Goal: Task Accomplishment & Management: Complete application form

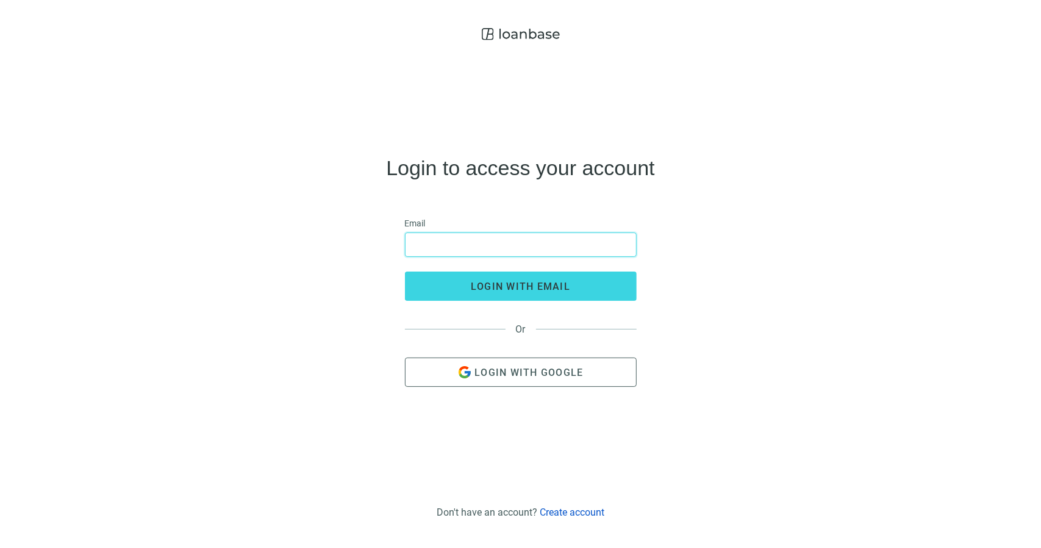
click at [457, 255] on input "email" at bounding box center [521, 244] width 216 height 23
type input "**********"
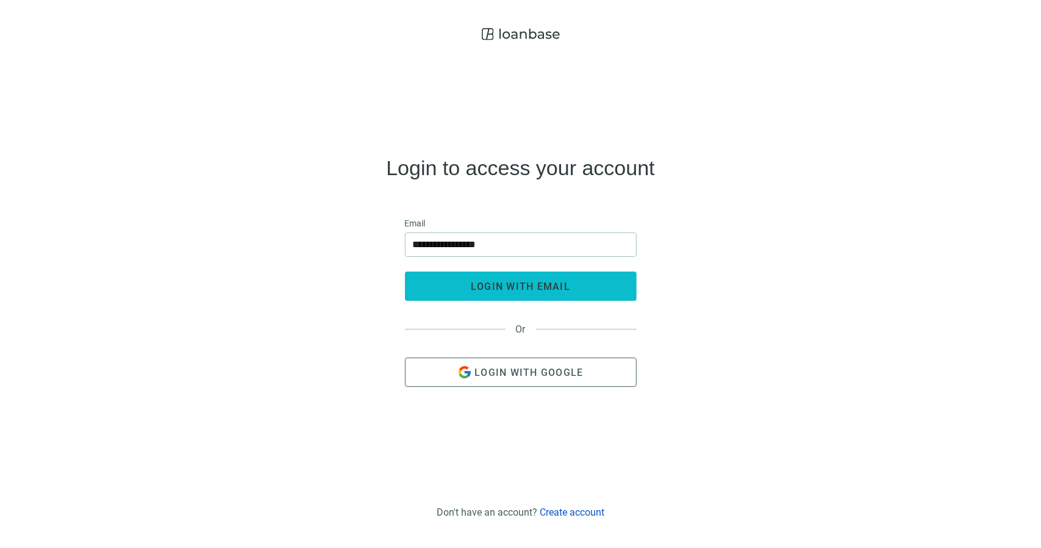
click at [463, 279] on button "login with email" at bounding box center [521, 285] width 232 height 29
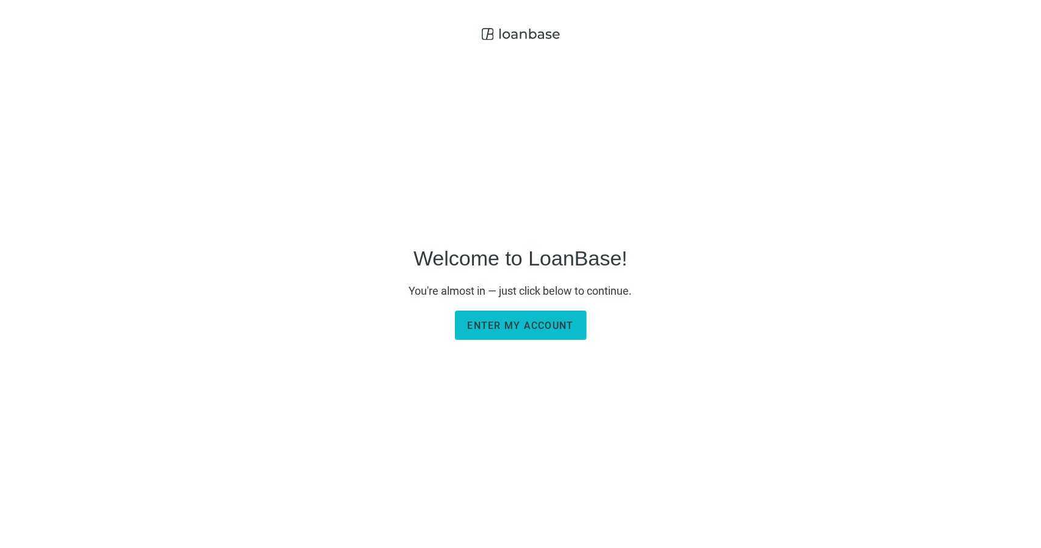
click at [526, 329] on span "Enter my account" at bounding box center [521, 326] width 106 height 12
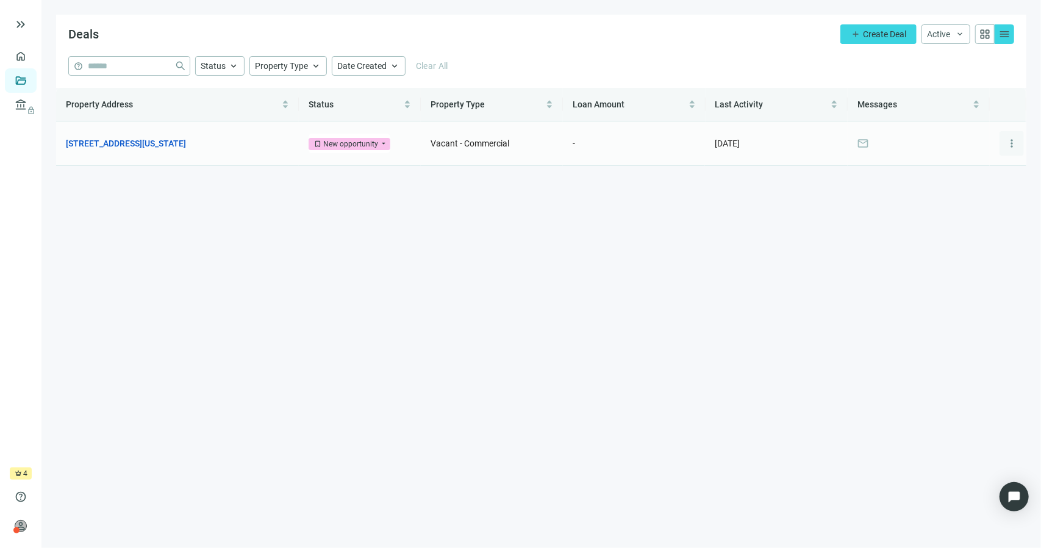
click at [1018, 145] on button "more_vert" at bounding box center [1011, 143] width 24 height 24
click at [838, 183] on main "Deals add Create Deal Active keyboard_arrow_down grid_view menu help close Stat…" at bounding box center [540, 274] width 999 height 548
click at [866, 149] on span "mail" at bounding box center [863, 143] width 12 height 12
click at [862, 141] on span "mail" at bounding box center [863, 143] width 12 height 12
drag, startPoint x: 734, startPoint y: 146, endPoint x: 504, endPoint y: 120, distance: 232.0
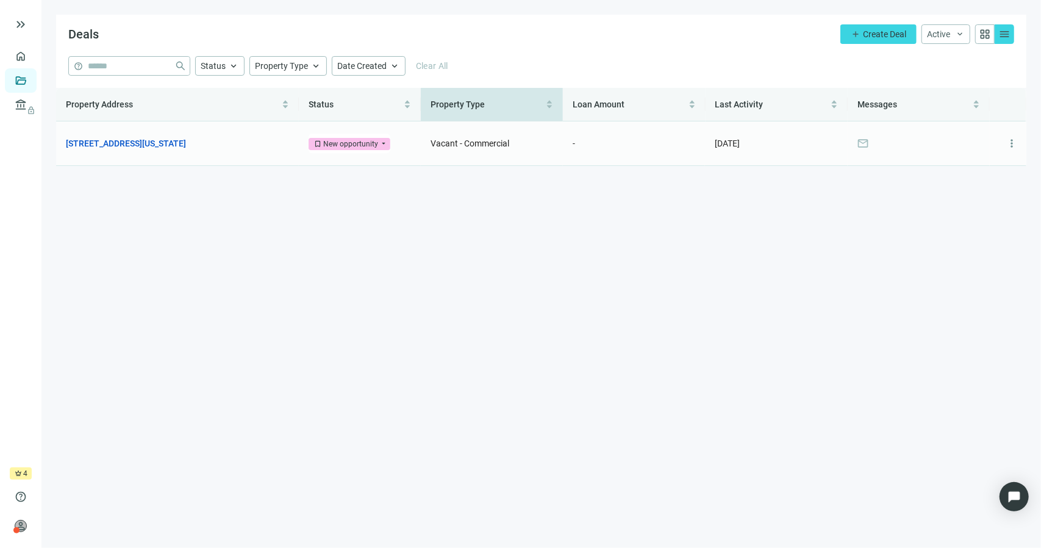
click at [732, 146] on span "09.05.2025" at bounding box center [727, 143] width 25 height 10
click at [162, 141] on link "[STREET_ADDRESS][US_STATE]" at bounding box center [126, 143] width 120 height 13
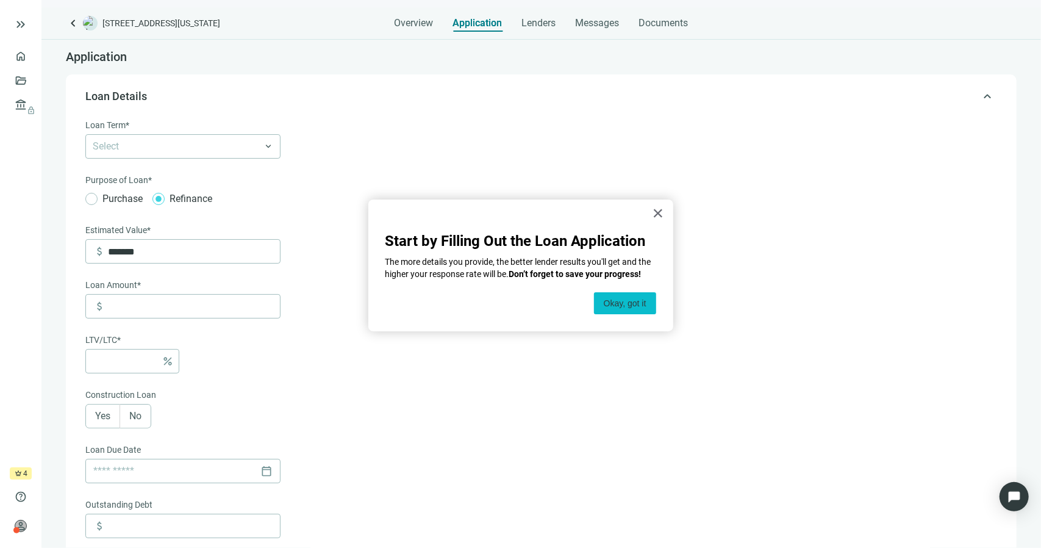
click at [609, 305] on button "Okay, got it" at bounding box center [625, 303] width 62 height 22
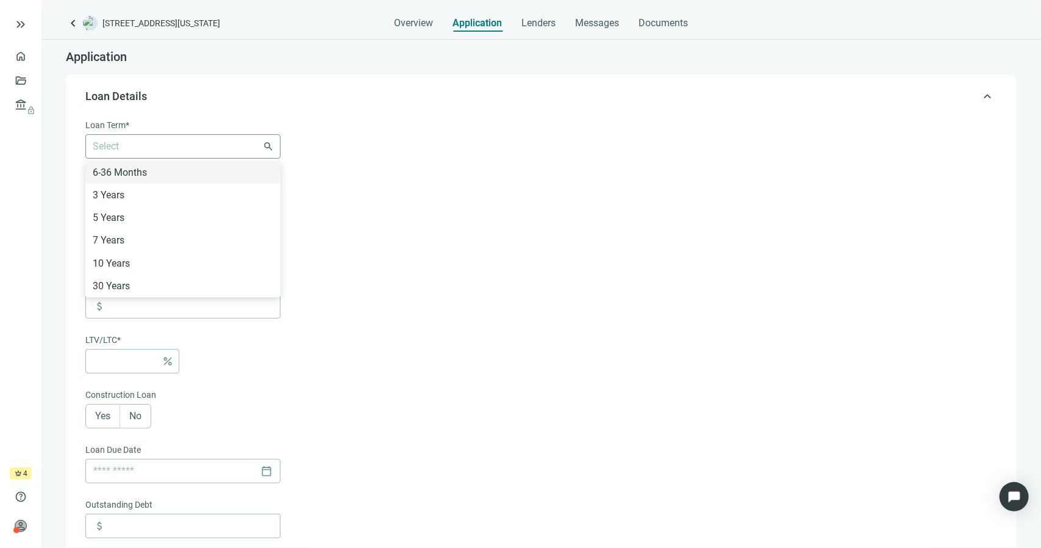
click at [145, 147] on div at bounding box center [176, 146] width 177 height 17
click at [321, 185] on form "Loan Term* Select 6-36 Months 3 Years 5 Years 7 Years 10 Years 30 Years keyboar…" at bounding box center [539, 547] width 909 height 859
click at [262, 145] on div at bounding box center [176, 146] width 177 height 17
click at [393, 189] on form "Loan Term* Select 6-36 Months 3 Years 5 Years 7 Years 10 Years 30 Years keyboar…" at bounding box center [539, 547] width 909 height 859
click at [329, 220] on form "Loan Term* Select 6-36 Months 3 Years 5 Years 7 Years 10 Years 30 Years keyboar…" at bounding box center [539, 547] width 909 height 859
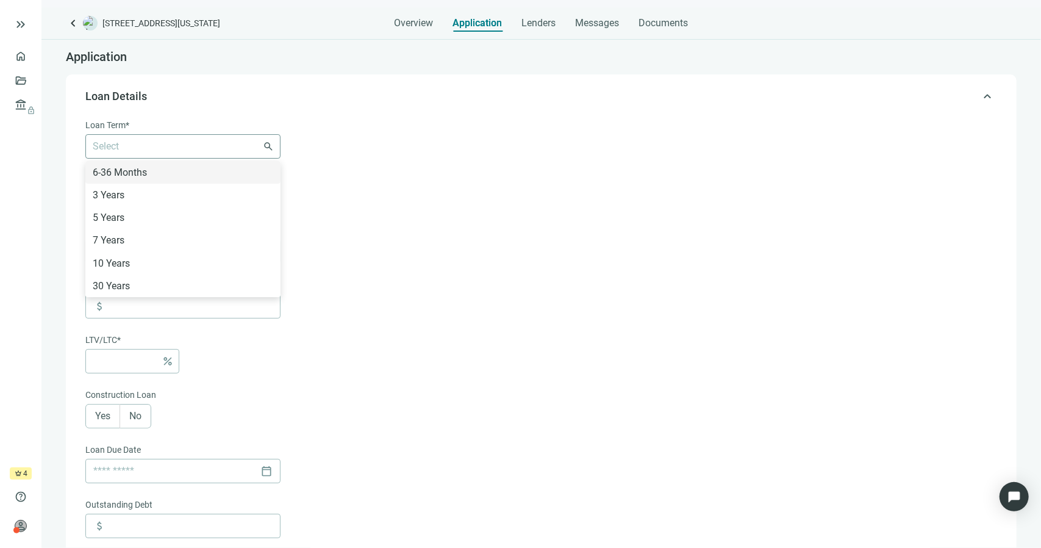
click at [274, 149] on div "Select 6-36 Months 3 Years 5 Years 7 Years 10 Years 30 Years" at bounding box center [182, 146] width 195 height 24
click at [146, 198] on div "3 Years" at bounding box center [183, 194] width 180 height 15
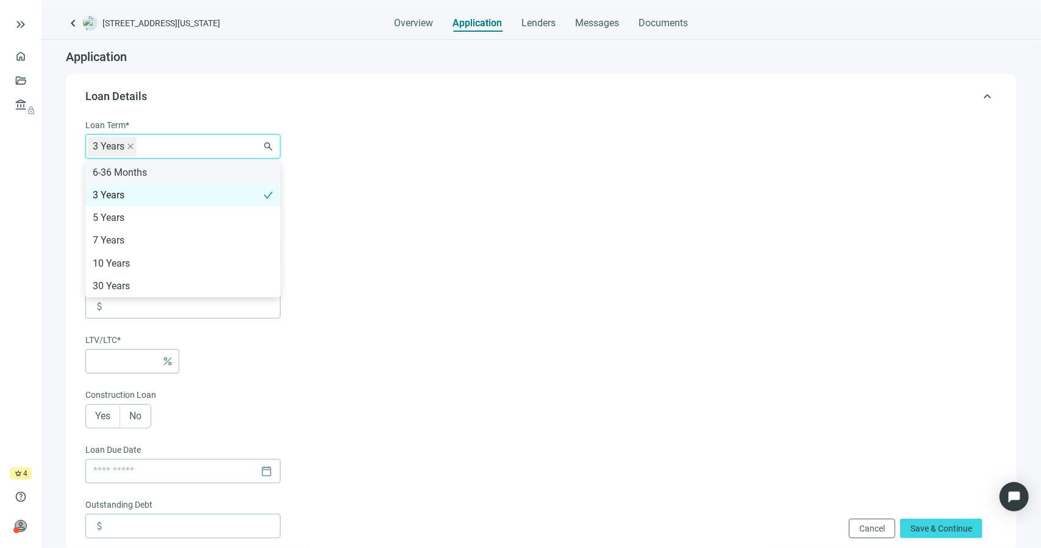
click at [134, 171] on div "6-36 Months" at bounding box center [183, 172] width 180 height 15
click at [273, 196] on icon "check" at bounding box center [268, 195] width 10 height 10
click at [267, 176] on icon "check" at bounding box center [268, 173] width 10 height 10
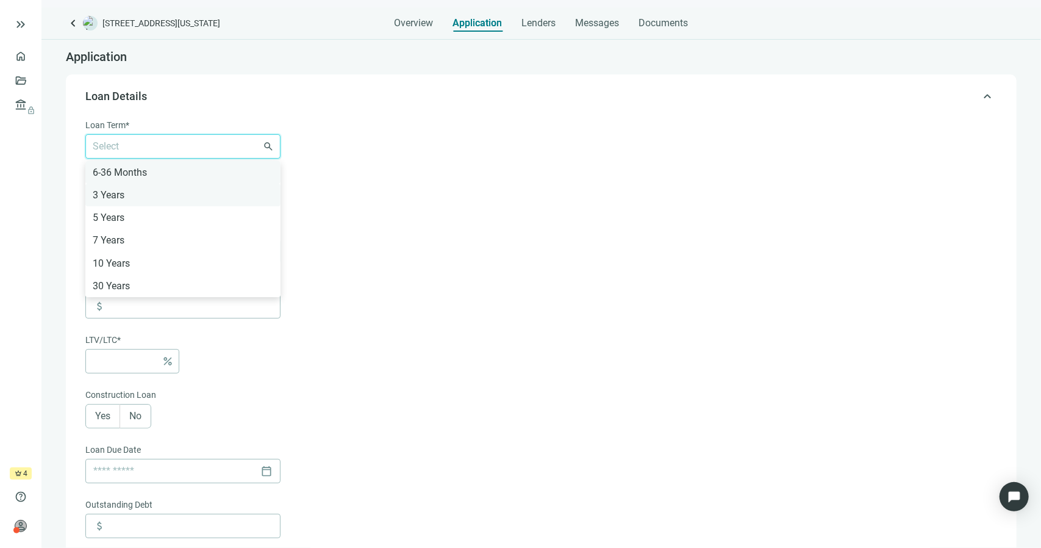
click at [102, 171] on div "6-36 Months" at bounding box center [183, 172] width 180 height 15
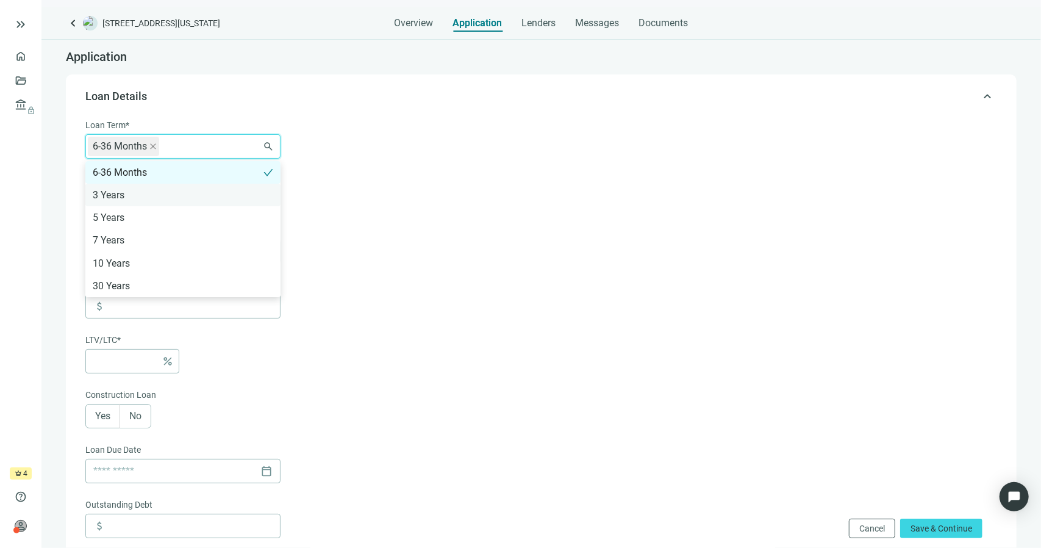
click at [110, 198] on div "3 Years" at bounding box center [183, 194] width 180 height 15
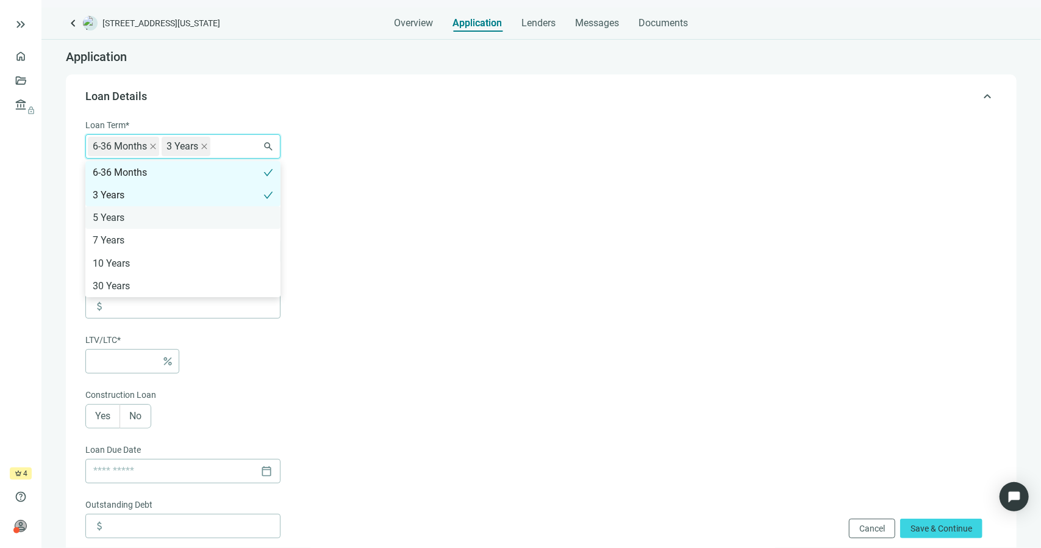
click at [132, 214] on div "5 Years" at bounding box center [183, 217] width 180 height 15
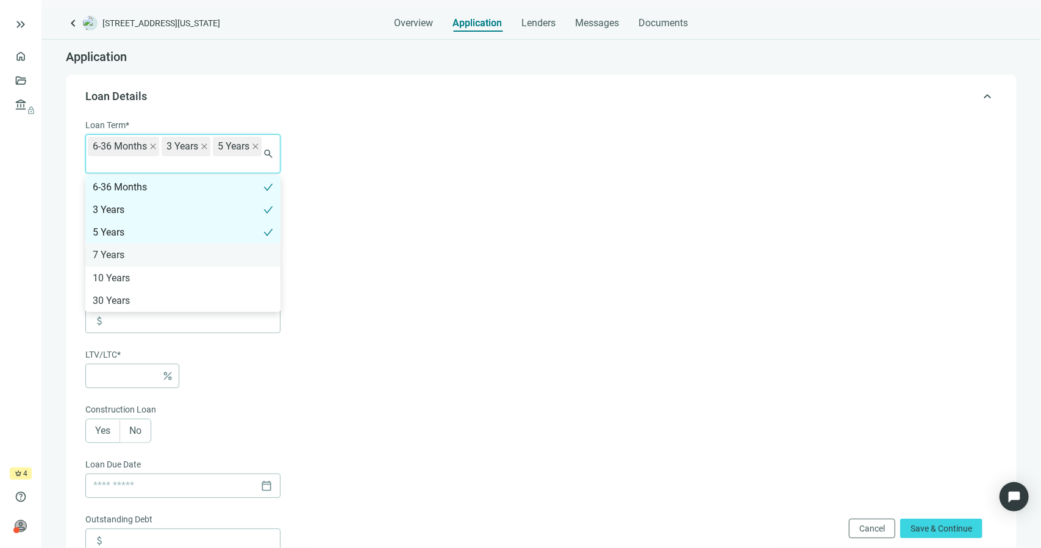
click at [123, 247] on div "7 Years" at bounding box center [183, 254] width 180 height 15
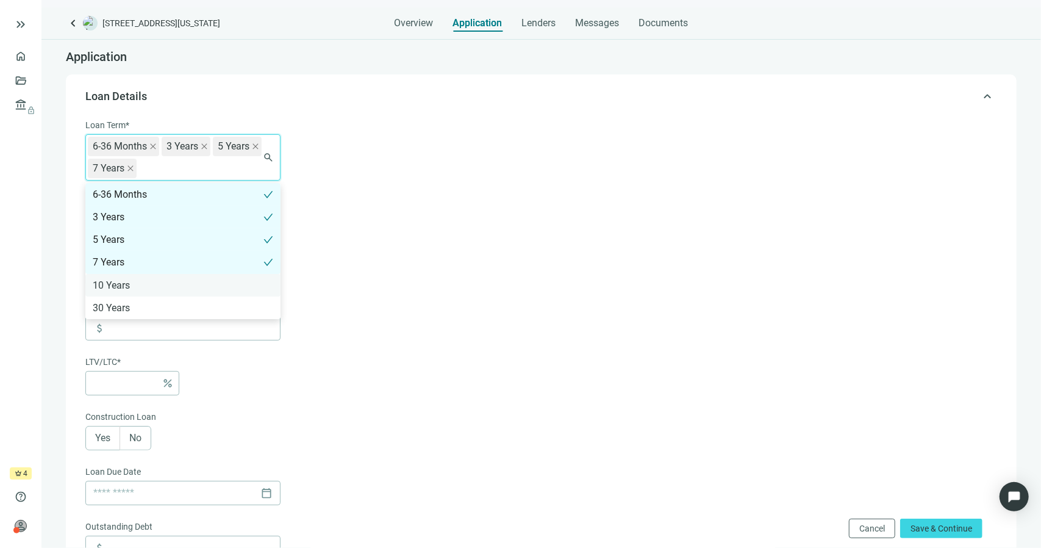
click at [117, 279] on div "10 Years" at bounding box center [183, 284] width 180 height 15
click at [120, 301] on div "30 Years" at bounding box center [183, 307] width 180 height 15
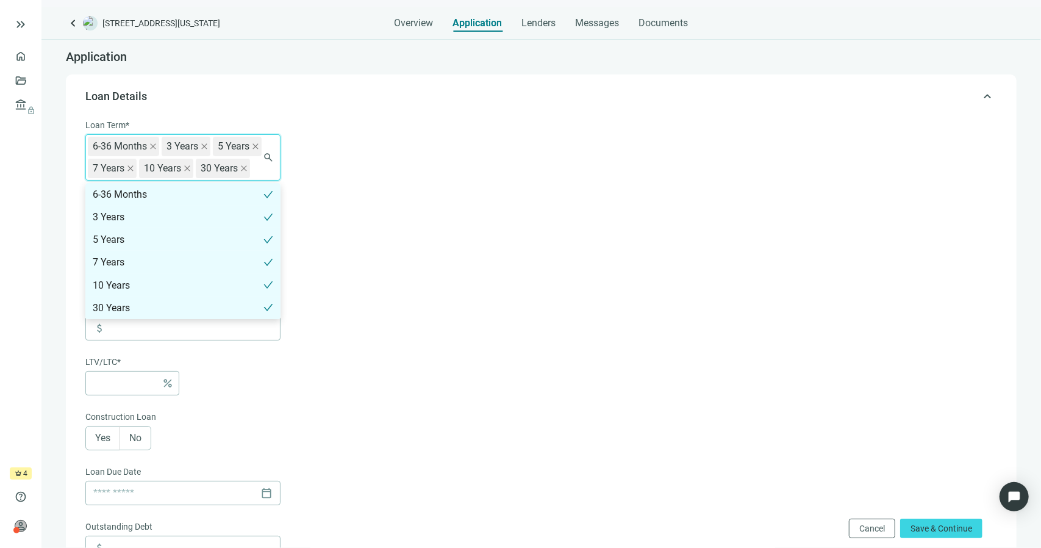
scroll to position [122, 0]
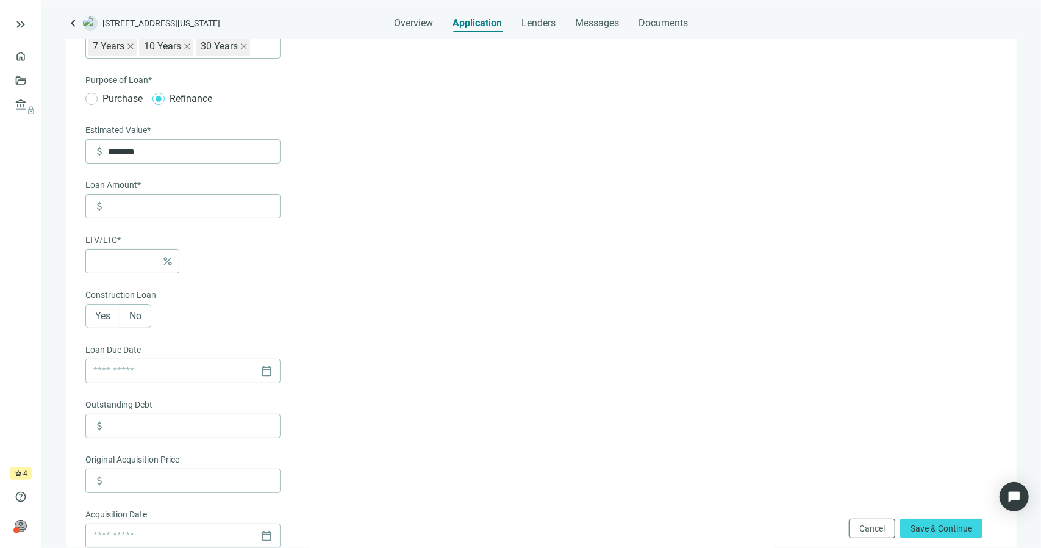
click at [470, 214] on form "Loan Term* 6-36 Months 3 Years 5 Years 7 Years 10 Years 30 Years 6-36 Months 3 …" at bounding box center [539, 453] width 909 height 915
click at [137, 207] on input at bounding box center [194, 206] width 172 height 23
type input "*"
type input "***"
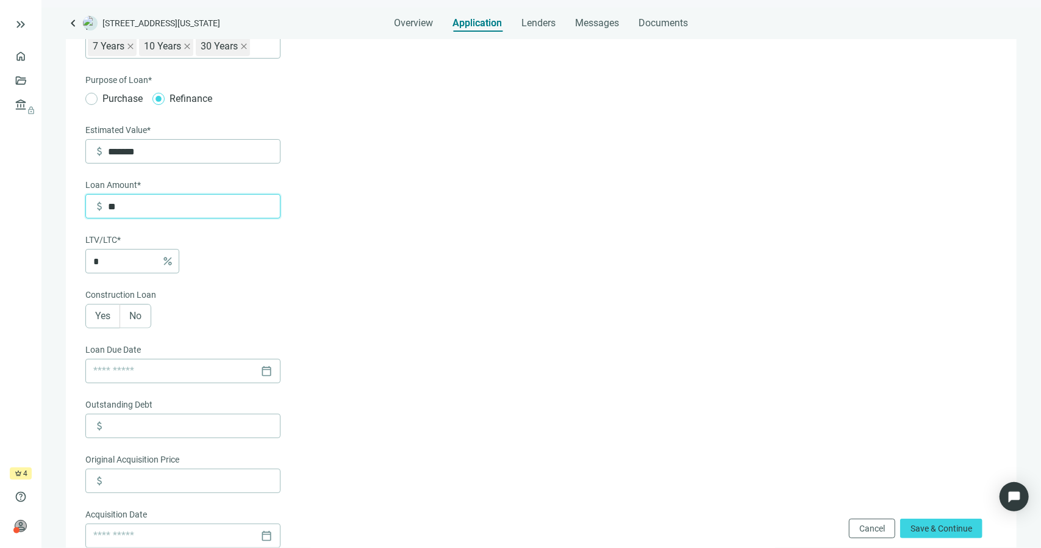
type input "***"
type input "*****"
type input "*"
type input "******"
type input "****"
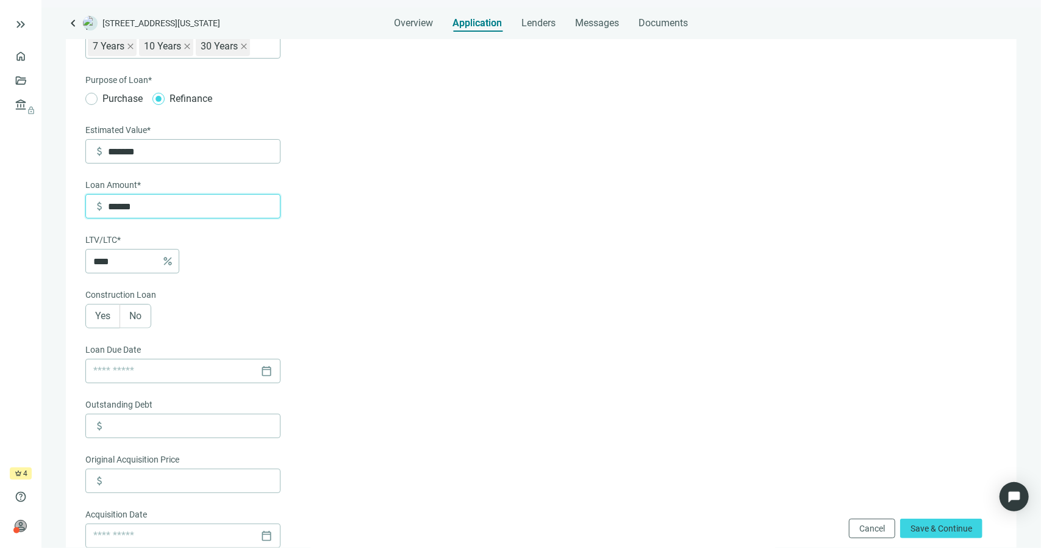
type input "*****"
type input "*"
type input "***"
type input "**"
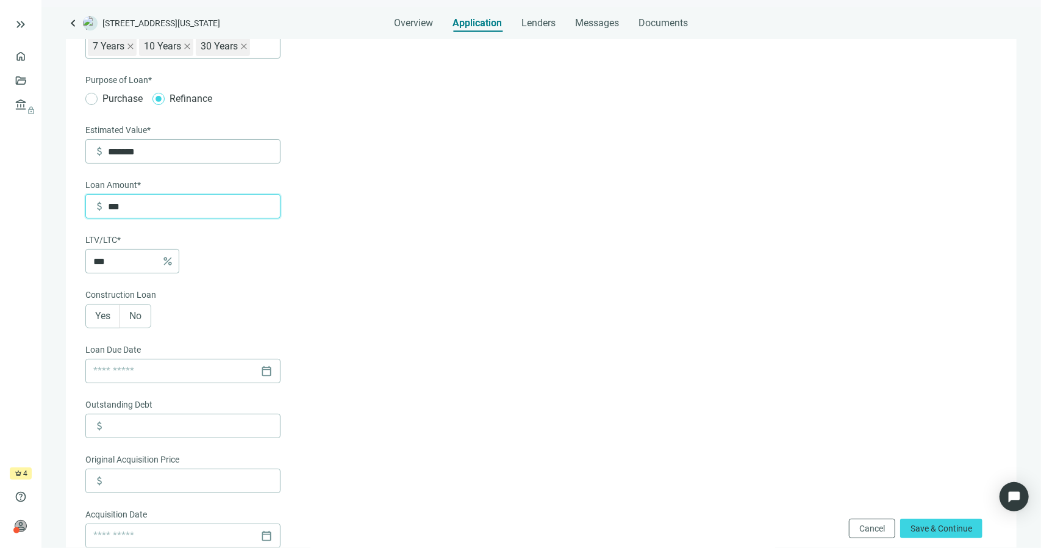
type input "*"
type input "***"
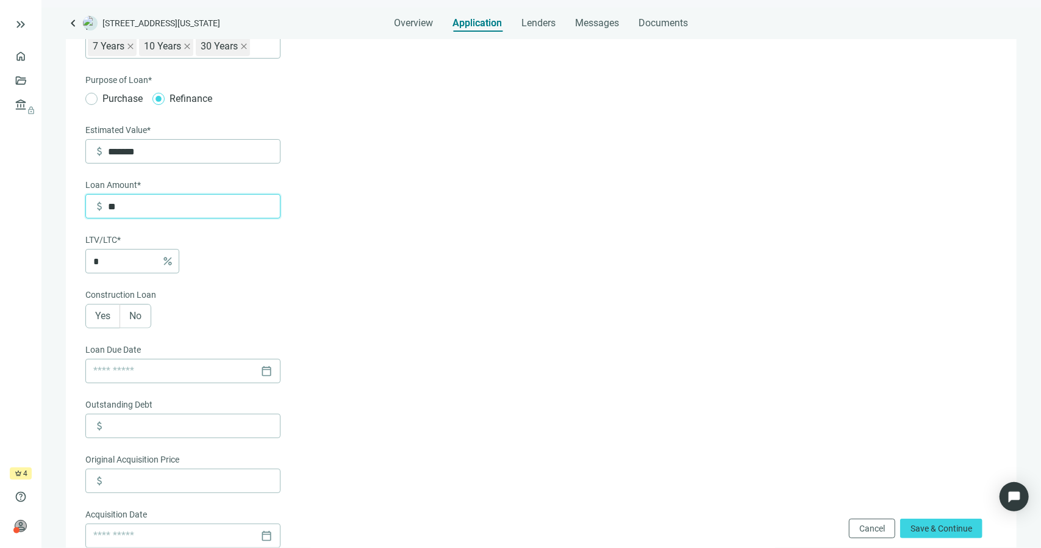
type input "***"
type input "*****"
type input "*"
type input "******"
type input "****"
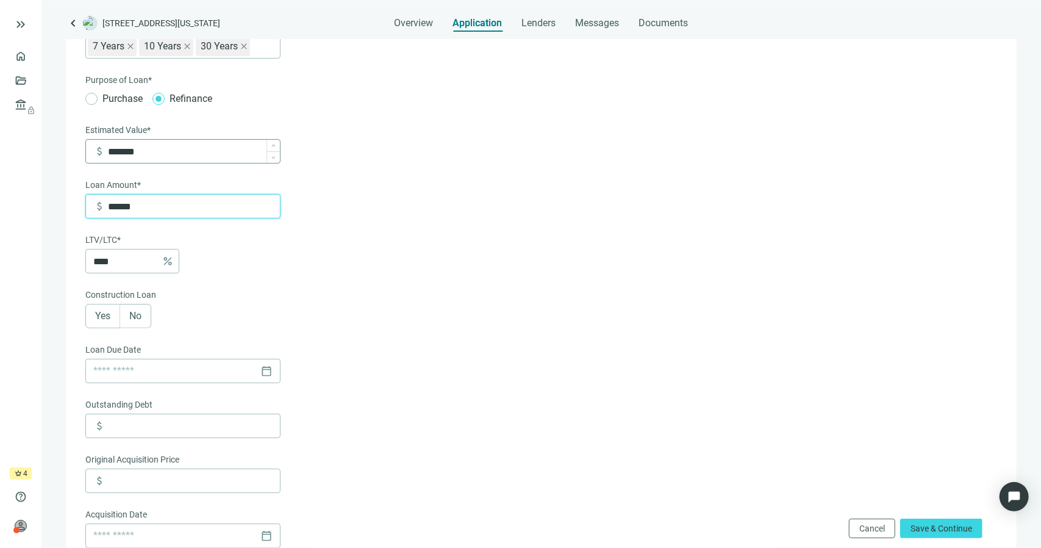
type input "******"
click at [145, 159] on input "*******" at bounding box center [194, 151] width 172 height 23
type input "*"
type input "**"
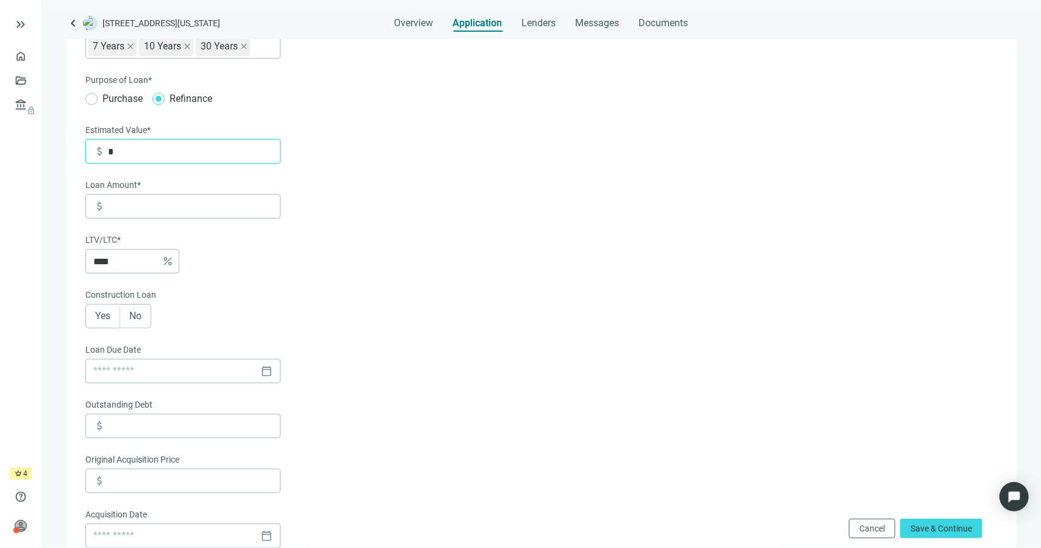
type input "*"
type input "***"
type input "**"
type input "*****"
type input "***"
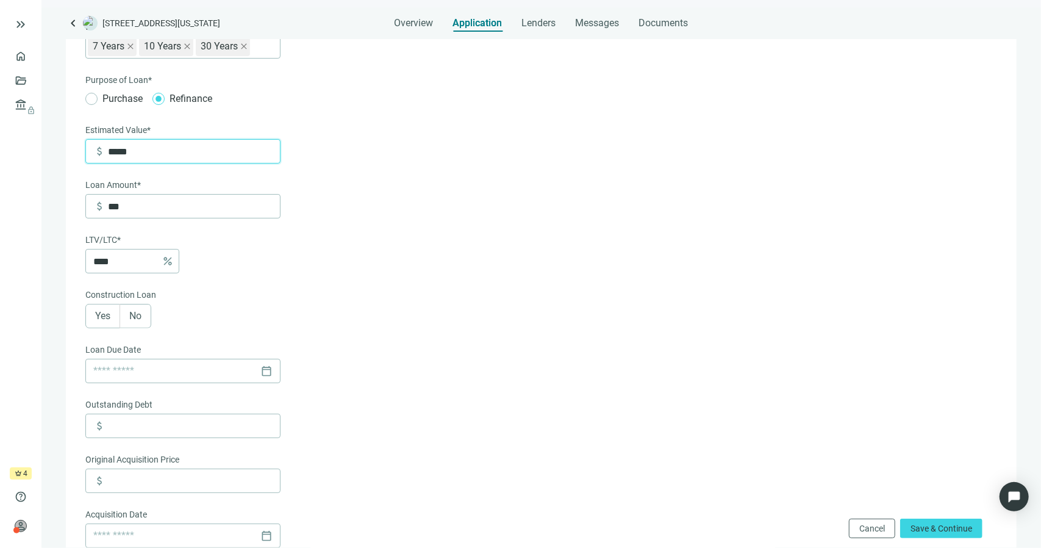
type input "******"
type input "*****"
type input "*******"
type input "******"
type input "*******"
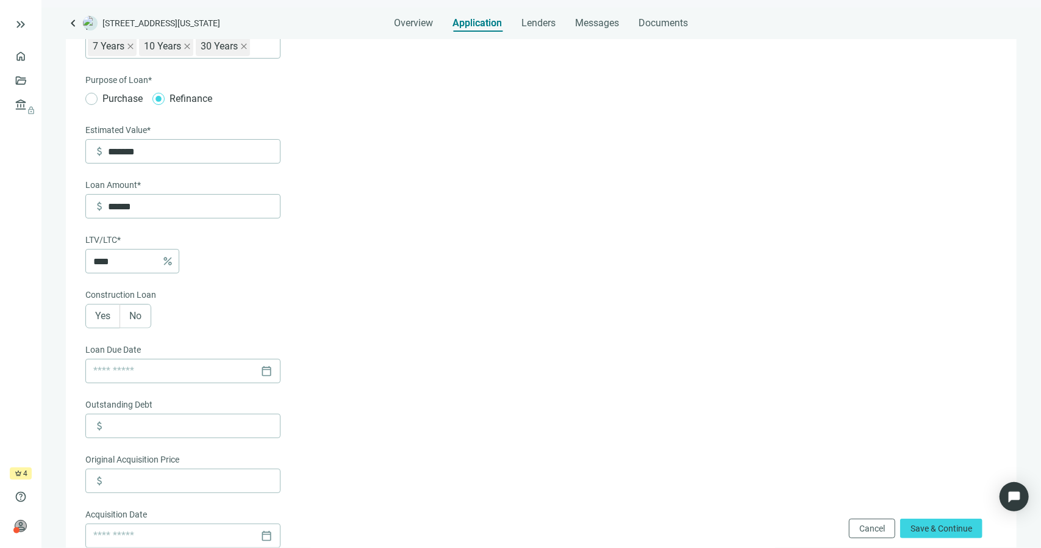
click at [480, 206] on form "Loan Term* 6-36 Months 3 Years 5 Years 7 Years 10 Years 30 Years 6-36 Months 3 …" at bounding box center [539, 453] width 909 height 915
drag, startPoint x: 115, startPoint y: 255, endPoint x: 100, endPoint y: 267, distance: 19.0
click at [100, 267] on input "****" at bounding box center [124, 260] width 63 height 23
click at [134, 253] on input "****" at bounding box center [124, 260] width 63 height 23
type input "*****"
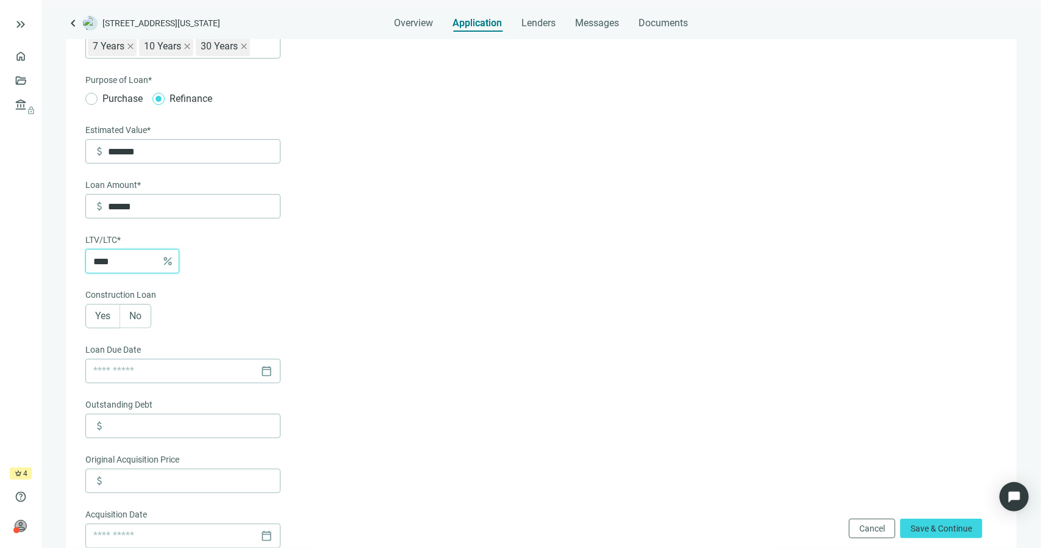
type input "*"
type input "*******"
type input "**"
click at [650, 266] on form "Loan Term* 6-36 Months 3 Years 5 Years 7 Years 10 Years 30 Years 6-36 Months 3 …" at bounding box center [539, 453] width 909 height 915
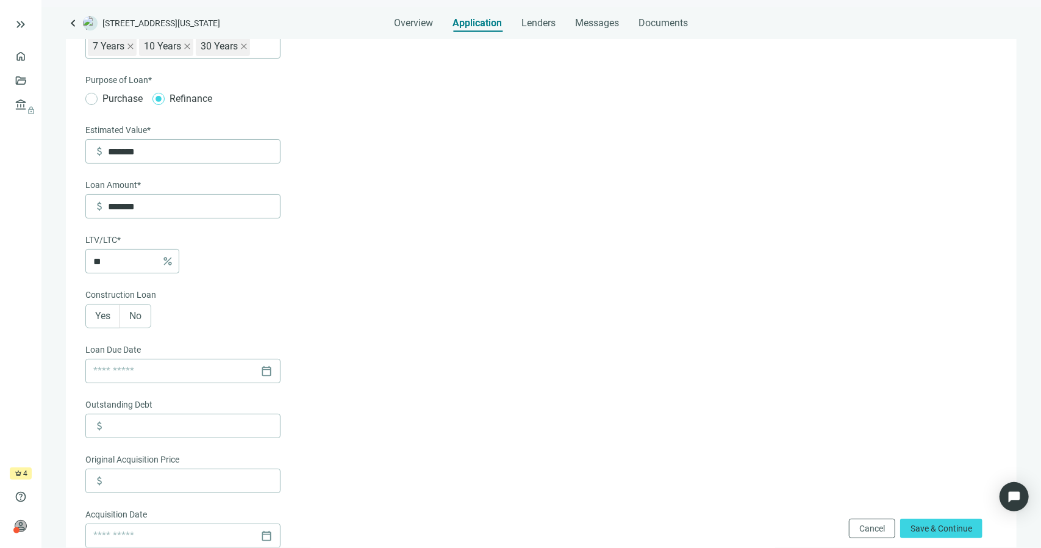
click at [85, 320] on div "Loan Term* 6-36 Months 3 Years 5 Years 7 Years 10 Years 30 Years 6-36 Months 3 …" at bounding box center [541, 453] width 926 height 929
click at [95, 316] on span "Yes" at bounding box center [102, 316] width 15 height 12
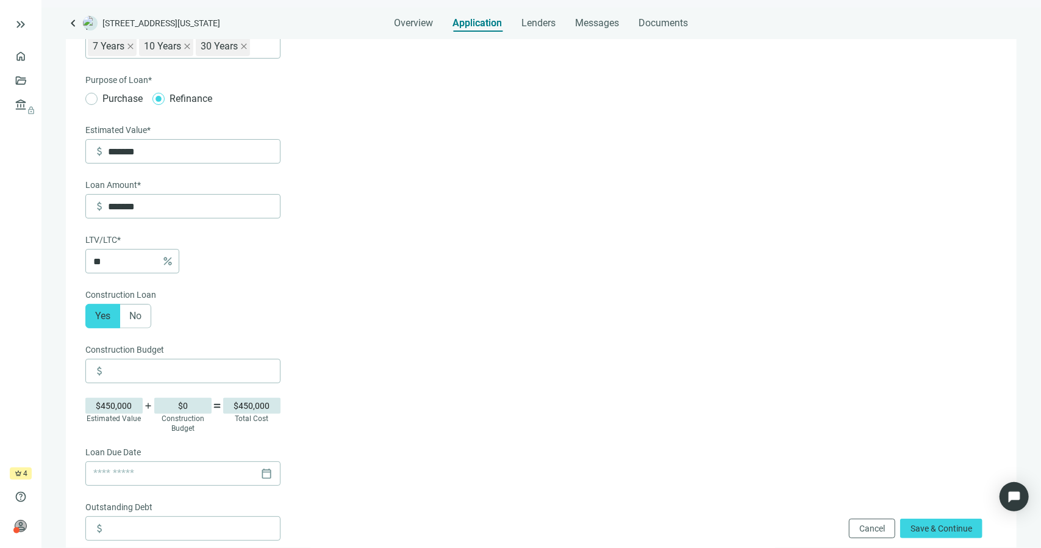
click at [322, 295] on form "Loan Term* 6-36 Months 3 Years 5 Years 7 Years 10 Years 30 Years 6-36 Months 3 …" at bounding box center [539, 504] width 909 height 1017
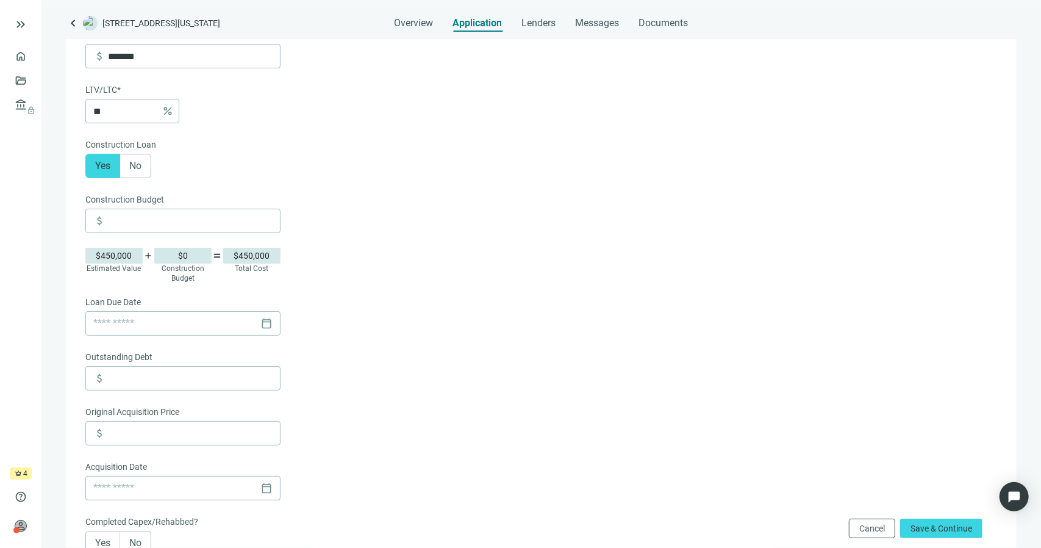
scroll to position [305, 0]
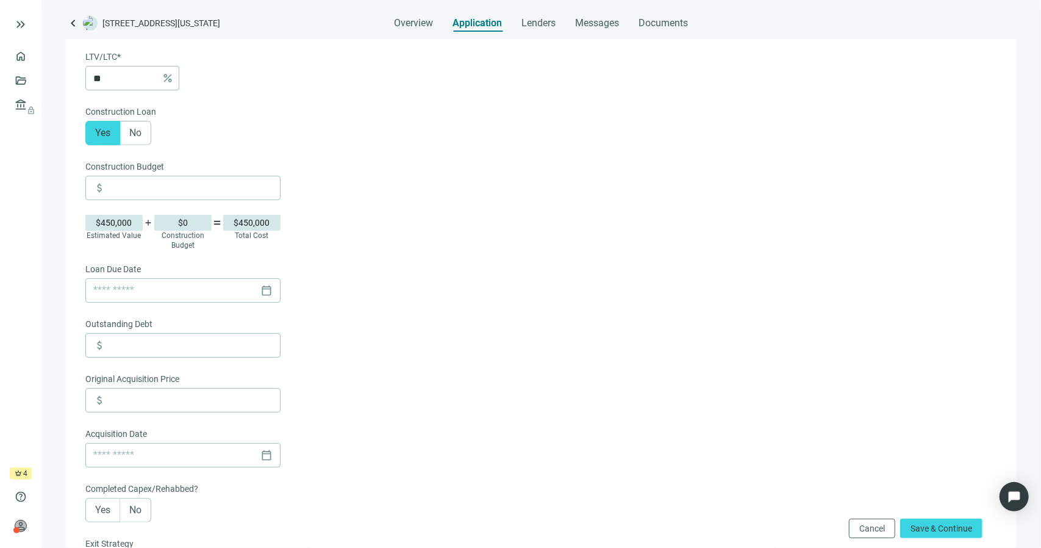
click at [185, 226] on div "$0" at bounding box center [182, 223] width 57 height 16
click at [198, 220] on div "$0" at bounding box center [182, 223] width 57 height 16
click at [188, 227] on div "$0" at bounding box center [182, 223] width 57 height 16
click at [184, 222] on div "$0" at bounding box center [182, 223] width 57 height 16
click at [160, 191] on input at bounding box center [194, 187] width 172 height 23
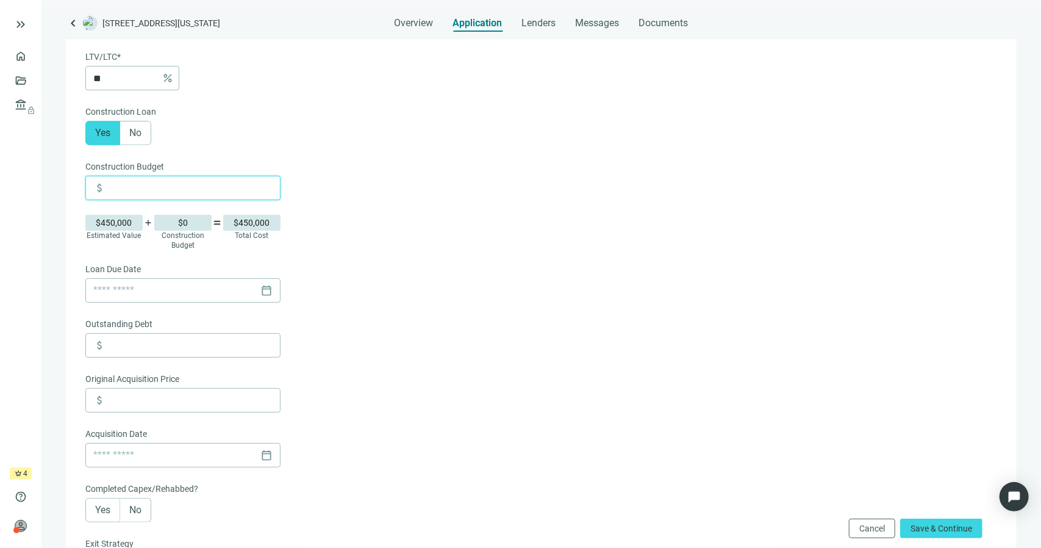
type input "*******"
type input "*"
type input "*******"
type input "***"
type input "*******"
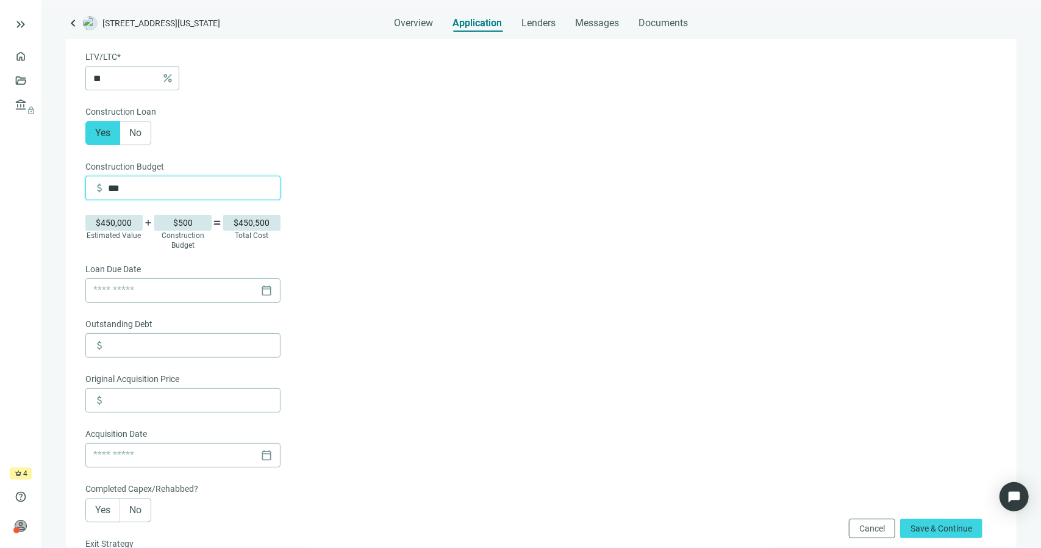
type input "*****"
type input "*******"
type input "******"
type input "*******"
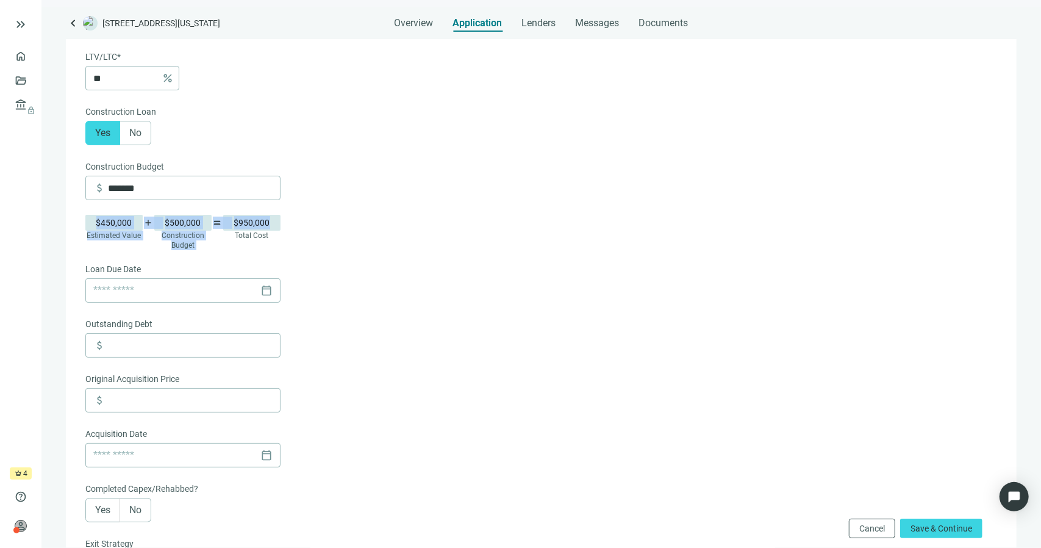
click at [552, 212] on form "Loan Term* 6-36 Months 3 Years 5 Years 7 Years 10 Years 30 Years 6-36 Months 3 …" at bounding box center [539, 321] width 909 height 1017
click at [552, 305] on form "Loan Term* 6-36 Months 3 Years 5 Years 7 Years 10 Years 30 Years 6-36 Months 3 …" at bounding box center [539, 321] width 909 height 1017
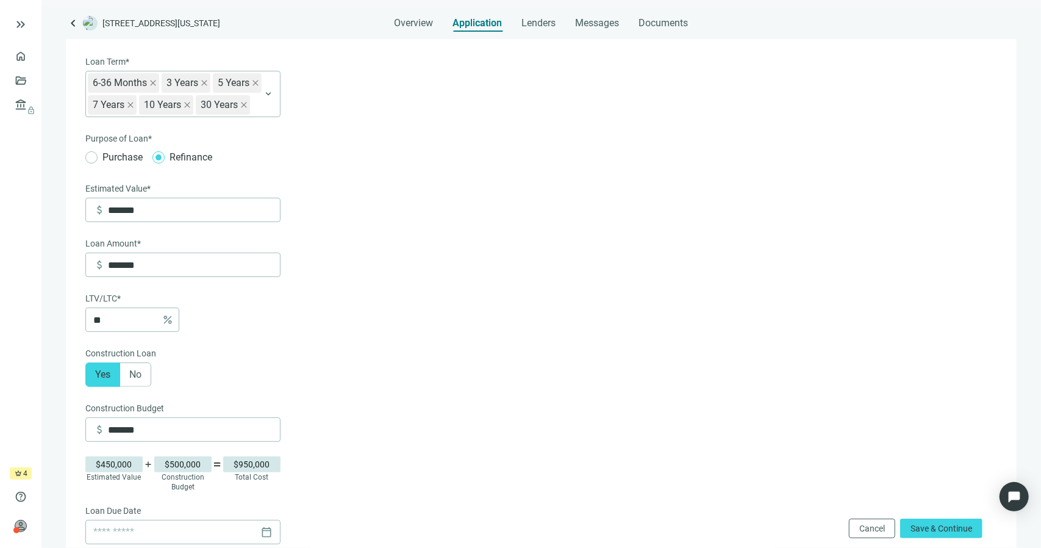
scroll to position [61, 0]
click at [129, 380] on label "No" at bounding box center [135, 377] width 31 height 24
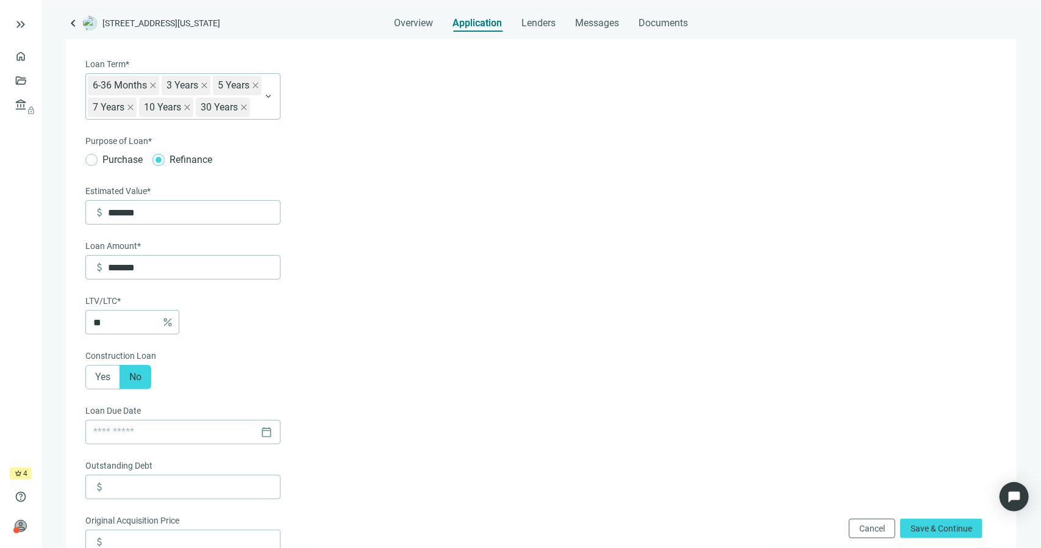
click at [109, 379] on span "Yes" at bounding box center [102, 377] width 15 height 12
type input "*******"
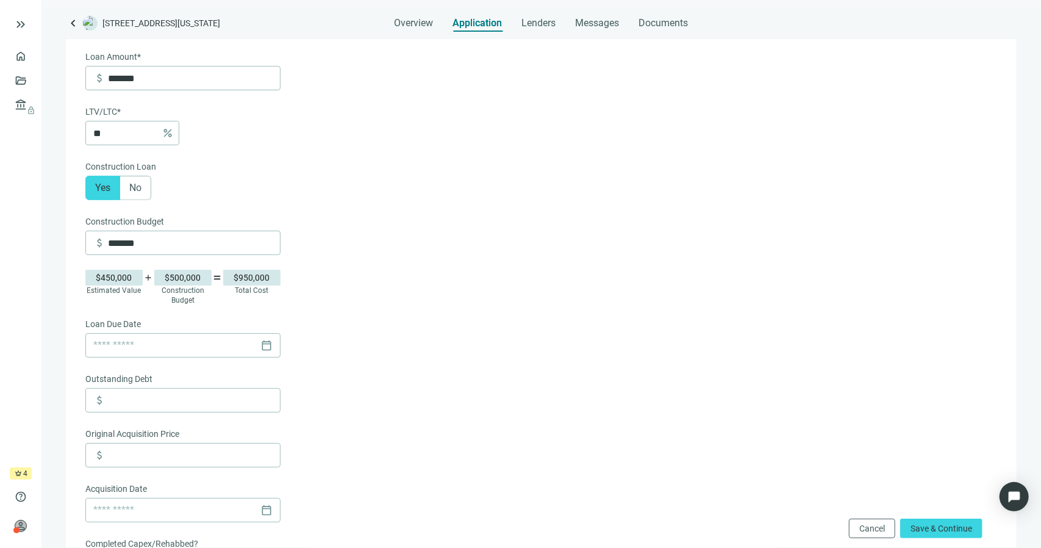
scroll to position [305, 0]
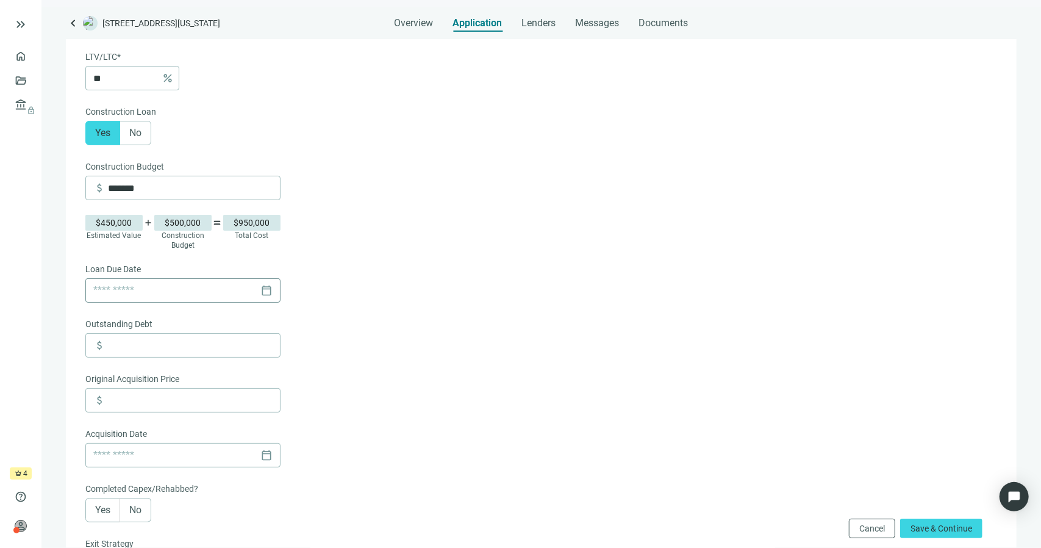
click at [270, 292] on div "calendar_today" at bounding box center [182, 290] width 179 height 23
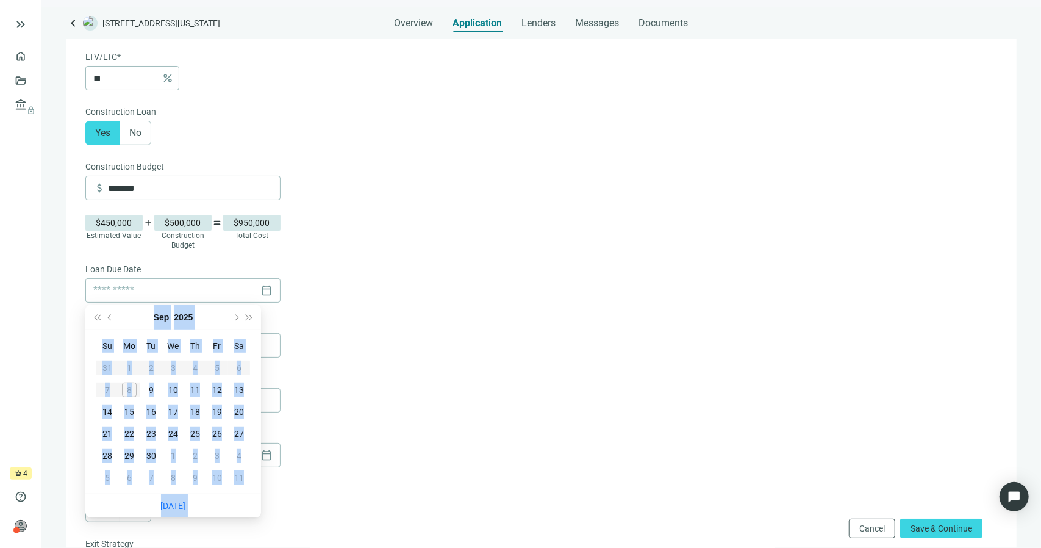
click at [376, 302] on form "Loan Term* 6-36 Months 3 Years 5 Years 7 Years 10 Years 30 Years 6-36 Months 3 …" at bounding box center [539, 321] width 909 height 1017
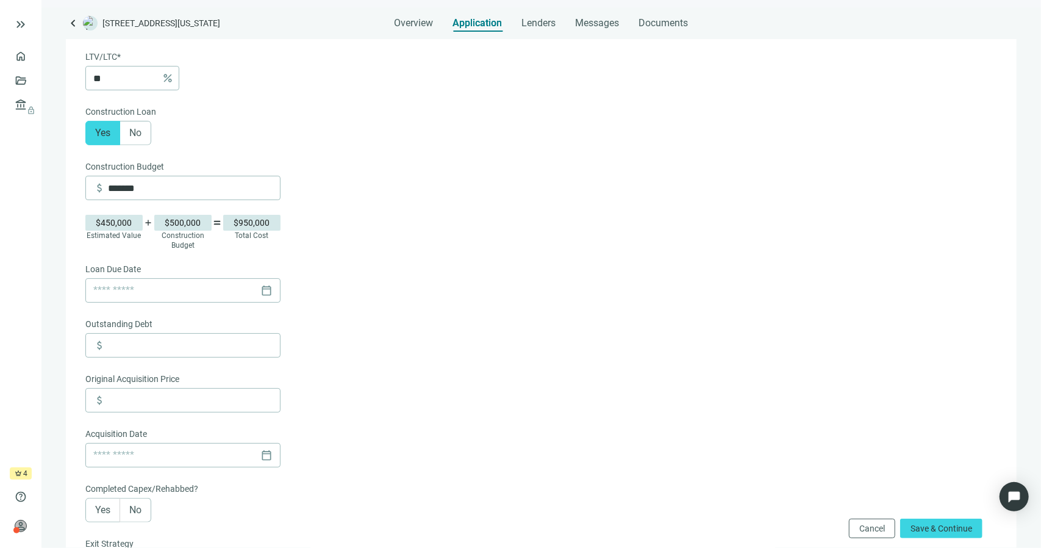
click at [385, 340] on form "Loan Term* 6-36 Months 3 Years 5 Years 7 Years 10 Years 30 Years 6-36 Months 3 …" at bounding box center [539, 321] width 909 height 1017
click at [192, 340] on input at bounding box center [194, 345] width 172 height 23
type input "*"
click at [216, 402] on input at bounding box center [194, 399] width 172 height 23
click at [270, 459] on div "calendar_today" at bounding box center [182, 454] width 179 height 23
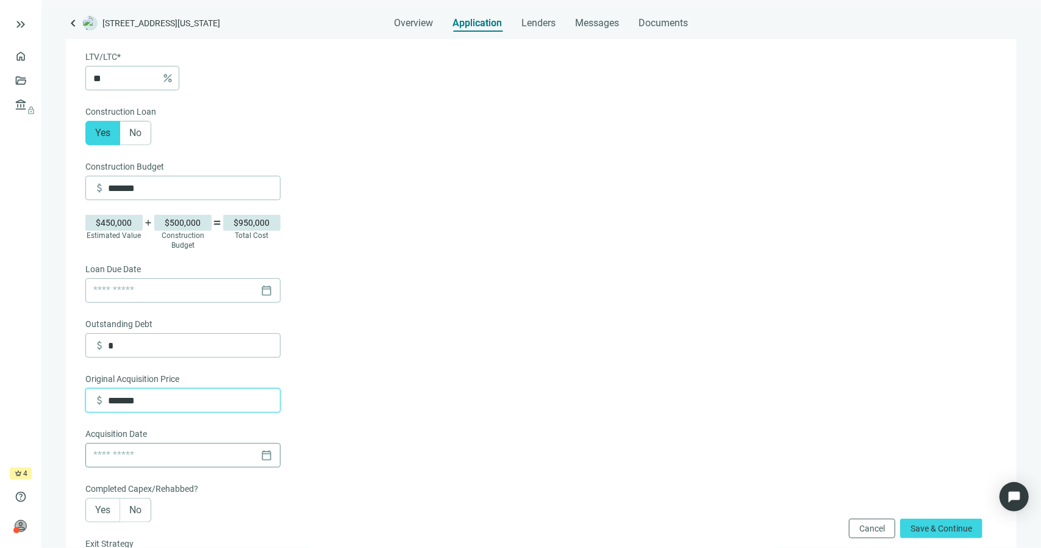
type input "*******"
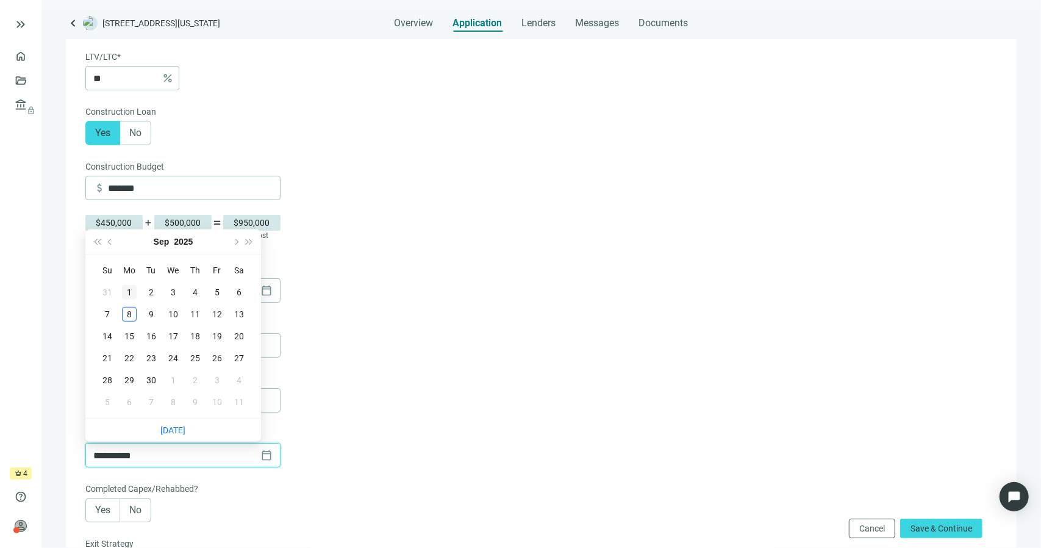
type input "**********"
click at [108, 241] on span "Previous month (PageUp)" at bounding box center [111, 241] width 6 height 6
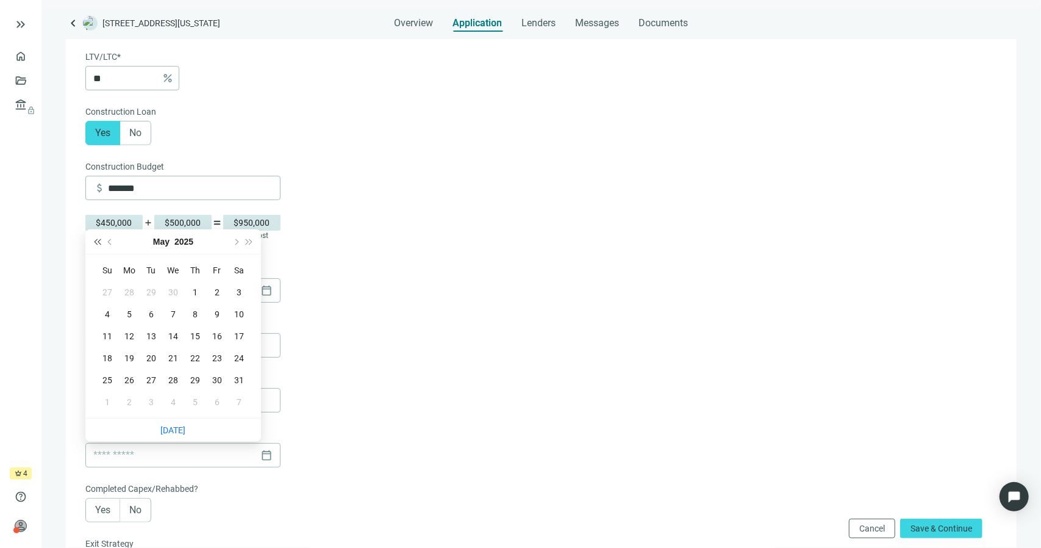
click at [97, 245] on button "Last year (Control + left)" at bounding box center [96, 241] width 13 height 24
click at [248, 245] on button "Next year (Control + right)" at bounding box center [249, 241] width 13 height 24
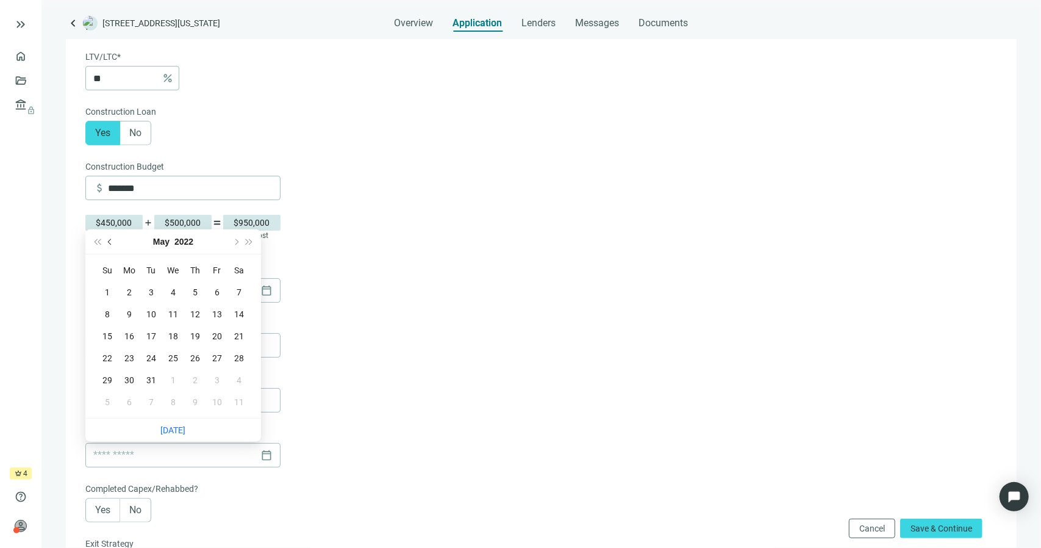
click at [109, 241] on span "Previous month (PageUp)" at bounding box center [111, 241] width 6 height 6
type input "**********"
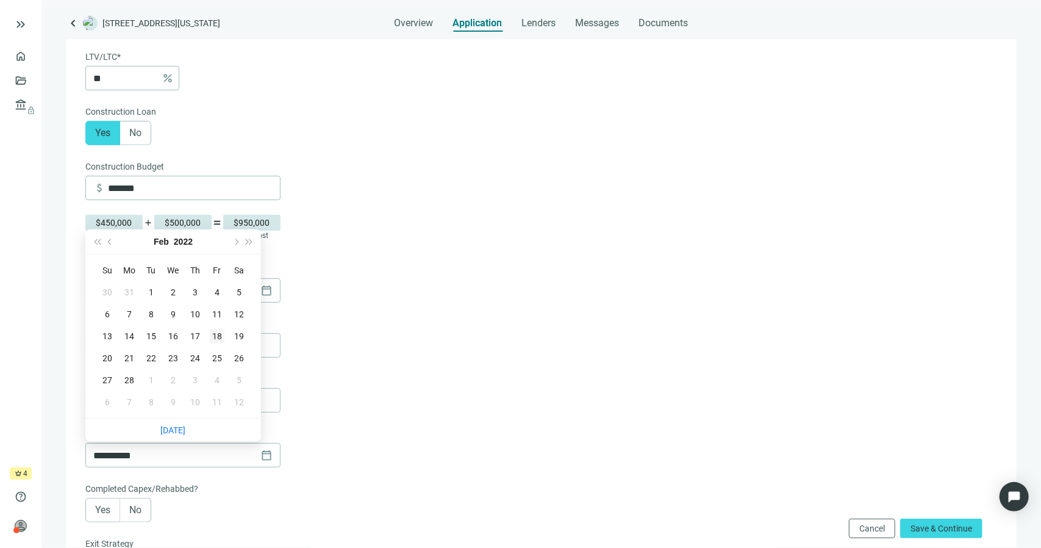
click at [222, 340] on div "18" at bounding box center [217, 336] width 15 height 15
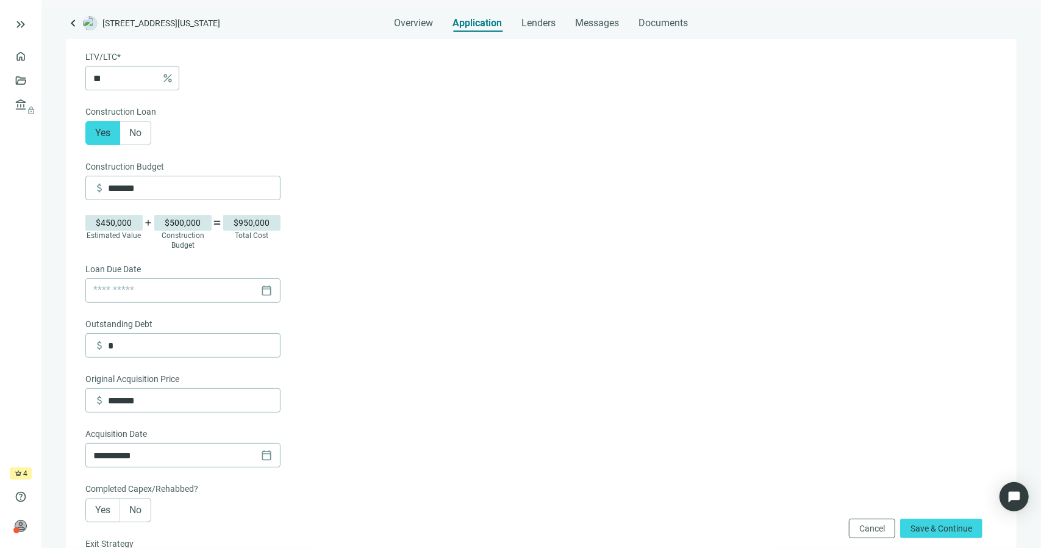
click at [367, 329] on form "**********" at bounding box center [539, 321] width 909 height 1017
click at [265, 293] on div "calendar_today" at bounding box center [182, 290] width 179 height 23
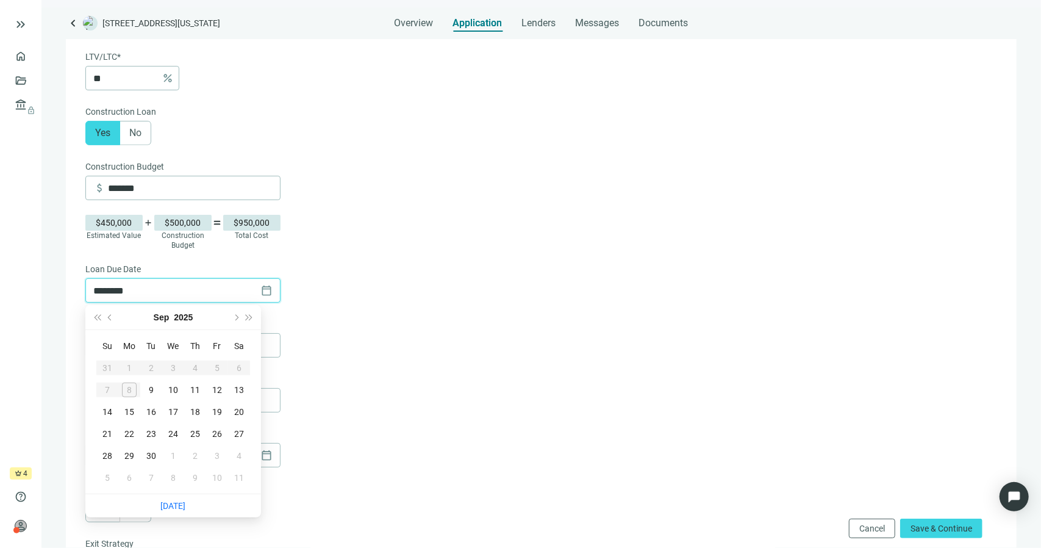
type input "********"
click at [900, 518] on button "Save & Continue" at bounding box center [941, 528] width 82 height 20
click at [634, 157] on form "**********" at bounding box center [539, 304] width 909 height 983
type input "*****"
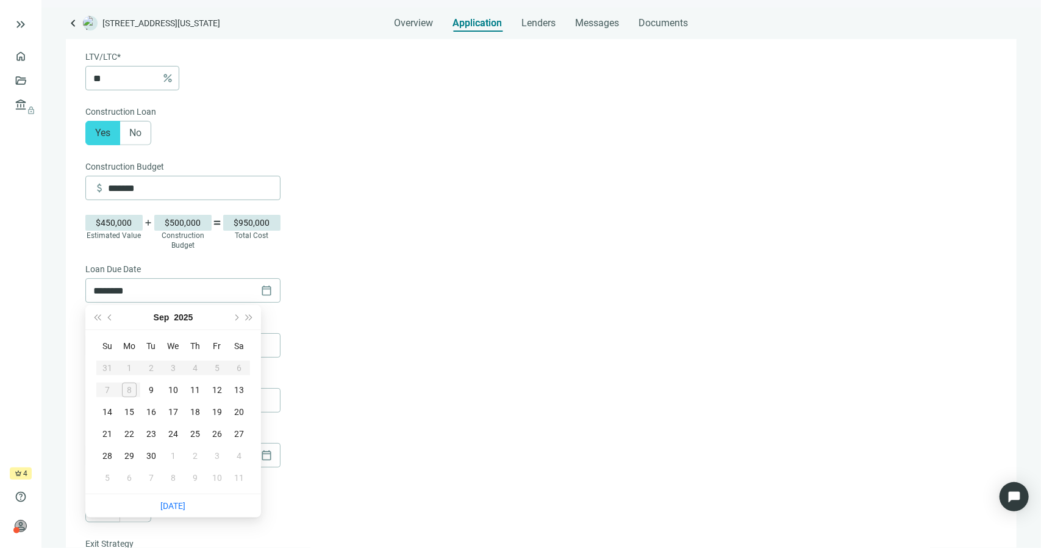
type input "******"
type input "*****"
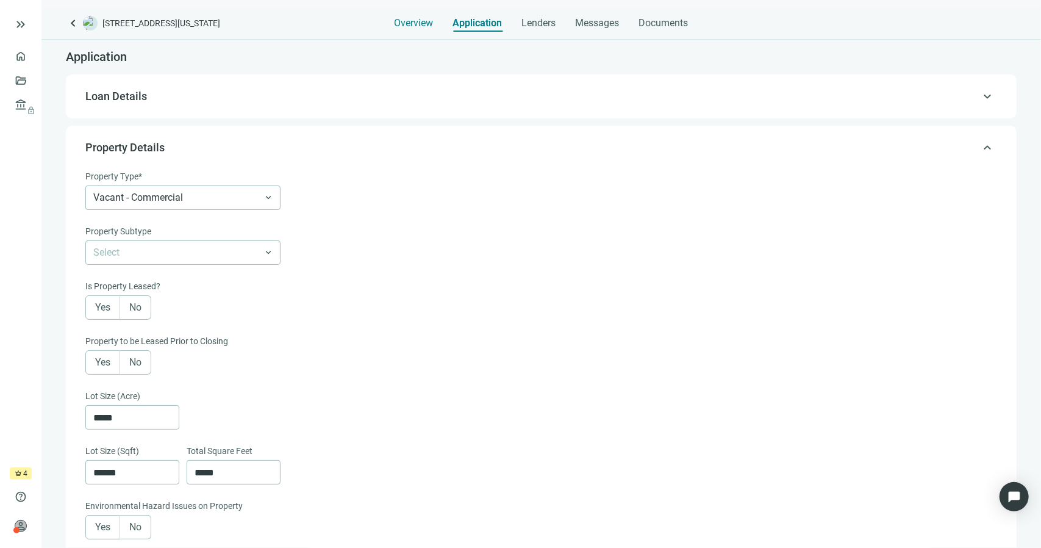
click at [422, 24] on span "Overview" at bounding box center [414, 23] width 39 height 12
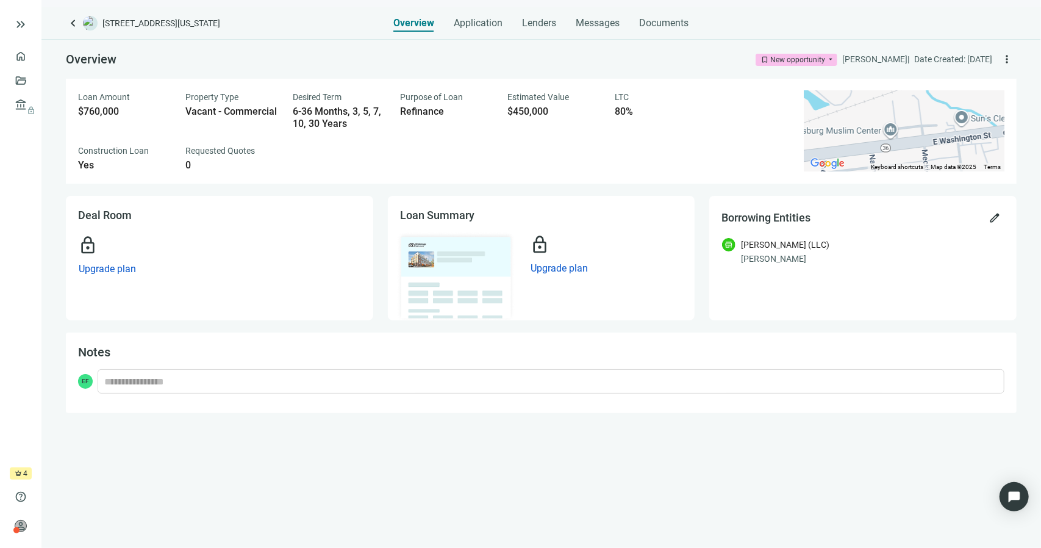
click at [795, 57] on div "New opportunity" at bounding box center [797, 60] width 55 height 12
click at [667, 155] on div "Loan Amount $760,000 Property Type Vacant - Commercial Desired Term 6-36 Months…" at bounding box center [434, 131] width 712 height 80
click at [787, 62] on div "New opportunity" at bounding box center [797, 60] width 55 height 12
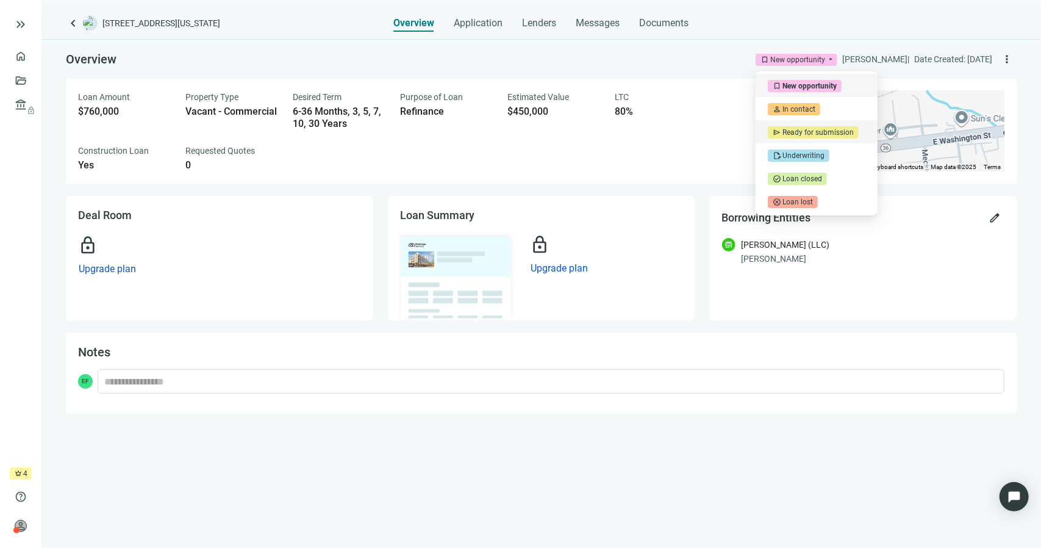
drag, startPoint x: 582, startPoint y: 165, endPoint x: 583, endPoint y: 154, distance: 11.6
click at [583, 155] on div "Loan Amount $760,000 Property Type Vacant - Commercial Desired Term 6-36 Months…" at bounding box center [434, 131] width 712 height 80
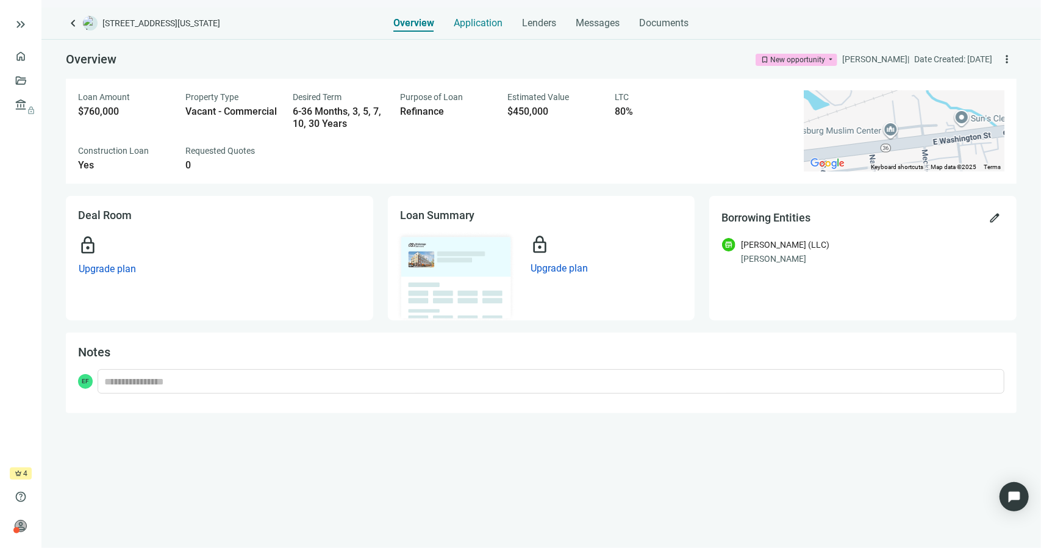
click at [479, 29] on span "Application" at bounding box center [478, 23] width 49 height 12
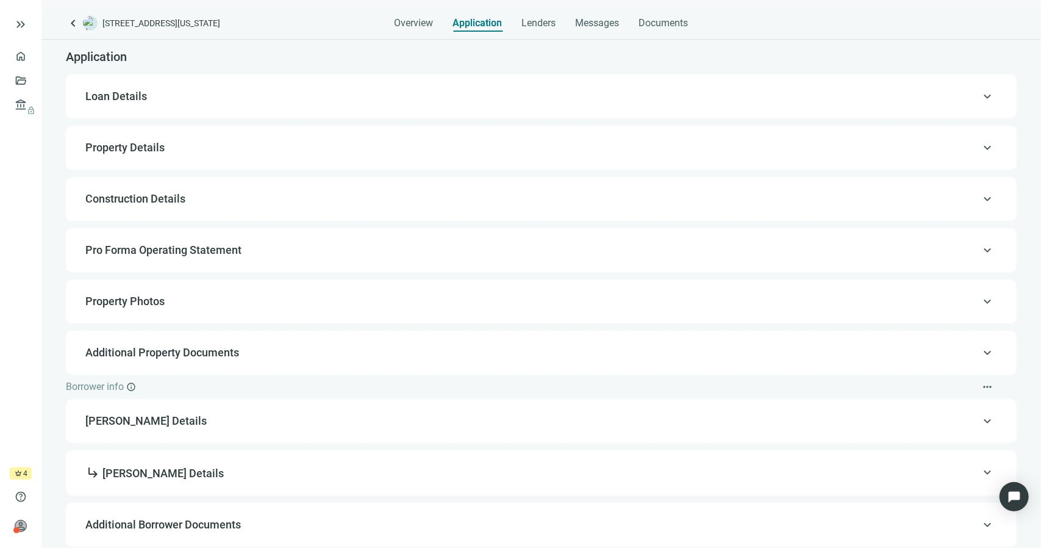
click at [174, 84] on div "keyboard_arrow_up Loan Details" at bounding box center [541, 96] width 926 height 29
type input "**********"
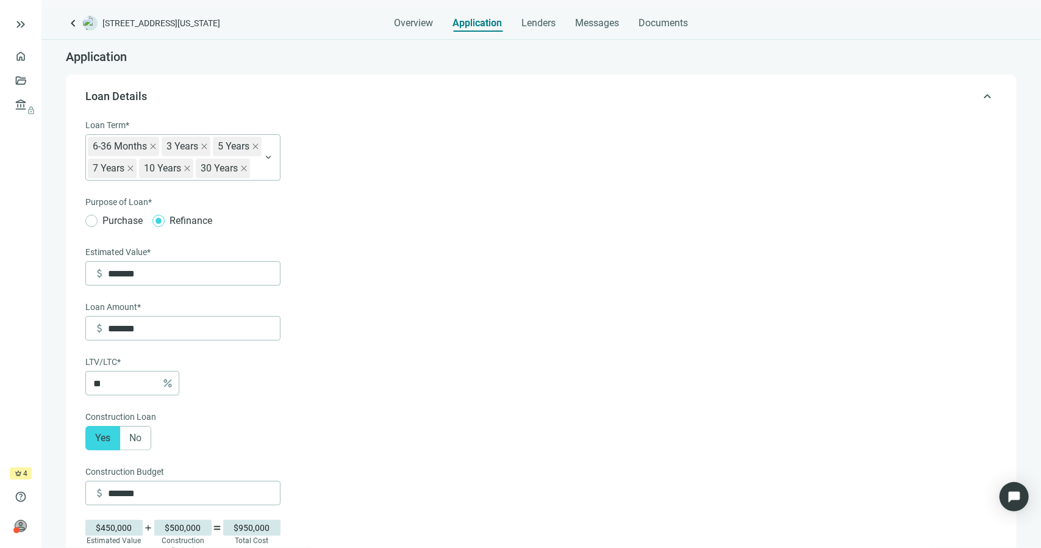
scroll to position [35, 0]
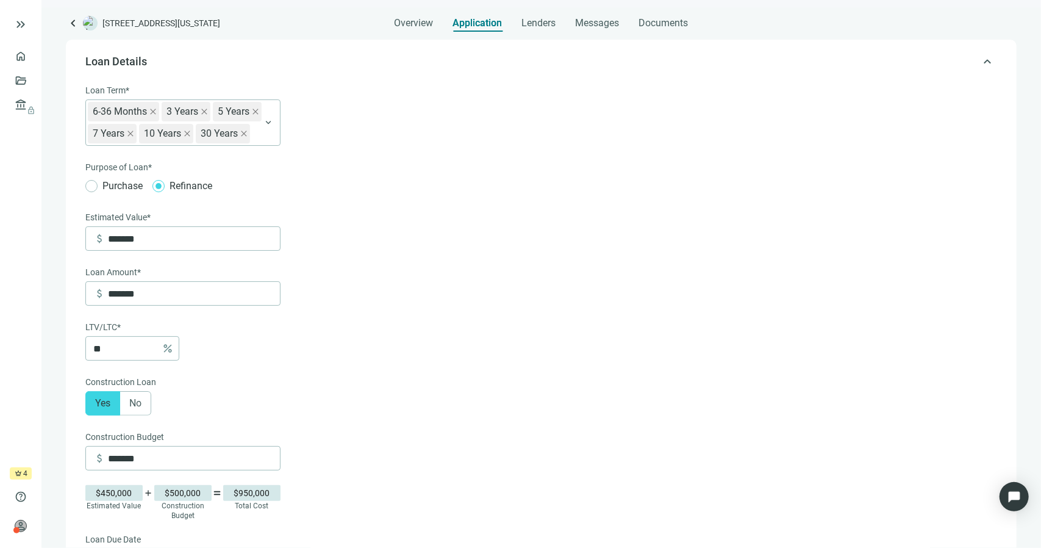
drag, startPoint x: 621, startPoint y: 324, endPoint x: 624, endPoint y: 309, distance: 15.1
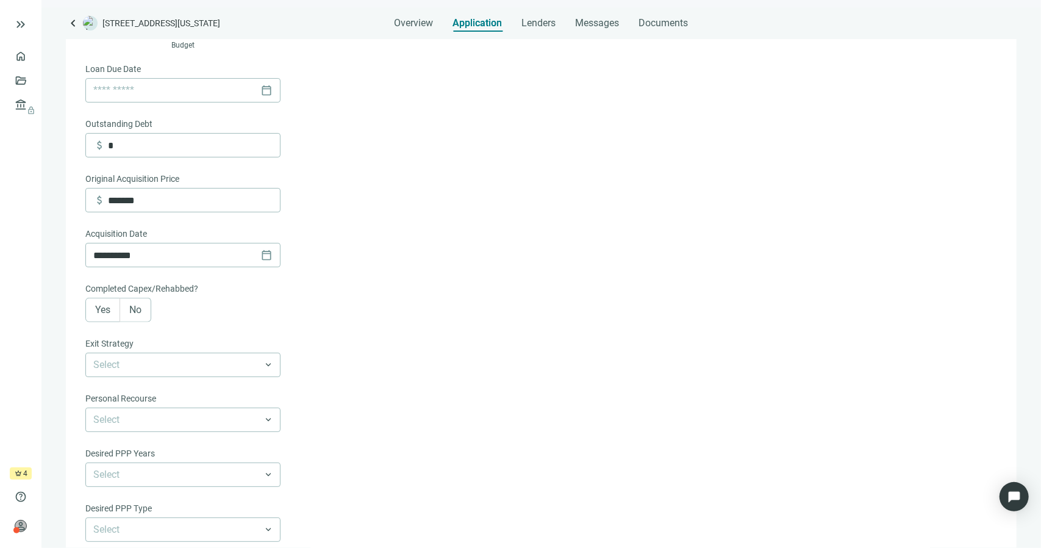
scroll to position [584, 0]
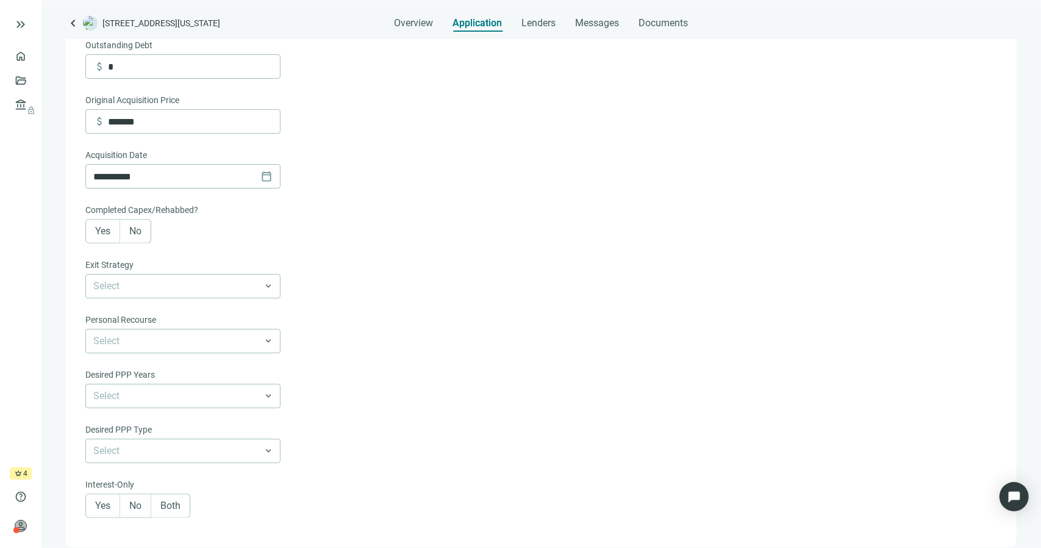
click at [151, 227] on label "No" at bounding box center [135, 231] width 31 height 24
click at [110, 287] on input "search" at bounding box center [177, 285] width 168 height 23
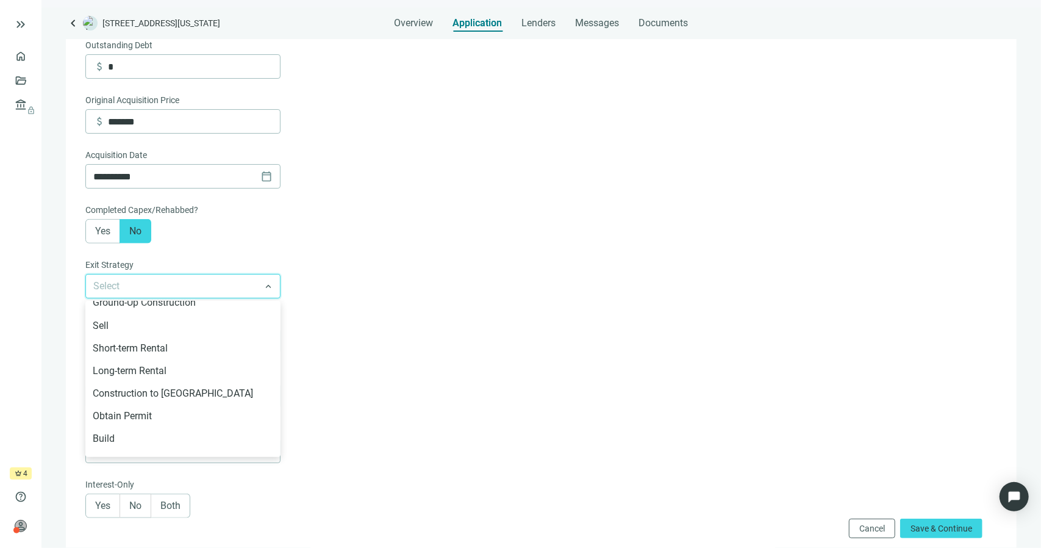
scroll to position [77, 0]
click at [147, 366] on div "Long-term Rental" at bounding box center [183, 370] width 180 height 15
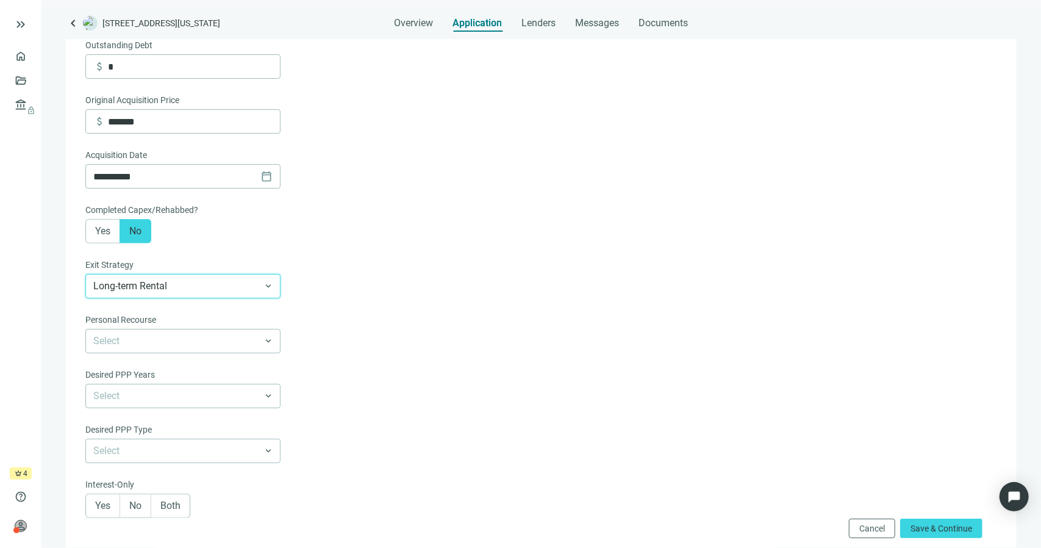
click at [393, 276] on form "**********" at bounding box center [539, 43] width 909 height 1017
click at [170, 338] on input "search" at bounding box center [177, 340] width 168 height 23
click at [156, 385] on div "Partial Recourse" at bounding box center [183, 389] width 180 height 15
click at [428, 305] on form "**********" at bounding box center [539, 43] width 909 height 1017
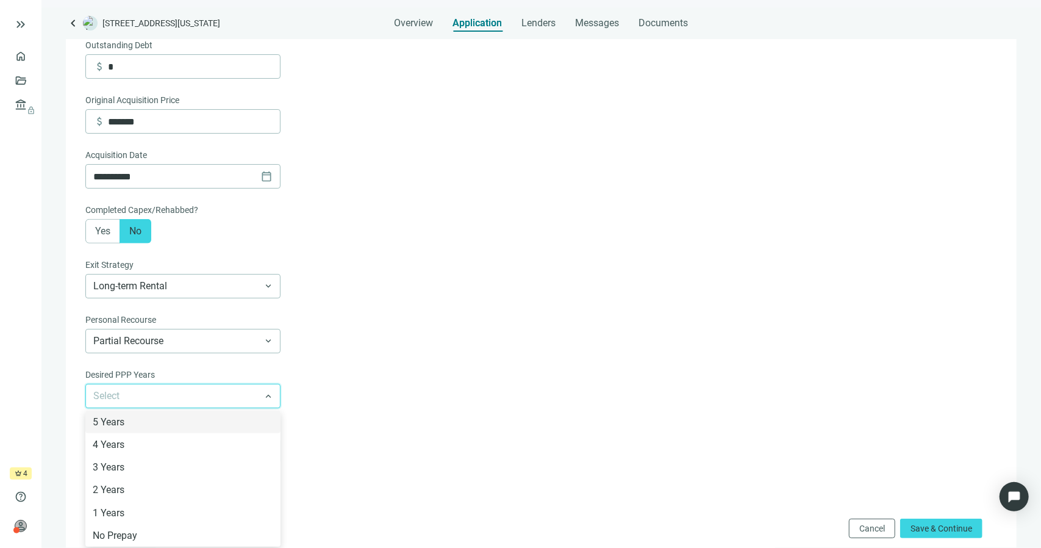
click at [120, 399] on input "search" at bounding box center [177, 395] width 168 height 23
drag, startPoint x: 524, startPoint y: 340, endPoint x: 526, endPoint y: 346, distance: 6.2
click at [526, 346] on form "**********" at bounding box center [539, 43] width 909 height 1017
click at [112, 398] on input "search" at bounding box center [177, 395] width 168 height 23
click at [116, 423] on div "5 Years" at bounding box center [183, 421] width 180 height 15
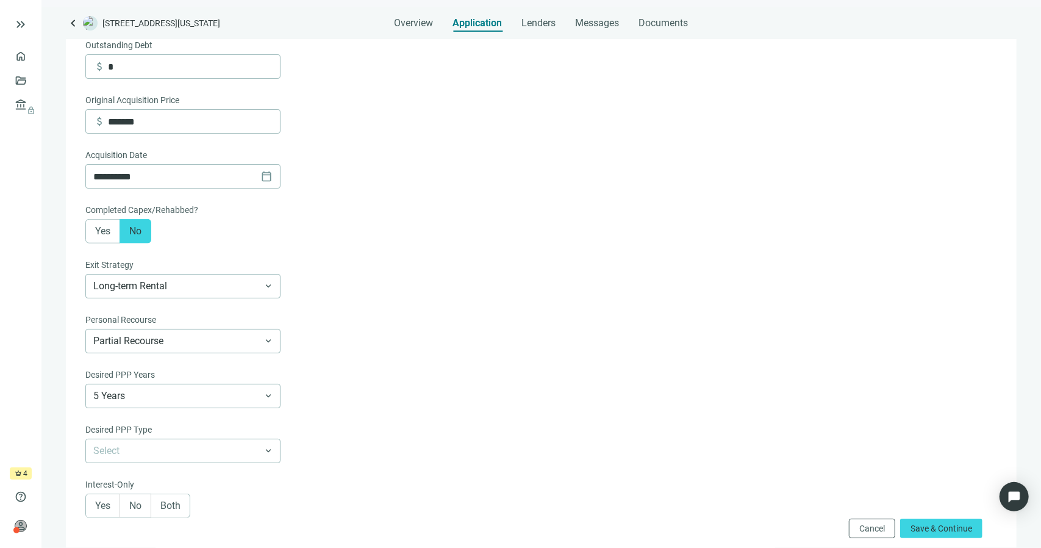
click at [33, 376] on ul "home Overview folder_open Deals account_balance lock Lenders lock" at bounding box center [20, 255] width 41 height 423
click at [157, 391] on span "5 Years" at bounding box center [182, 395] width 179 height 23
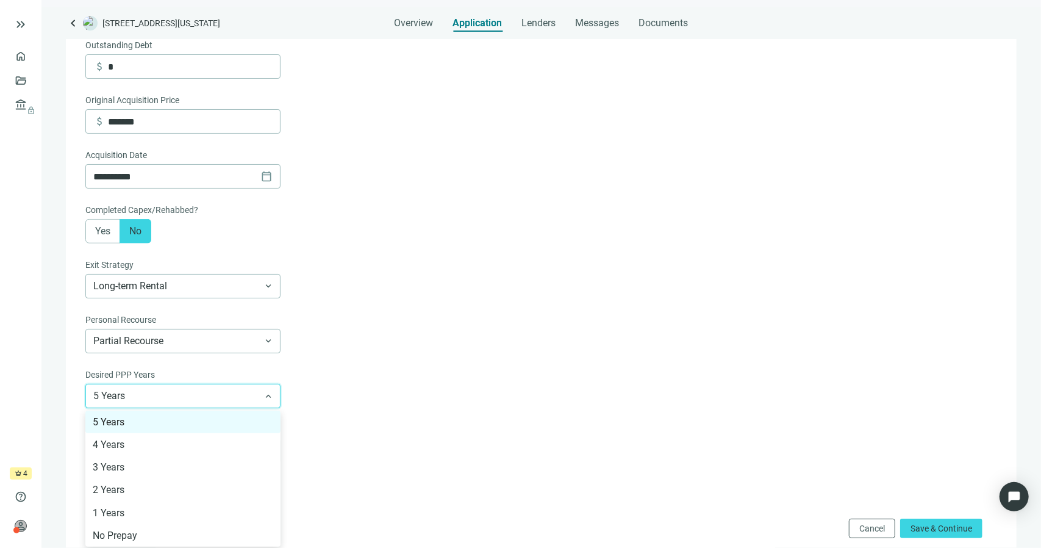
click at [339, 371] on form "**********" at bounding box center [539, 43] width 909 height 1017
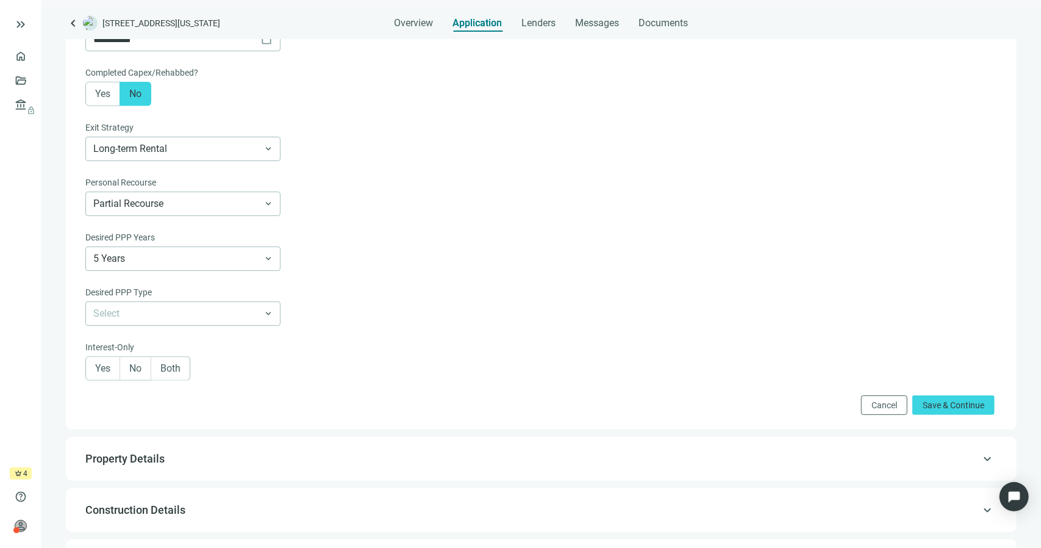
scroll to position [766, 0]
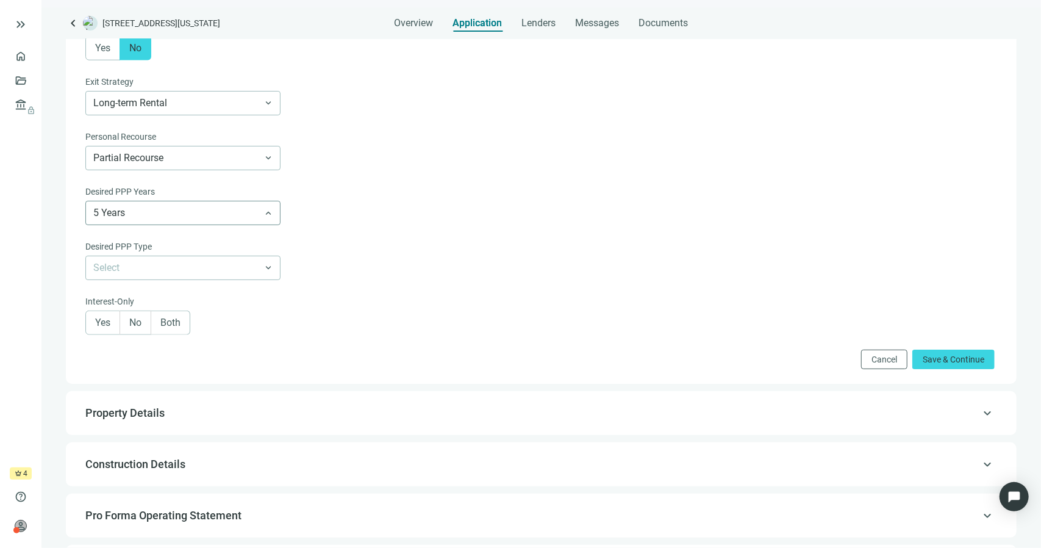
click at [276, 216] on div "5 Years" at bounding box center [182, 213] width 195 height 24
click at [135, 266] on input "search" at bounding box center [177, 267] width 168 height 23
click at [144, 316] on div "Declining" at bounding box center [183, 316] width 180 height 15
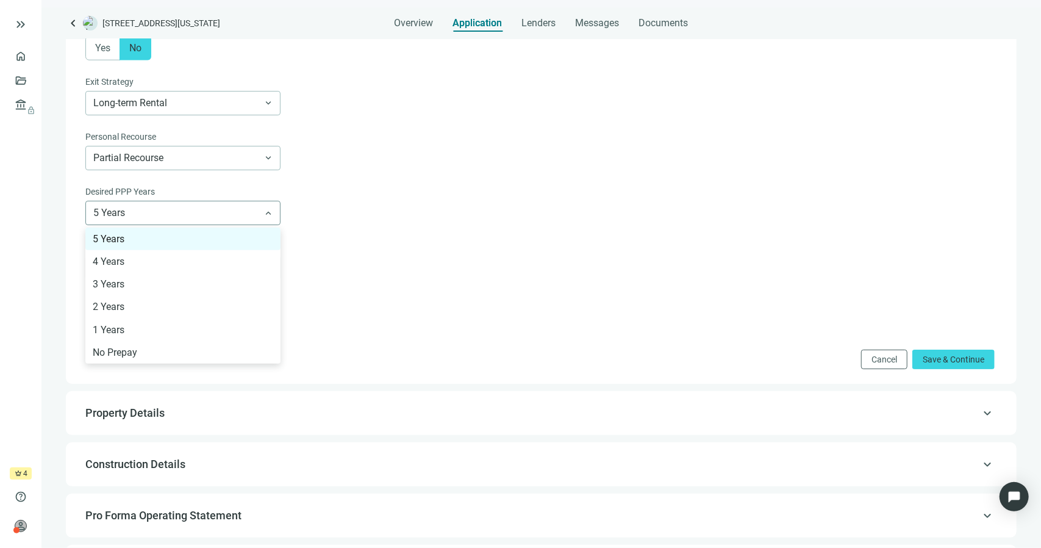
click at [262, 208] on span "5 Years" at bounding box center [182, 212] width 179 height 23
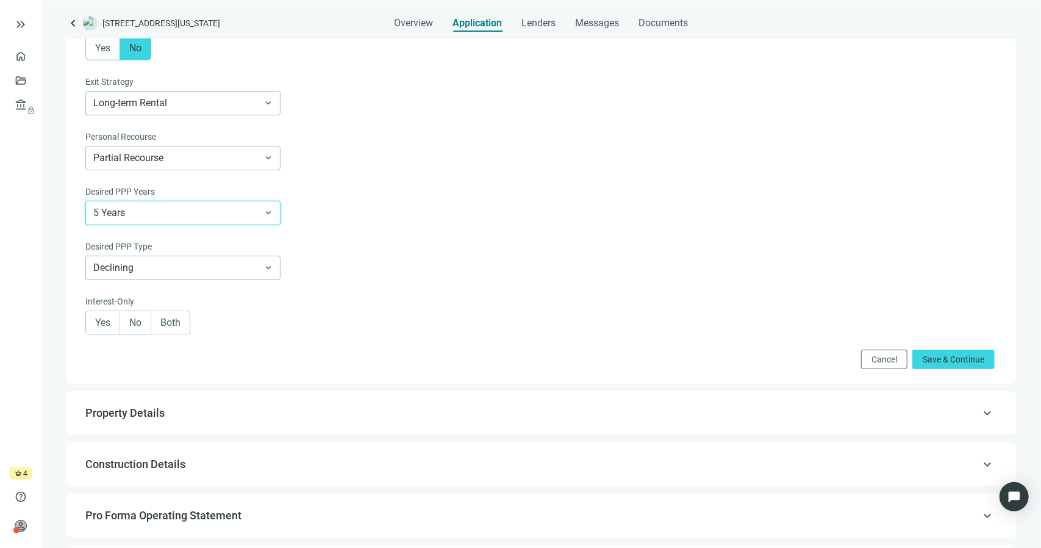
click at [262, 208] on span "5 Years" at bounding box center [182, 212] width 179 height 23
click at [157, 324] on label "Both" at bounding box center [170, 322] width 39 height 24
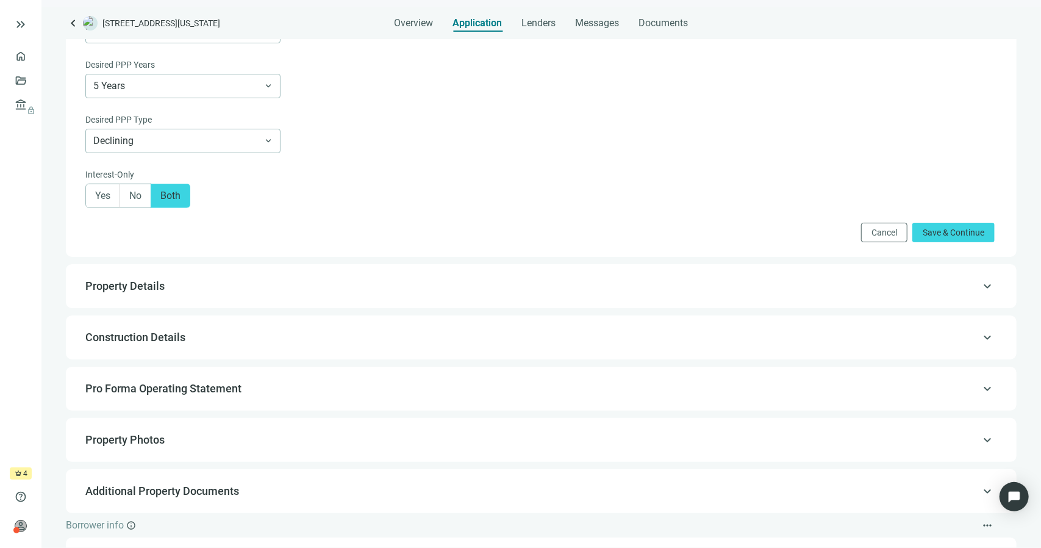
scroll to position [949, 0]
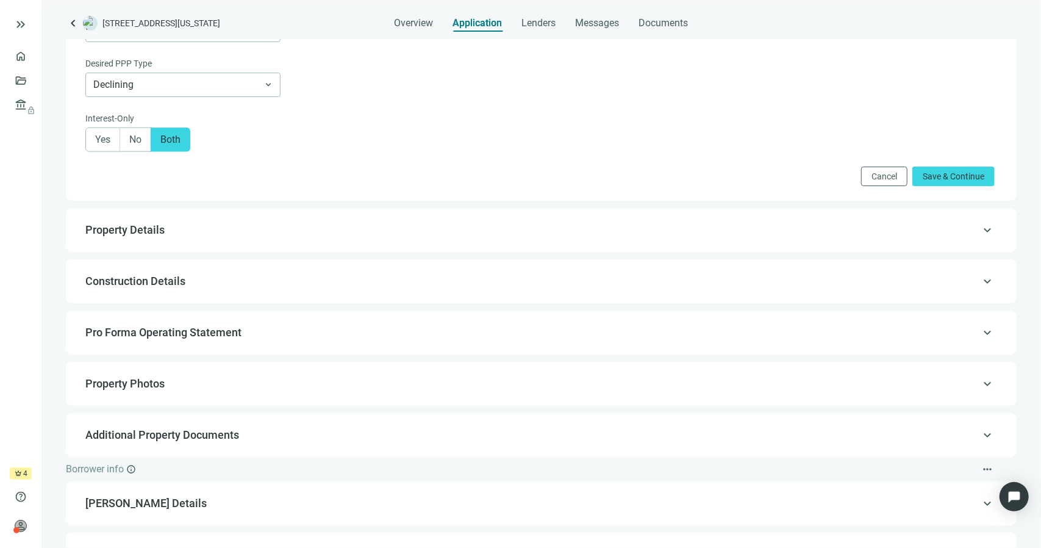
click at [268, 218] on div "keyboard_arrow_up Property Details" at bounding box center [541, 229] width 926 height 29
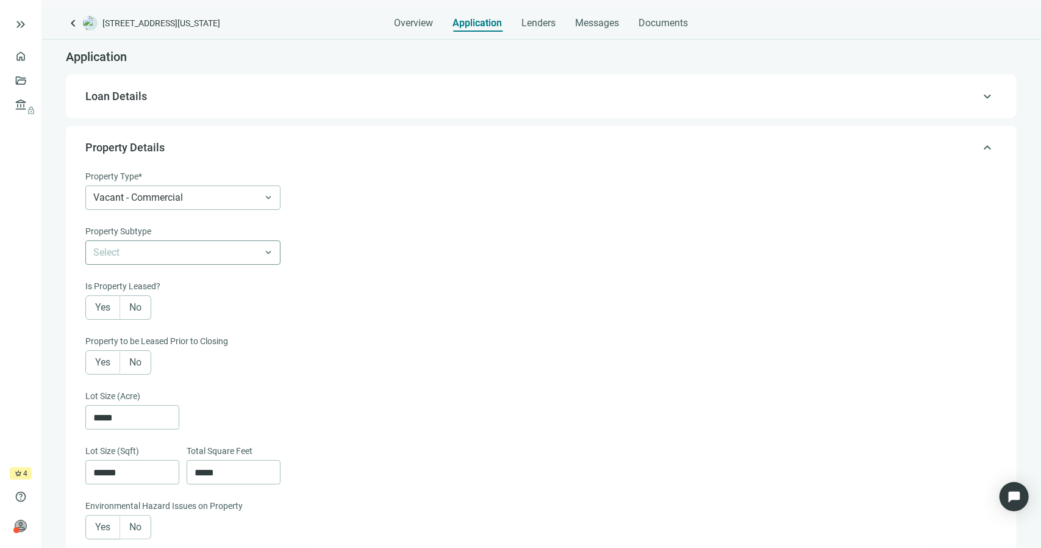
click at [134, 252] on input "search" at bounding box center [177, 252] width 168 height 23
click at [360, 263] on div "Select Commercial-Vacant Land Other keyboard_arrow_down" at bounding box center [539, 252] width 909 height 24
click at [215, 207] on span "Vacant - Commercial" at bounding box center [182, 197] width 179 height 23
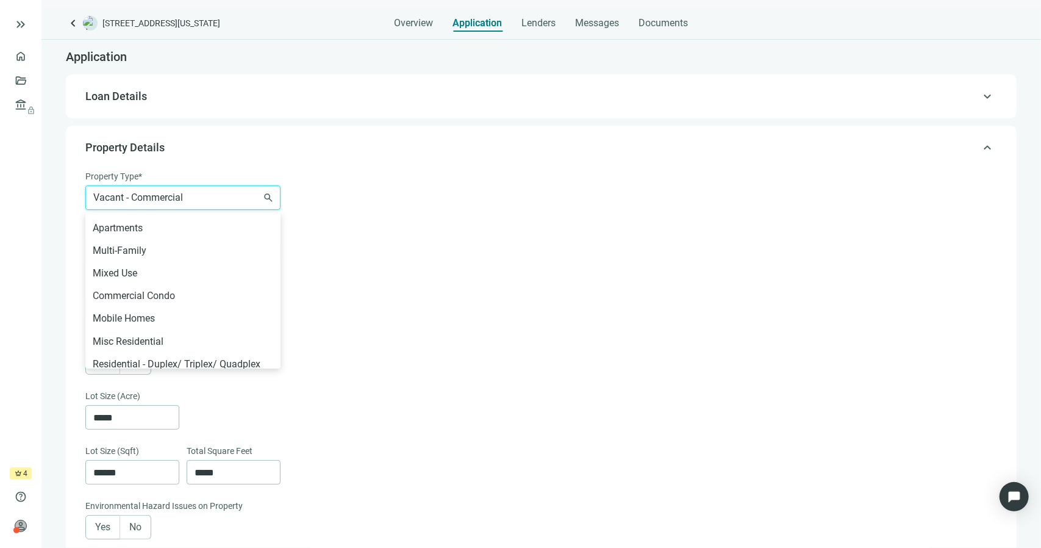
scroll to position [275, 0]
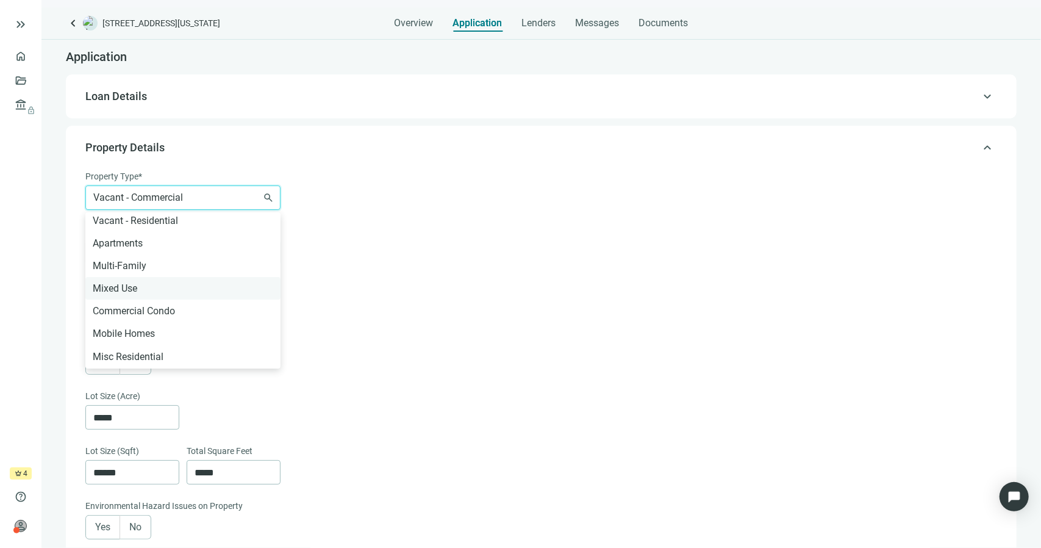
click at [184, 285] on div "Mixed Use" at bounding box center [183, 287] width 180 height 15
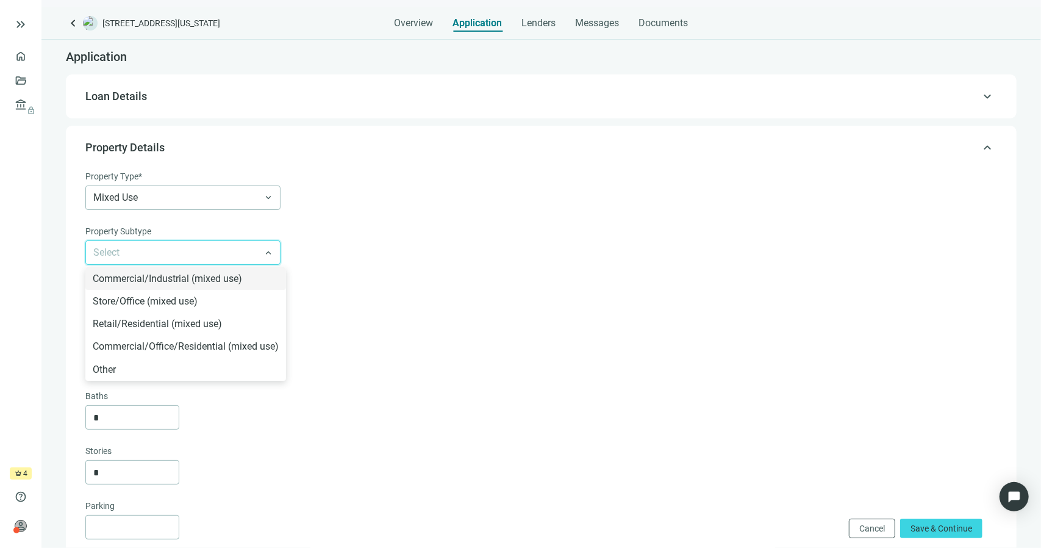
click at [235, 252] on input "search" at bounding box center [177, 252] width 168 height 23
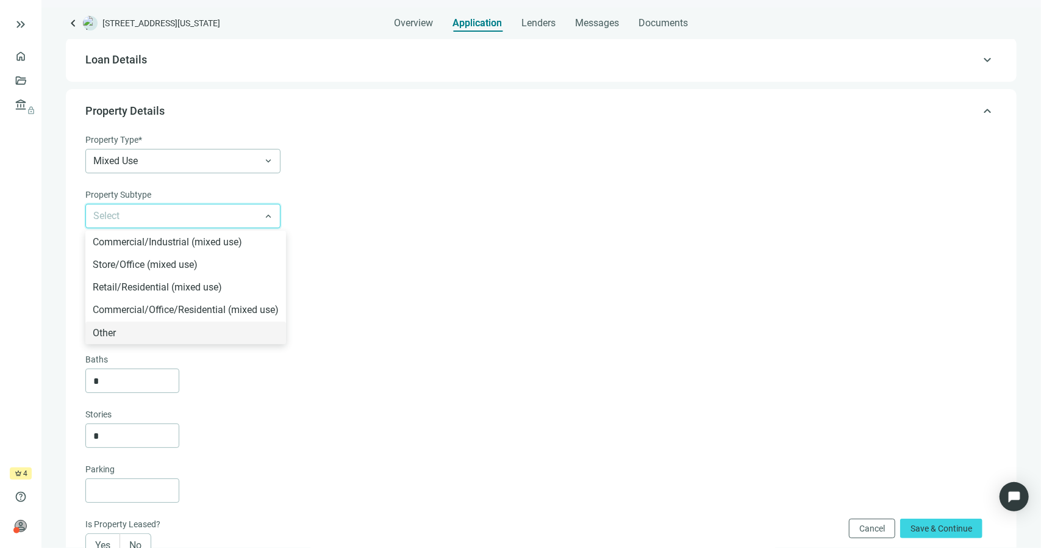
scroll to position [61, 0]
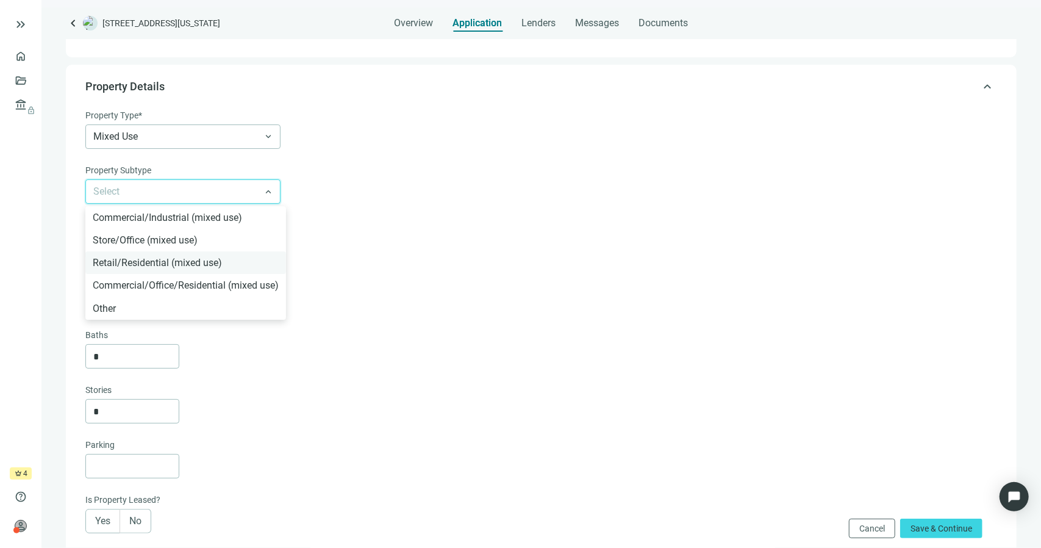
click at [226, 258] on div "Retail/Residential (mixed use)" at bounding box center [186, 262] width 186 height 15
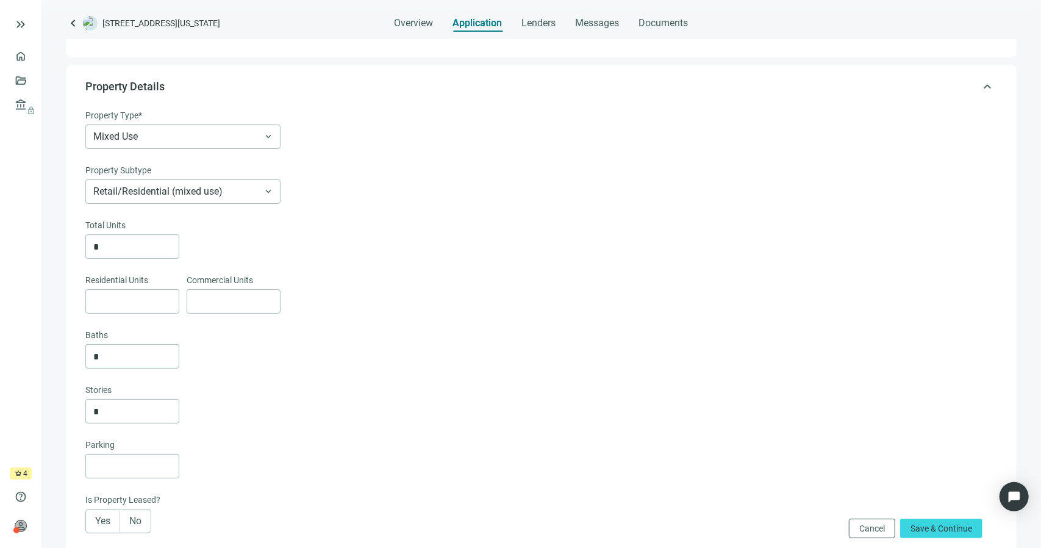
click at [333, 239] on div "*" at bounding box center [539, 246] width 909 height 24
click at [254, 141] on span "Mixed Use" at bounding box center [182, 136] width 179 height 23
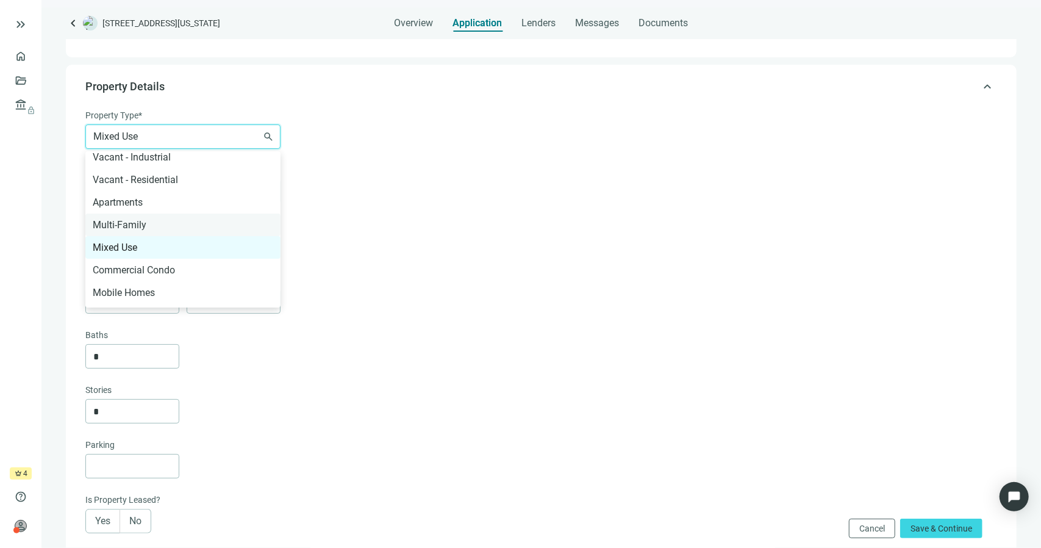
scroll to position [194, 0]
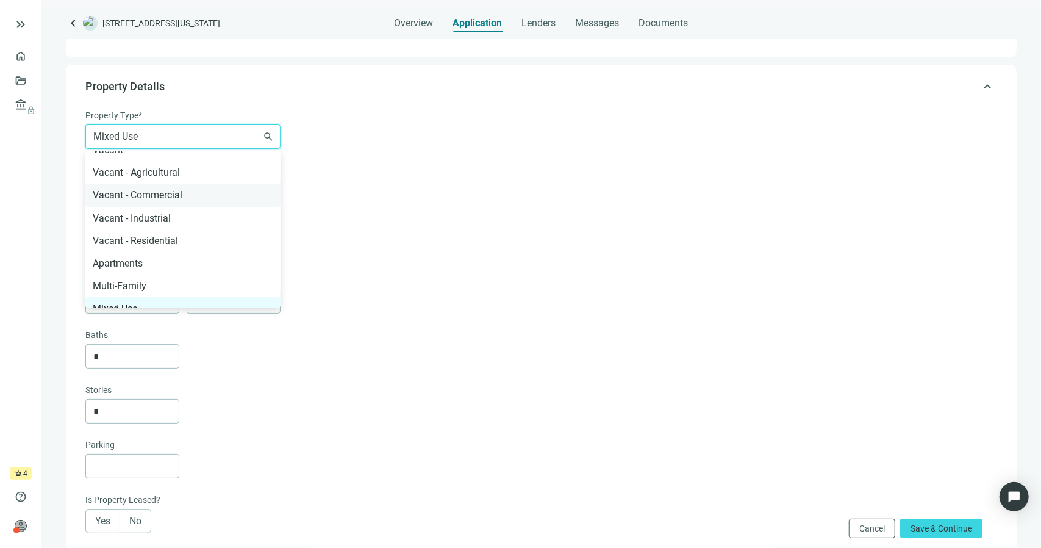
click at [179, 196] on div "Vacant - Commercial" at bounding box center [183, 194] width 180 height 15
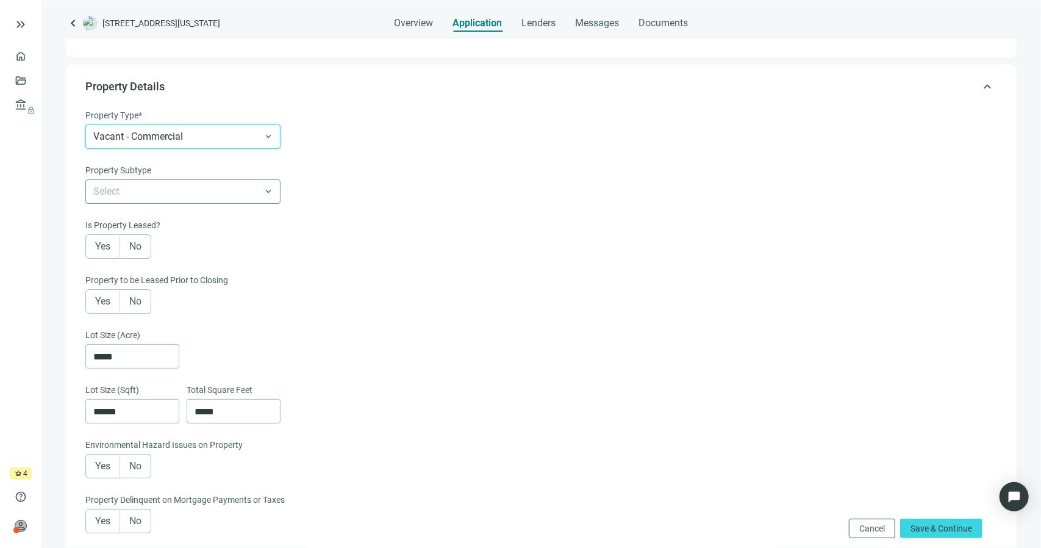
click at [207, 204] on form "Property Type* Vacant - Commercial Vacant - Commercial Agriculture Timberland H…" at bounding box center [539, 479] width 909 height 741
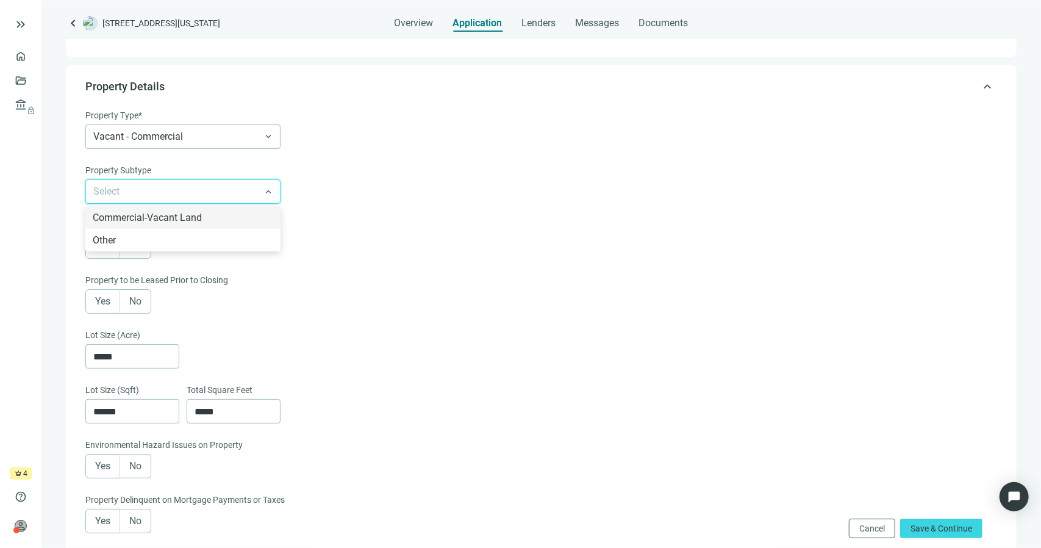
click at [213, 190] on input "search" at bounding box center [177, 191] width 168 height 23
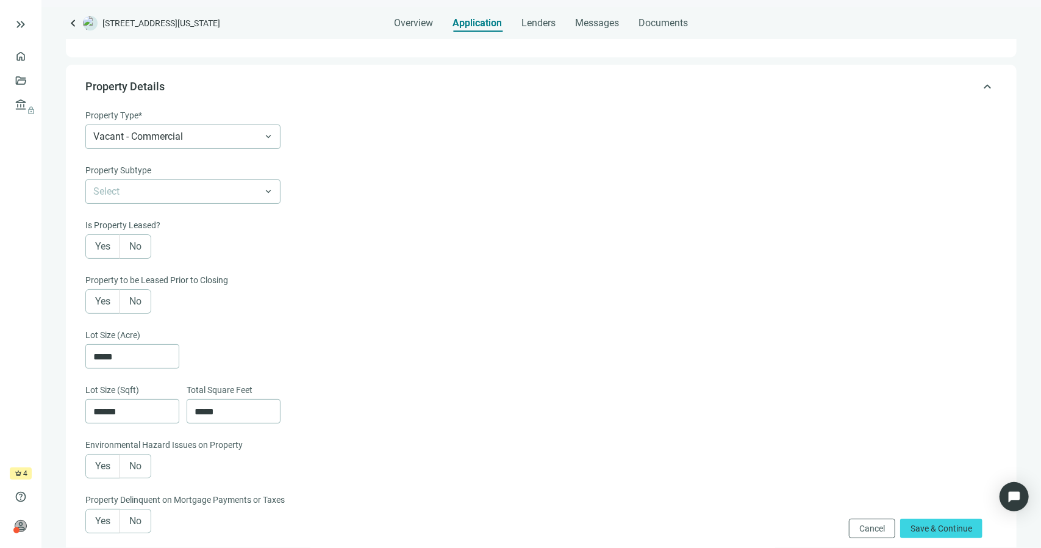
click at [396, 207] on form "Property Type* Vacant - Commercial Agriculture Timberland Hotel Motels Industri…" at bounding box center [539, 479] width 909 height 741
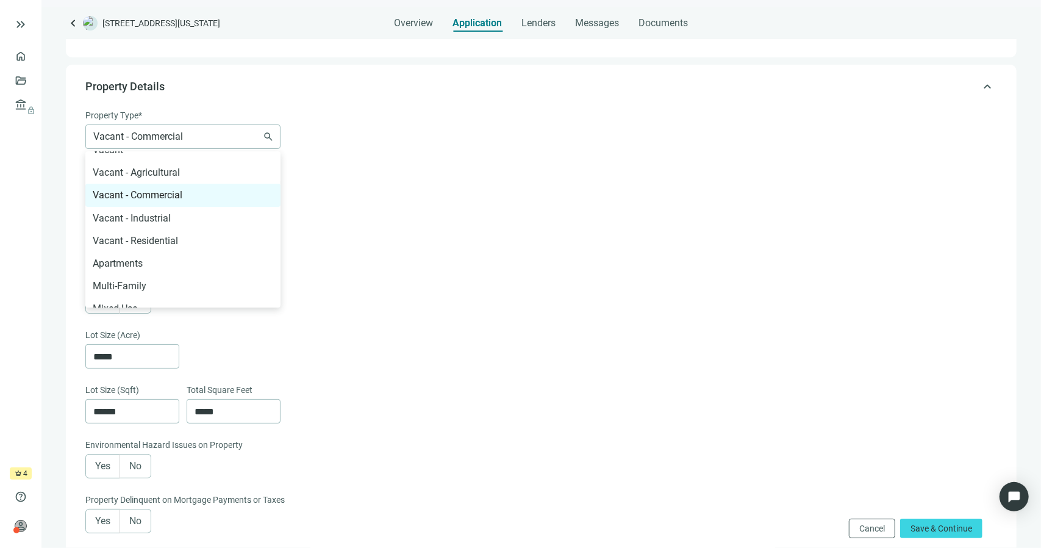
drag, startPoint x: 262, startPoint y: 143, endPoint x: 257, endPoint y: 149, distance: 7.8
click at [262, 143] on span "Vacant - Commercial" at bounding box center [182, 136] width 179 height 23
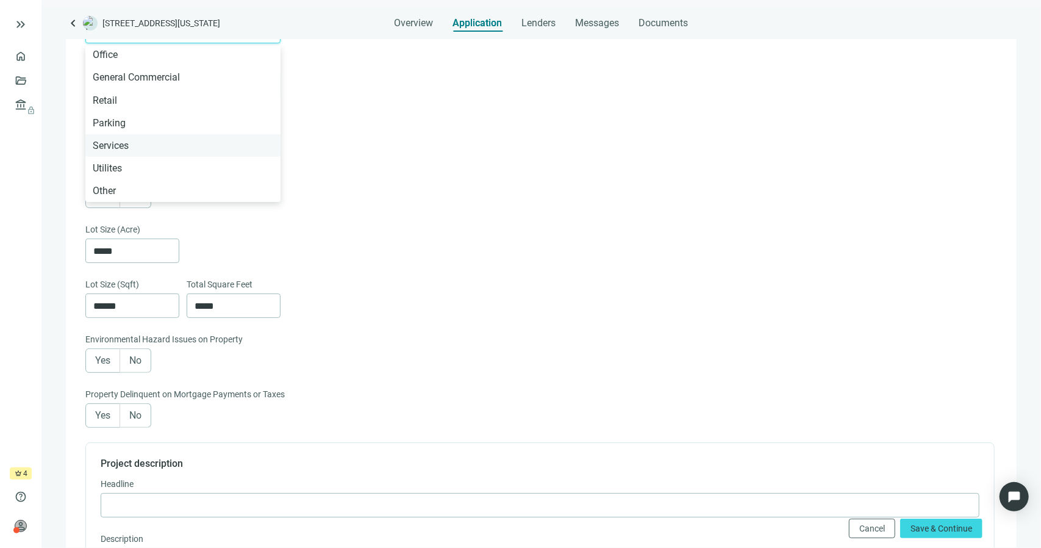
scroll to position [183, 0]
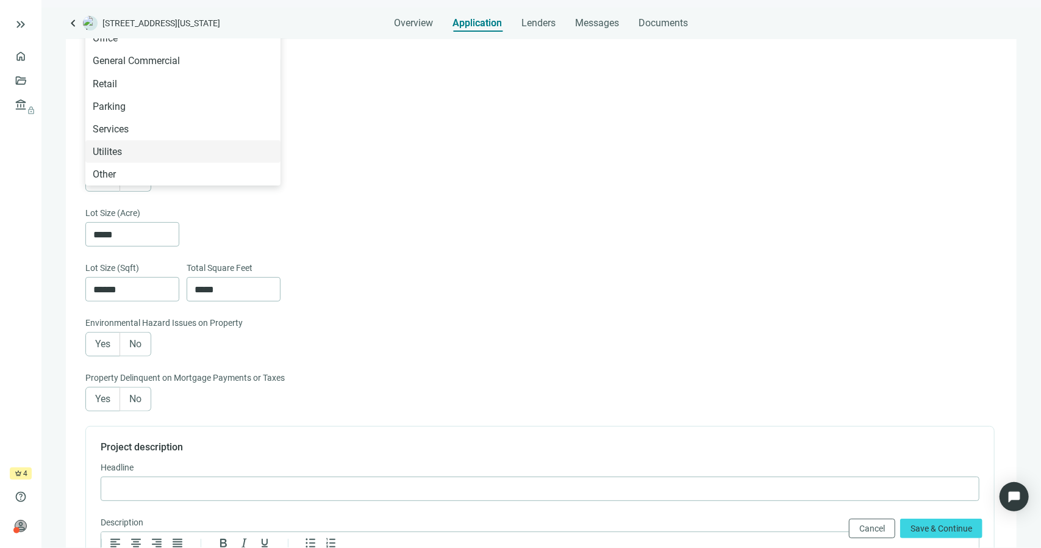
click at [463, 155] on div "Property to be Leased Prior to Closing" at bounding box center [539, 159] width 909 height 16
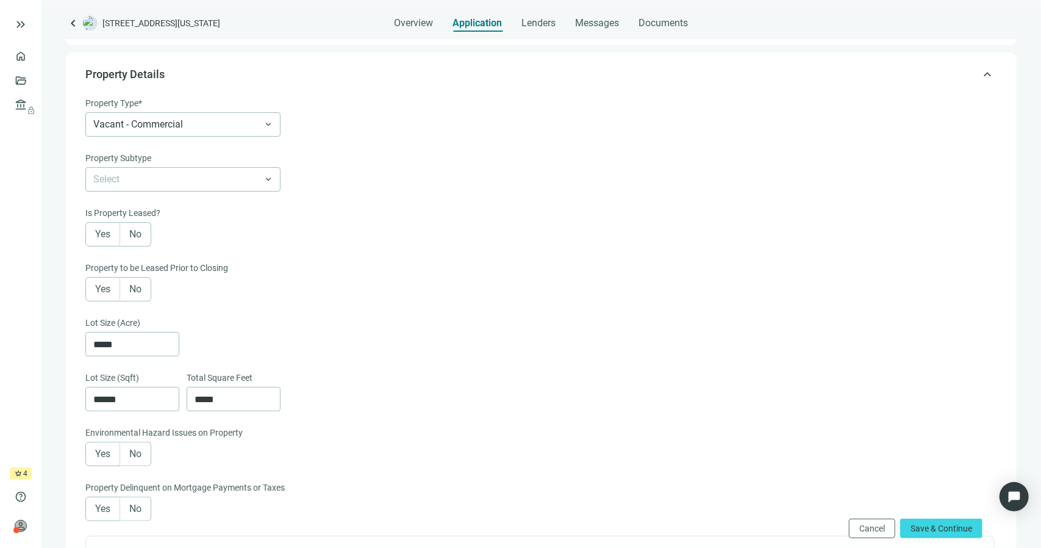
scroll to position [61, 0]
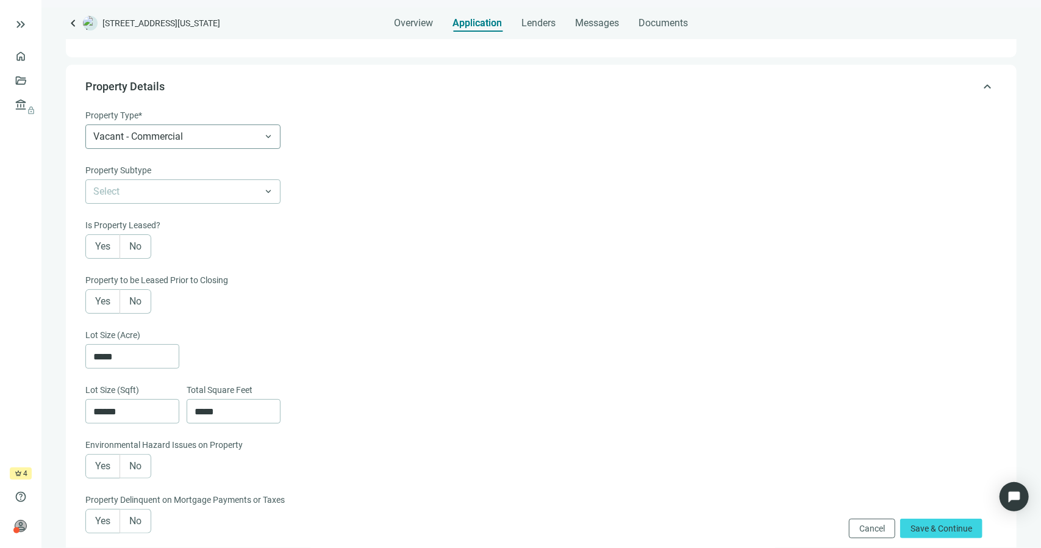
click at [268, 149] on div "Vacant - Commercial Agriculture Timberland Hotel Motels Industrial Manufacturin…" at bounding box center [182, 136] width 195 height 24
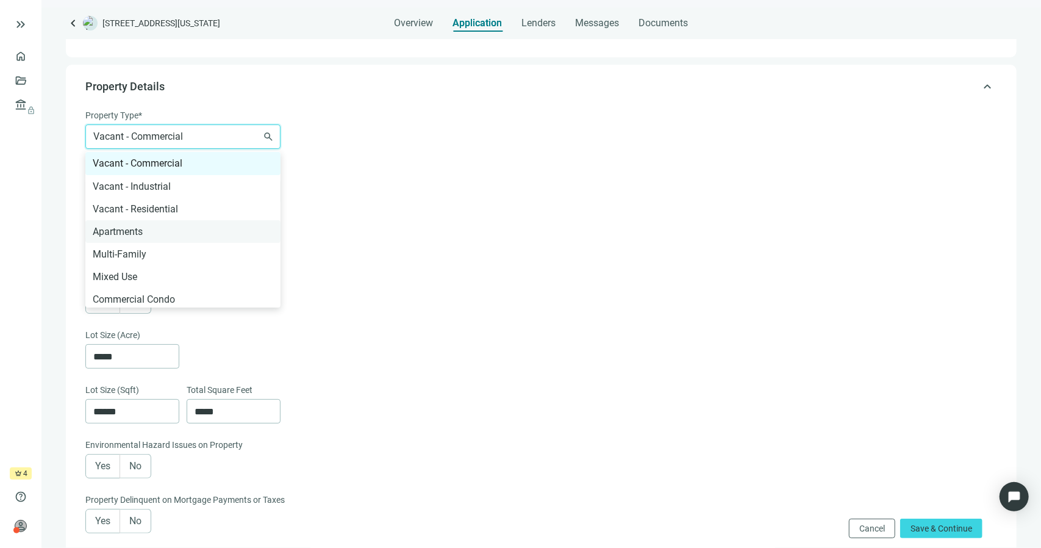
scroll to position [287, 0]
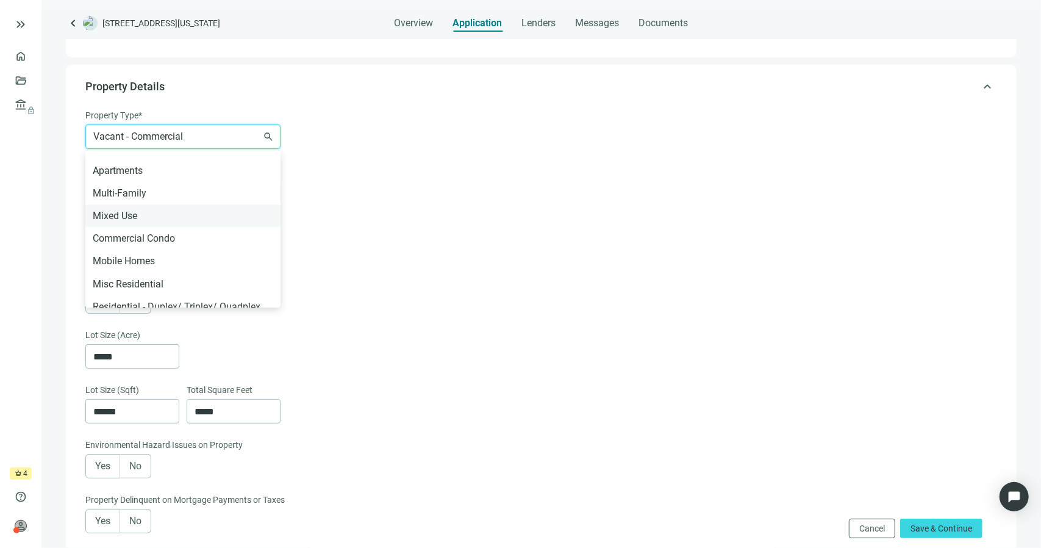
click at [165, 216] on div "Mixed Use" at bounding box center [183, 215] width 180 height 15
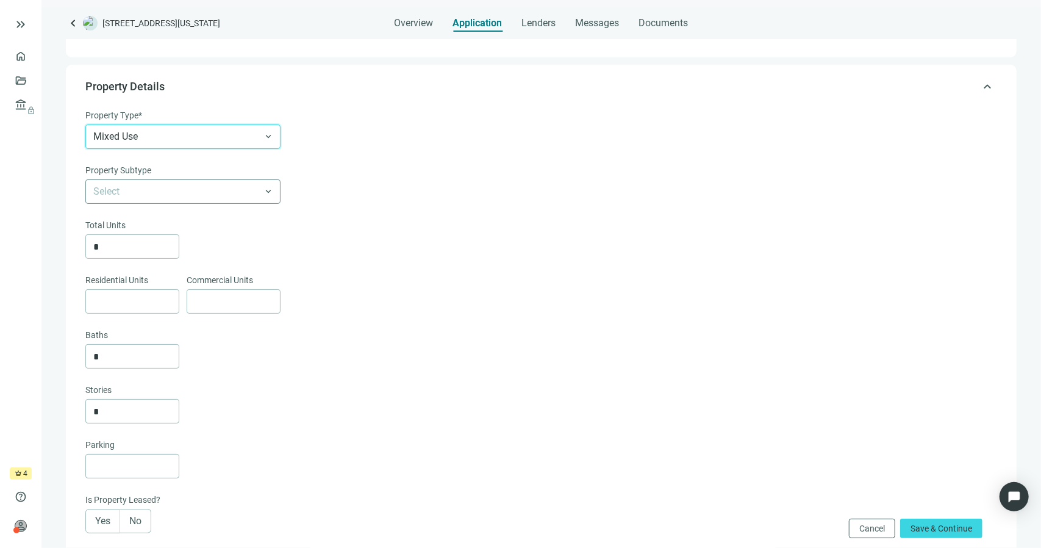
click at [176, 190] on input "search" at bounding box center [177, 191] width 168 height 23
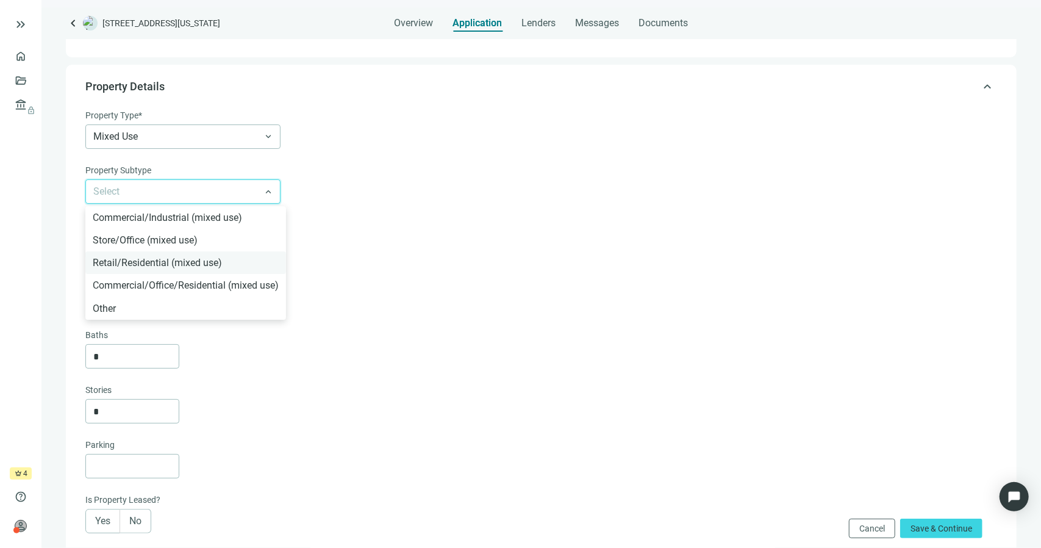
click at [198, 262] on div "Retail/Residential (mixed use)" at bounding box center [186, 262] width 186 height 15
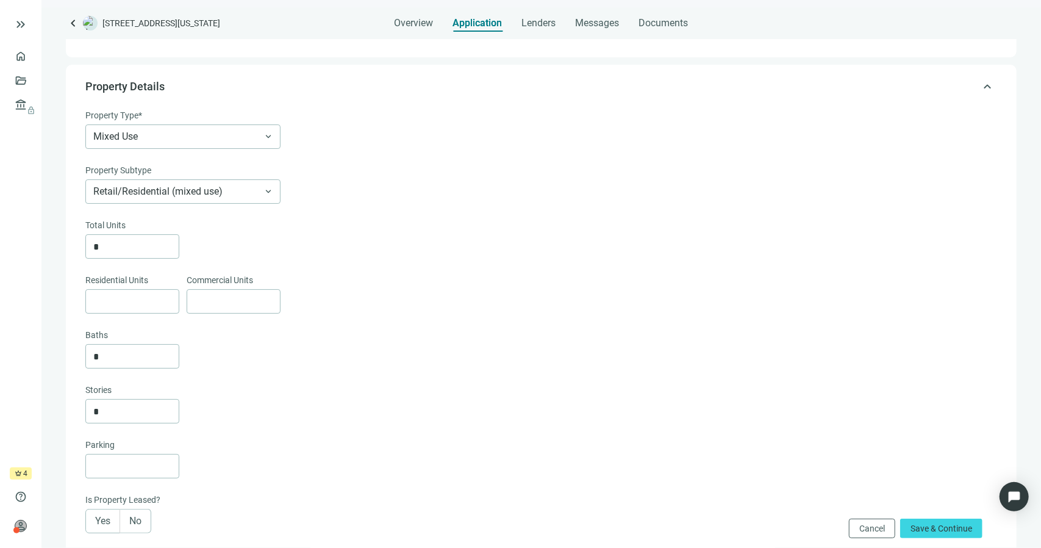
click at [313, 226] on div "Total Units" at bounding box center [539, 226] width 909 height 16
click at [123, 260] on div "Total Units * Residential Units Commercial Units Baths * Stories *" at bounding box center [539, 320] width 909 height 205
click at [400, 233] on div "Total Units" at bounding box center [539, 226] width 909 height 16
click at [117, 295] on input at bounding box center [135, 301] width 85 height 23
type input "*"
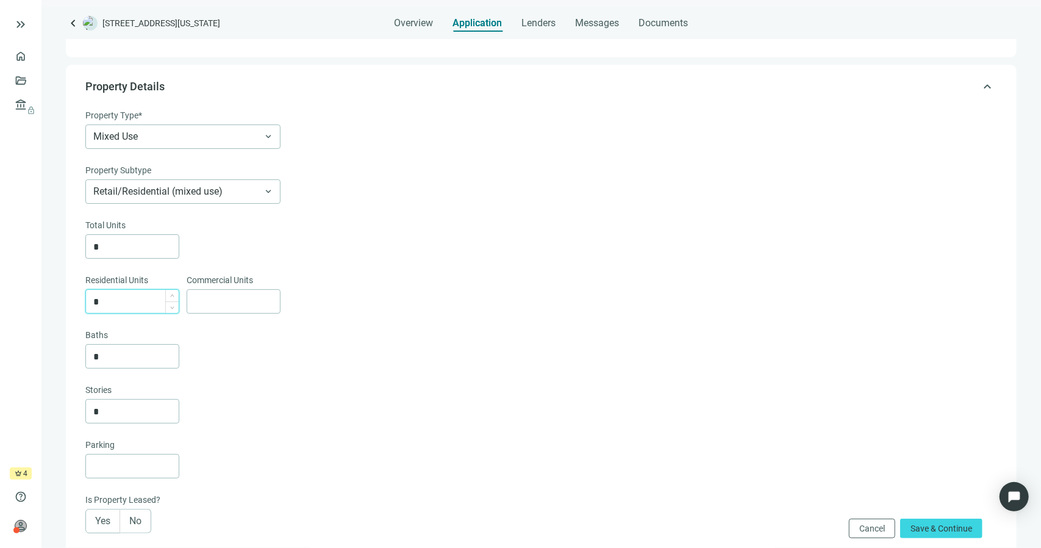
type input "*"
click at [233, 302] on input at bounding box center [237, 301] width 85 height 23
type input "*"
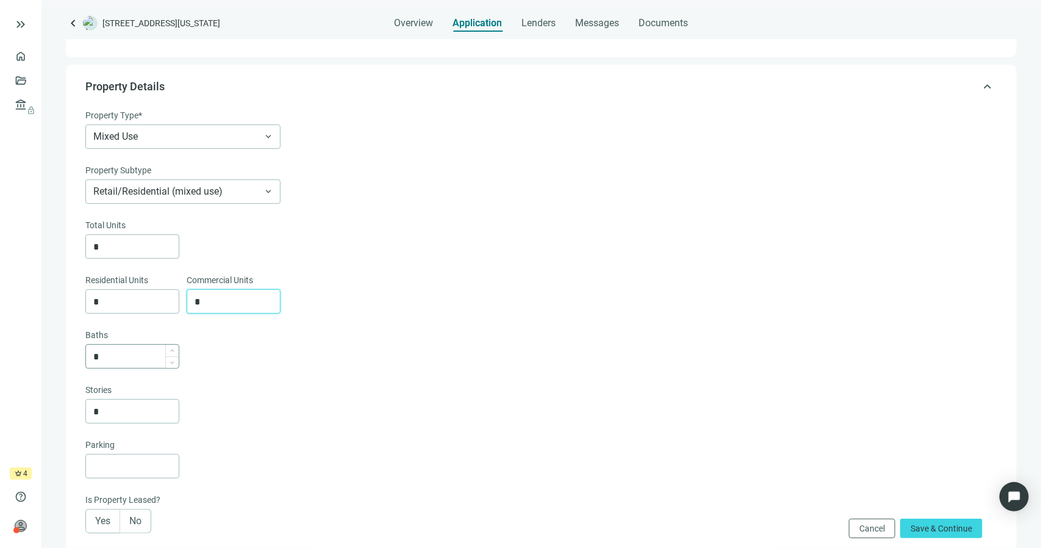
type input "*"
click at [122, 353] on input "*" at bounding box center [135, 356] width 85 height 23
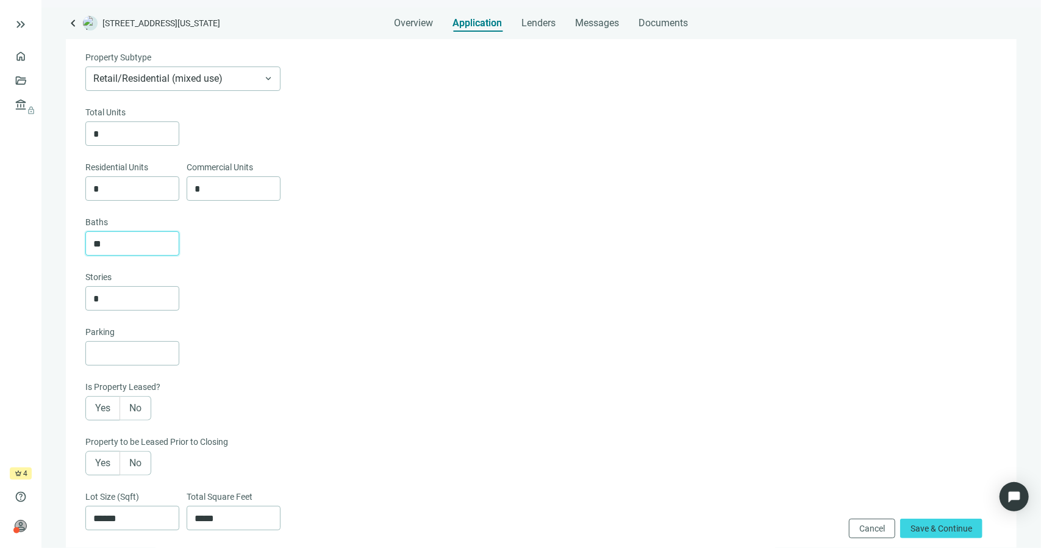
scroll to position [183, 0]
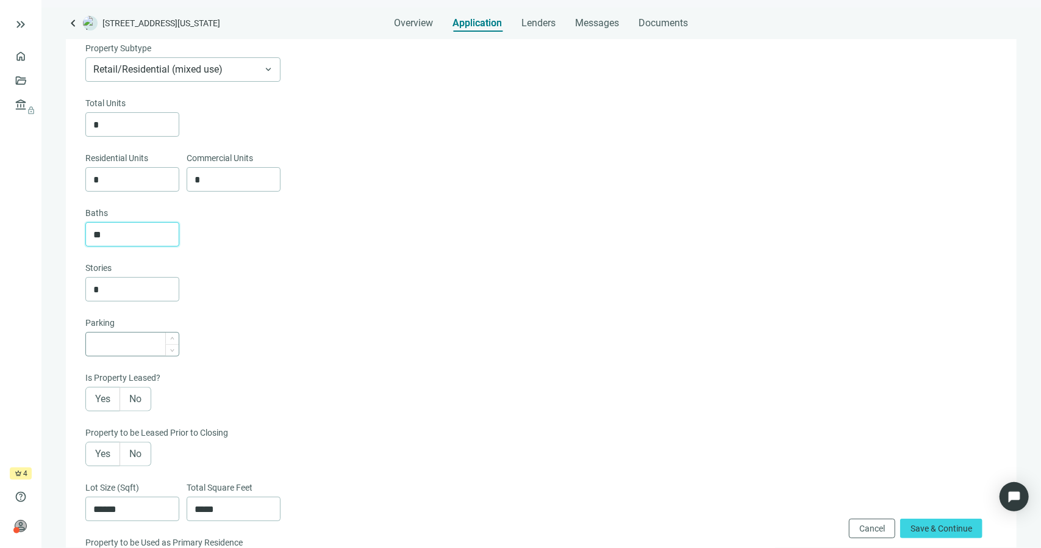
type input "**"
drag, startPoint x: 112, startPoint y: 337, endPoint x: 109, endPoint y: 348, distance: 11.2
click at [109, 348] on input at bounding box center [135, 343] width 85 height 23
type input "**"
click at [138, 405] on label "No" at bounding box center [135, 399] width 31 height 24
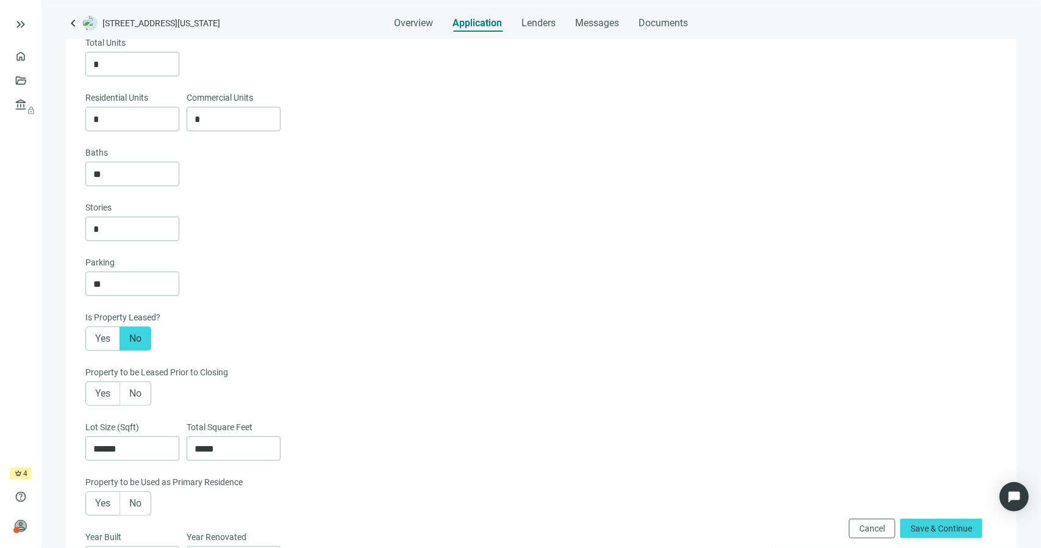
scroll to position [244, 0]
click at [139, 402] on label "No" at bounding box center [135, 392] width 31 height 24
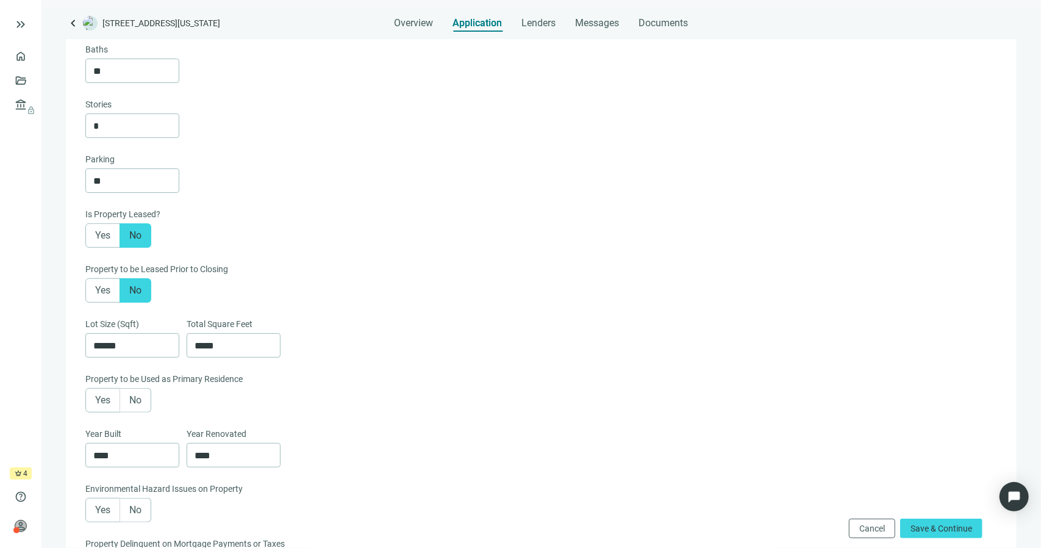
scroll to position [366, 0]
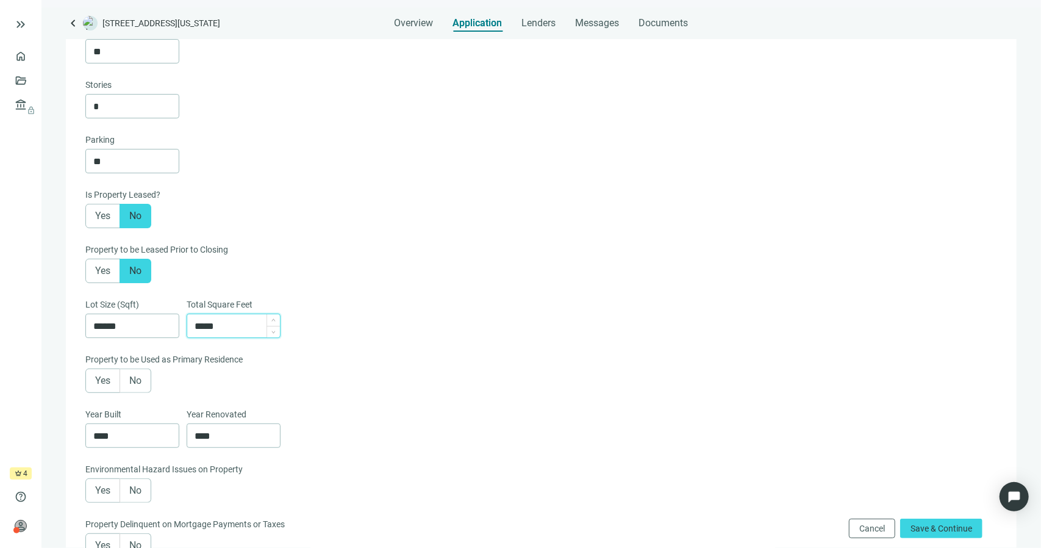
click at [199, 324] on input "*****" at bounding box center [237, 325] width 85 height 23
type input "******"
click at [547, 293] on div "Parking ** Is Property Leased? Yes No Property to be Leased Prior to Closing Ye…" at bounding box center [539, 243] width 909 height 220
click at [140, 393] on label "No" at bounding box center [135, 380] width 31 height 24
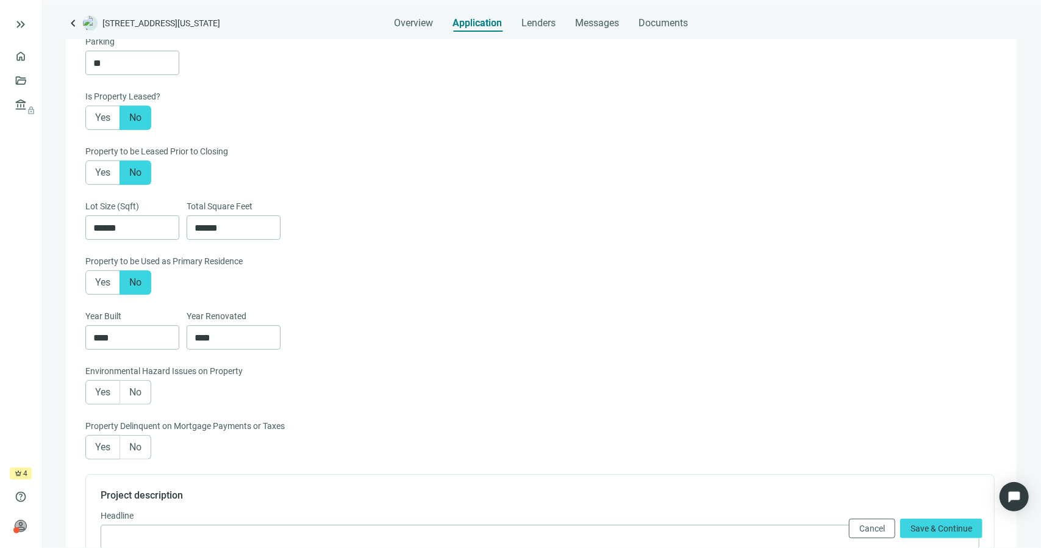
scroll to position [488, 0]
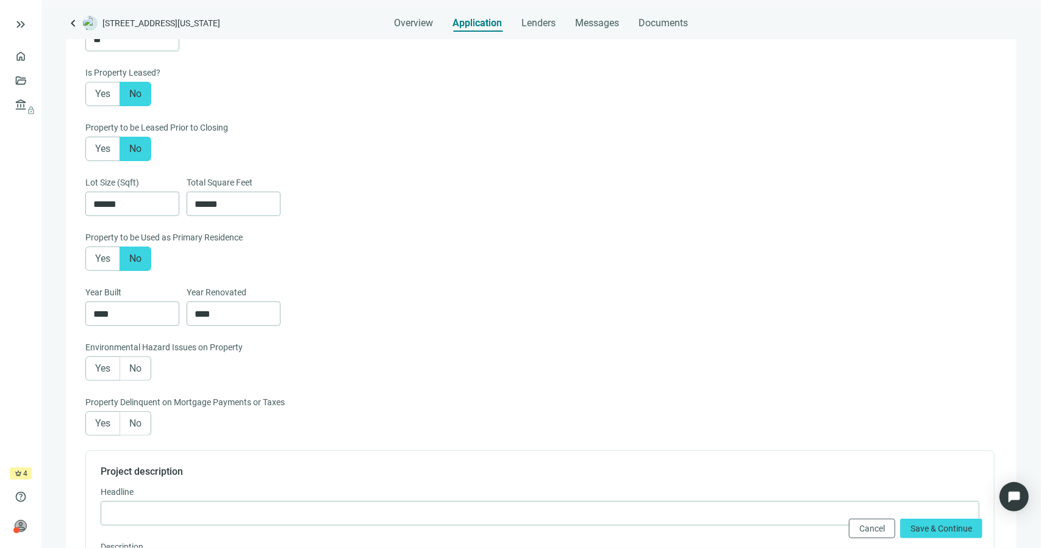
click at [147, 369] on label "No" at bounding box center [135, 368] width 31 height 24
click at [141, 430] on label "No" at bounding box center [135, 423] width 31 height 24
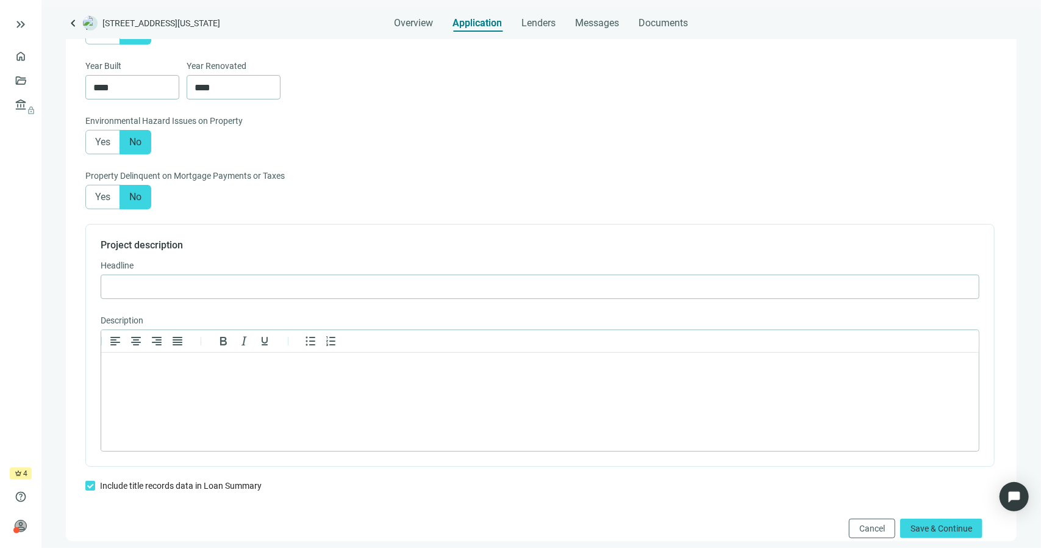
scroll to position [732, 0]
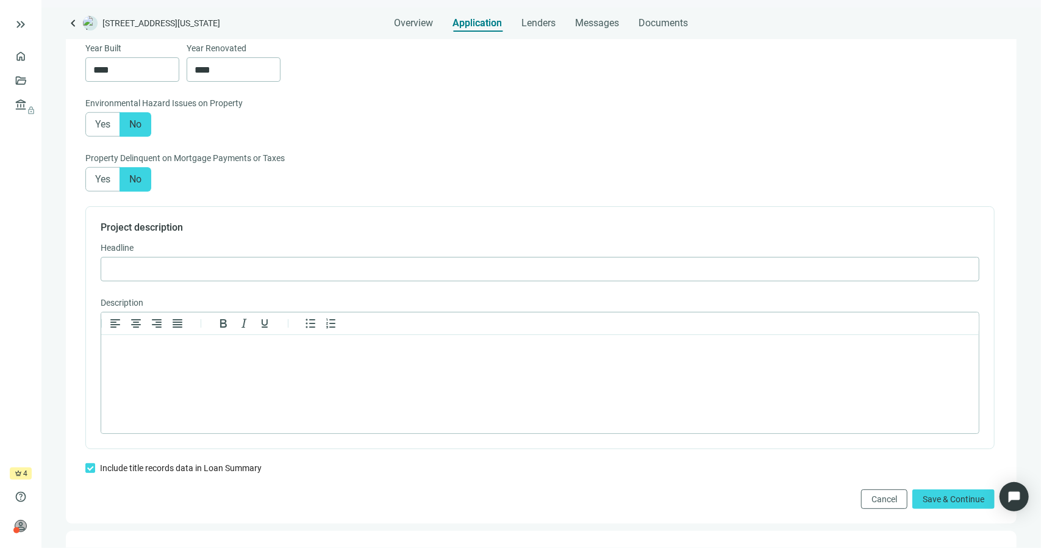
click at [153, 255] on div "Headline" at bounding box center [540, 249] width 879 height 16
click at [154, 266] on input "text" at bounding box center [540, 268] width 863 height 23
type input "**********"
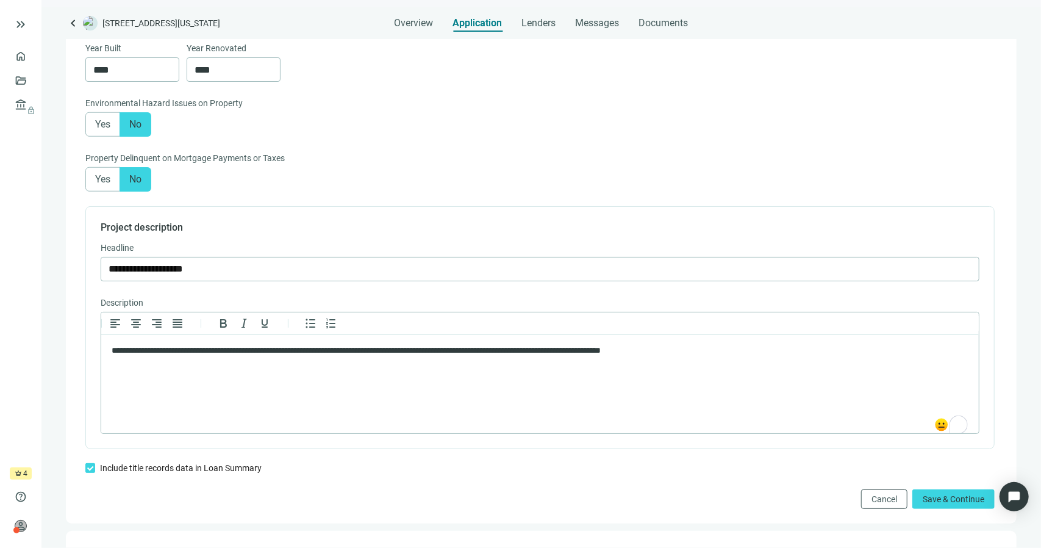
click at [951, 104] on div "Environmental Hazard Issues on Property" at bounding box center [539, 104] width 909 height 16
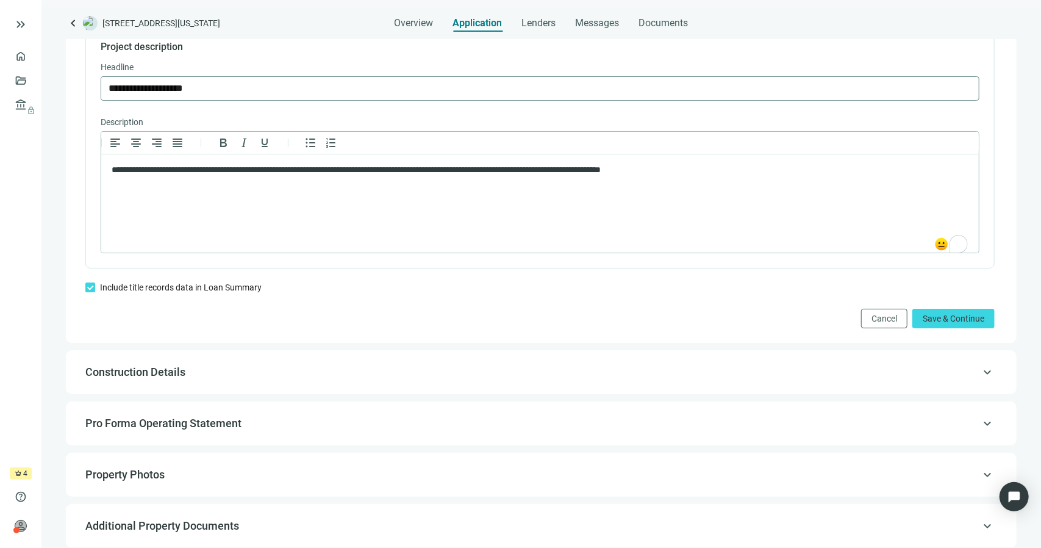
scroll to position [915, 0]
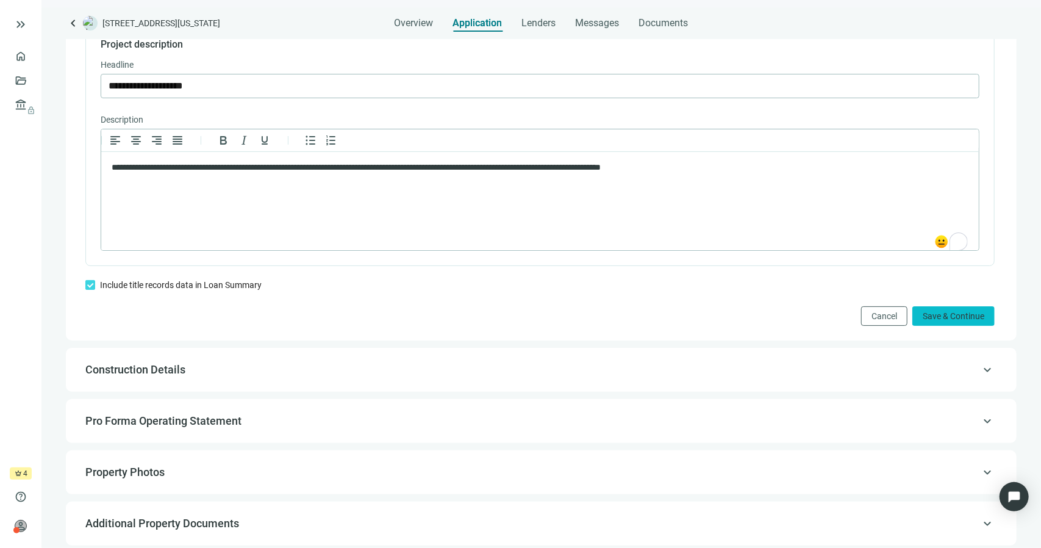
click at [965, 315] on span "Save & Continue" at bounding box center [954, 316] width 62 height 10
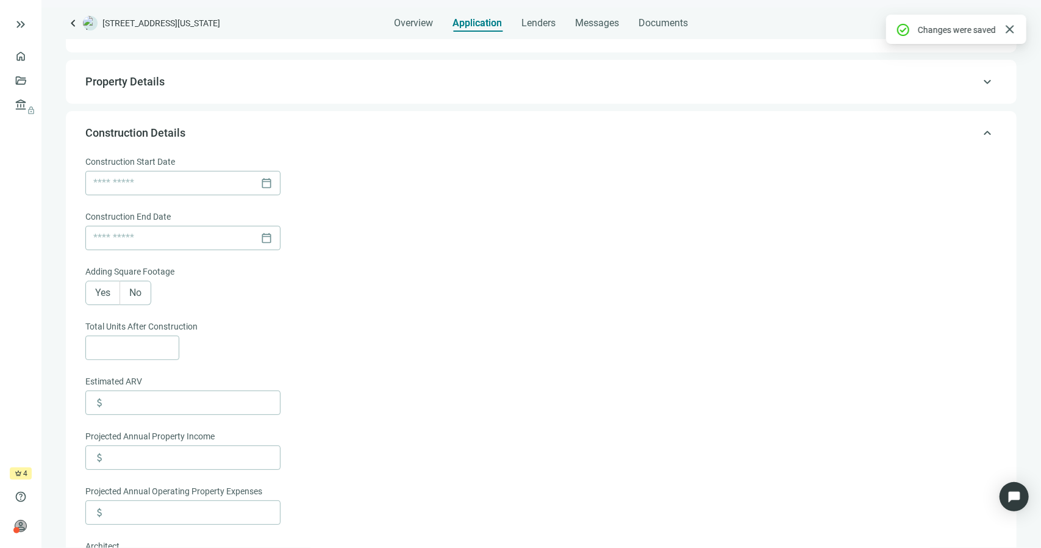
scroll to position [15, 0]
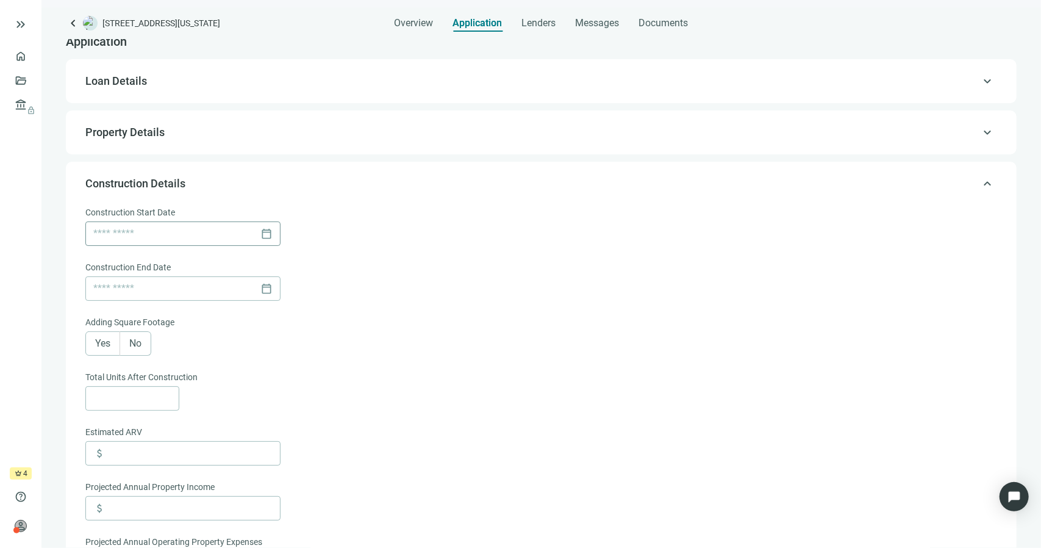
click at [268, 237] on div "calendar_today" at bounding box center [182, 233] width 179 height 23
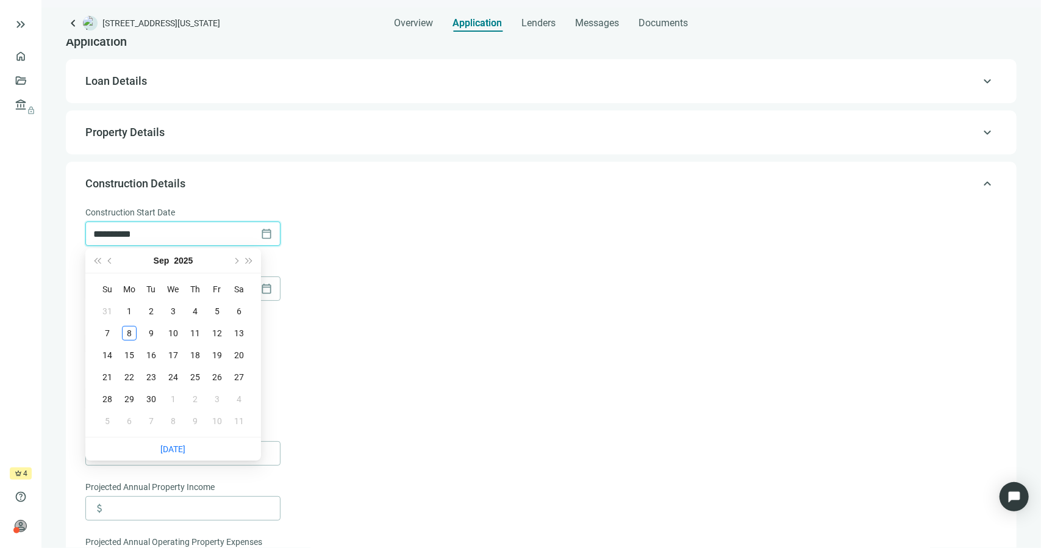
type input "**********"
click at [240, 255] on button "Next month (PageDown)" at bounding box center [235, 260] width 13 height 24
click at [238, 275] on div "Nov 2025 Su Mo Tu We Th Fr Sa 26 27 28 29 30 31 1 2 3 4 5 6 7 8 9 10 11 12 13 1…" at bounding box center [173, 342] width 176 height 188
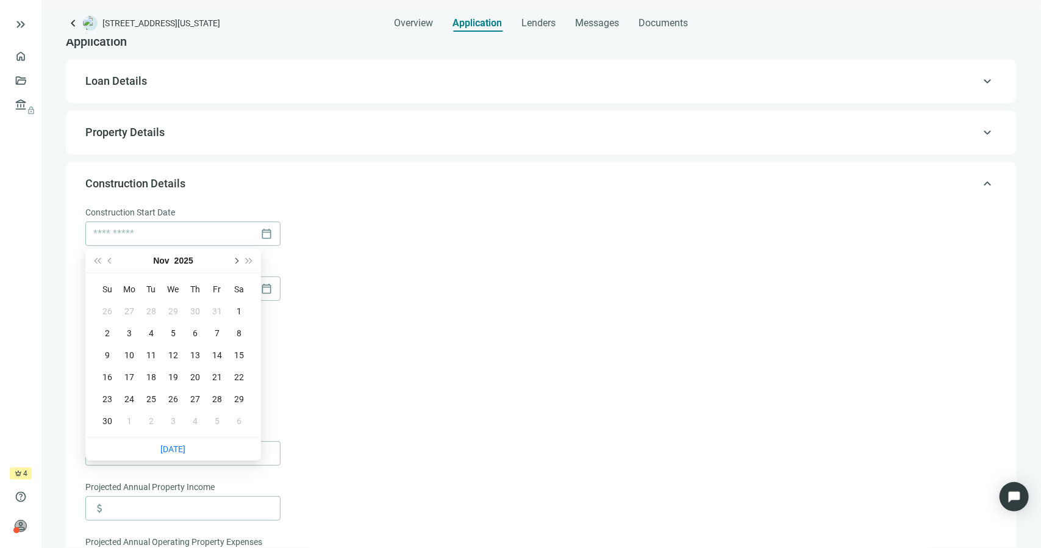
click at [235, 266] on button "Next month (PageDown)" at bounding box center [235, 260] width 13 height 24
type input "**********"
click at [126, 309] on div "1" at bounding box center [129, 311] width 15 height 15
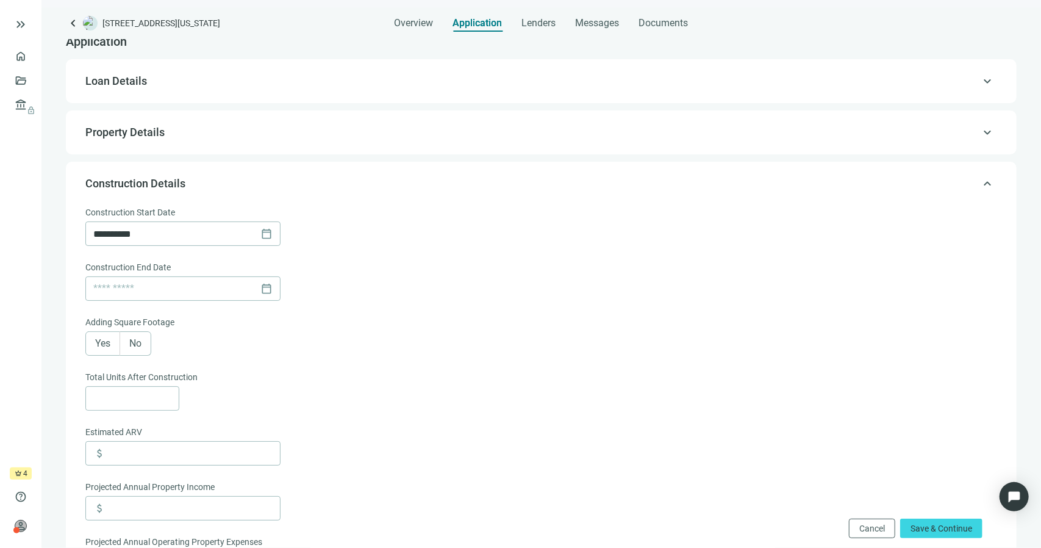
click at [365, 288] on div "calendar_today" at bounding box center [539, 288] width 909 height 24
click at [267, 285] on div "calendar_today" at bounding box center [182, 288] width 179 height 23
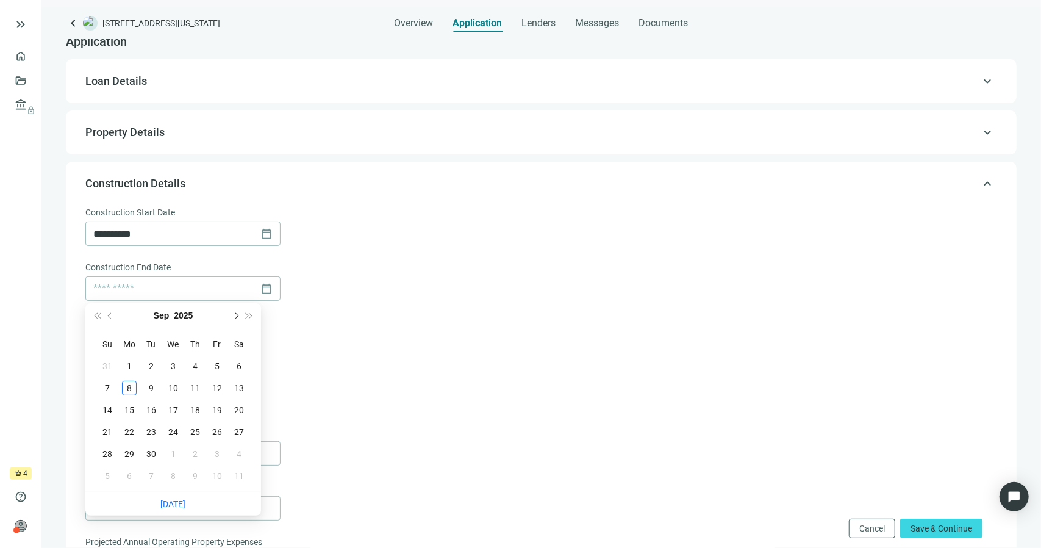
click at [239, 316] on button "Next month (PageDown)" at bounding box center [235, 315] width 13 height 24
click at [239, 317] on button "Next month (PageDown)" at bounding box center [235, 315] width 13 height 24
click at [234, 313] on span "Next month (PageDown)" at bounding box center [235, 315] width 6 height 6
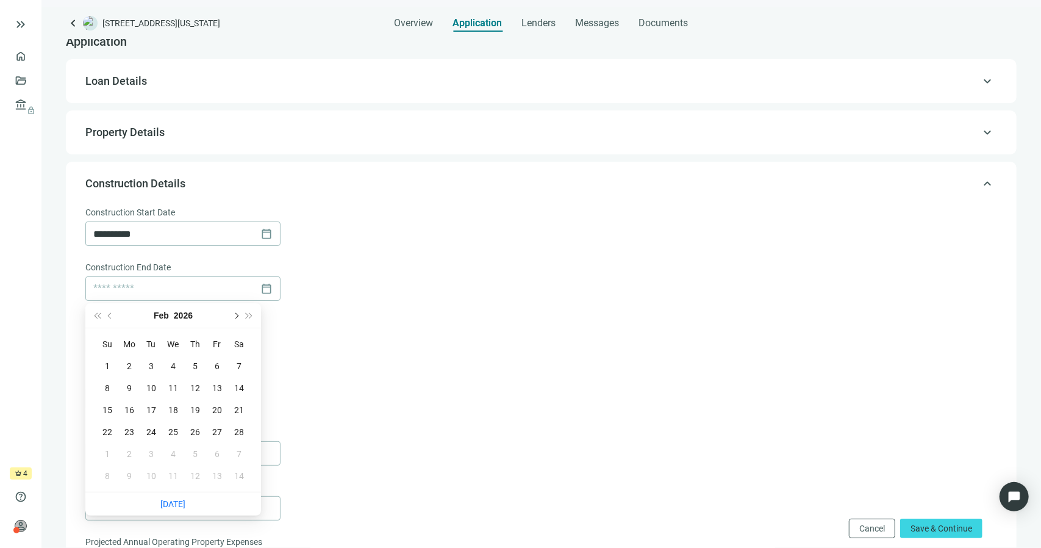
click at [234, 313] on span "Next month (PageDown)" at bounding box center [235, 315] width 6 height 6
click at [234, 311] on button "Next month (PageDown)" at bounding box center [235, 315] width 13 height 24
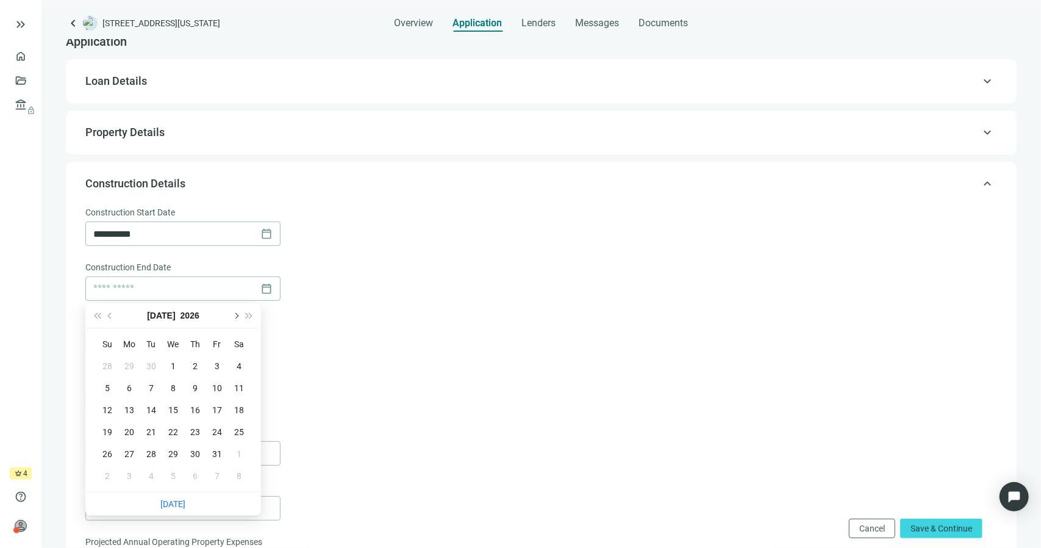
click at [235, 308] on button "Next month (PageDown)" at bounding box center [235, 315] width 13 height 24
click at [232, 315] on span "Next month (PageDown)" at bounding box center [235, 315] width 6 height 6
click at [232, 313] on button "Next month (PageDown)" at bounding box center [235, 315] width 13 height 24
click at [232, 312] on button "Next month (PageDown)" at bounding box center [235, 315] width 13 height 24
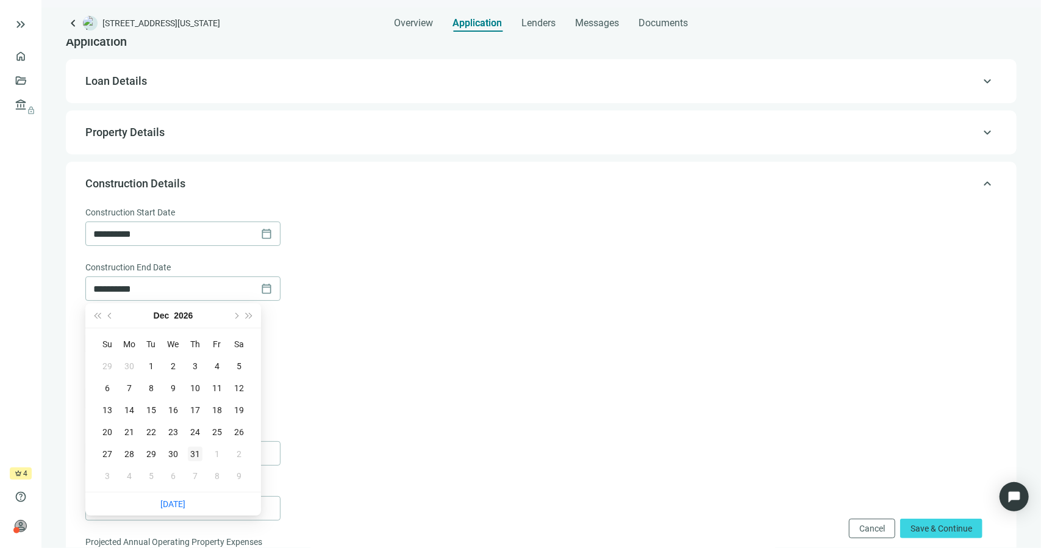
type input "**********"
click at [190, 454] on div "31" at bounding box center [195, 453] width 15 height 15
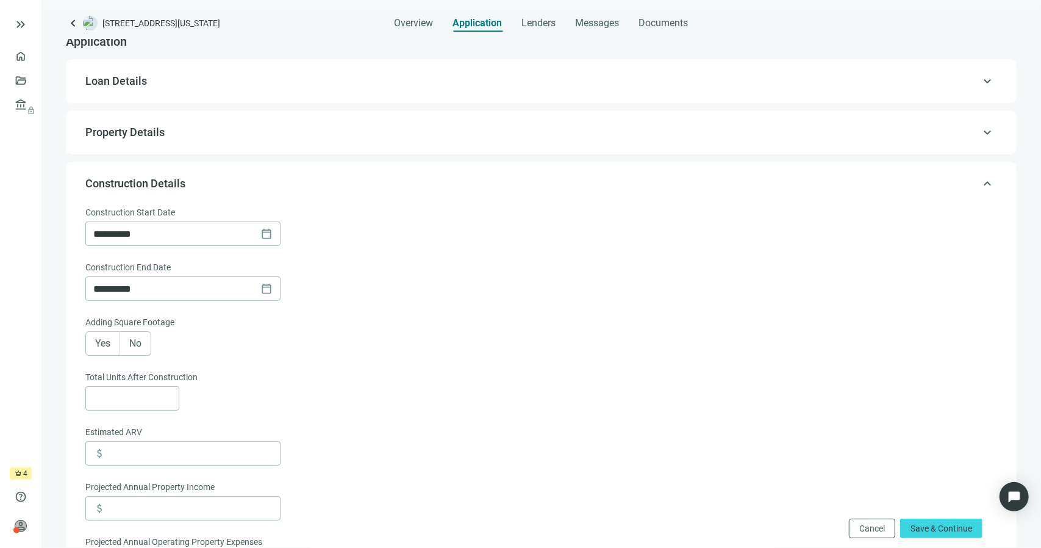
click at [410, 364] on form "**********" at bounding box center [539, 461] width 909 height 513
click at [142, 346] on label "No" at bounding box center [135, 343] width 31 height 24
click at [140, 395] on input at bounding box center [135, 398] width 85 height 23
type input "*"
click at [455, 341] on div "Yes No" at bounding box center [539, 343] width 909 height 24
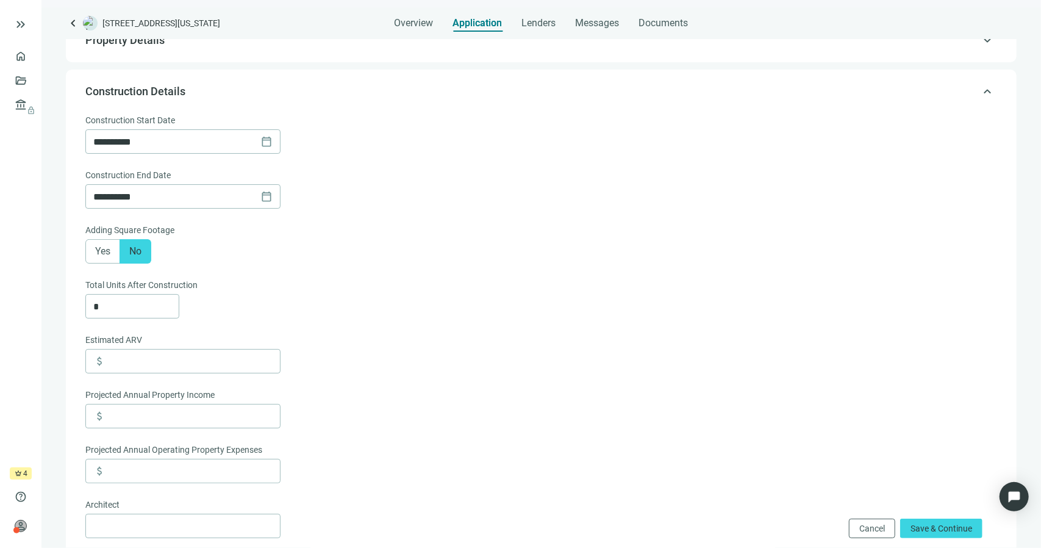
scroll to position [137, 0]
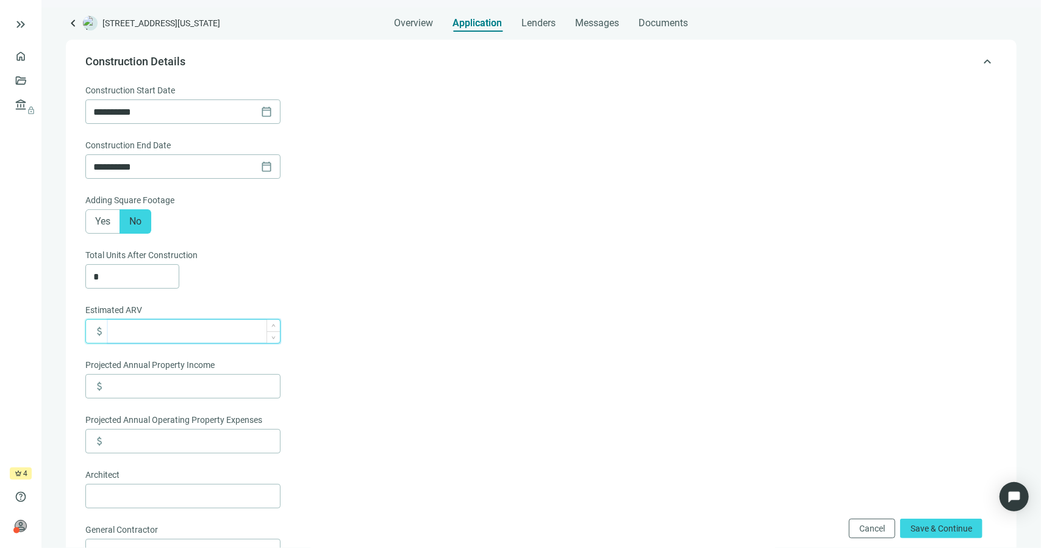
click at [163, 325] on input at bounding box center [194, 331] width 172 height 23
type input "*"
type input "*********"
click at [377, 299] on form "**********" at bounding box center [539, 340] width 909 height 513
click at [143, 376] on input at bounding box center [194, 385] width 172 height 23
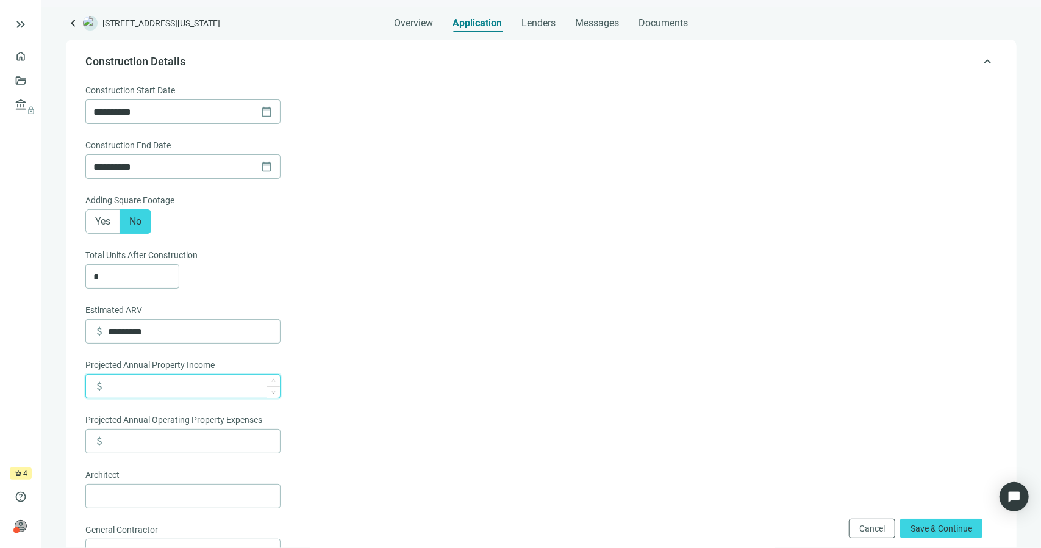
click at [164, 382] on input at bounding box center [194, 385] width 172 height 23
type input "*******"
click at [130, 441] on input at bounding box center [194, 440] width 172 height 23
type input "******"
click at [699, 215] on div "Yes No" at bounding box center [539, 221] width 909 height 24
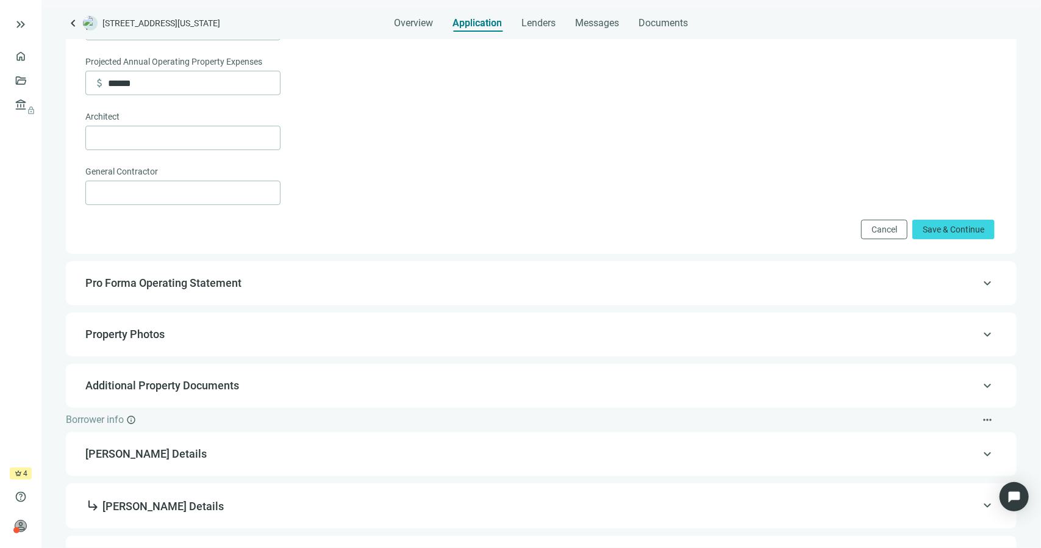
scroll to position [503, 0]
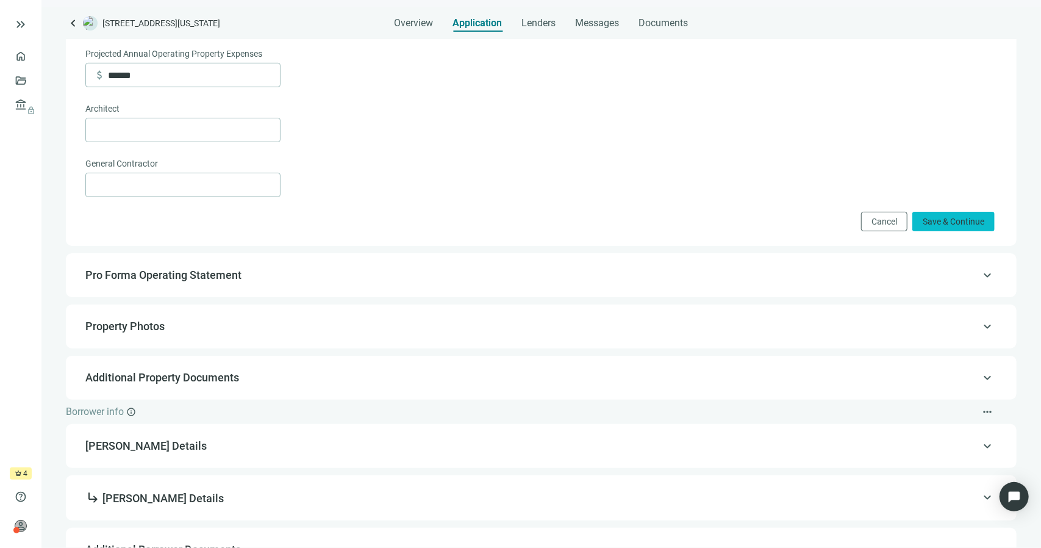
click at [938, 224] on span "Save & Continue" at bounding box center [954, 221] width 62 height 10
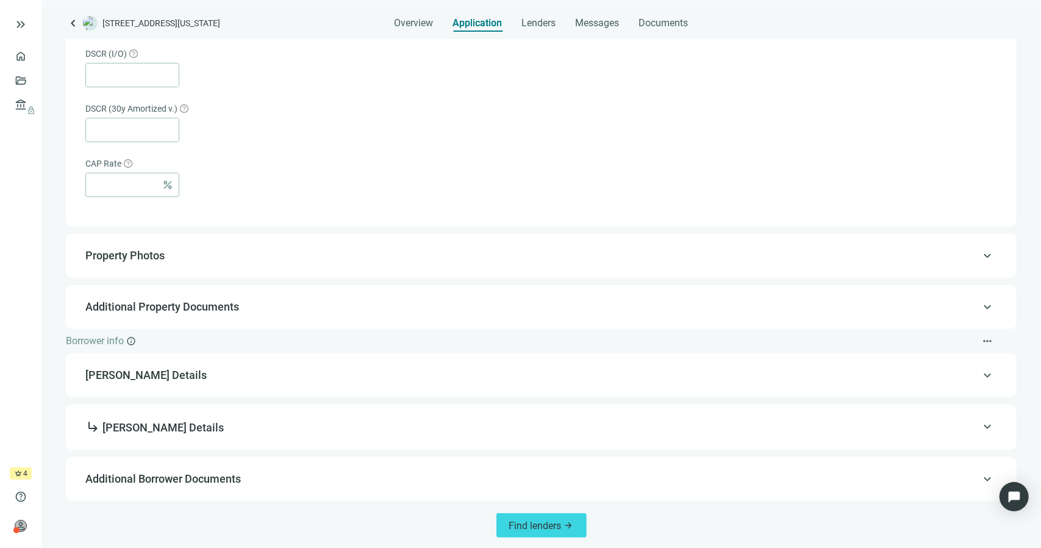
scroll to position [789, 0]
click at [980, 255] on span "keyboard_arrow_up" at bounding box center [987, 255] width 15 height 0
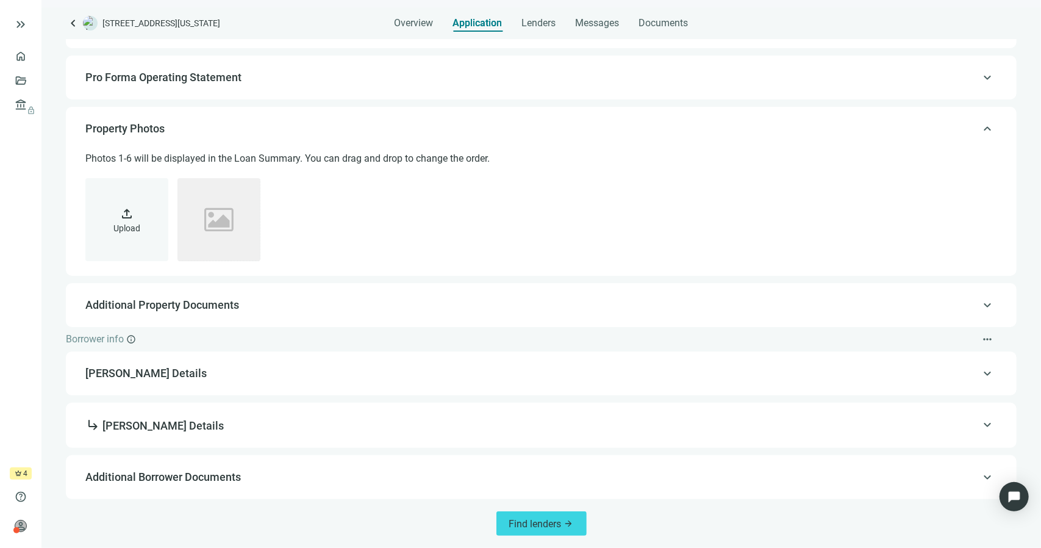
scroll to position [172, 0]
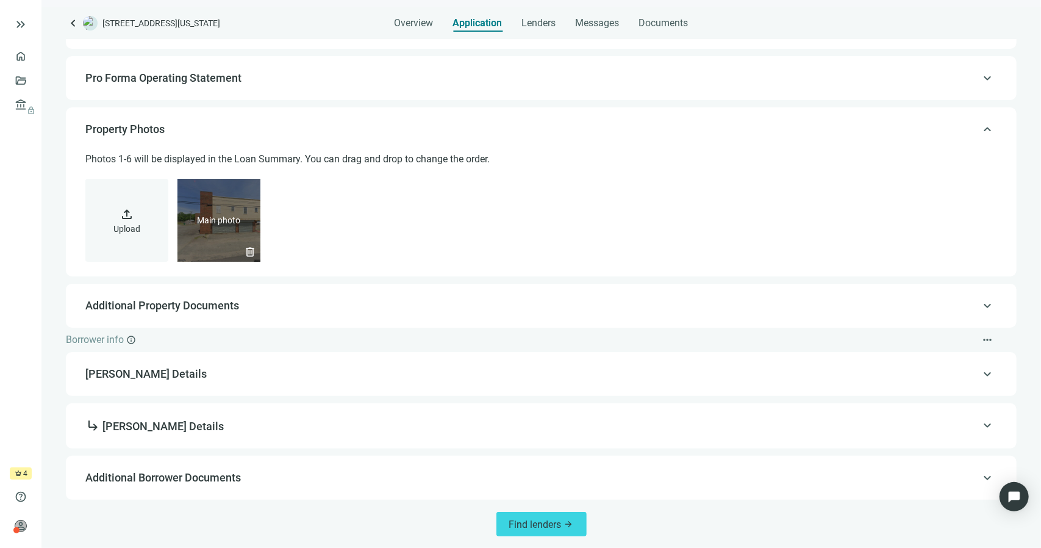
click at [178, 303] on span "Additional Property Documents" at bounding box center [162, 305] width 154 height 13
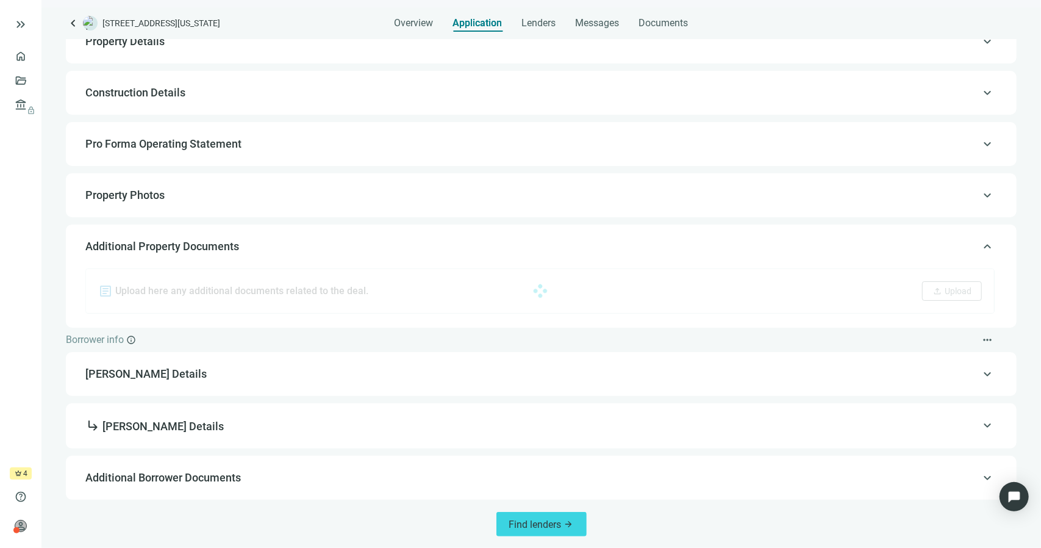
scroll to position [106, 0]
click at [178, 374] on span "[PERSON_NAME] Details" at bounding box center [539, 374] width 909 height 15
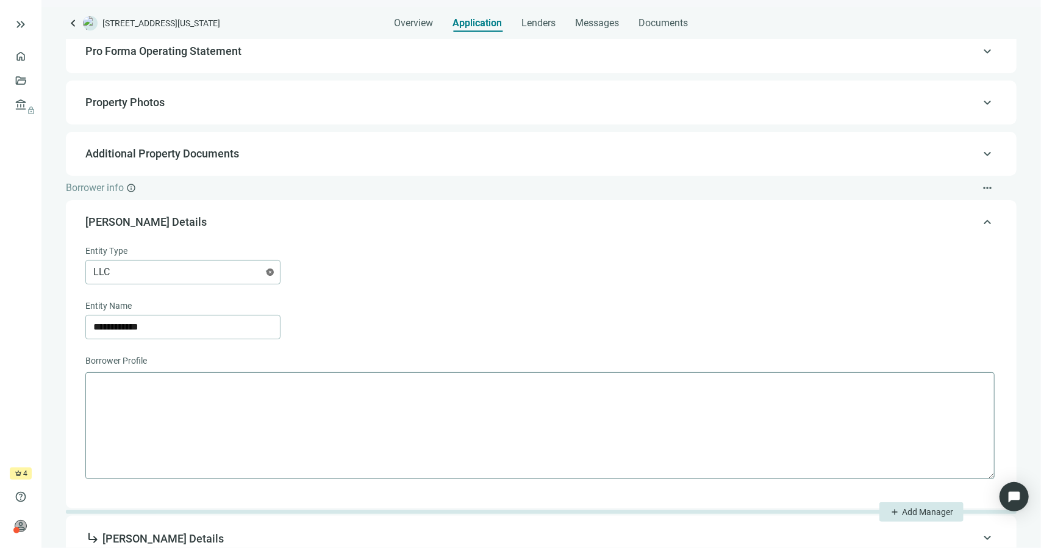
scroll to position [311, 0]
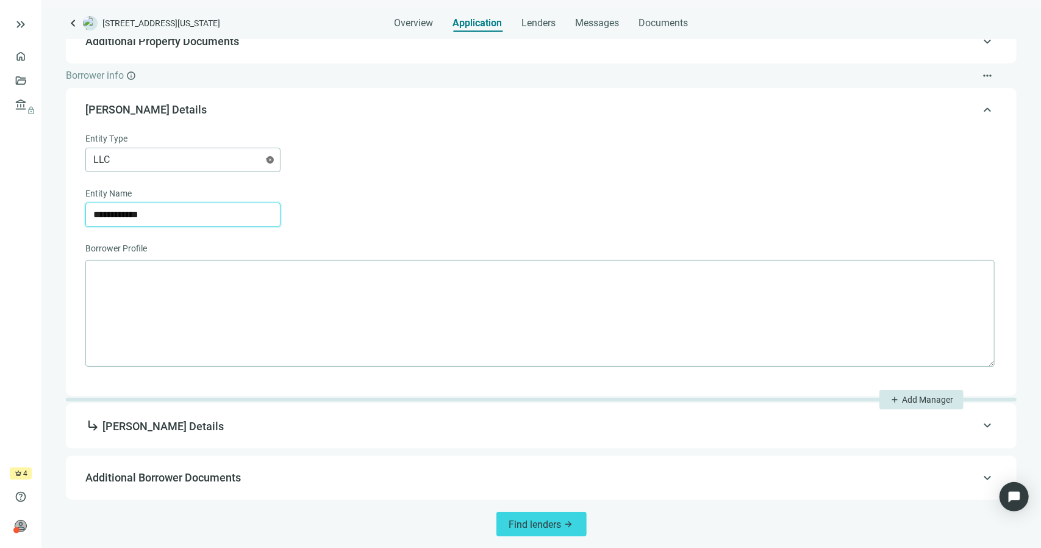
drag, startPoint x: 182, startPoint y: 218, endPoint x: 80, endPoint y: 255, distance: 109.2
click at [80, 255] on div "**********" at bounding box center [541, 256] width 926 height 264
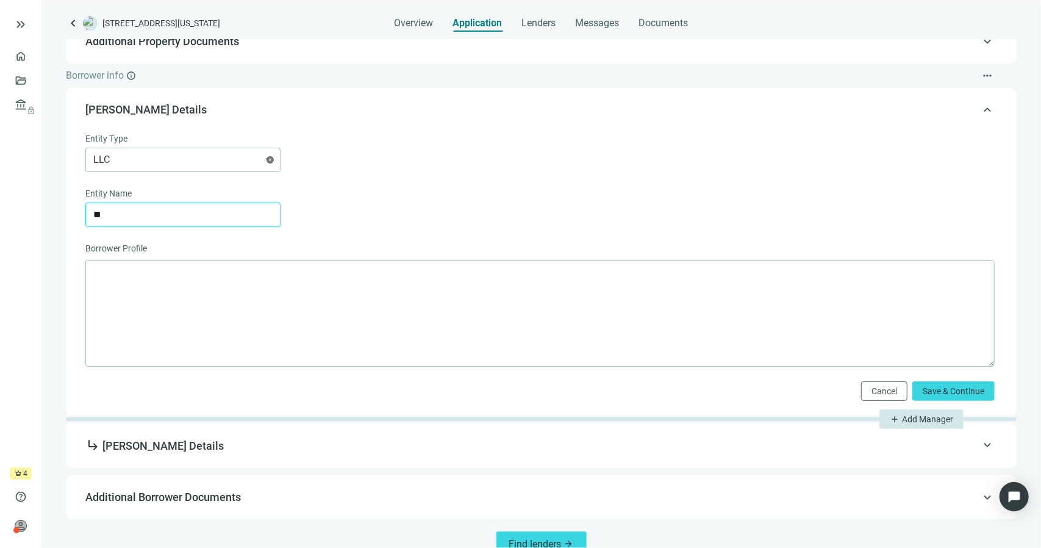
type input "*"
type input "**********"
click at [934, 384] on button "Save & Continue" at bounding box center [953, 391] width 82 height 20
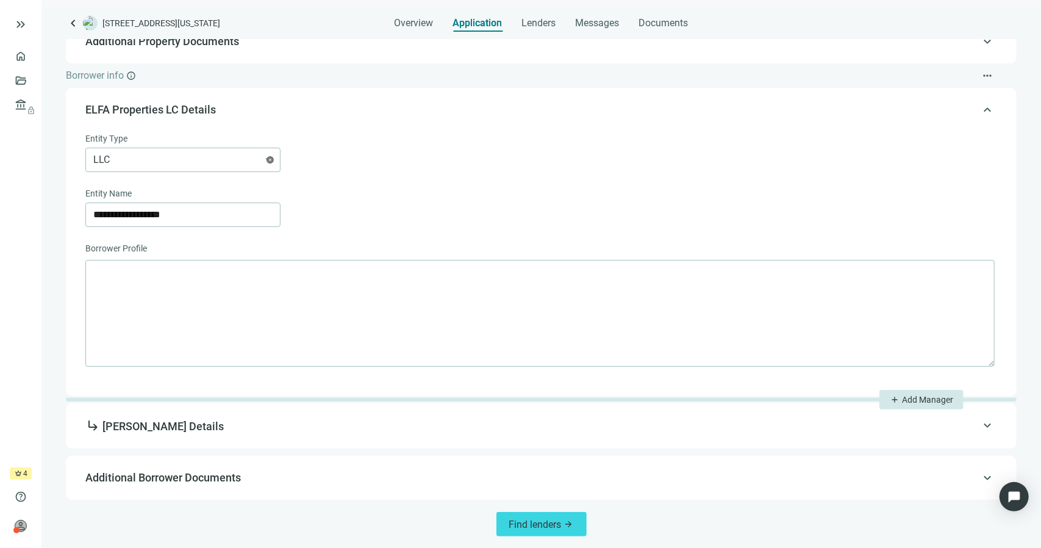
click at [113, 423] on span "subdirectory_arrow_right Elias Fakher Details" at bounding box center [154, 426] width 138 height 13
type input "**********"
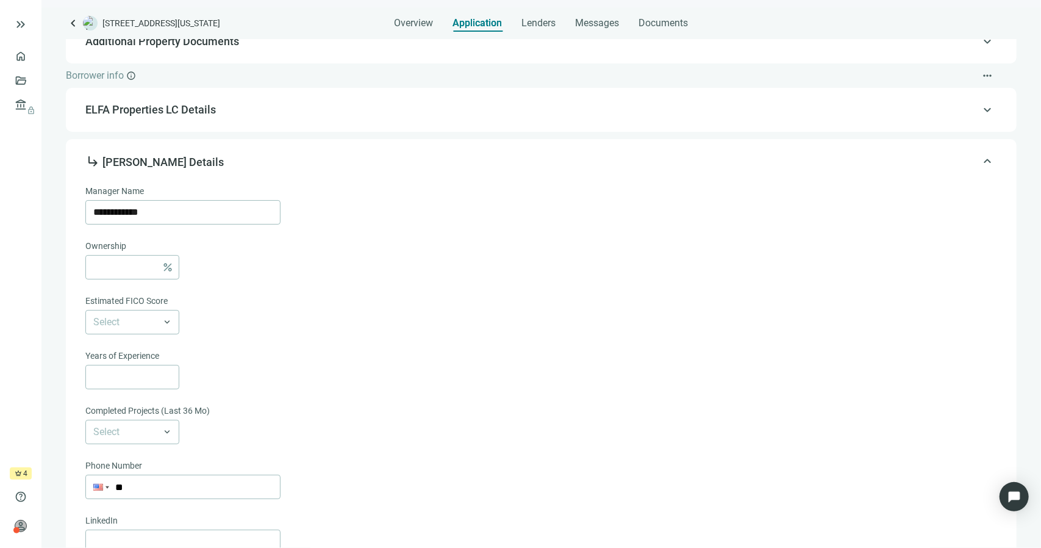
scroll to position [410, 0]
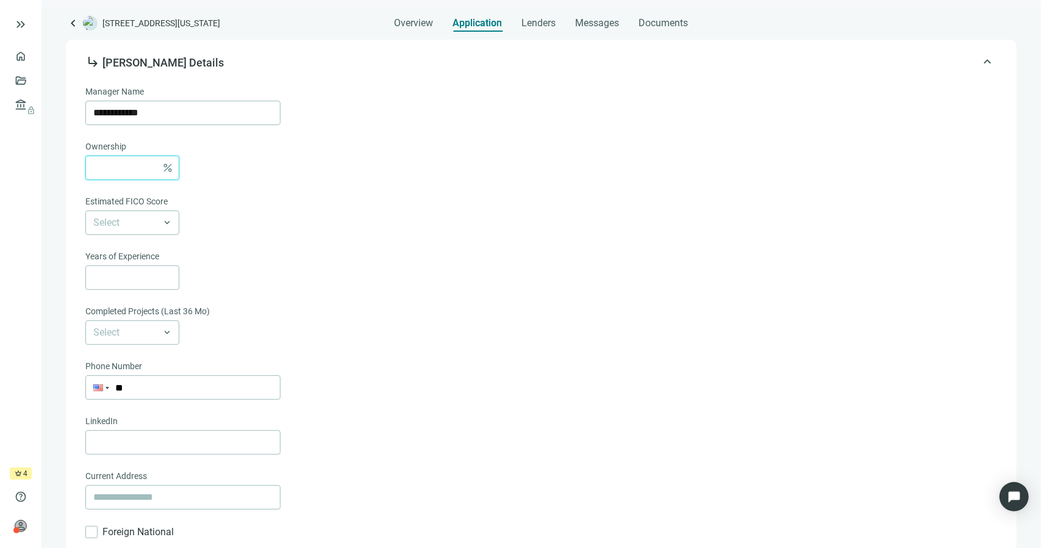
click at [142, 160] on input at bounding box center [124, 167] width 63 height 23
type input "***"
click at [364, 257] on div "Years of Experience" at bounding box center [539, 257] width 909 height 16
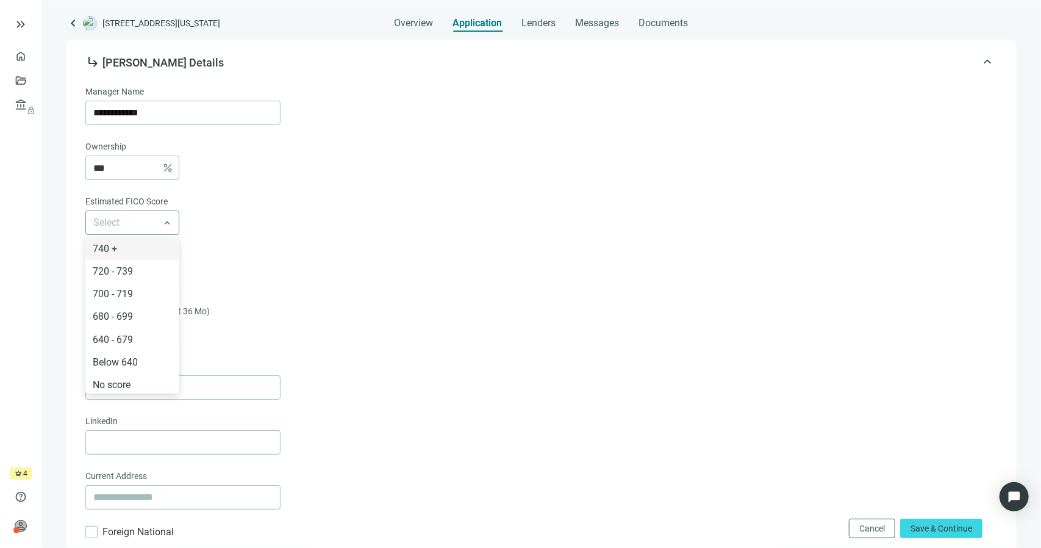
click at [161, 224] on span at bounding box center [132, 222] width 78 height 23
click at [142, 242] on div "740 +" at bounding box center [132, 248] width 94 height 23
click at [241, 199] on div "Estimated FICO Score" at bounding box center [539, 203] width 909 height 16
click at [134, 277] on input at bounding box center [135, 277] width 85 height 23
type input "**"
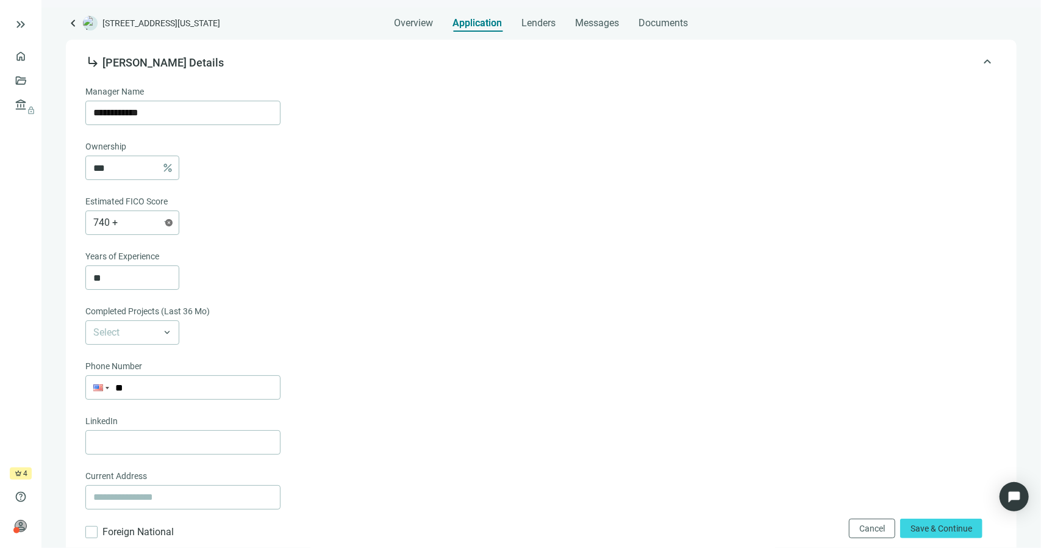
click at [382, 290] on div "Ownership *** percent Estimated FICO Score 740 + 740 + 720 - 739 700 - 719 680 …" at bounding box center [539, 242] width 909 height 205
click at [161, 333] on span at bounding box center [132, 332] width 78 height 23
click at [118, 423] on div "21+" at bounding box center [132, 425] width 79 height 15
click at [263, 318] on div "Completed Projects (Last 36 Mo)" at bounding box center [539, 312] width 909 height 16
click at [198, 388] on input "**" at bounding box center [183, 387] width 194 height 23
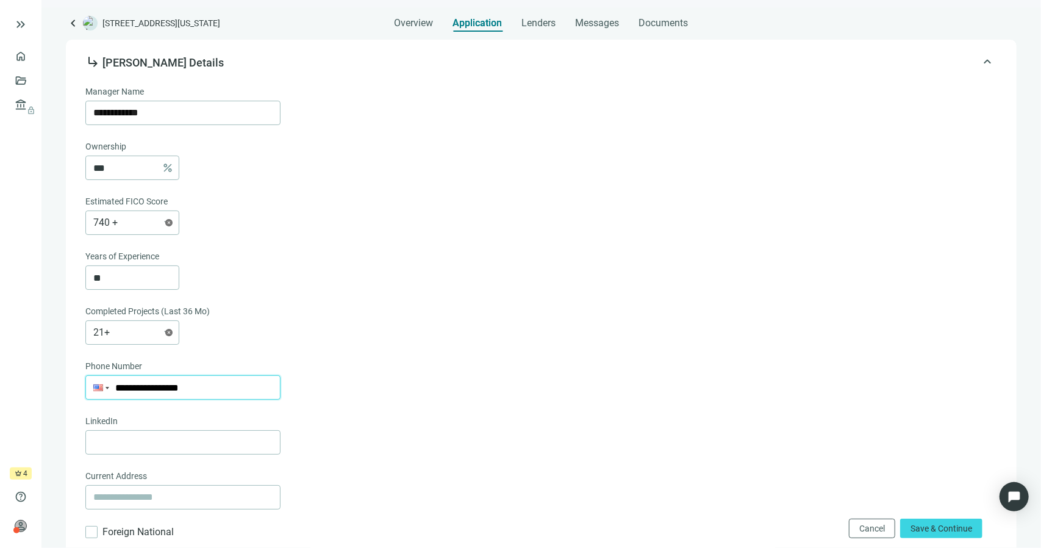
type input "**********"
click at [582, 293] on div "Ownership *** percent Estimated FICO Score 740 + 740 + 720 - 739 700 - 719 680 …" at bounding box center [539, 242] width 909 height 205
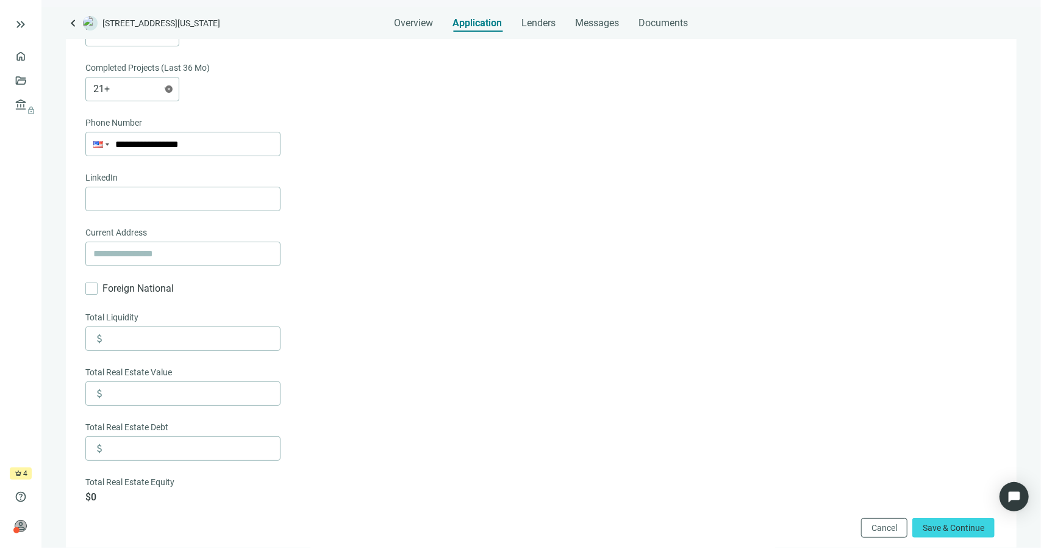
scroll to position [654, 0]
click at [134, 334] on input at bounding box center [194, 337] width 172 height 23
type input "*******"
click at [137, 384] on input at bounding box center [194, 392] width 172 height 23
click at [362, 359] on div "**********" at bounding box center [539, 172] width 909 height 662
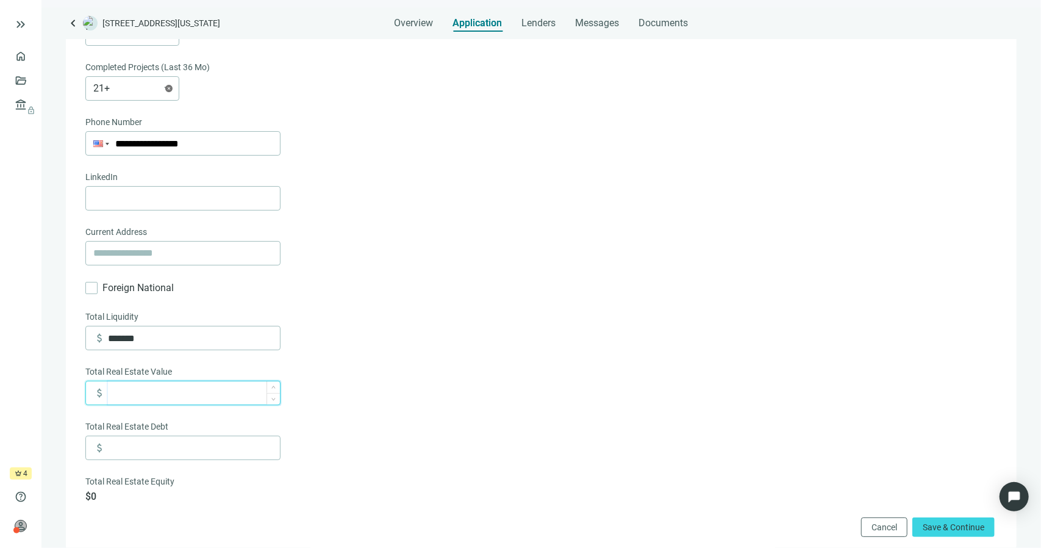
click at [159, 397] on input at bounding box center [194, 392] width 172 height 23
type input "*********"
click at [404, 293] on div "**********" at bounding box center [539, 172] width 909 height 662
click at [192, 451] on input at bounding box center [194, 447] width 172 height 23
type input "*********"
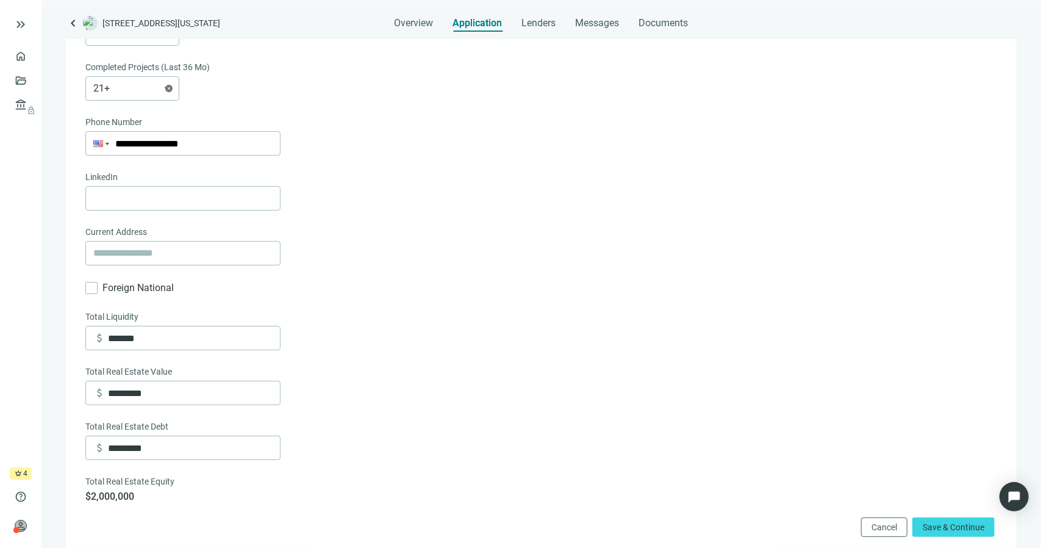
click at [573, 340] on div "attach_money *******" at bounding box center [539, 338] width 909 height 24
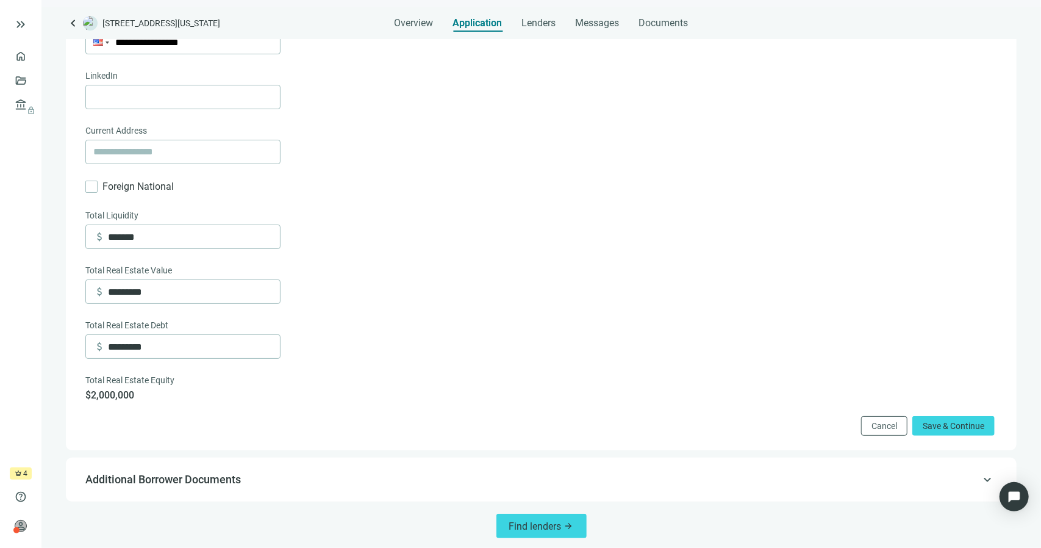
scroll to position [756, 0]
click at [956, 428] on button "Save & Continue" at bounding box center [953, 425] width 82 height 20
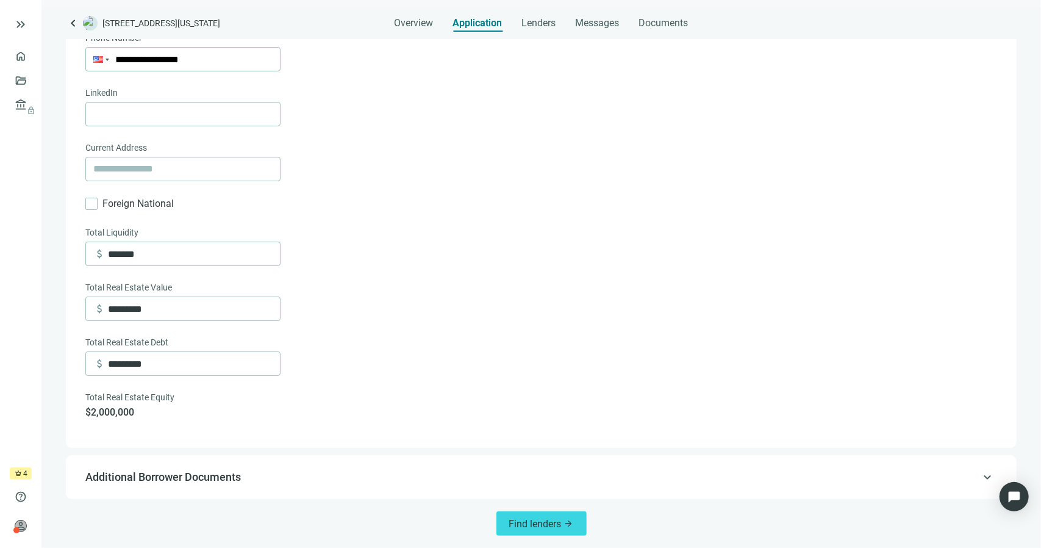
scroll to position [737, 0]
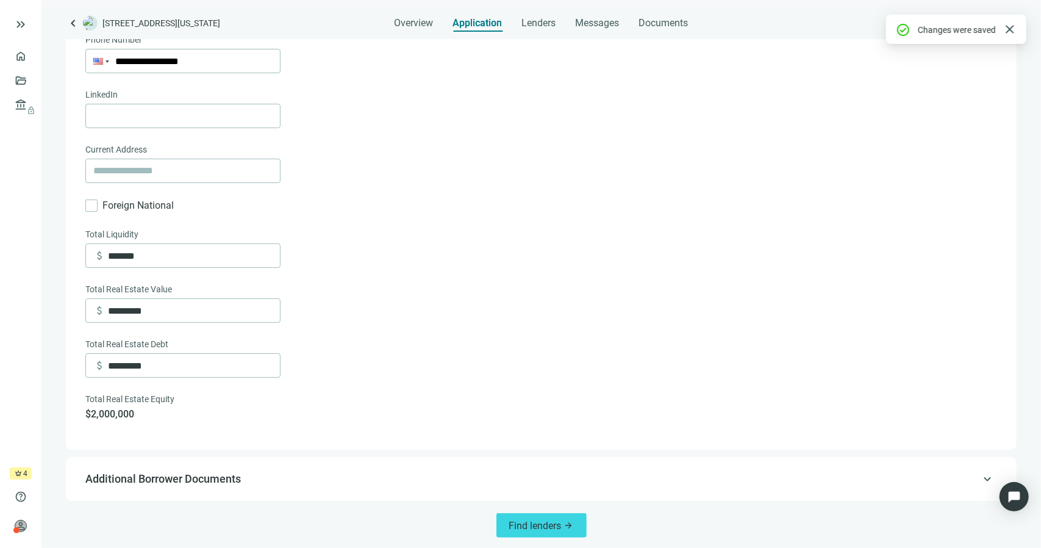
click at [189, 501] on div "Find lenders arrow_forward" at bounding box center [541, 525] width 951 height 49
click at [205, 469] on div "keyboard_arrow_up Additional Borrower Documents" at bounding box center [541, 478] width 926 height 29
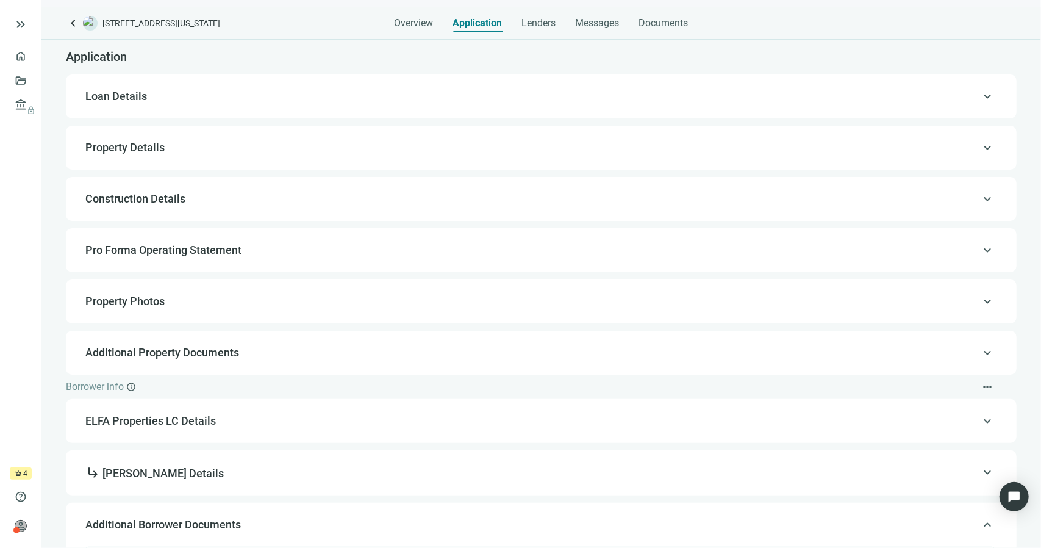
click at [151, 96] on span "Loan Details" at bounding box center [539, 96] width 909 height 15
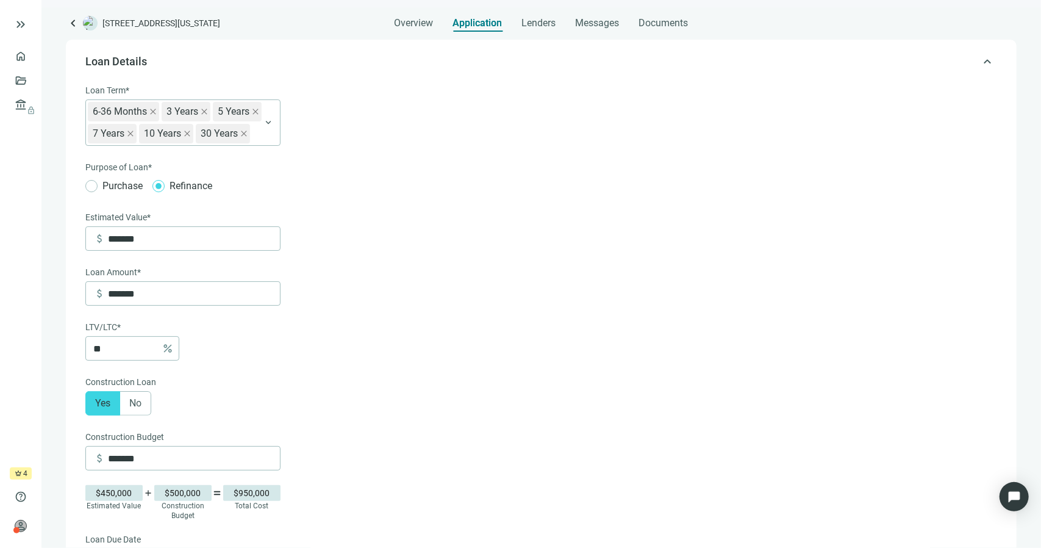
drag, startPoint x: 388, startPoint y: 246, endPoint x: 380, endPoint y: 240, distance: 9.1
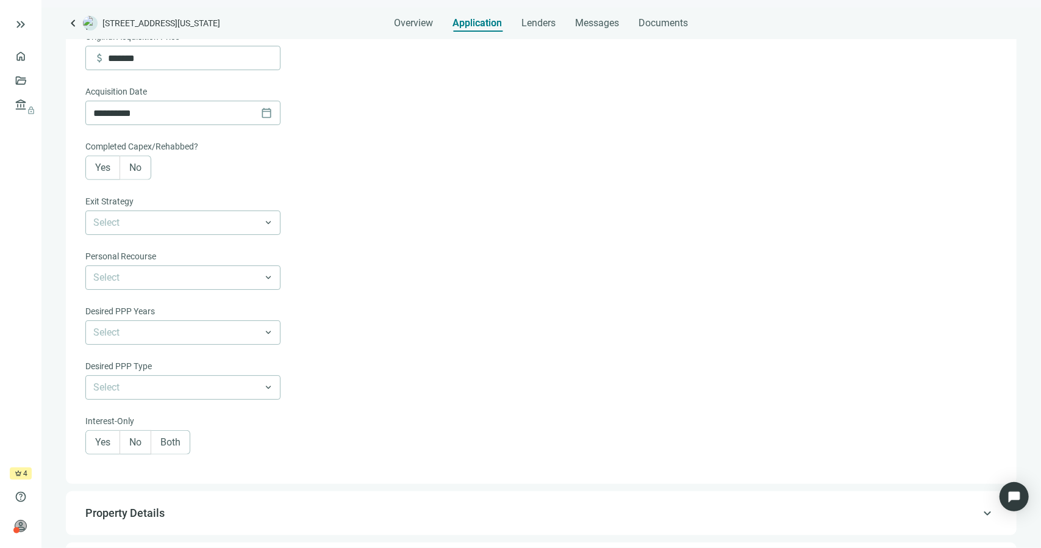
scroll to position [671, 0]
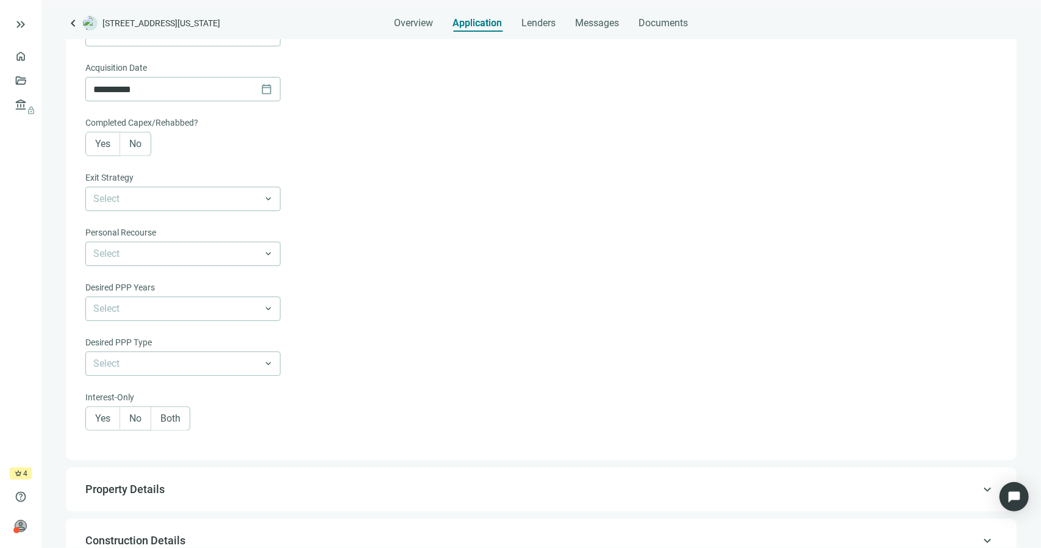
click at [133, 143] on span "No" at bounding box center [135, 144] width 12 height 12
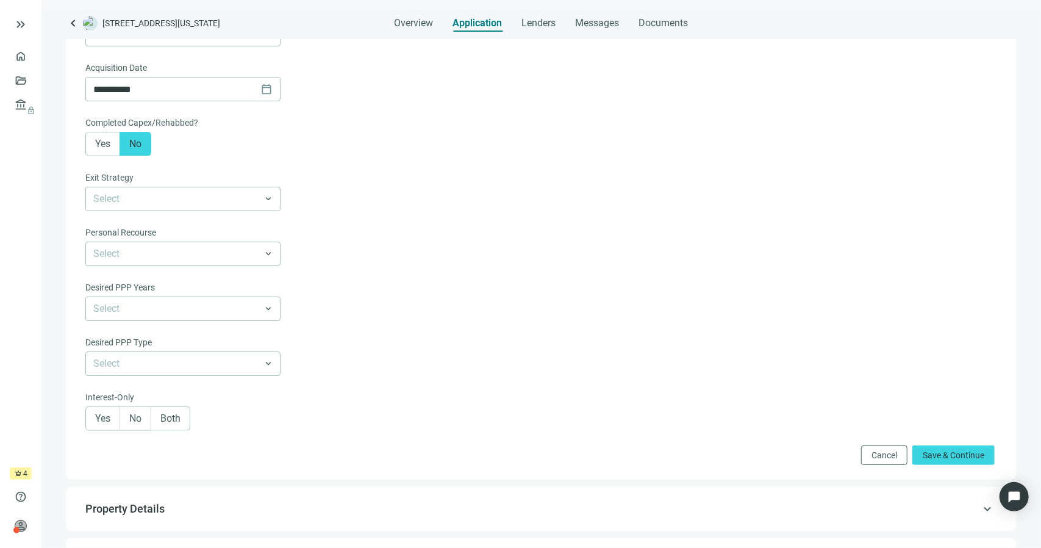
click at [265, 185] on div "Exit Strategy" at bounding box center [182, 179] width 195 height 16
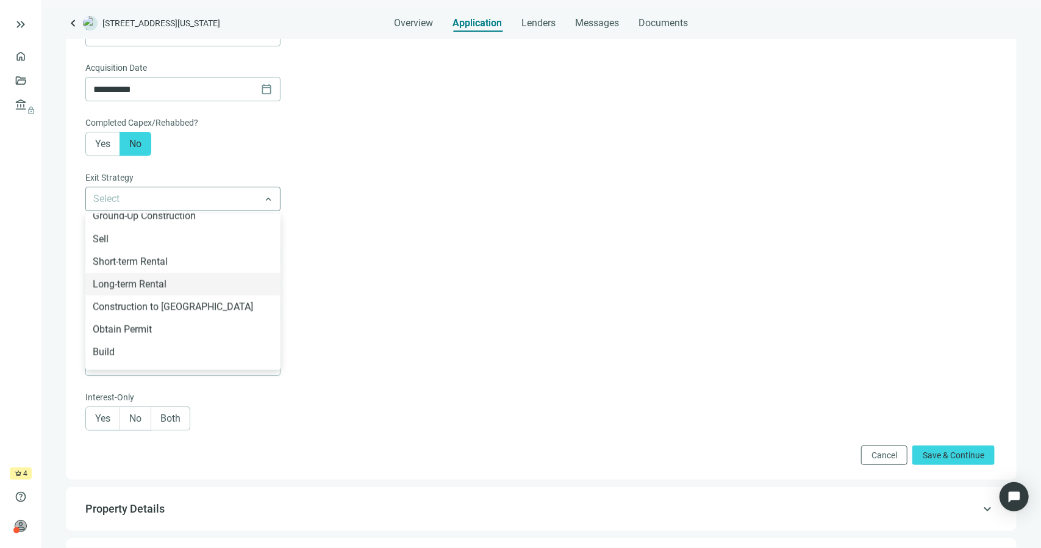
click at [265, 198] on span at bounding box center [182, 198] width 179 height 23
click at [159, 282] on div "Long-term Rental" at bounding box center [183, 283] width 180 height 15
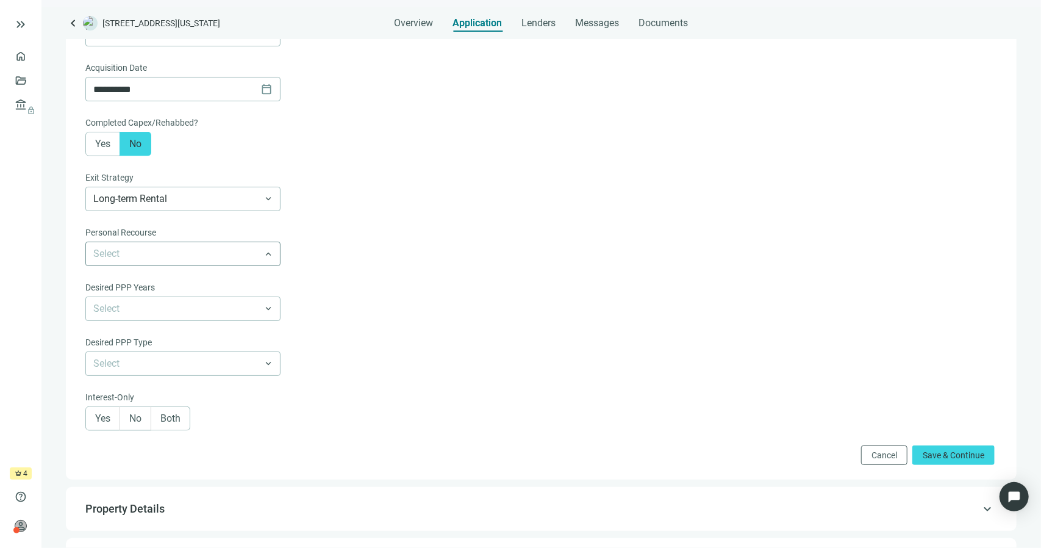
click at [143, 249] on input "search" at bounding box center [177, 253] width 168 height 23
click at [141, 309] on div "Partial Recourse" at bounding box center [183, 302] width 180 height 15
click at [141, 302] on input "search" at bounding box center [177, 308] width 168 height 23
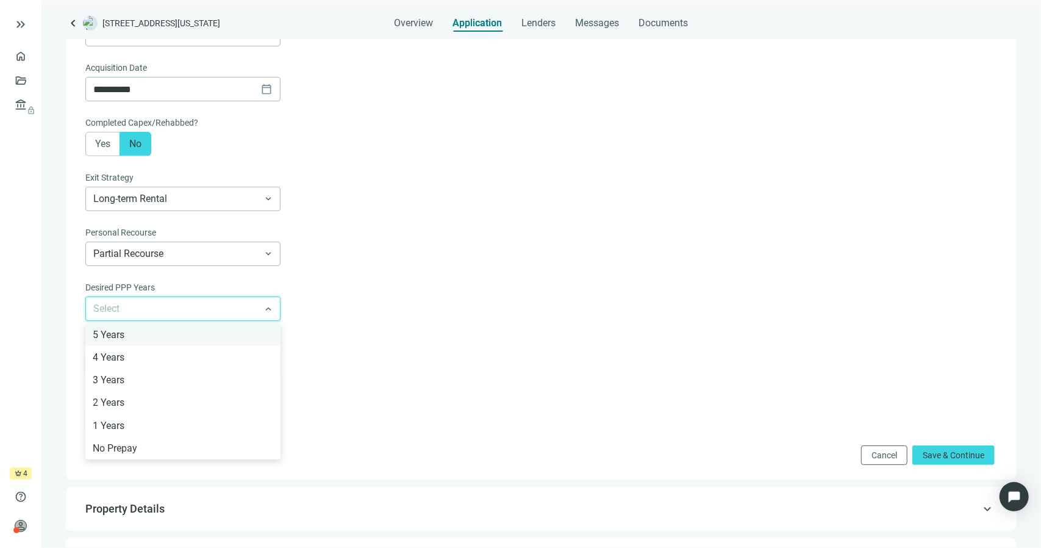
click at [137, 332] on div "5 Years" at bounding box center [183, 334] width 180 height 15
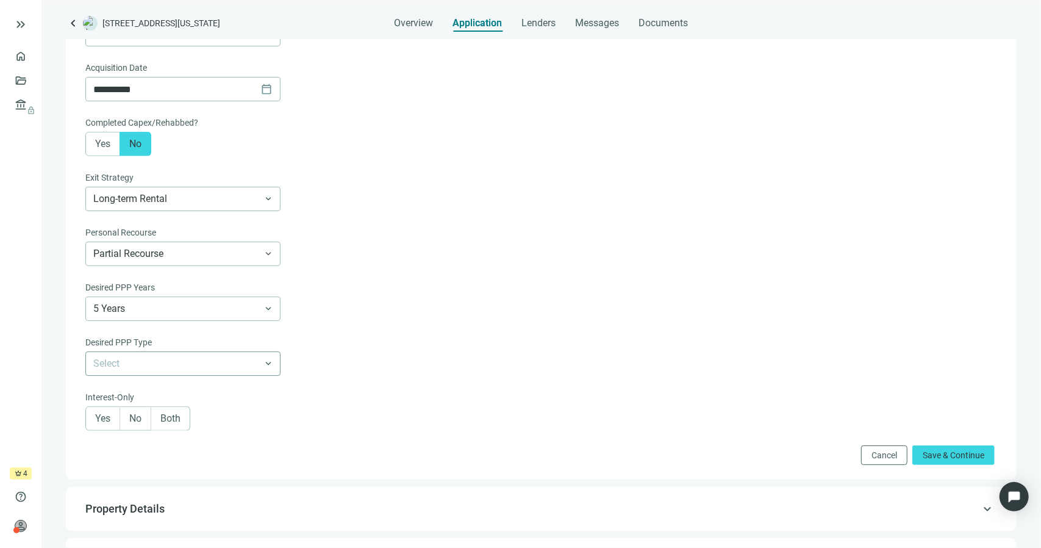
click at [193, 360] on input "search" at bounding box center [177, 363] width 168 height 23
click at [150, 418] on div "Declining" at bounding box center [183, 411] width 180 height 15
click at [163, 420] on span "Both" at bounding box center [170, 418] width 20 height 12
click at [971, 453] on span "Save & Continue" at bounding box center [954, 455] width 62 height 10
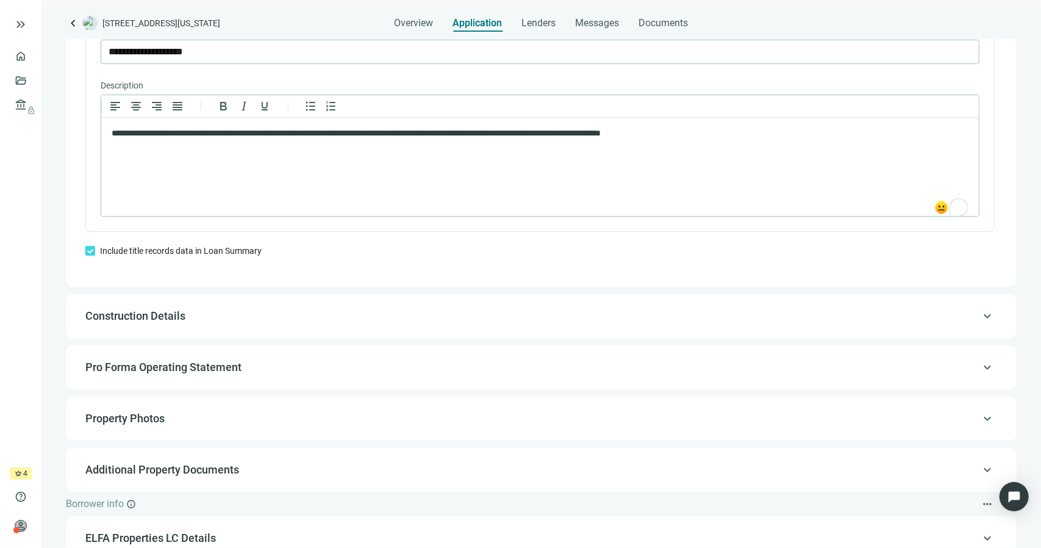
scroll to position [1001, 0]
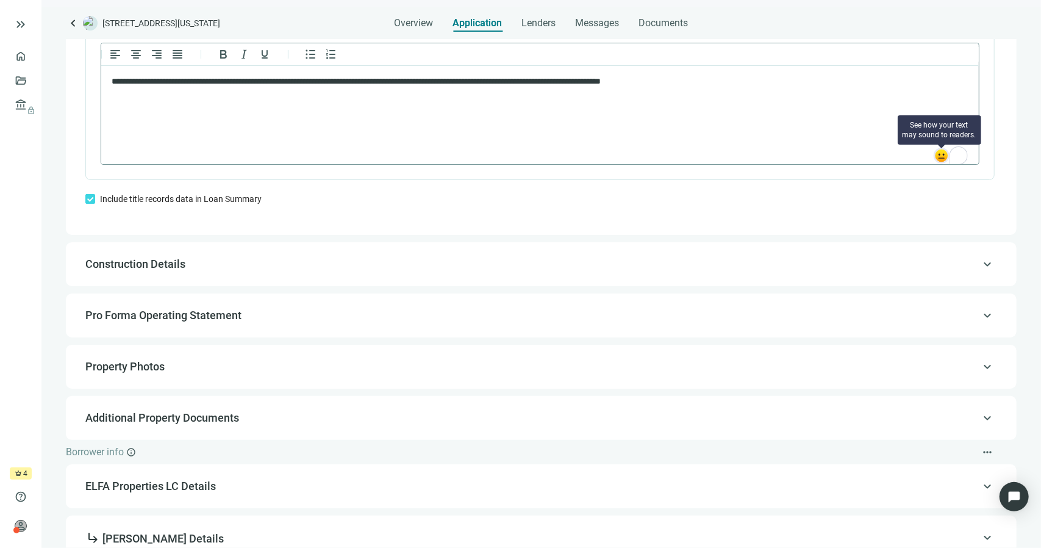
click at [935, 159] on img at bounding box center [941, 155] width 13 height 13
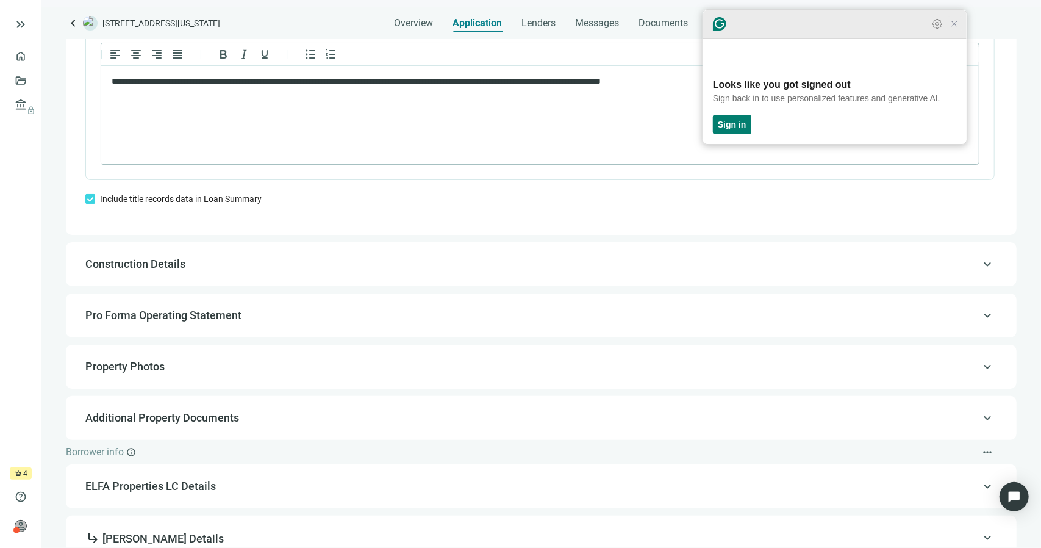
click at [952, 29] on icon "Close Grammarly Assistant" at bounding box center [954, 24] width 10 height 10
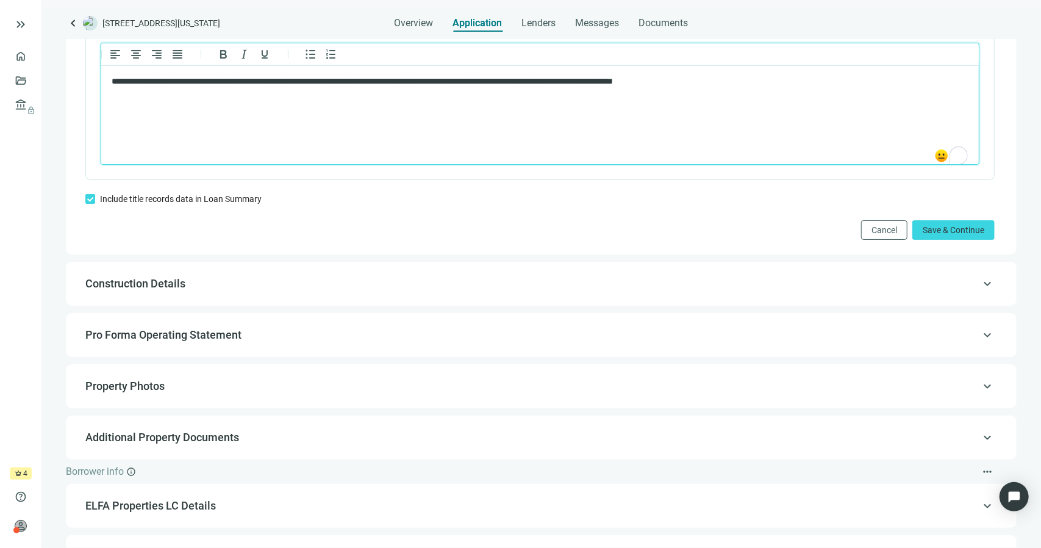
click at [786, 94] on html "**********" at bounding box center [539, 81] width 877 height 32
click at [475, 92] on p "**********" at bounding box center [534, 87] width 846 height 24
click at [549, 175] on section "**********" at bounding box center [539, 58] width 909 height 243
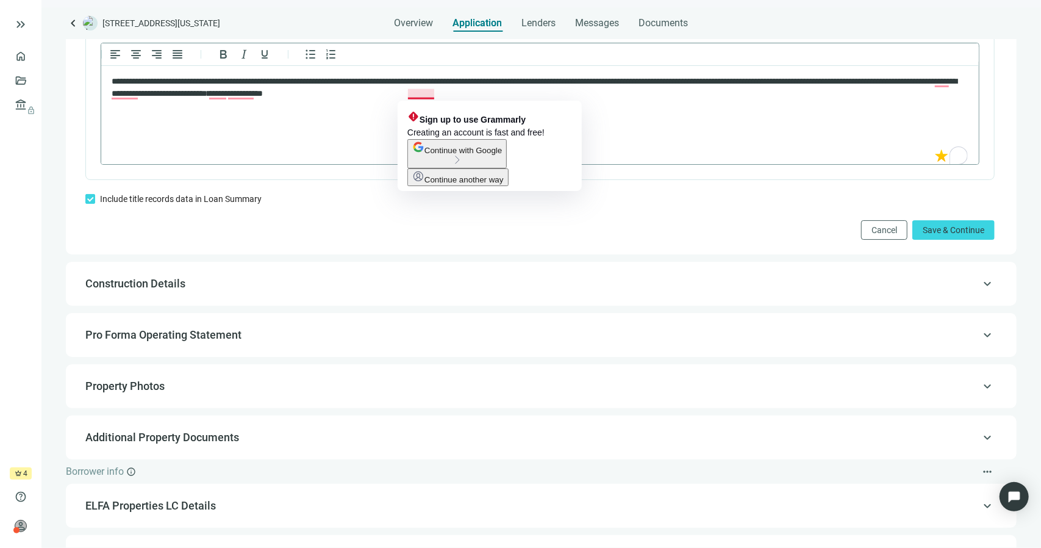
click at [690, 109] on html "**********" at bounding box center [539, 86] width 877 height 43
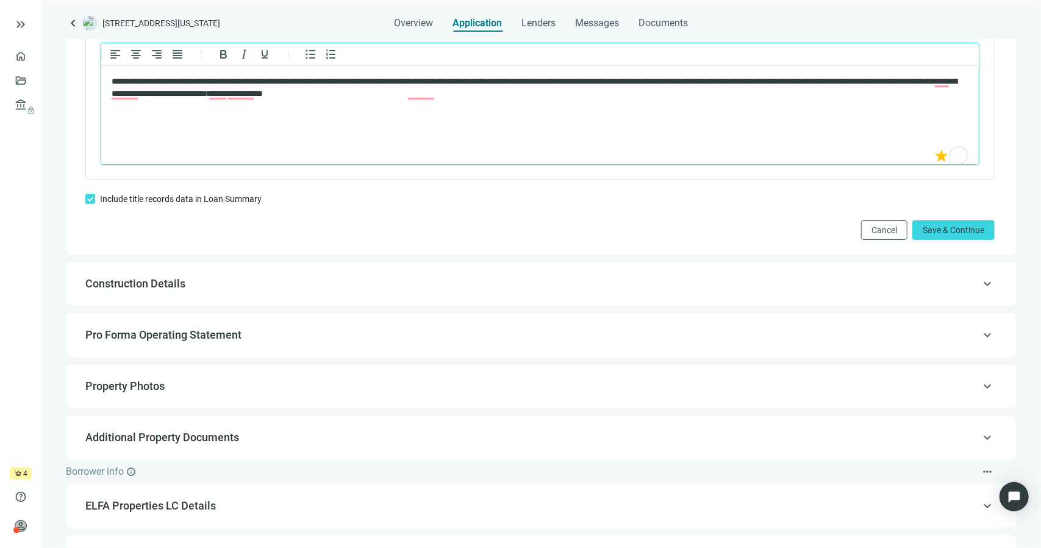
click at [138, 93] on p "**********" at bounding box center [534, 87] width 846 height 24
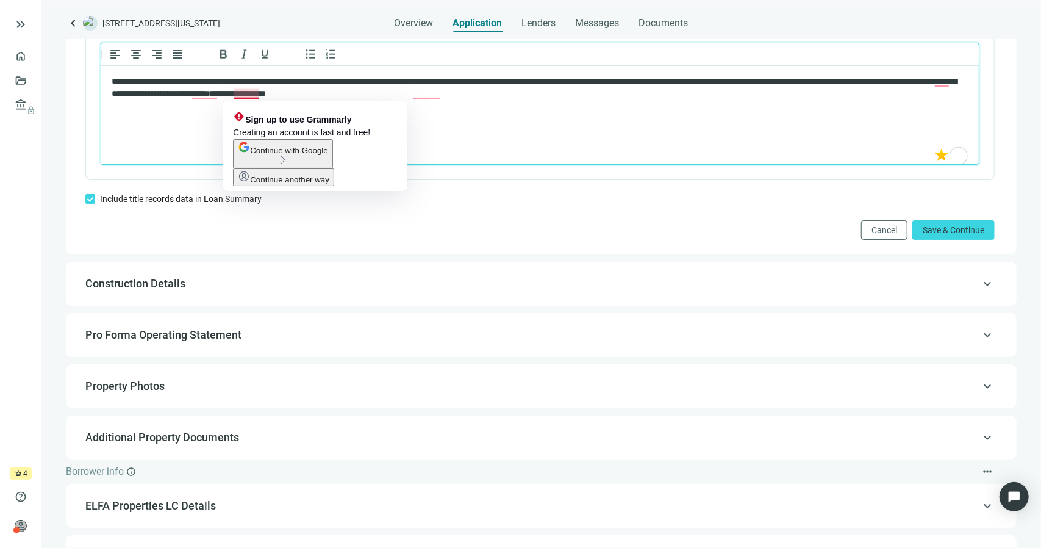
click at [259, 96] on p "**********" at bounding box center [534, 87] width 846 height 24
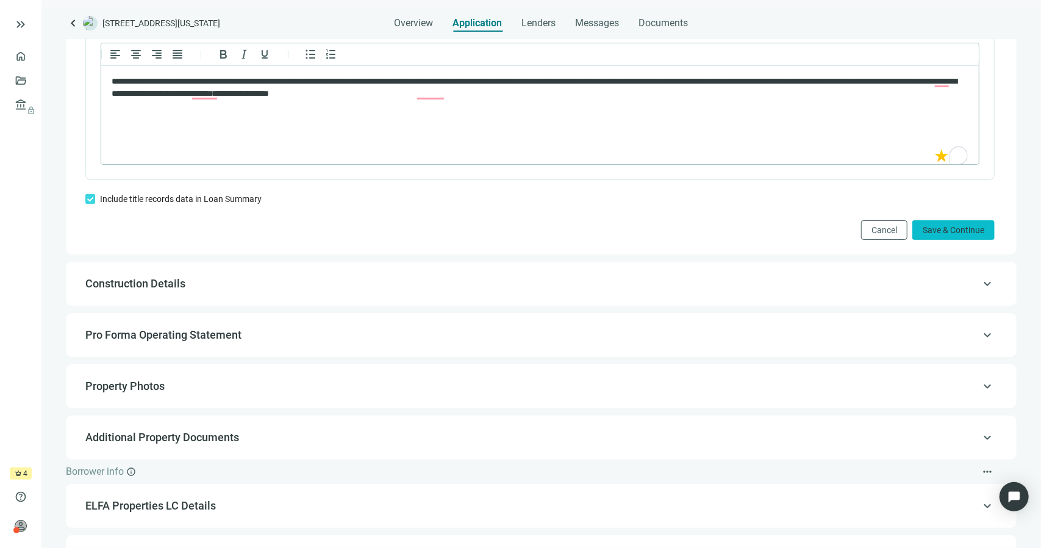
click at [949, 227] on span "Save & Continue" at bounding box center [954, 230] width 62 height 10
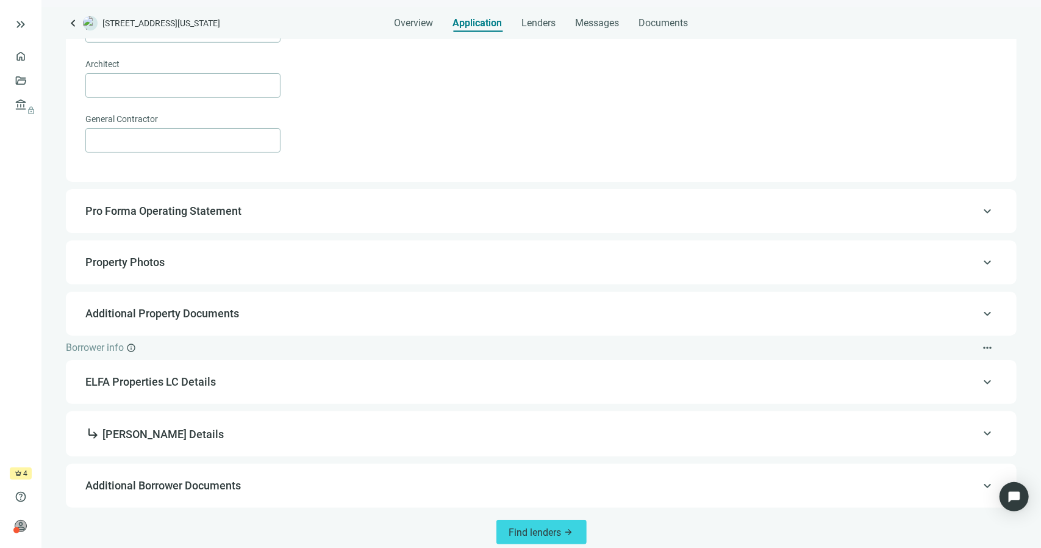
scroll to position [555, 0]
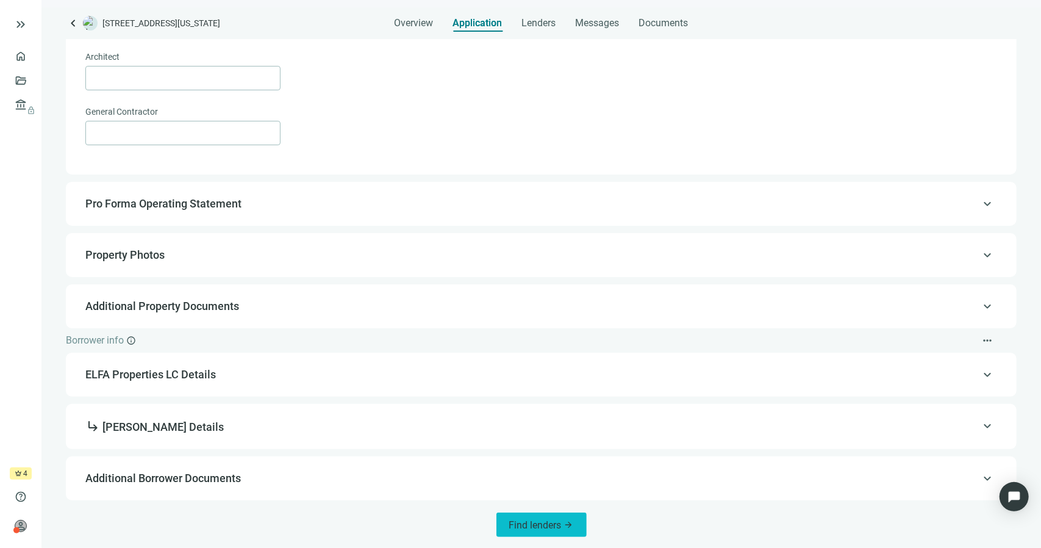
click at [564, 525] on span "arrow_forward" at bounding box center [569, 525] width 10 height 10
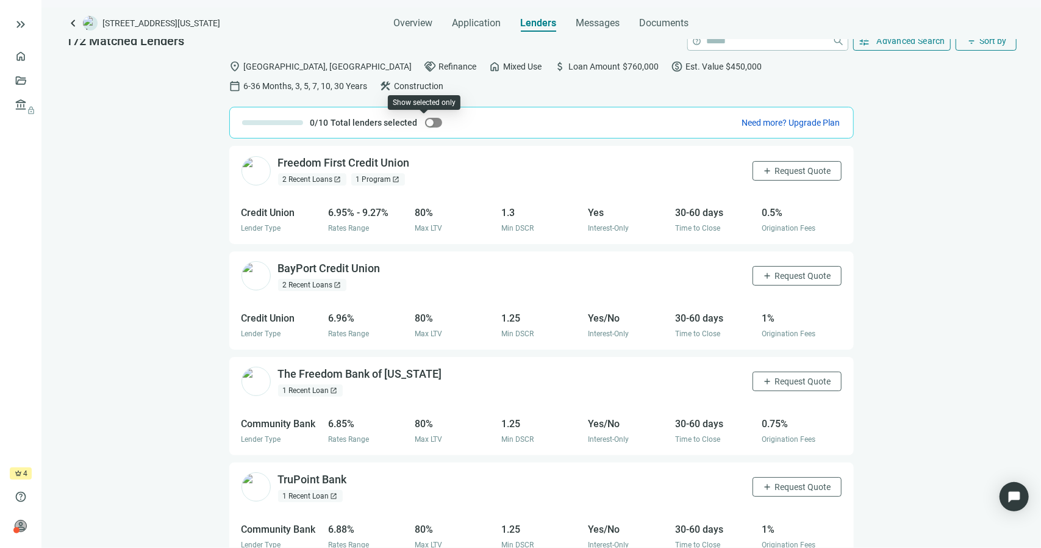
click at [426, 125] on span "button" at bounding box center [433, 123] width 17 height 10
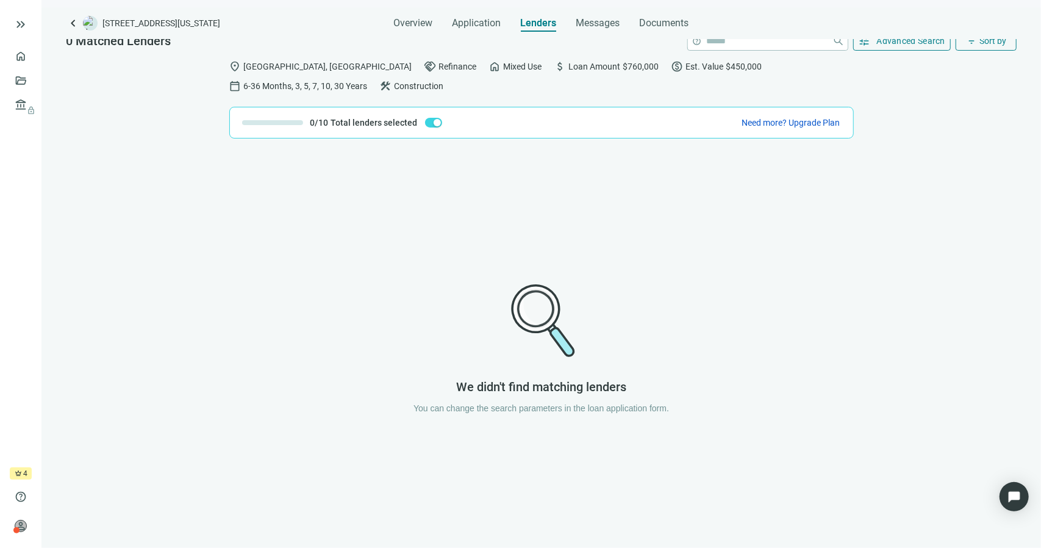
click at [399, 116] on span "Total lenders selected" at bounding box center [374, 122] width 87 height 12
click at [425, 120] on span "button" at bounding box center [433, 123] width 17 height 10
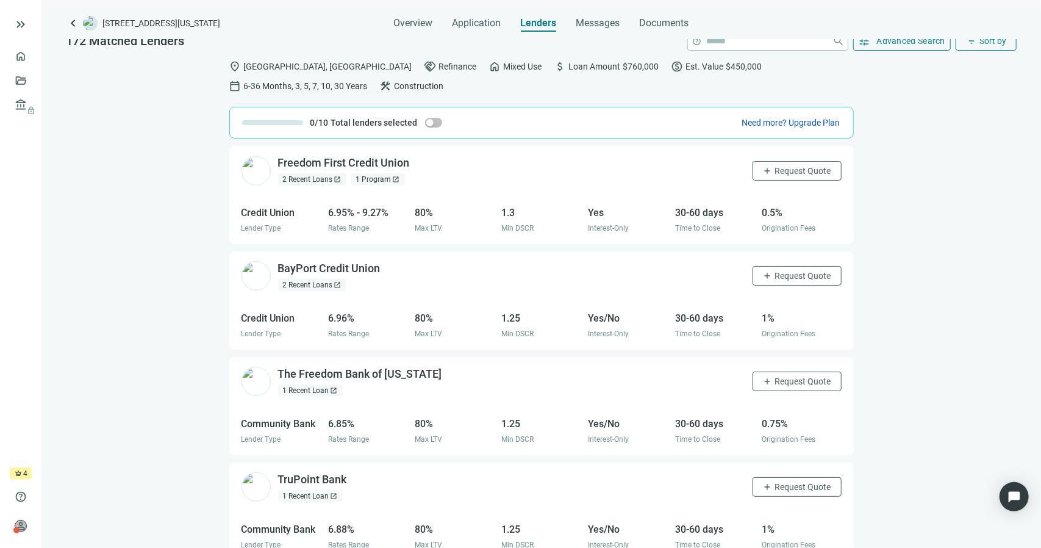
click at [0, 174] on ul "home Overview folder_open Deals account_balance lock Lenders lock" at bounding box center [20, 255] width 41 height 423
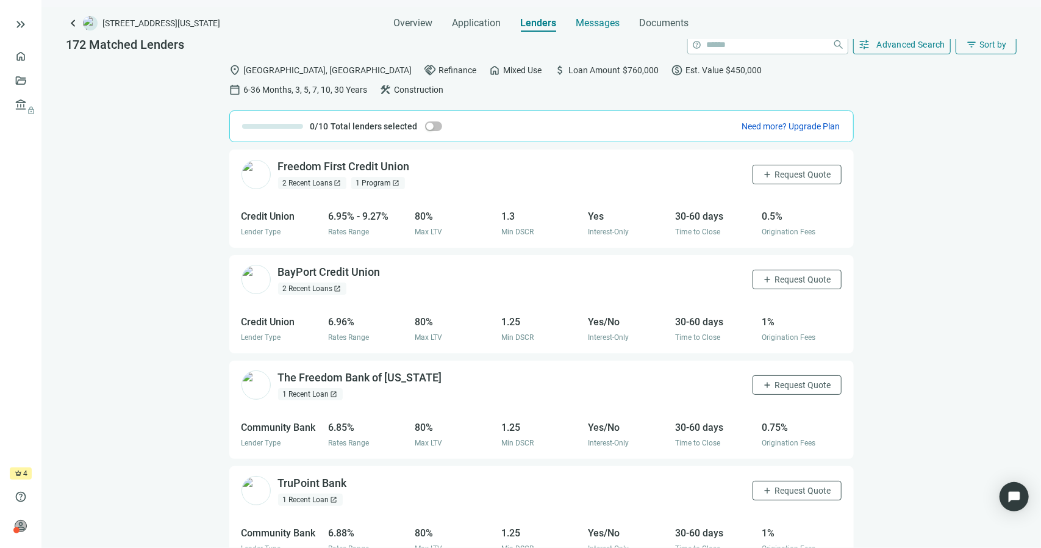
click at [595, 29] on div "Messages" at bounding box center [598, 19] width 44 height 24
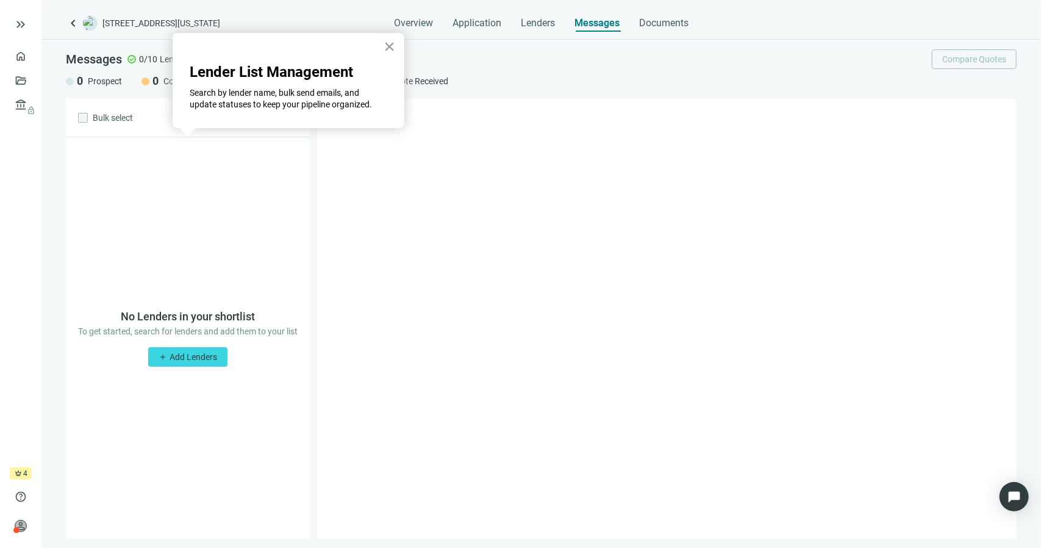
click at [389, 41] on button "×" at bounding box center [390, 47] width 12 height 20
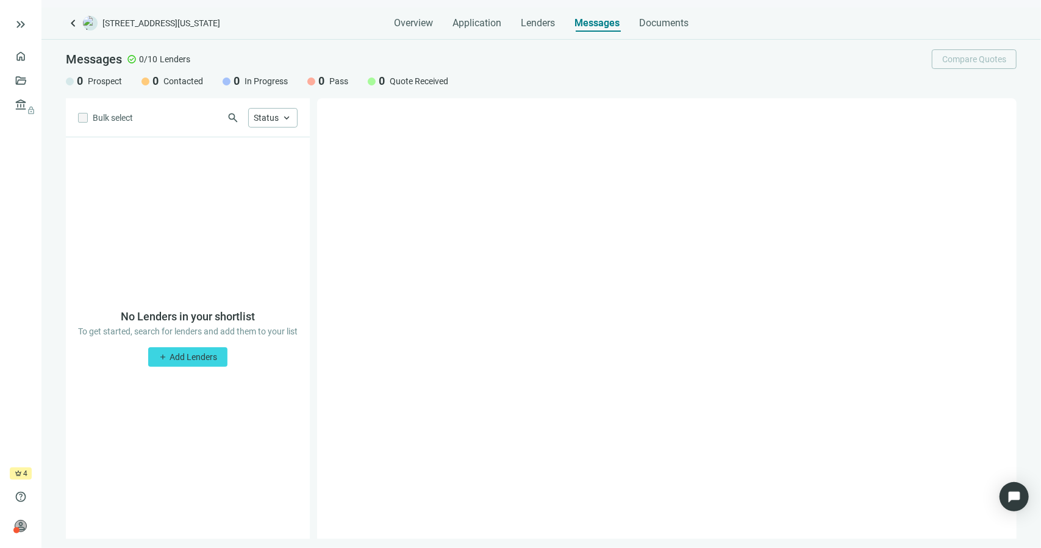
click at [83, 119] on label at bounding box center [83, 117] width 10 height 13
click at [71, 26] on span "keyboard_arrow_left" at bounding box center [73, 23] width 15 height 15
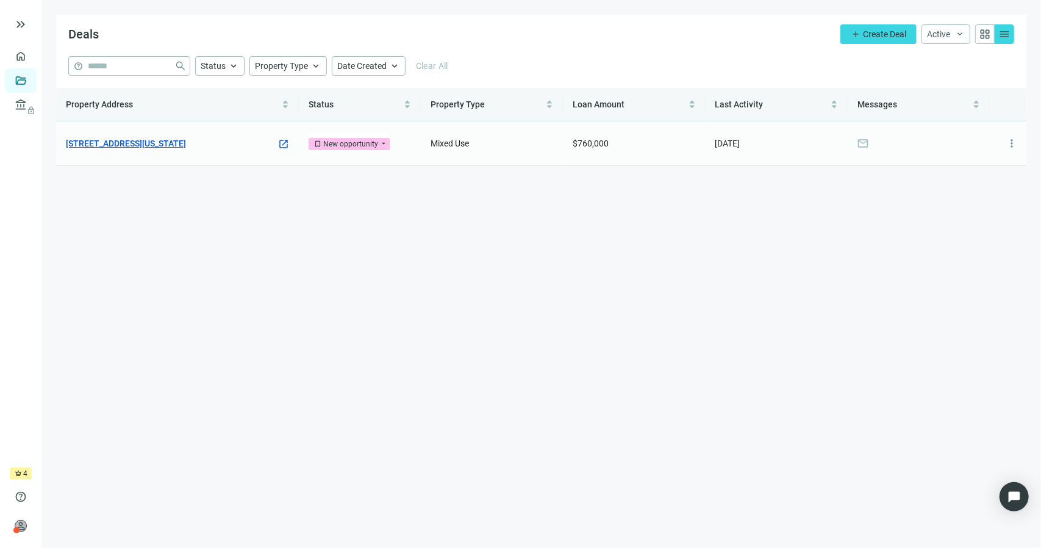
click at [170, 137] on link "[STREET_ADDRESS][US_STATE]" at bounding box center [126, 143] width 120 height 13
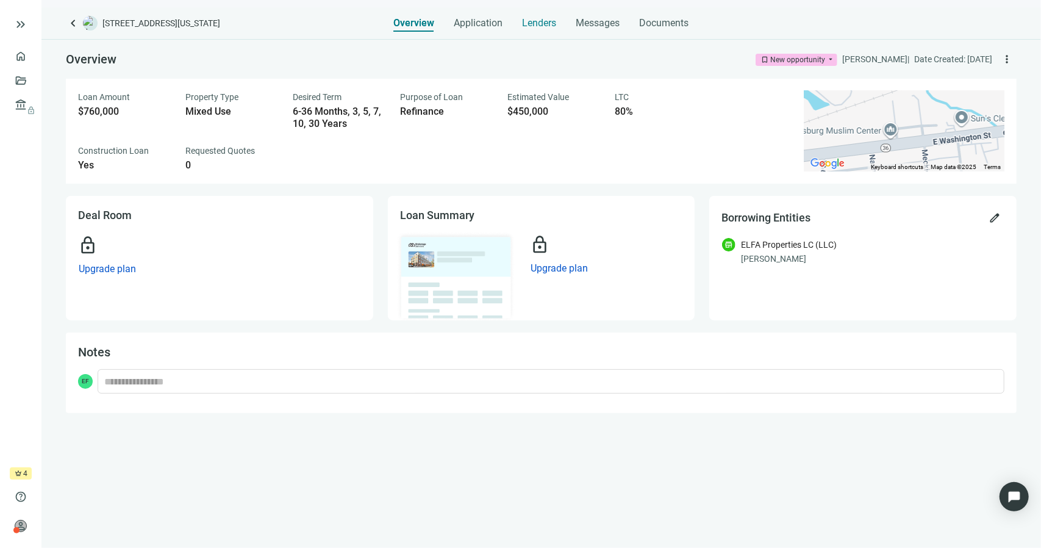
click at [545, 27] on span "Lenders" at bounding box center [540, 23] width 34 height 12
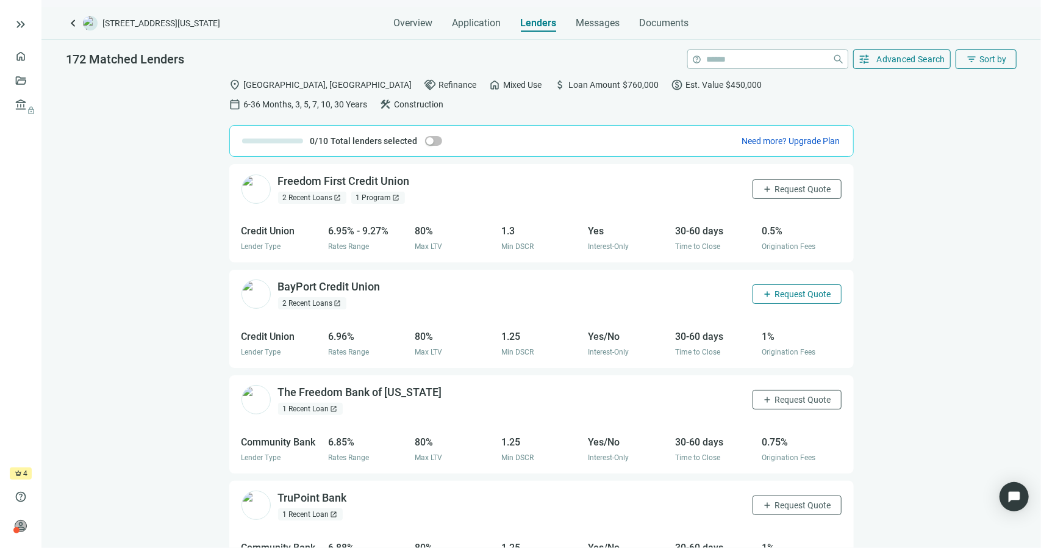
click at [777, 296] on span "Request Quote" at bounding box center [803, 294] width 56 height 10
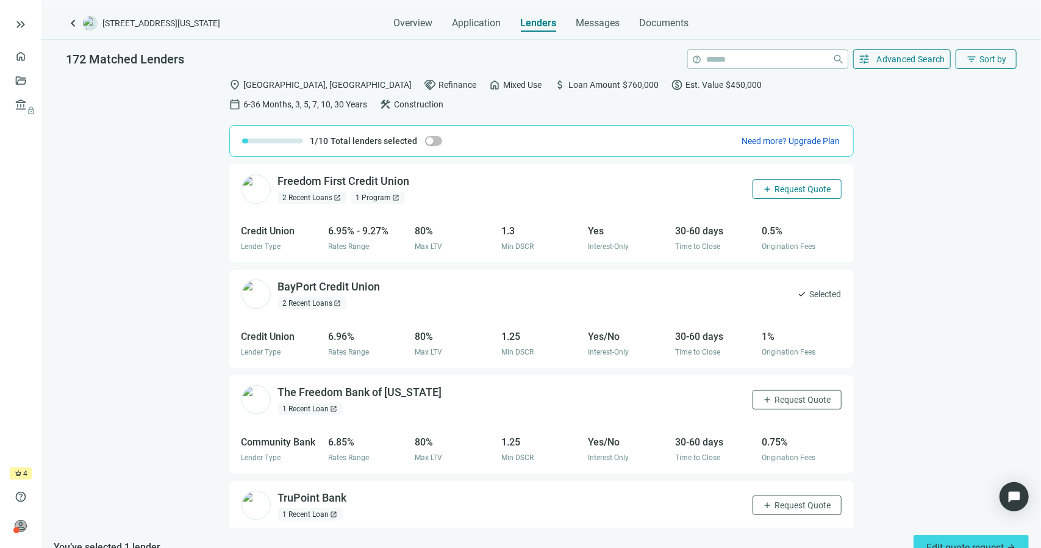
click at [775, 188] on span "Request Quote" at bounding box center [803, 189] width 56 height 10
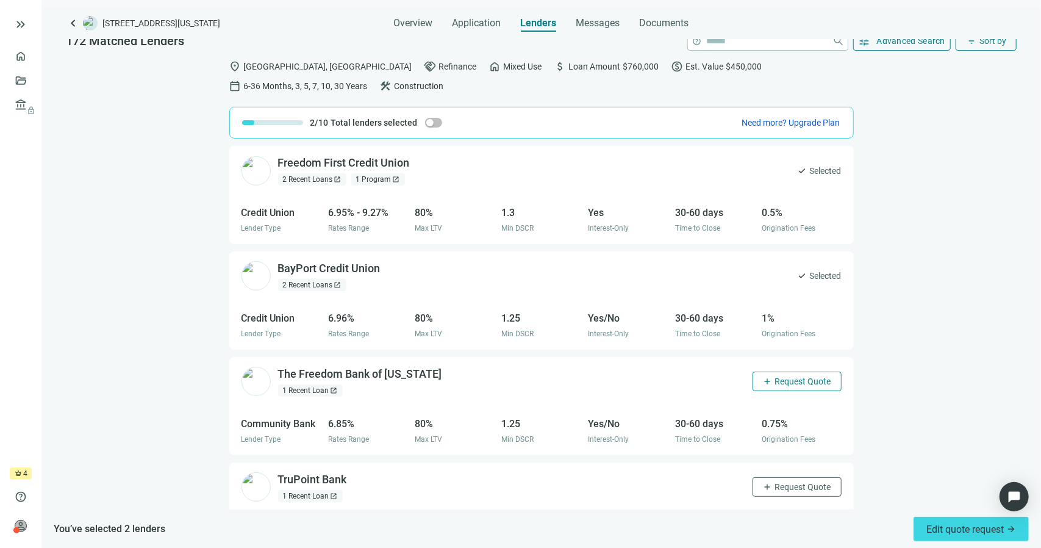
click at [784, 379] on span "Request Quote" at bounding box center [803, 381] width 56 height 10
click at [776, 477] on button "add Request Quote" at bounding box center [796, 487] width 89 height 20
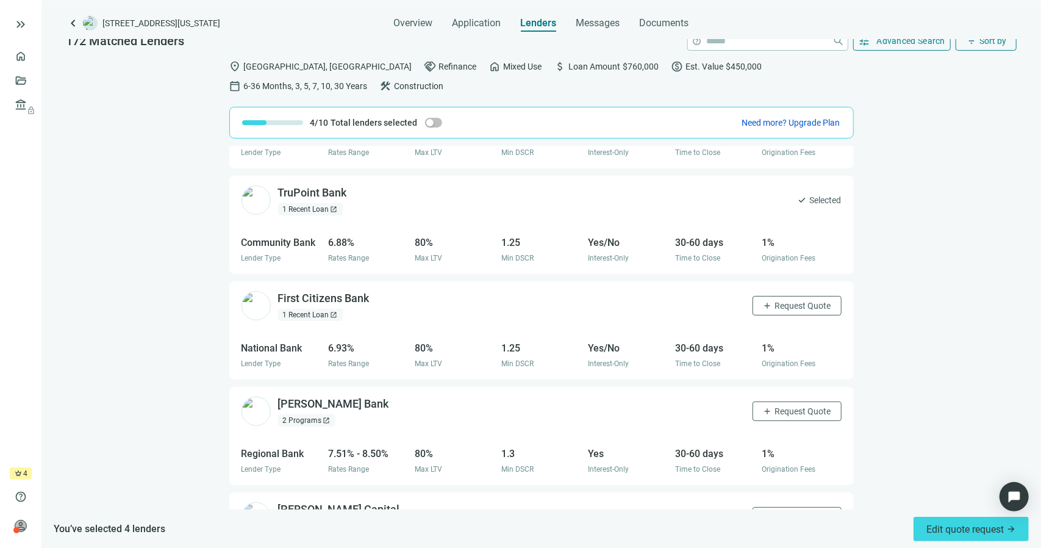
scroll to position [0, 0]
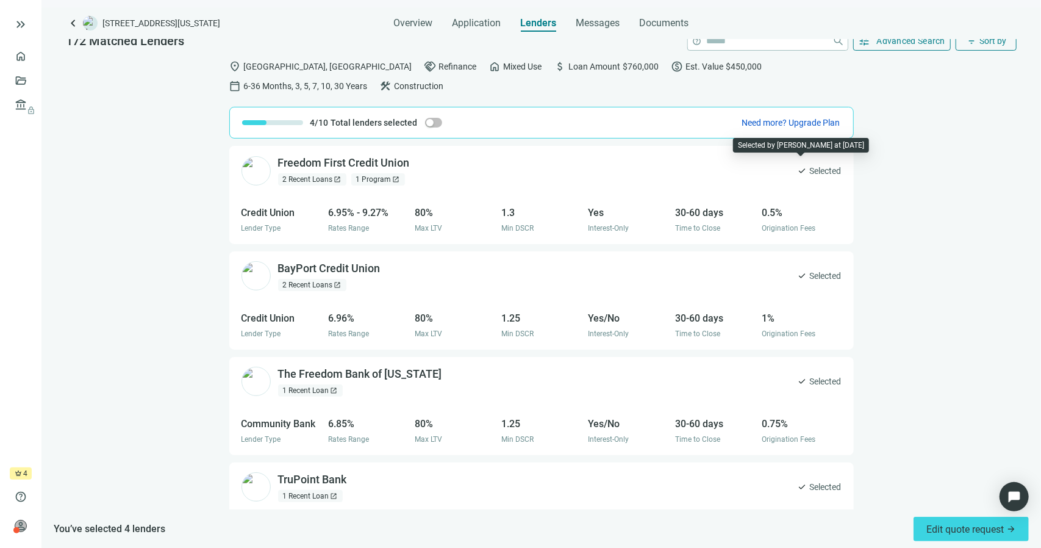
click at [810, 166] on span "Selected" at bounding box center [826, 170] width 32 height 13
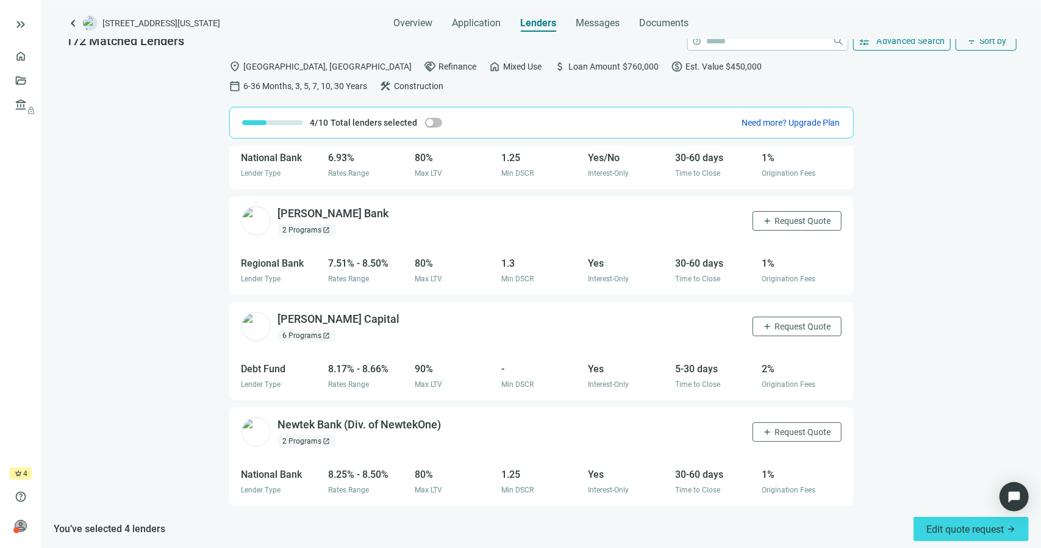
scroll to position [462, 0]
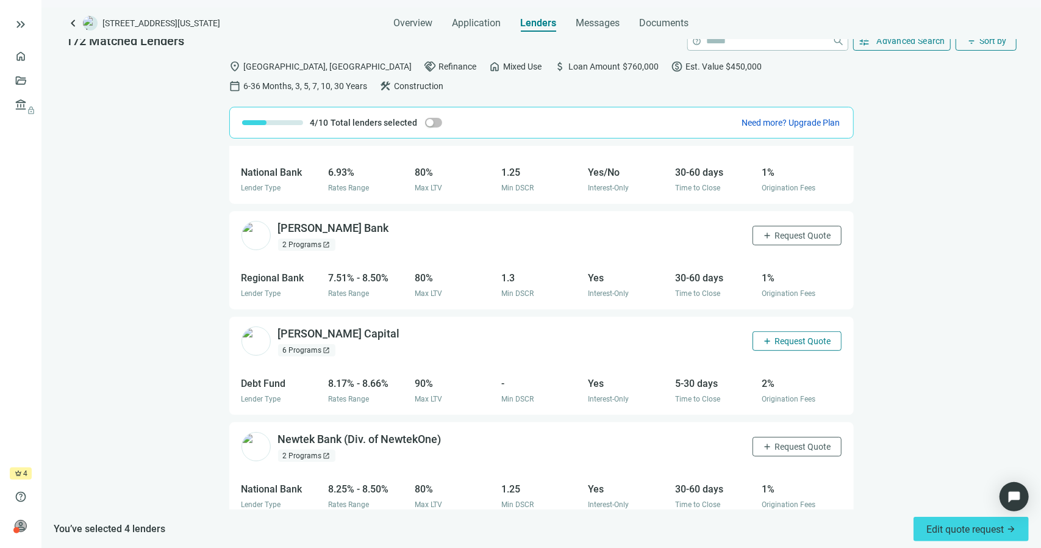
click at [791, 336] on span "Request Quote" at bounding box center [803, 341] width 56 height 10
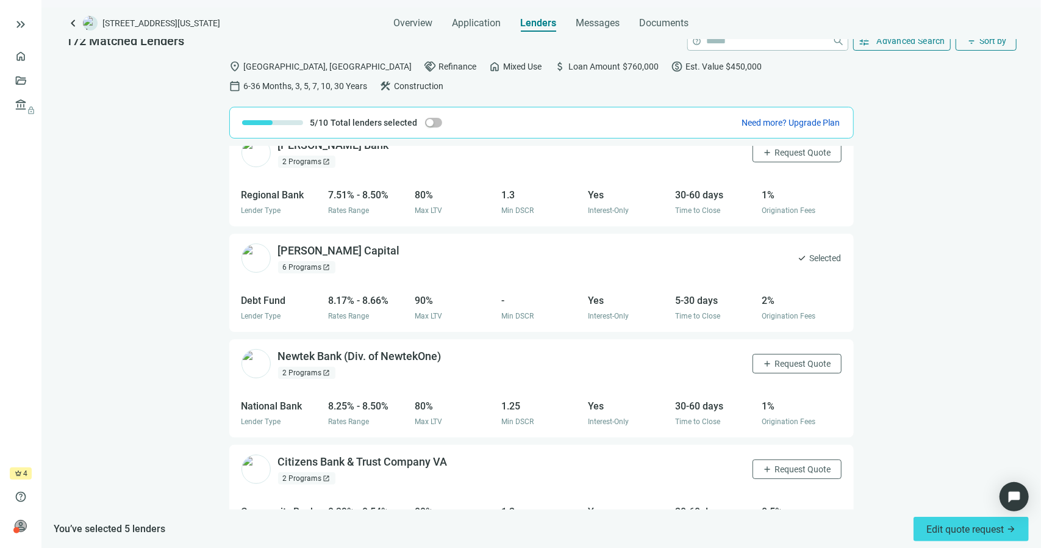
scroll to position [541, 0]
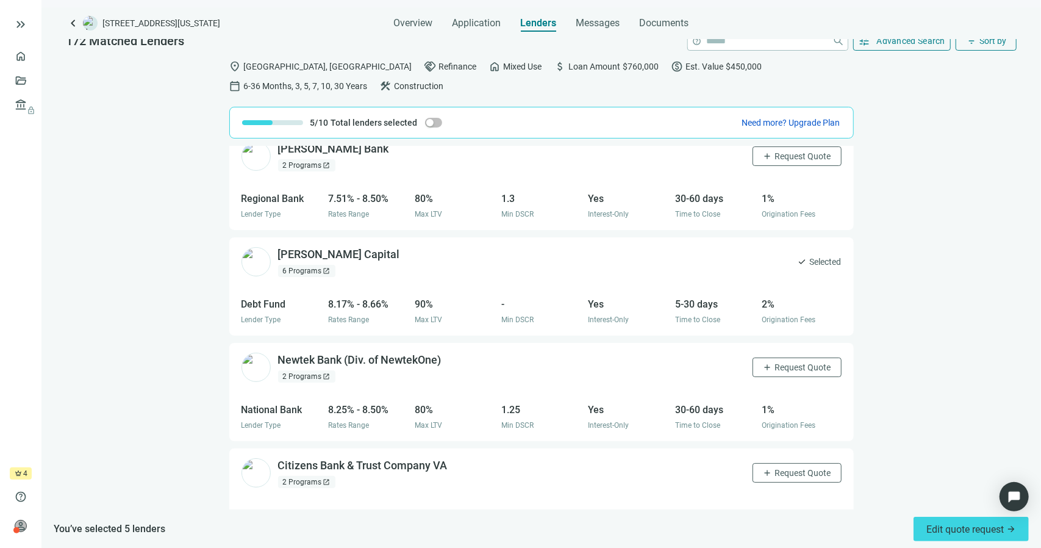
click at [323, 267] on span "open_in_new" at bounding box center [326, 270] width 7 height 7
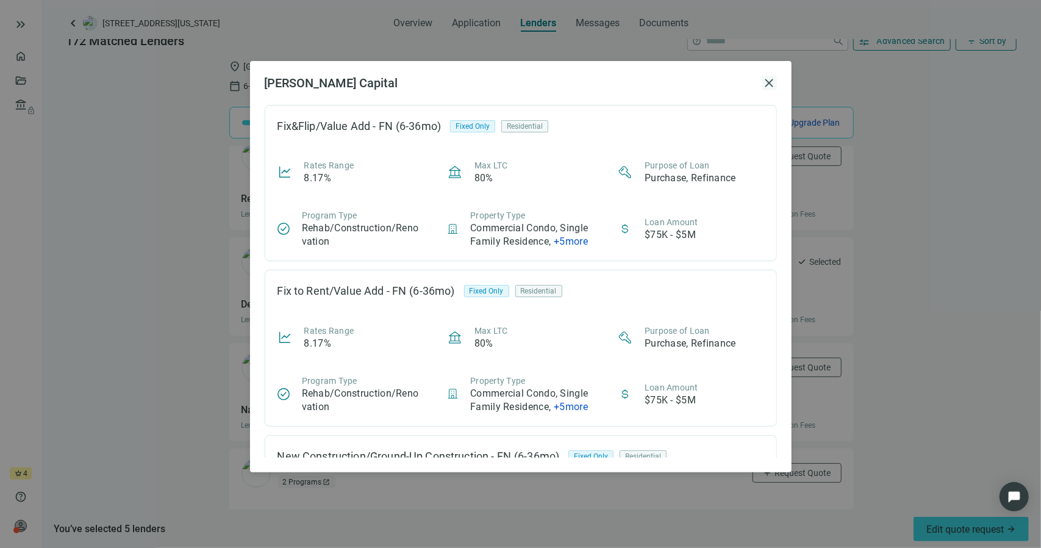
click at [766, 79] on span "close" at bounding box center [769, 83] width 15 height 15
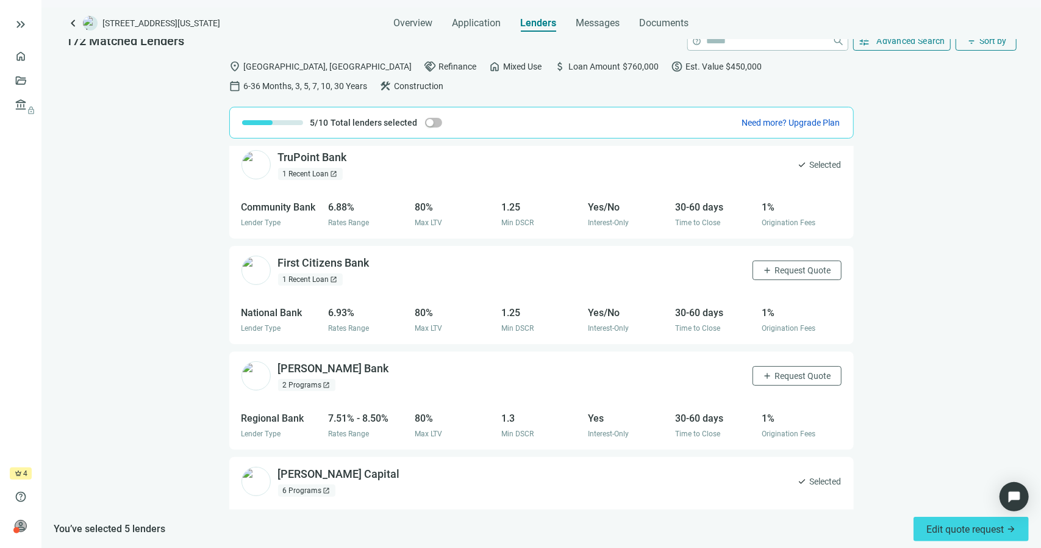
scroll to position [370, 0]
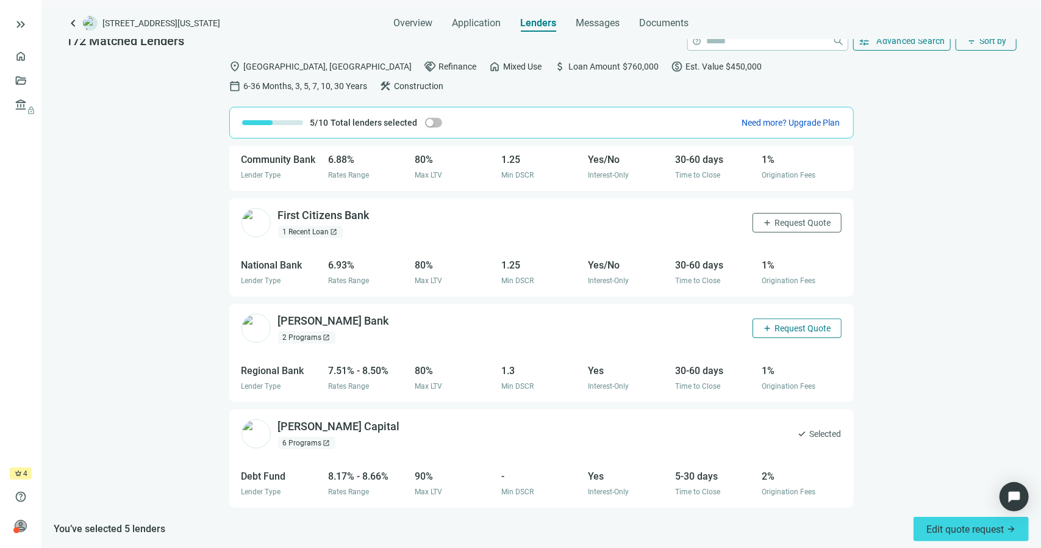
click at [775, 323] on span "Request Quote" at bounding box center [803, 328] width 56 height 10
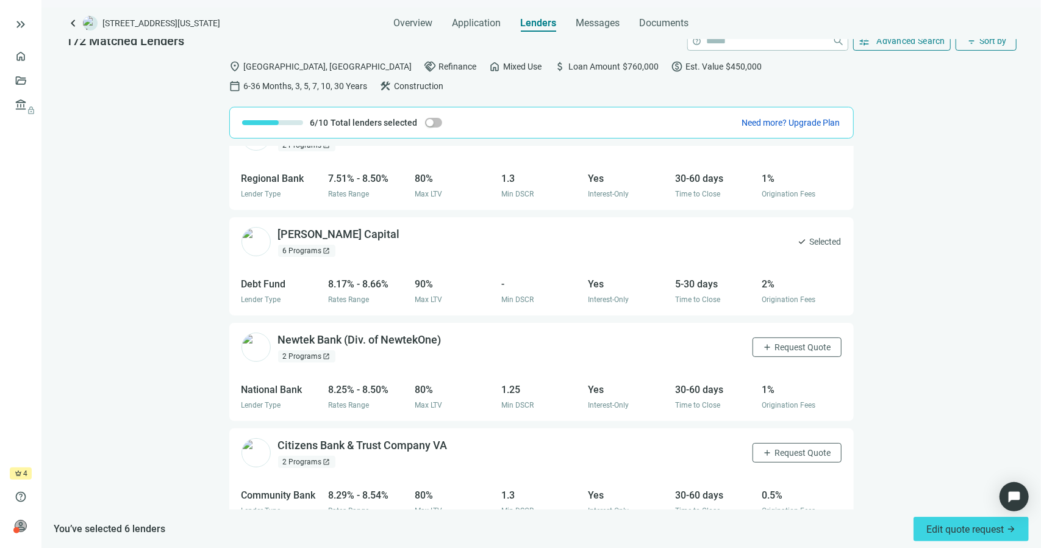
scroll to position [565, 0]
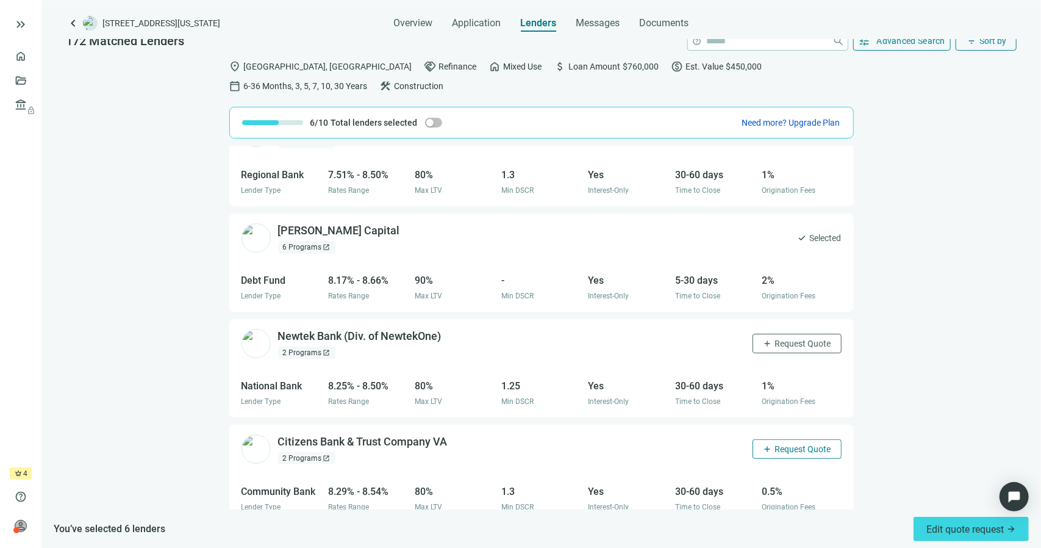
click at [779, 446] on span "Request Quote" at bounding box center [803, 449] width 56 height 10
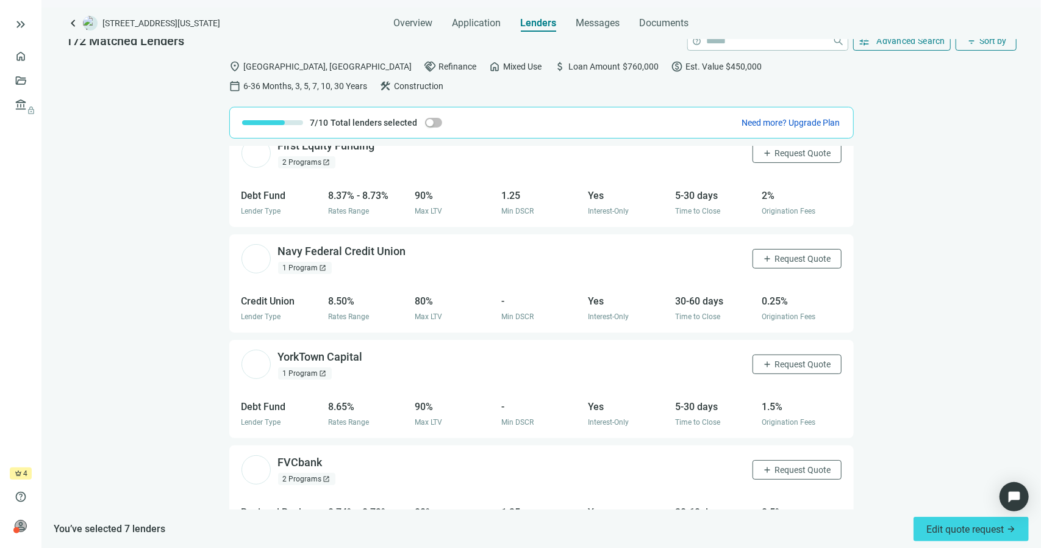
scroll to position [1080, 0]
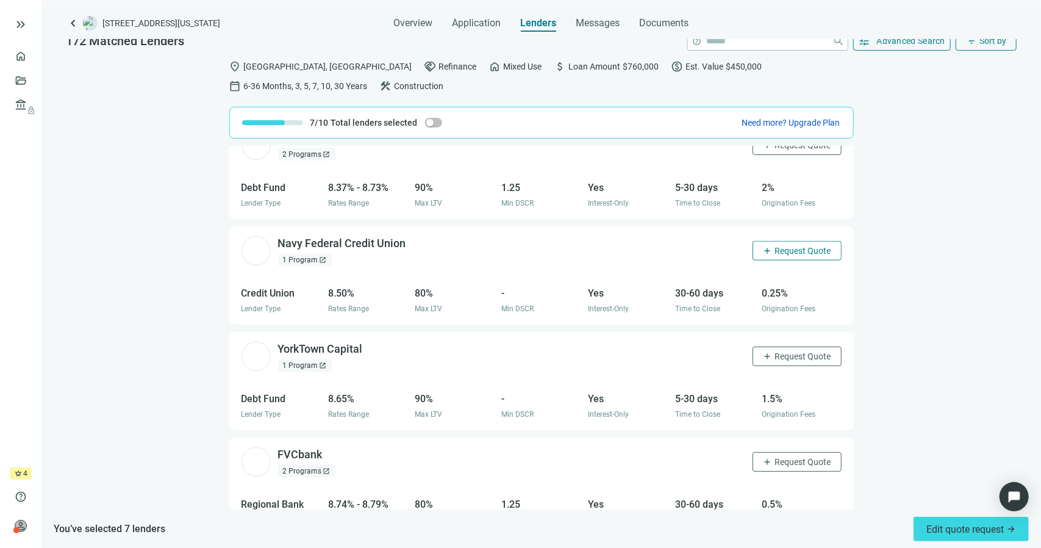
click at [795, 248] on span "Request Quote" at bounding box center [803, 251] width 56 height 10
click at [787, 460] on span "Request Quote" at bounding box center [803, 462] width 56 height 10
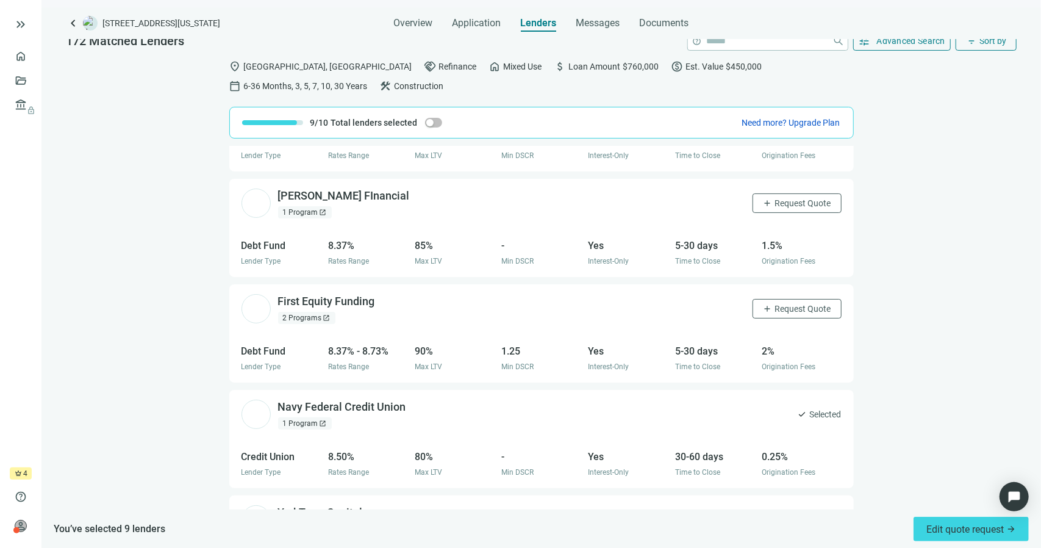
scroll to position [911, 0]
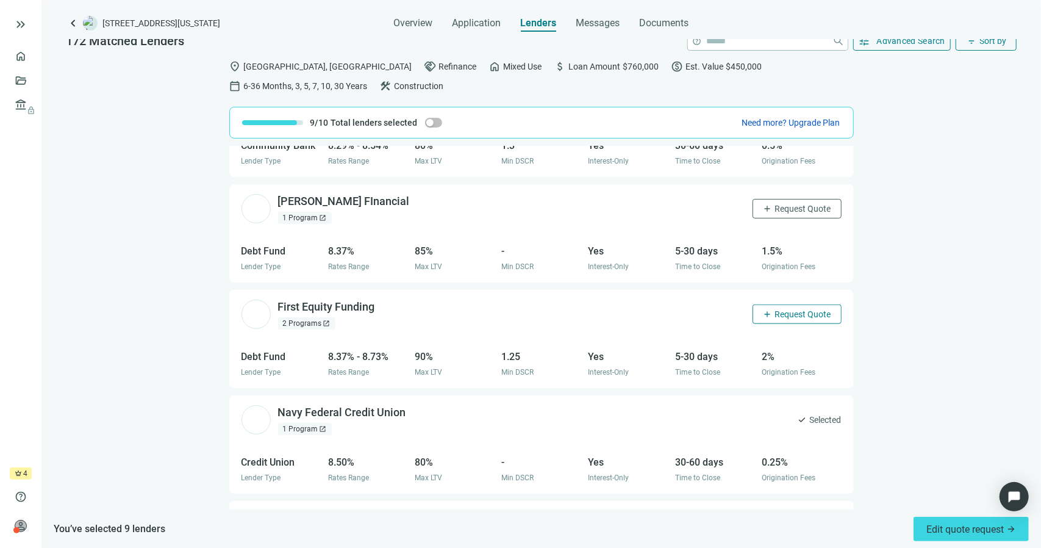
click at [775, 309] on span "Request Quote" at bounding box center [803, 314] width 56 height 10
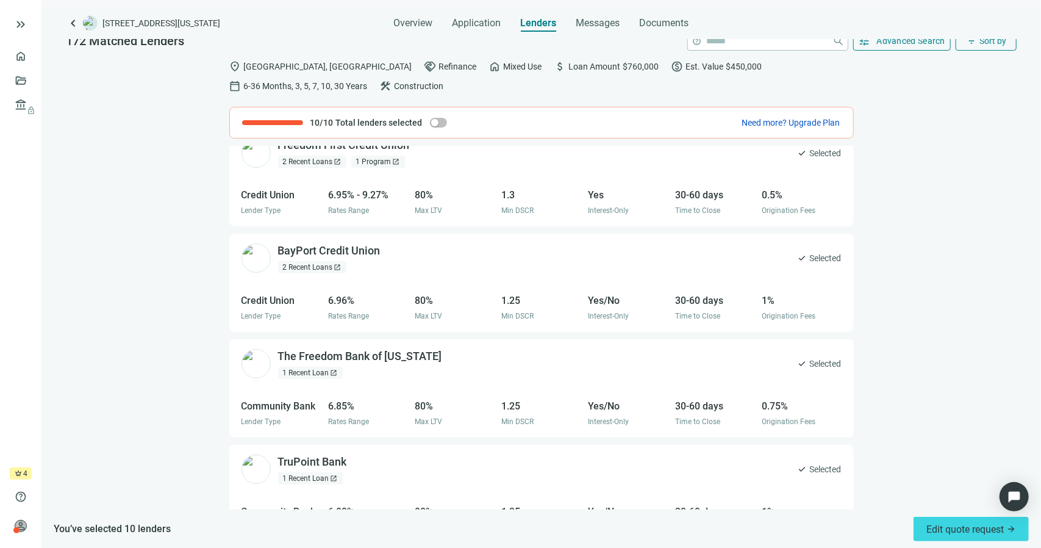
scroll to position [0, 0]
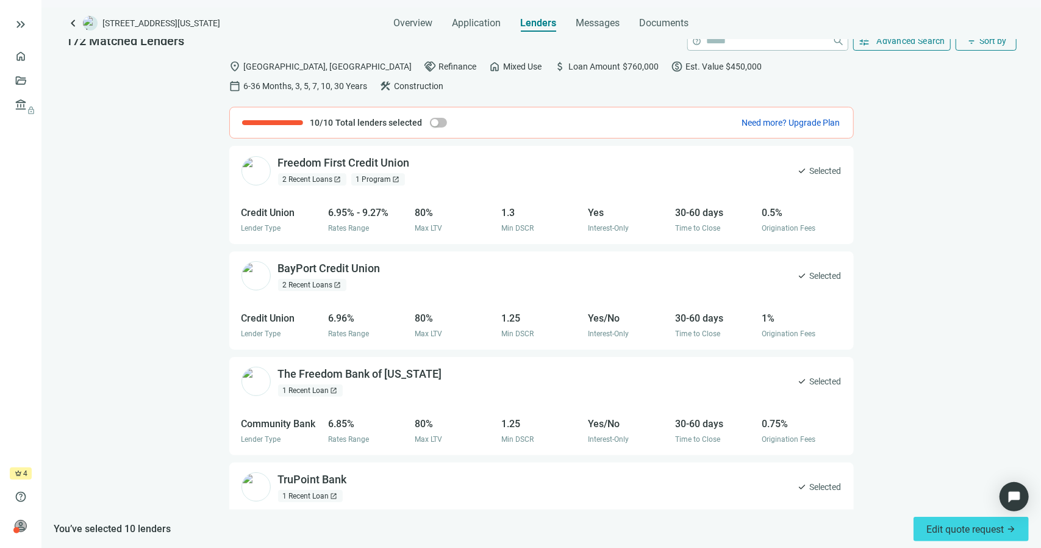
click at [927, 302] on div "Freedom First Credit Union open_in_new 2 Recent Loans open_in_new 1 Program ope…" at bounding box center [540, 327] width 999 height 363
click at [433, 119] on span "button" at bounding box center [438, 123] width 17 height 10
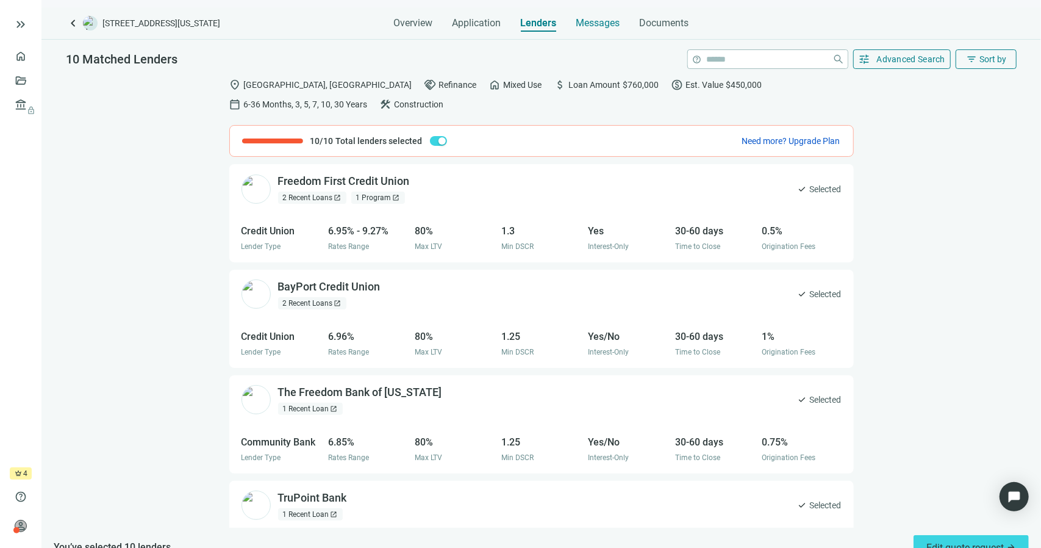
click at [603, 19] on span "Messages" at bounding box center [598, 23] width 44 height 12
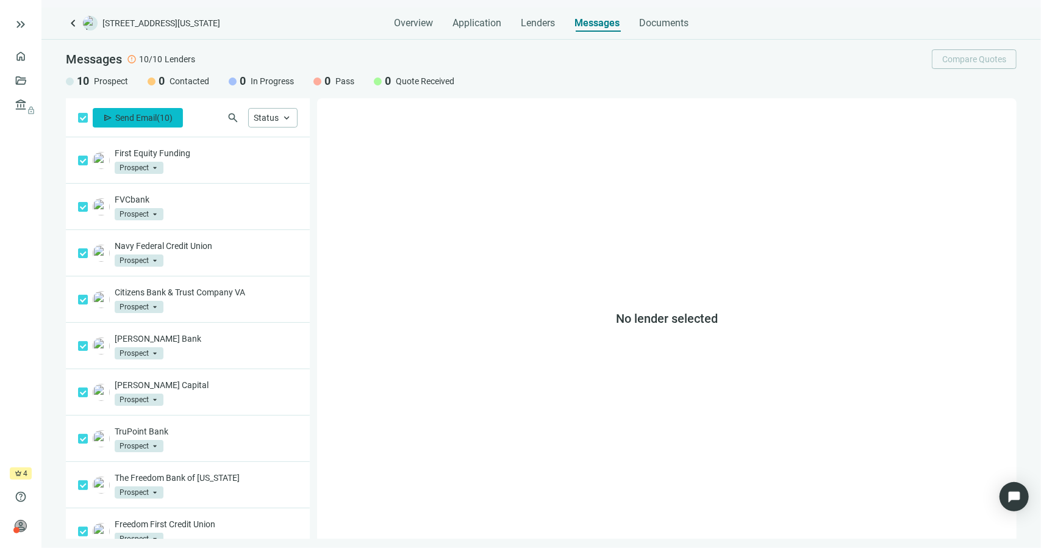
click at [145, 113] on span "Send Email" at bounding box center [135, 118] width 41 height 10
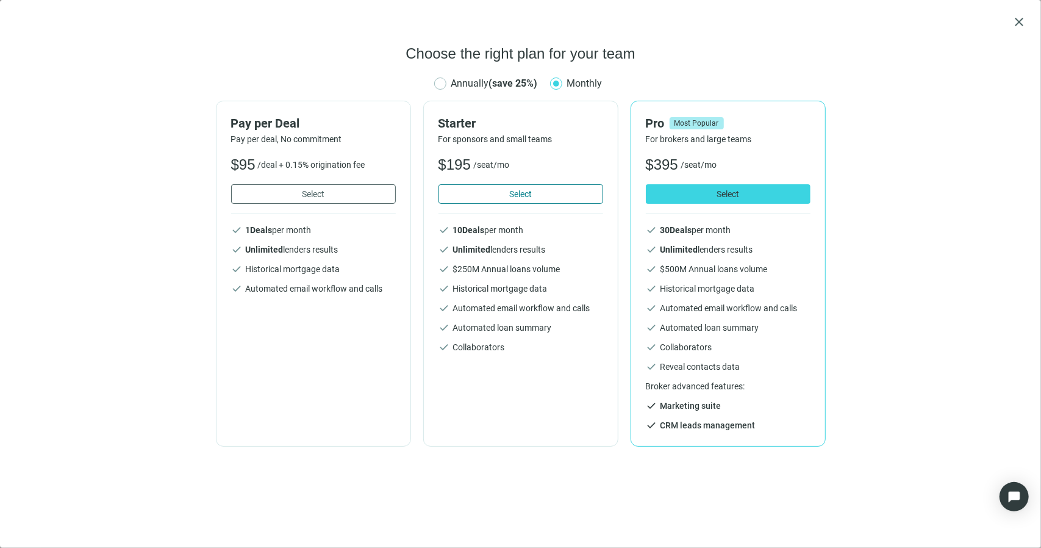
click at [507, 198] on button "Select" at bounding box center [520, 194] width 165 height 20
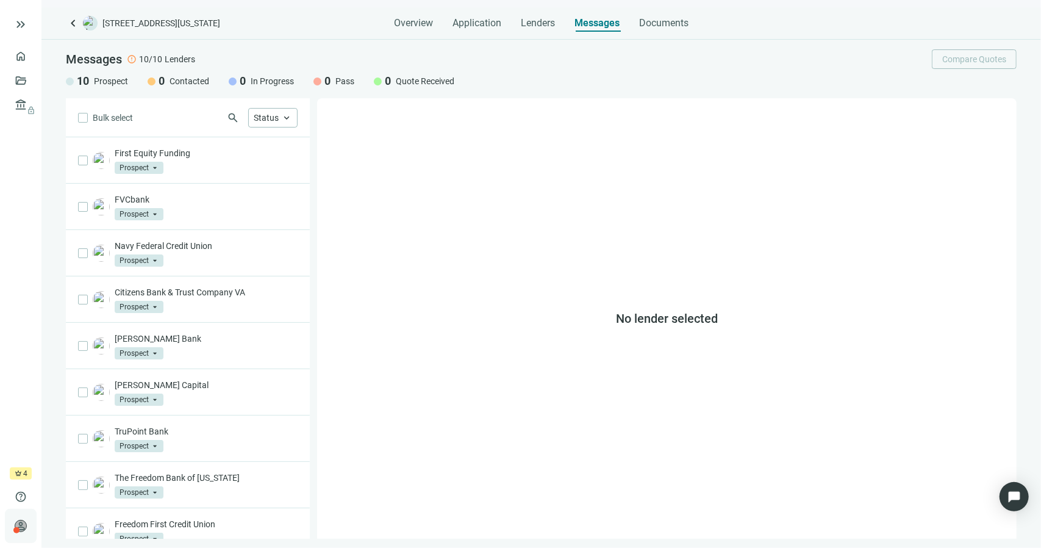
click at [19, 526] on span "person" at bounding box center [21, 526] width 12 height 12
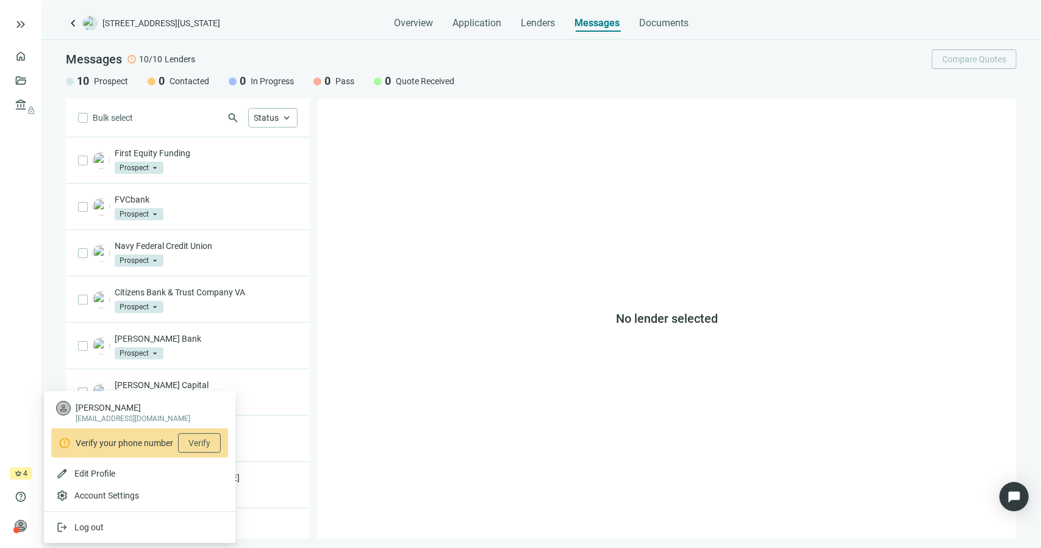
click at [432, 376] on div "No lender selected" at bounding box center [666, 318] width 699 height 440
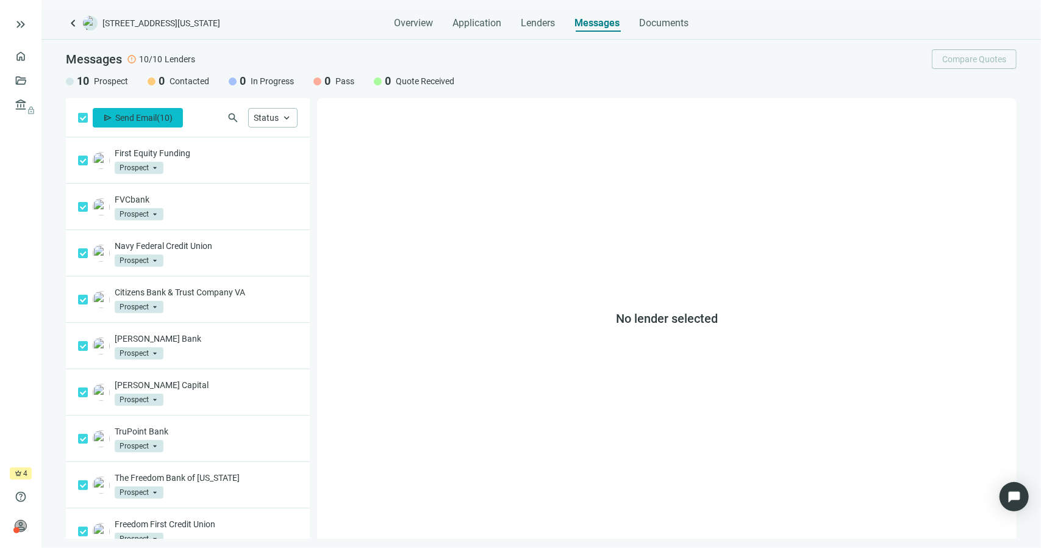
click at [119, 115] on span "Send Email" at bounding box center [135, 118] width 41 height 10
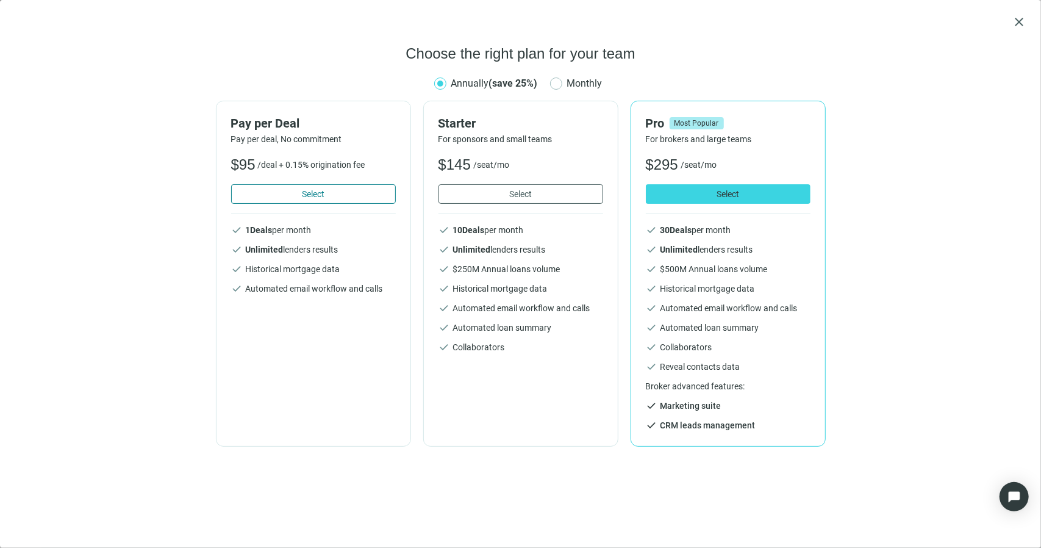
click at [333, 198] on button "Select" at bounding box center [313, 194] width 165 height 20
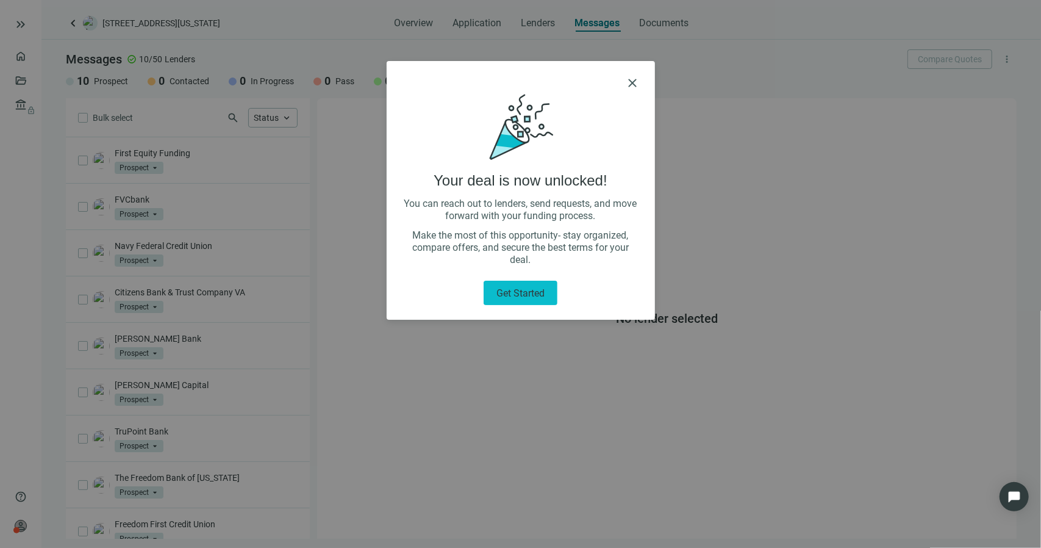
click at [526, 288] on span "Get started" at bounding box center [520, 293] width 48 height 12
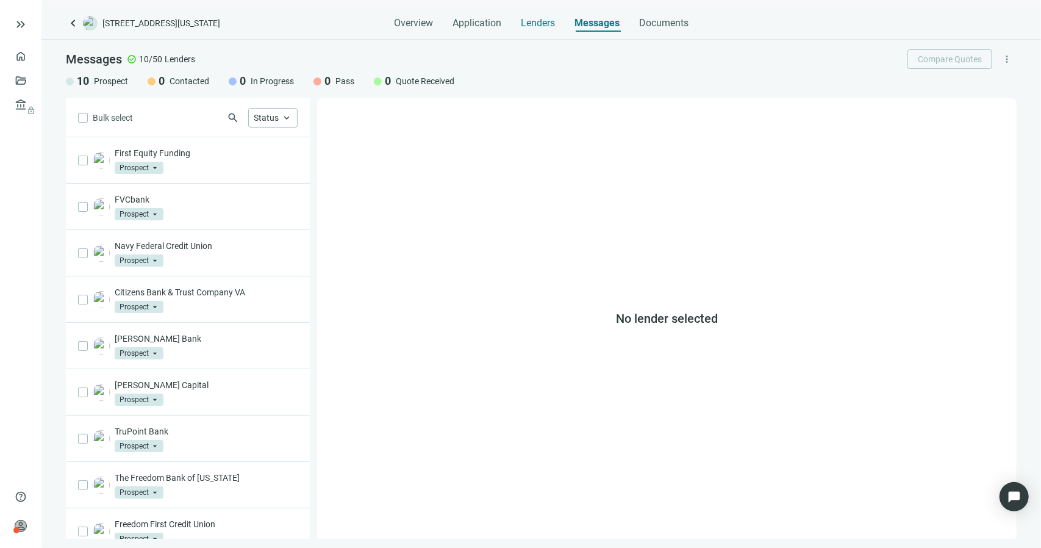
click at [523, 29] on span "Lenders" at bounding box center [538, 23] width 34 height 12
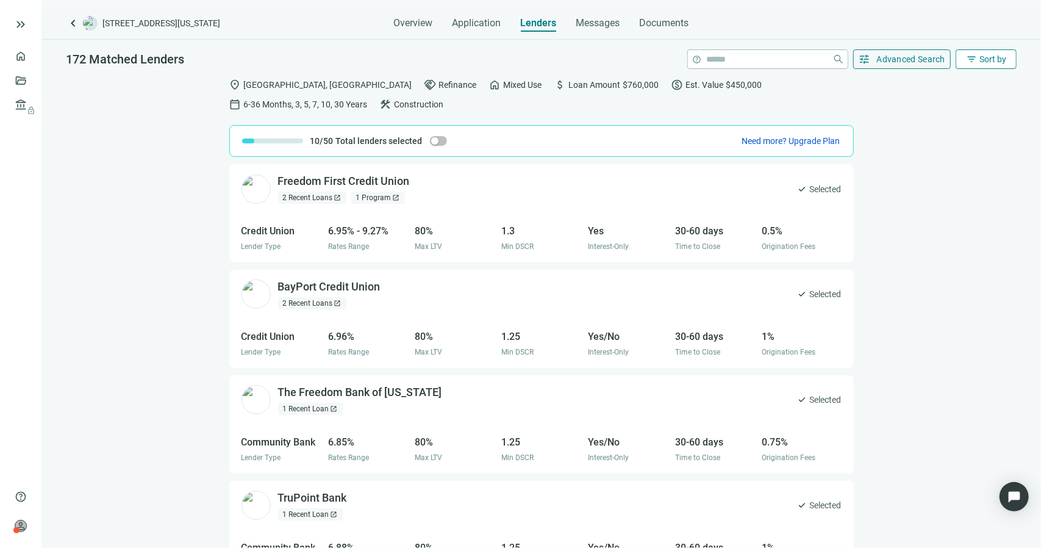
click at [966, 59] on span "filter_list" at bounding box center [971, 59] width 11 height 11
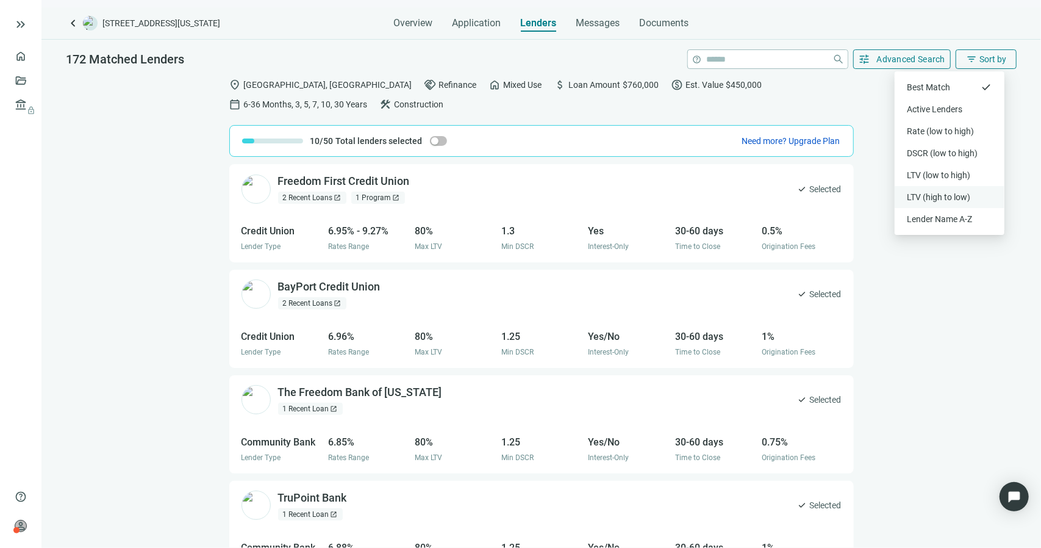
click at [938, 199] on div "LTV (high to low)" at bounding box center [949, 197] width 85 height 12
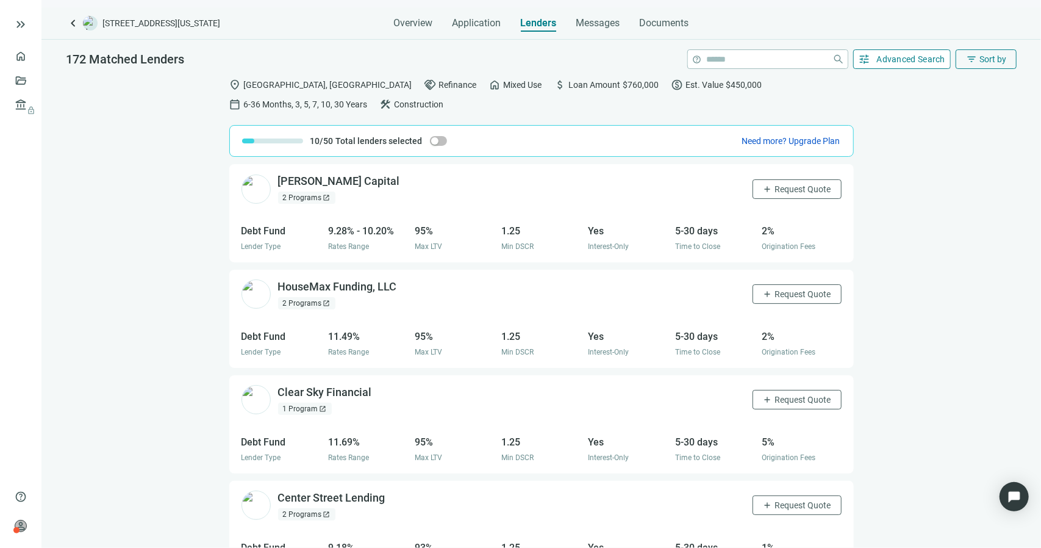
click at [916, 58] on span "Advanced Search" at bounding box center [911, 59] width 69 height 10
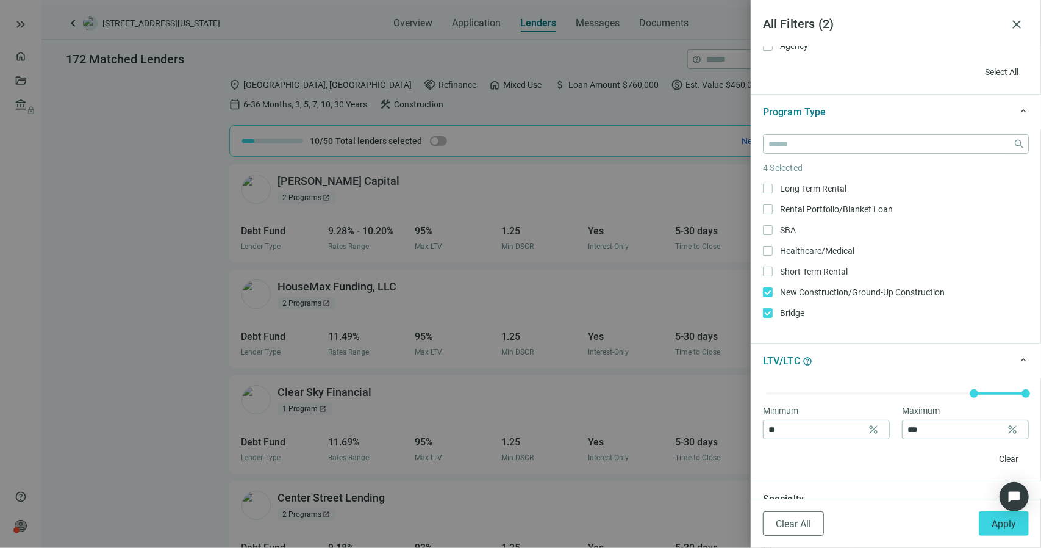
scroll to position [207, 0]
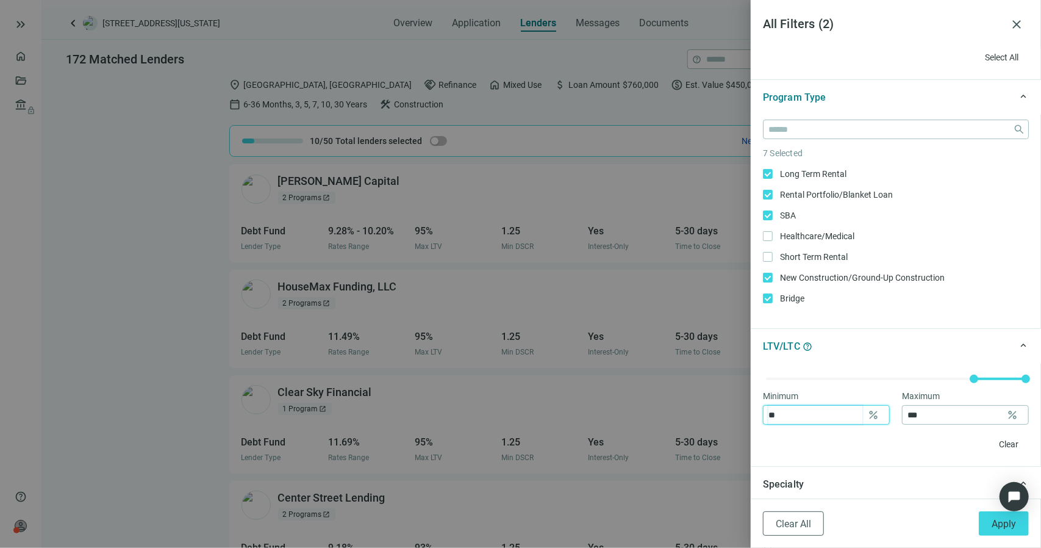
click at [785, 410] on input "**" at bounding box center [815, 414] width 94 height 18
type input "*"
type input "**"
click at [831, 446] on div "Clear" at bounding box center [896, 444] width 266 height 20
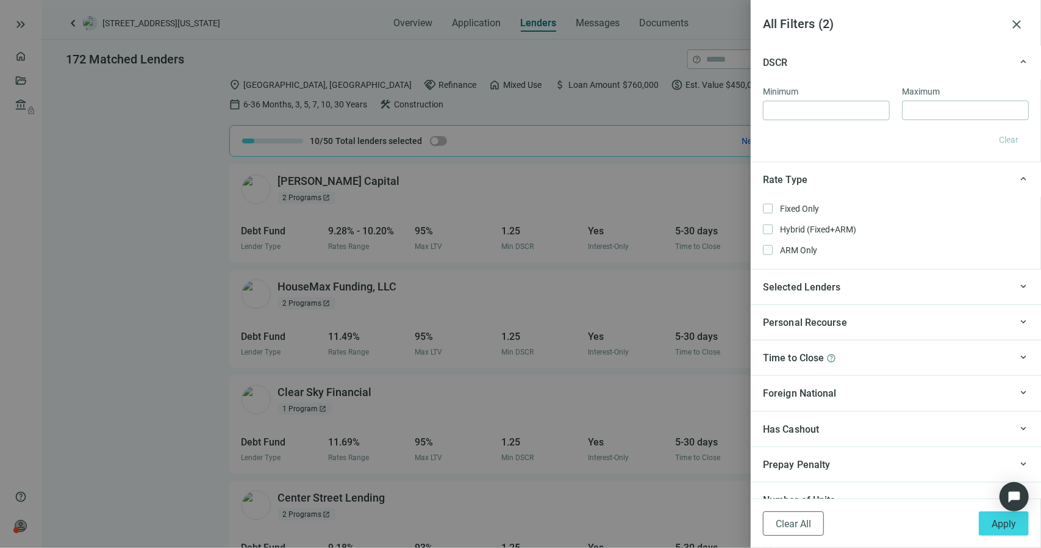
scroll to position [1000, 0]
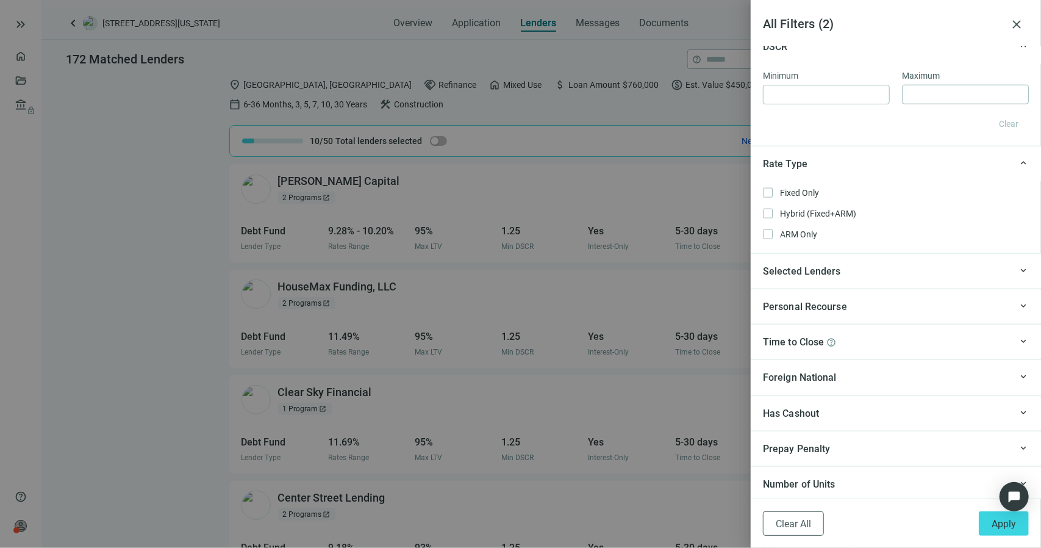
click at [987, 471] on div "keyboard_arrow_up Number of Units" at bounding box center [896, 483] width 290 height 35
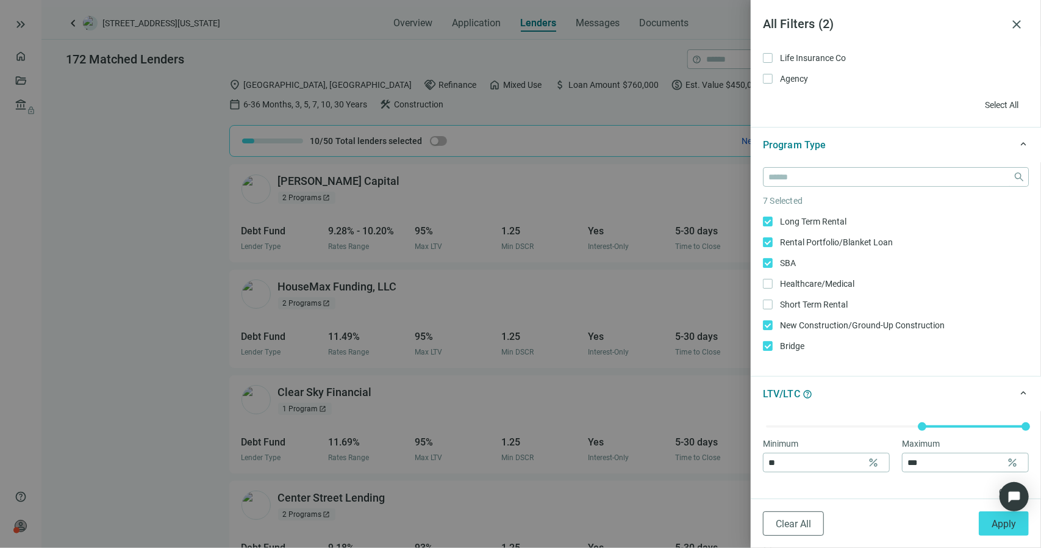
scroll to position [170, 0]
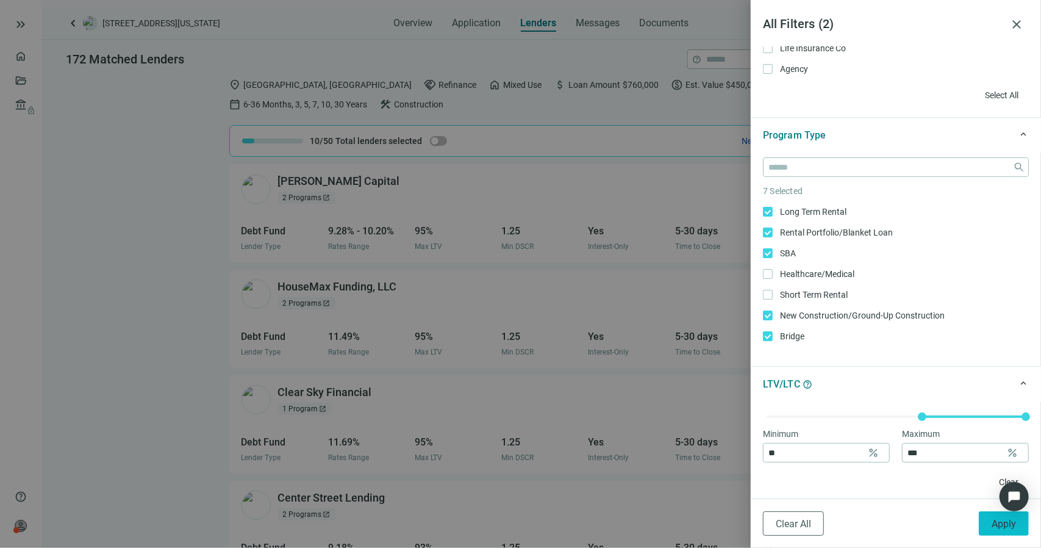
click at [1000, 522] on span "Apply" at bounding box center [1003, 524] width 24 height 12
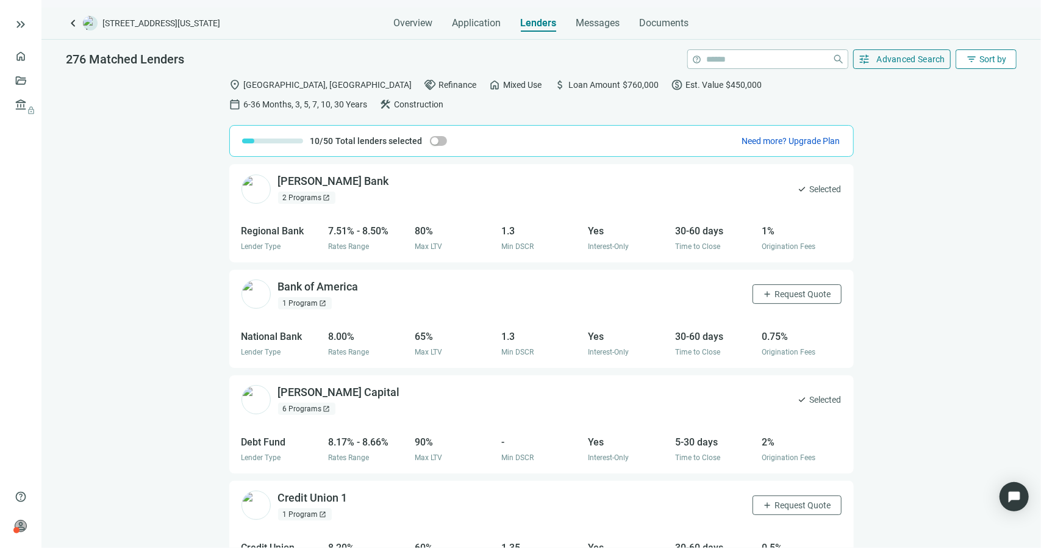
click at [979, 54] on span "Sort by" at bounding box center [992, 59] width 27 height 10
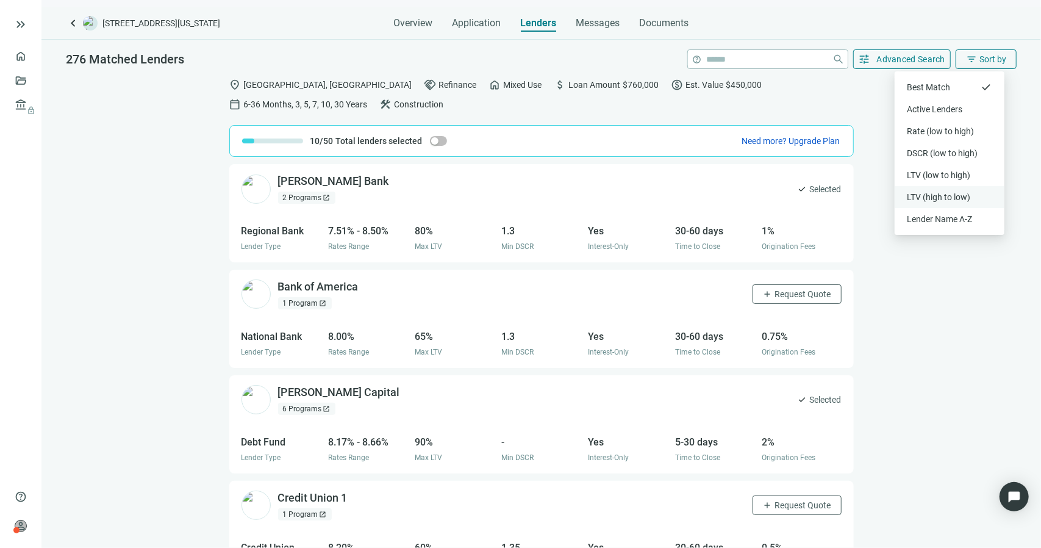
click at [941, 195] on div "LTV (high to low)" at bounding box center [949, 197] width 85 height 12
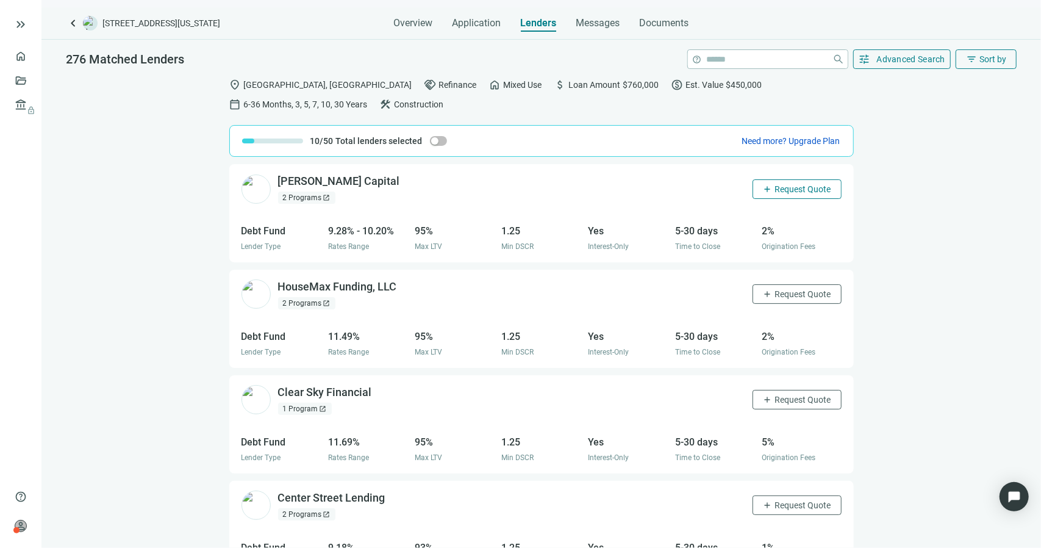
click at [775, 192] on span "Request Quote" at bounding box center [803, 189] width 56 height 10
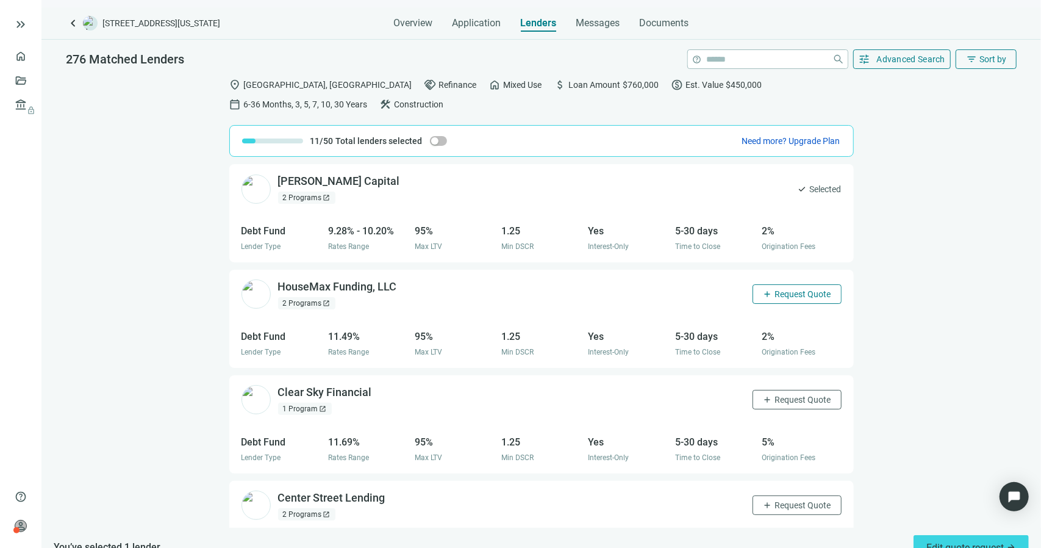
click at [775, 291] on span "Request Quote" at bounding box center [803, 294] width 56 height 10
click at [766, 404] on button "add Request Quote" at bounding box center [796, 400] width 89 height 20
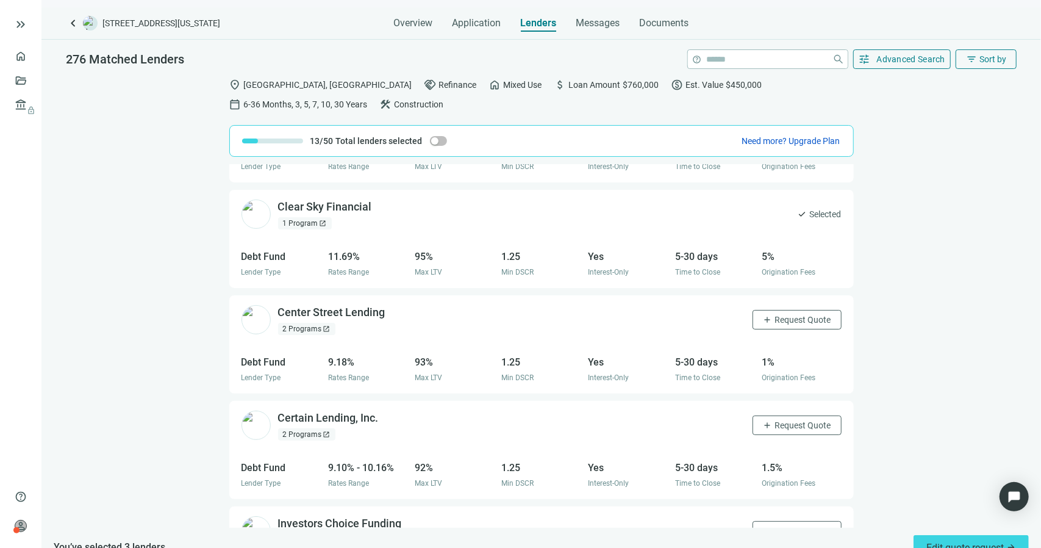
scroll to position [194, 0]
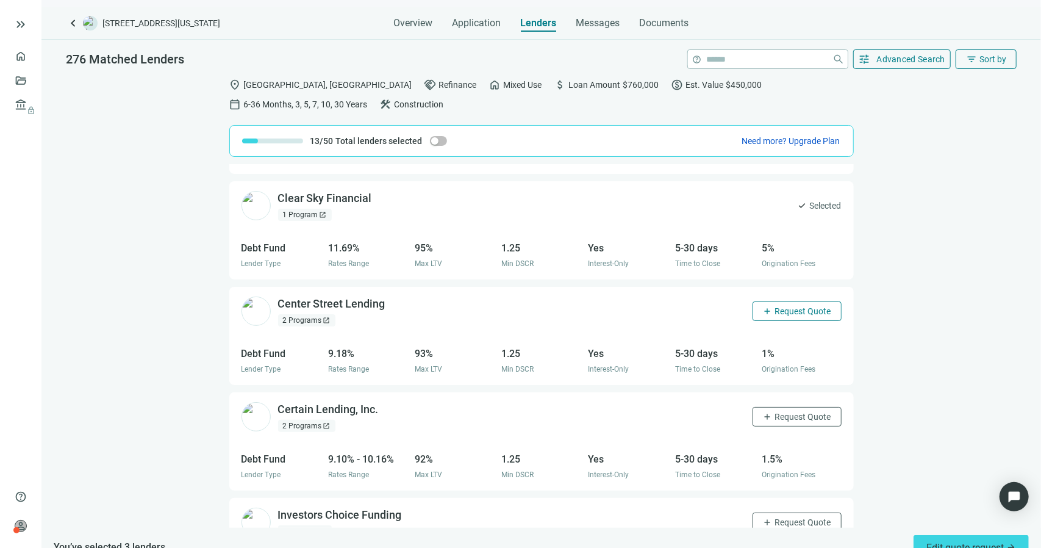
click at [794, 310] on span "Request Quote" at bounding box center [803, 311] width 56 height 10
click at [756, 421] on button "add Request Quote" at bounding box center [796, 417] width 89 height 20
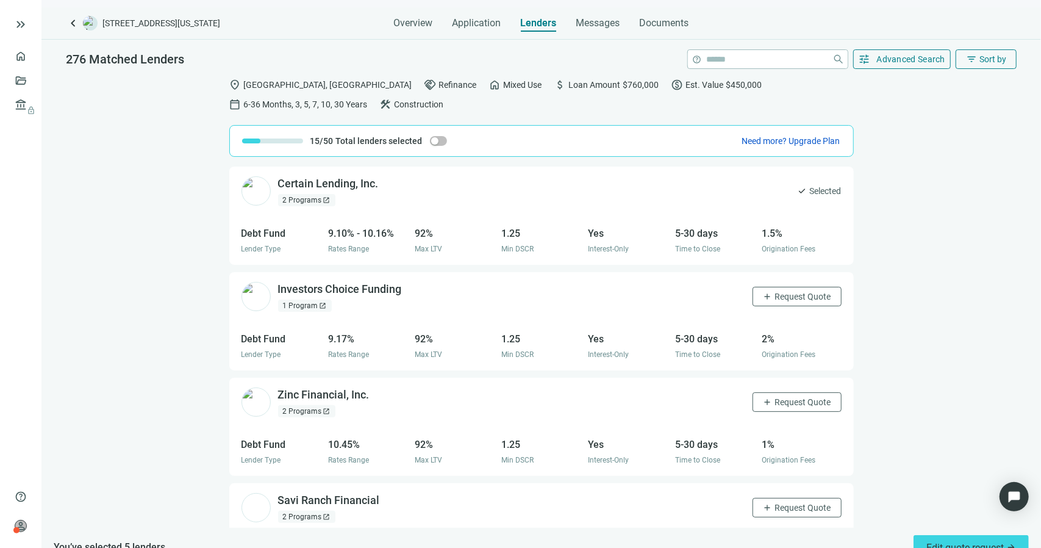
scroll to position [421, 0]
click at [783, 291] on span "Request Quote" at bounding box center [803, 295] width 56 height 10
click at [775, 402] on span "Request Quote" at bounding box center [803, 401] width 56 height 10
click at [301, 301] on div "1 Program open_in_new" at bounding box center [305, 304] width 54 height 12
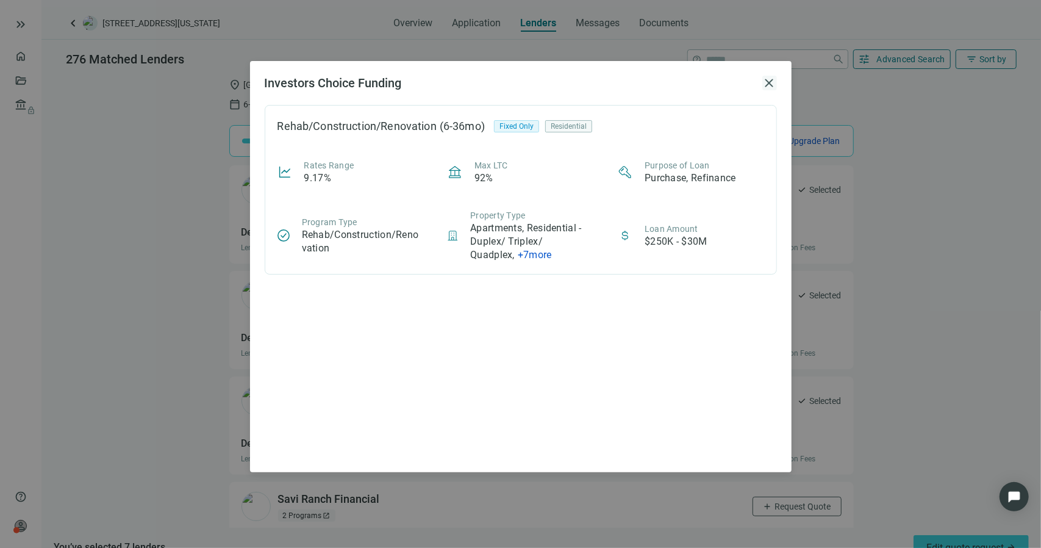
click at [765, 81] on span "close" at bounding box center [769, 83] width 15 height 15
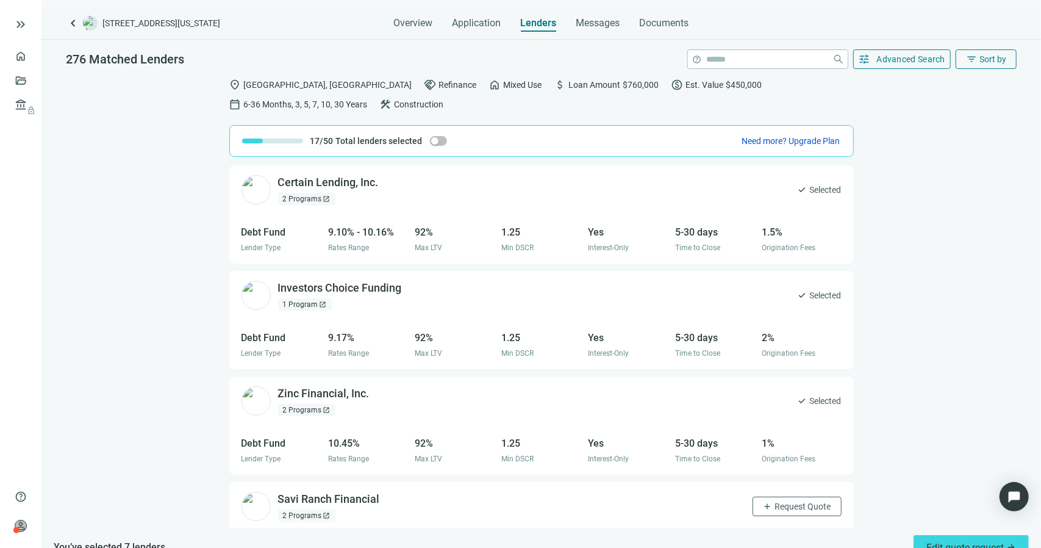
click at [299, 199] on div "2 Programs open_in_new" at bounding box center [306, 199] width 57 height 12
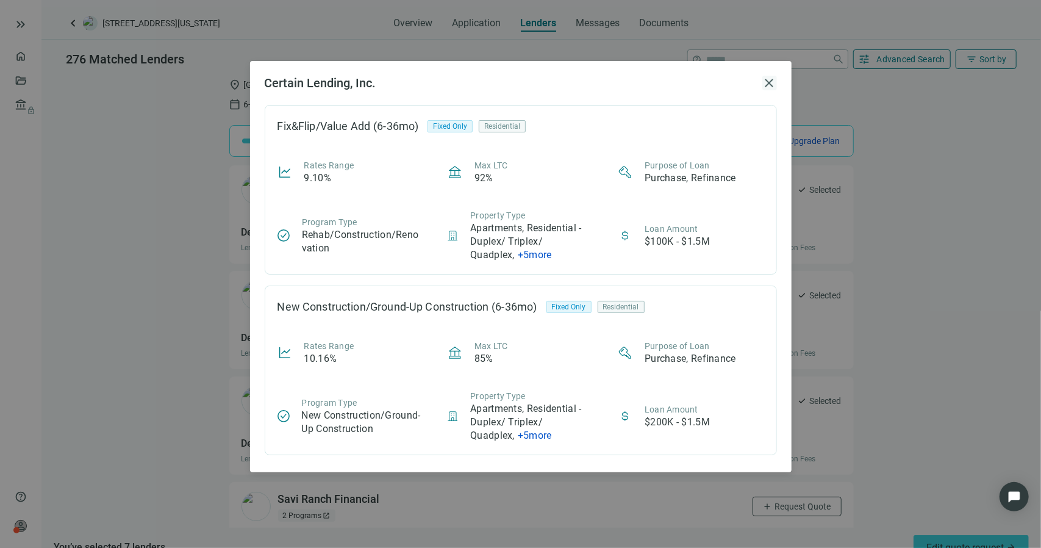
click at [771, 82] on span "close" at bounding box center [769, 83] width 15 height 15
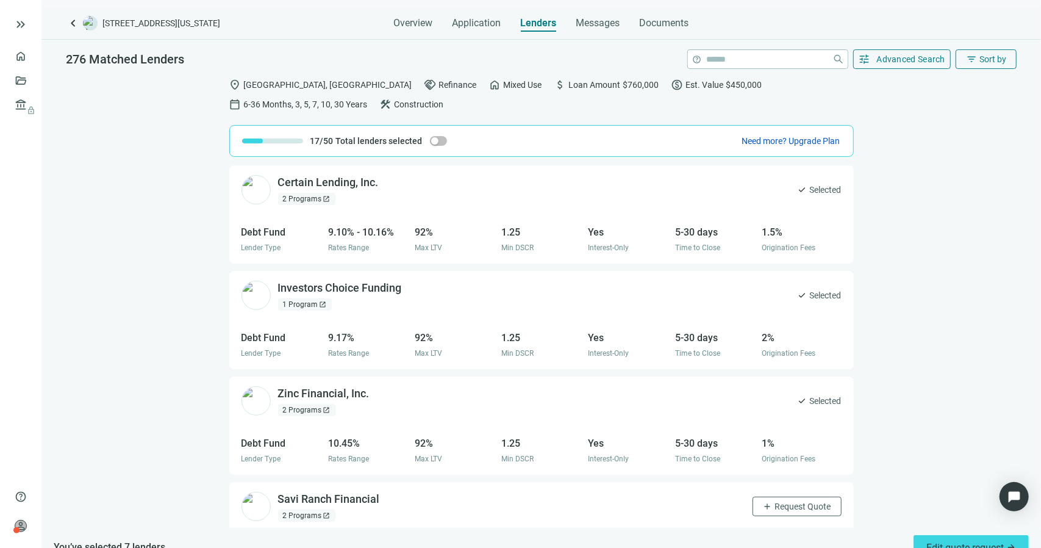
scroll to position [18, 0]
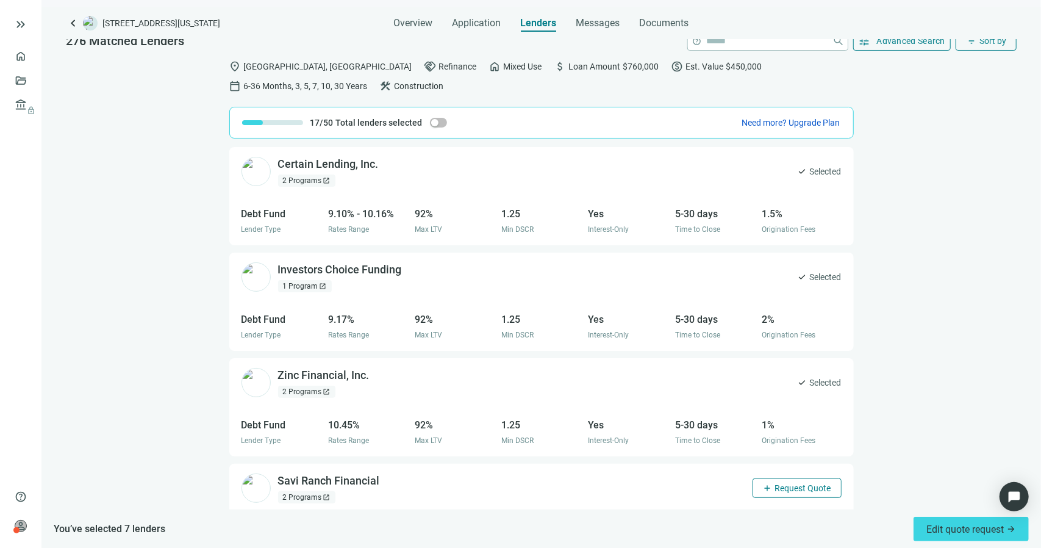
click at [775, 485] on span "Request Quote" at bounding box center [803, 488] width 56 height 10
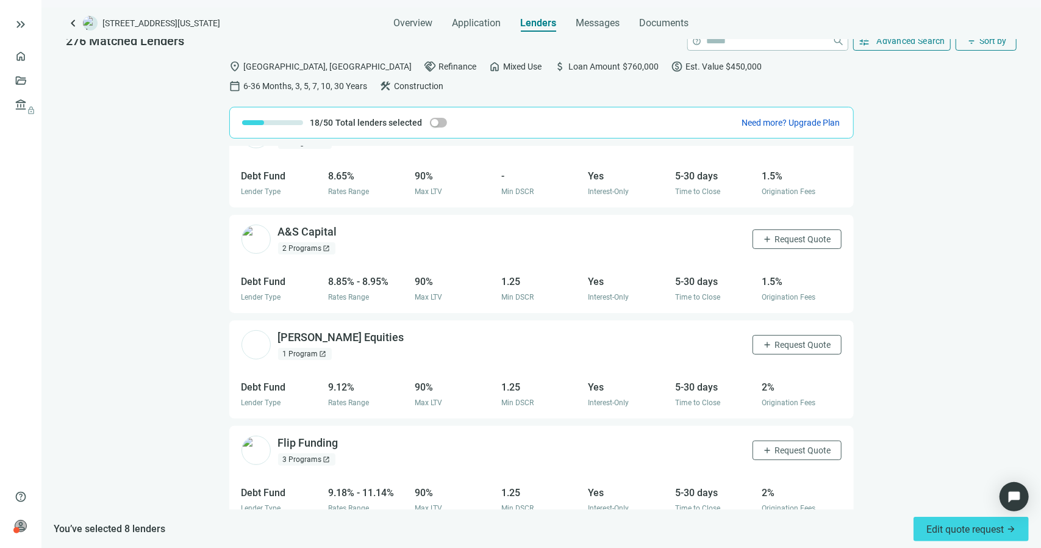
scroll to position [1091, 0]
click at [783, 236] on span "Request Quote" at bounding box center [803, 239] width 56 height 10
click at [775, 341] on span "Request Quote" at bounding box center [803, 345] width 56 height 10
click at [756, 460] on div "Flip Funding open_in_new 3 Programs open_in_new add Request Quote" at bounding box center [541, 450] width 624 height 49
click at [775, 446] on span "Request Quote" at bounding box center [803, 450] width 56 height 10
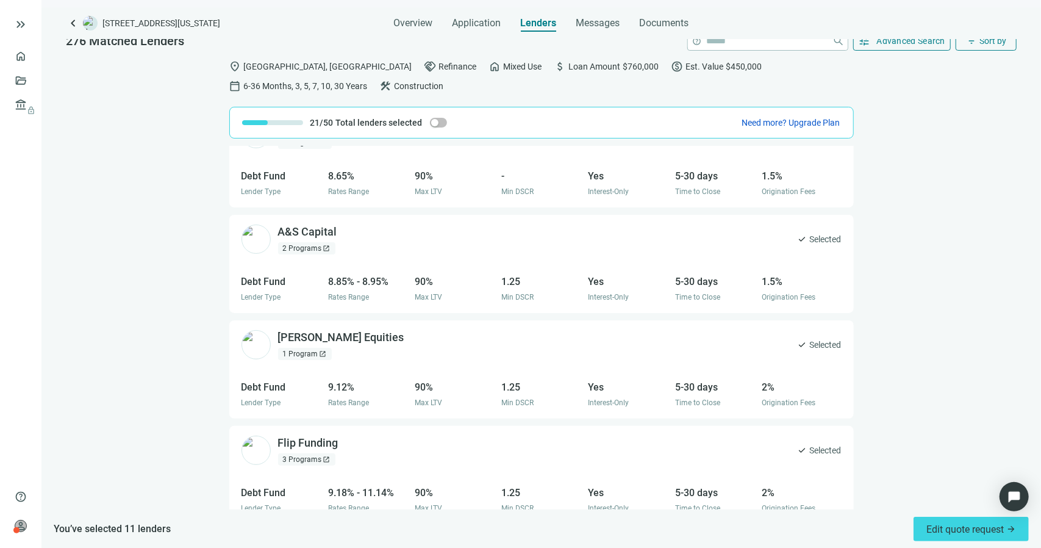
scroll to position [0, 0]
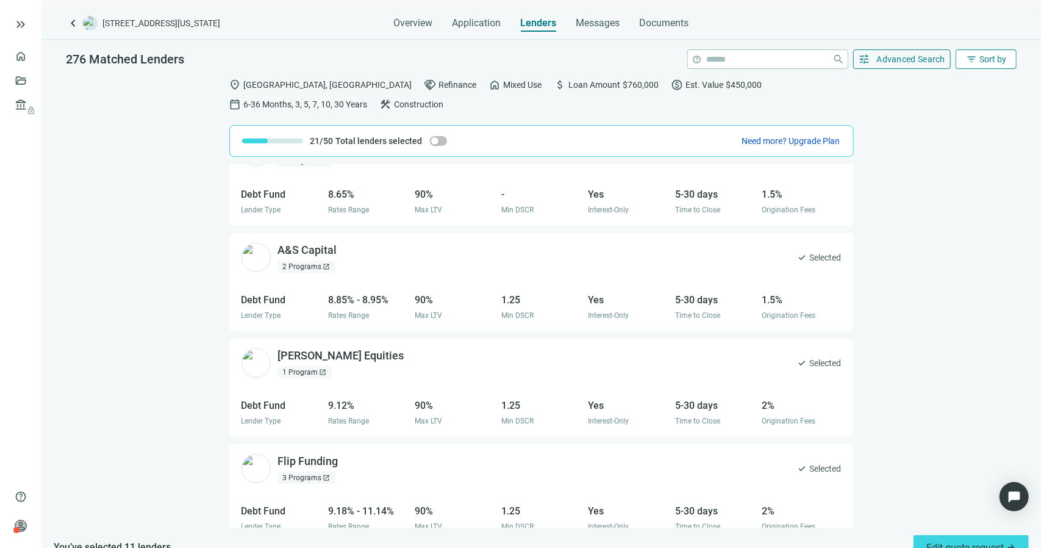
click at [982, 63] on span "Sort by" at bounding box center [992, 59] width 27 height 10
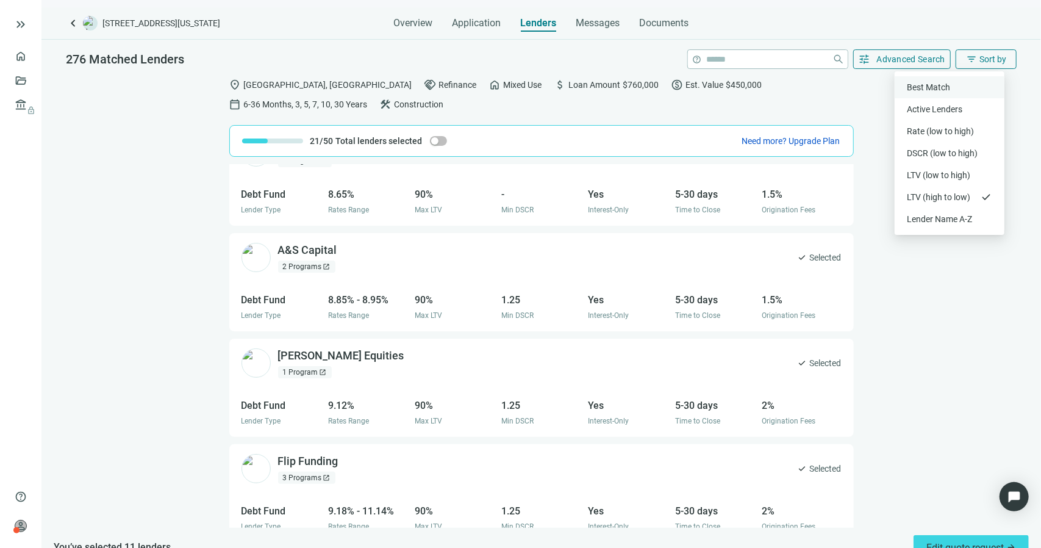
click at [951, 86] on div "Best Match" at bounding box center [949, 87] width 85 height 12
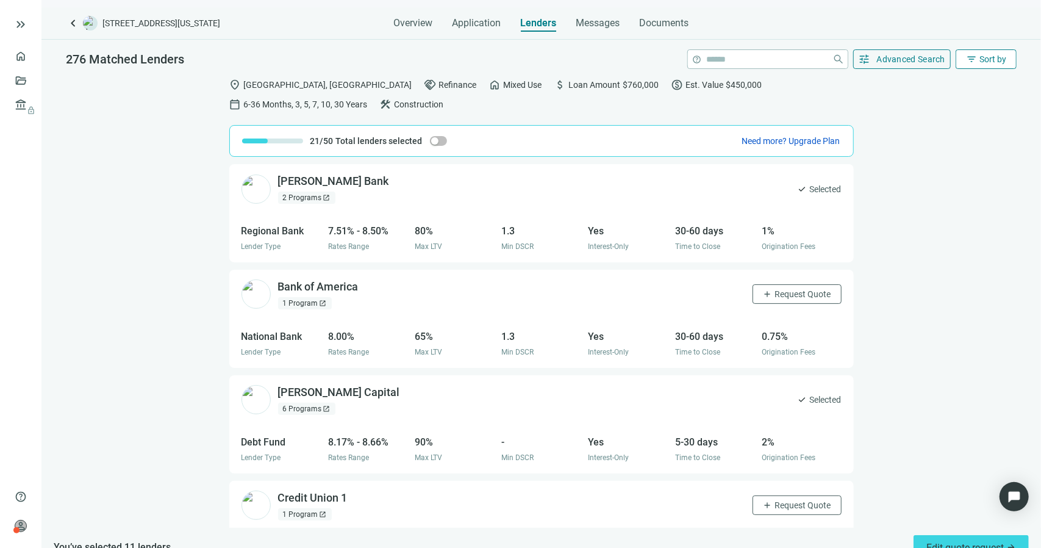
click at [956, 60] on button "filter_list Sort by" at bounding box center [986, 59] width 61 height 20
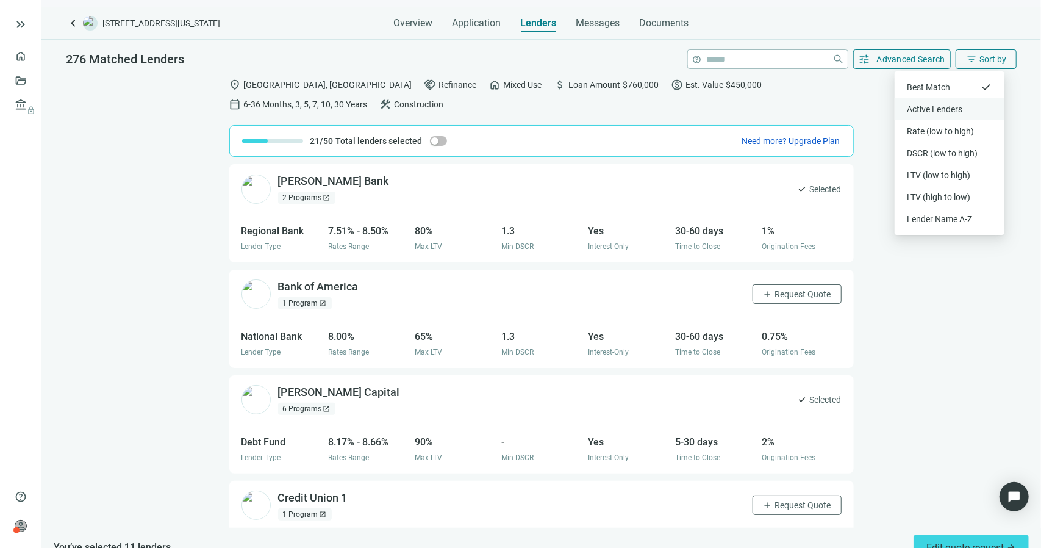
click at [926, 108] on div "Active Lenders" at bounding box center [949, 109] width 85 height 12
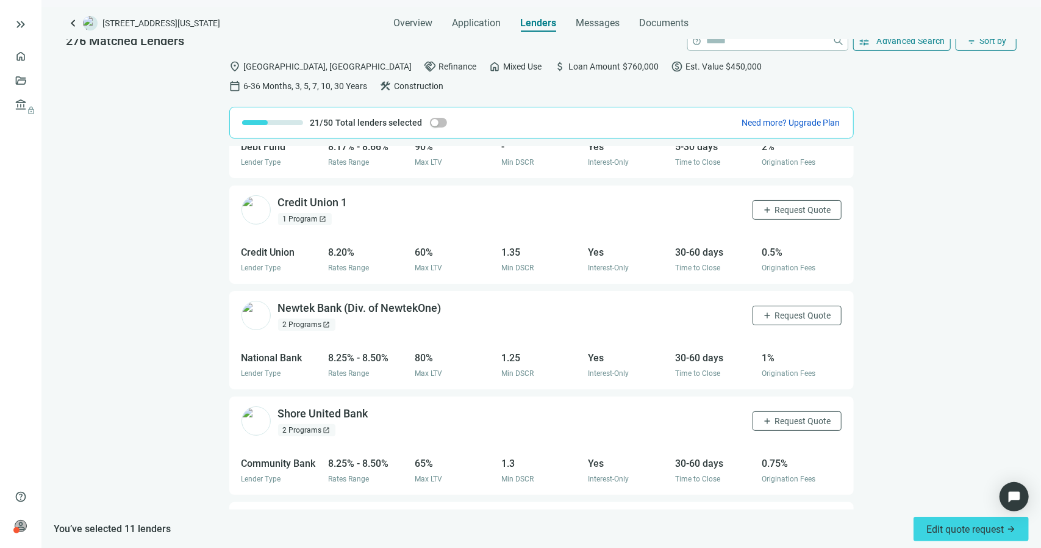
scroll to position [312, 0]
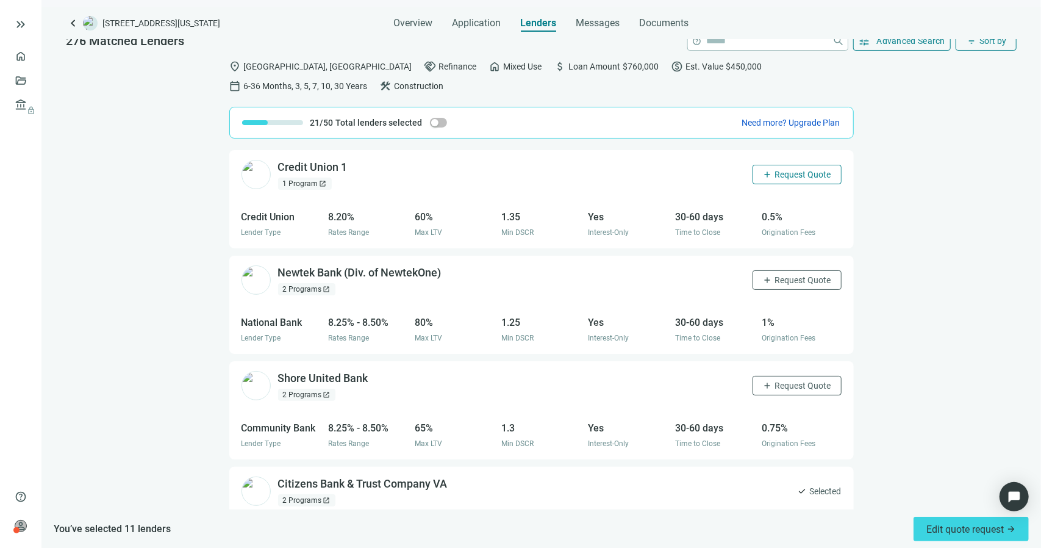
click at [775, 177] on span "Request Quote" at bounding box center [803, 175] width 56 height 10
click at [761, 284] on button "add Request Quote" at bounding box center [796, 280] width 89 height 20
click at [775, 384] on span "Request Quote" at bounding box center [803, 385] width 56 height 10
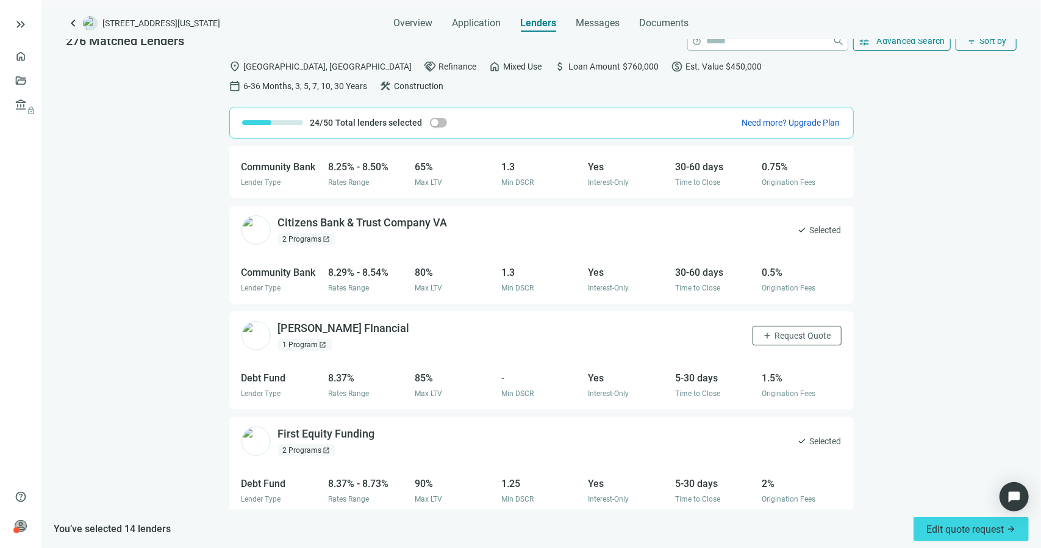
scroll to position [578, 0]
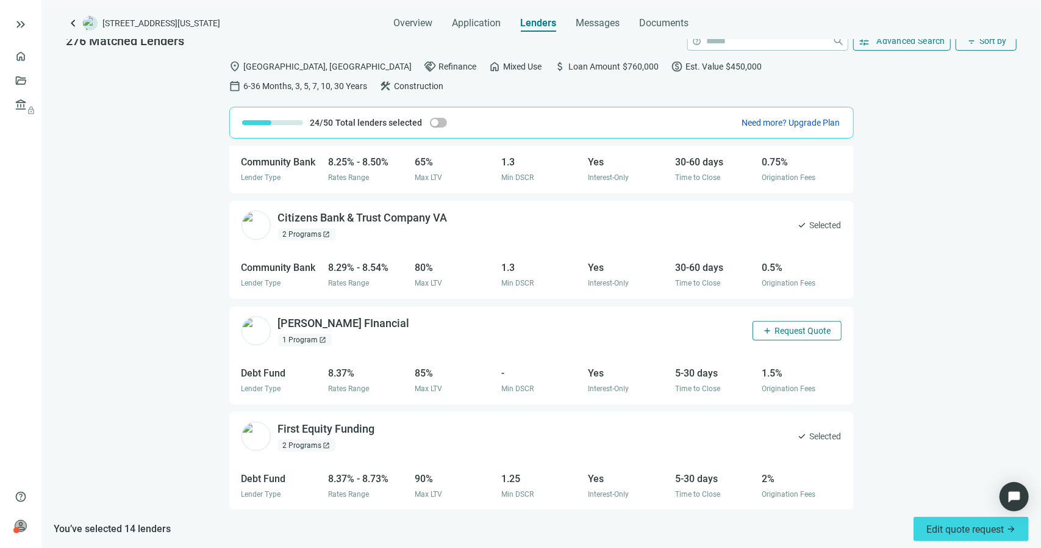
click at [775, 327] on span "Request Quote" at bounding box center [803, 331] width 56 height 10
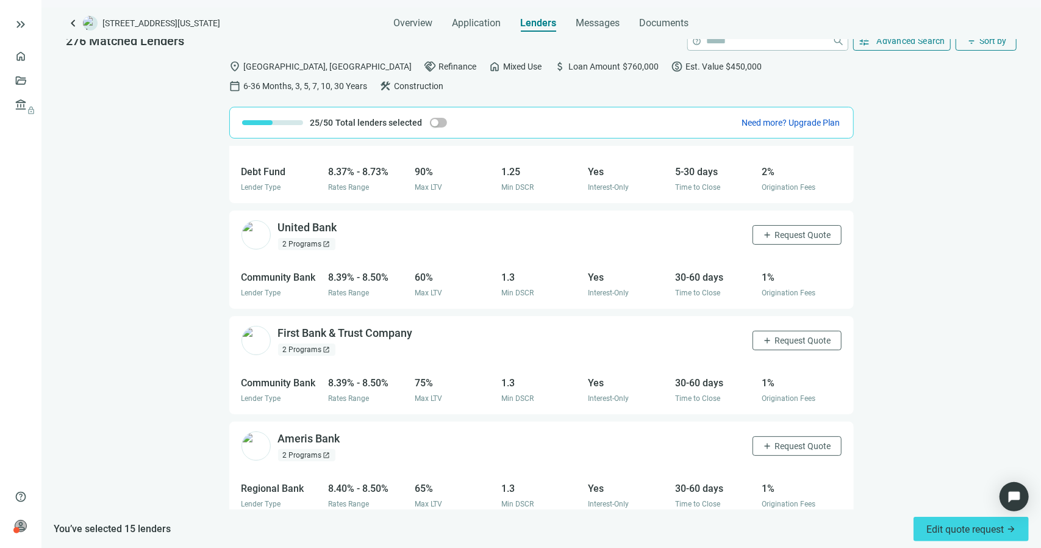
scroll to position [887, 0]
click at [775, 229] on span "Request Quote" at bounding box center [803, 232] width 56 height 10
click at [763, 336] on span "add" at bounding box center [768, 338] width 10 height 10
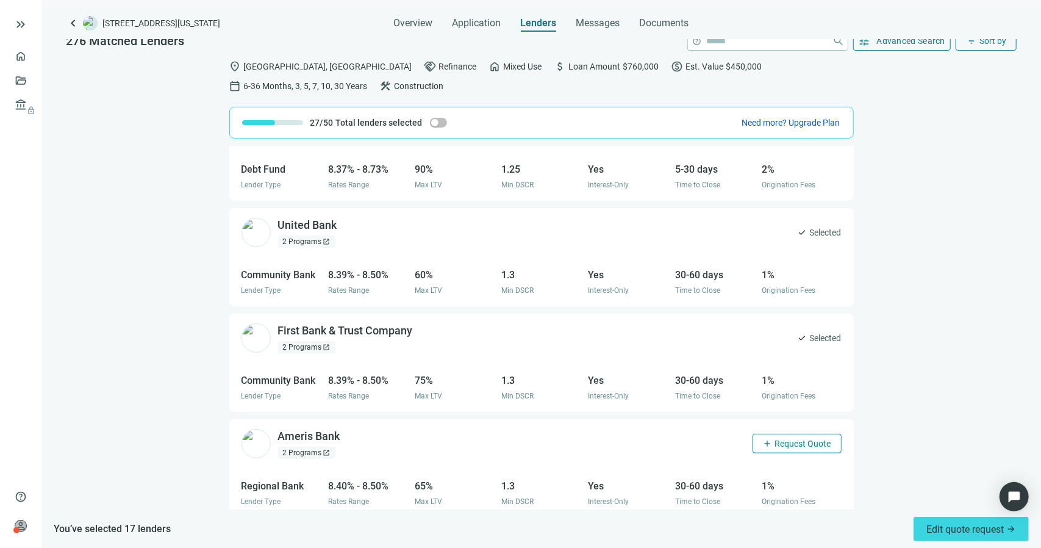
click at [763, 438] on span "add" at bounding box center [768, 443] width 10 height 10
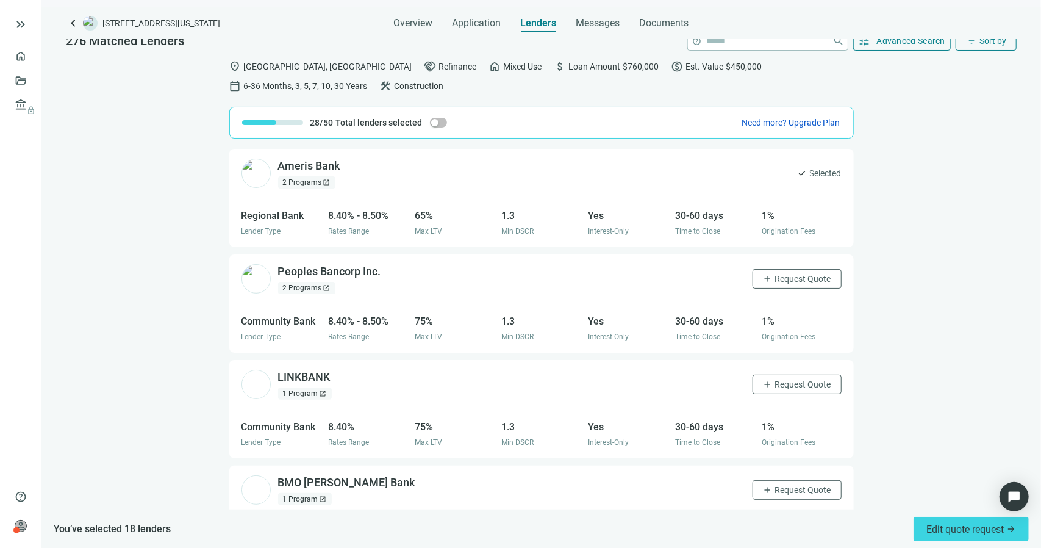
scroll to position [1157, 0]
click at [775, 274] on span "Request Quote" at bounding box center [803, 279] width 56 height 10
click at [775, 379] on span "Request Quote" at bounding box center [803, 384] width 56 height 10
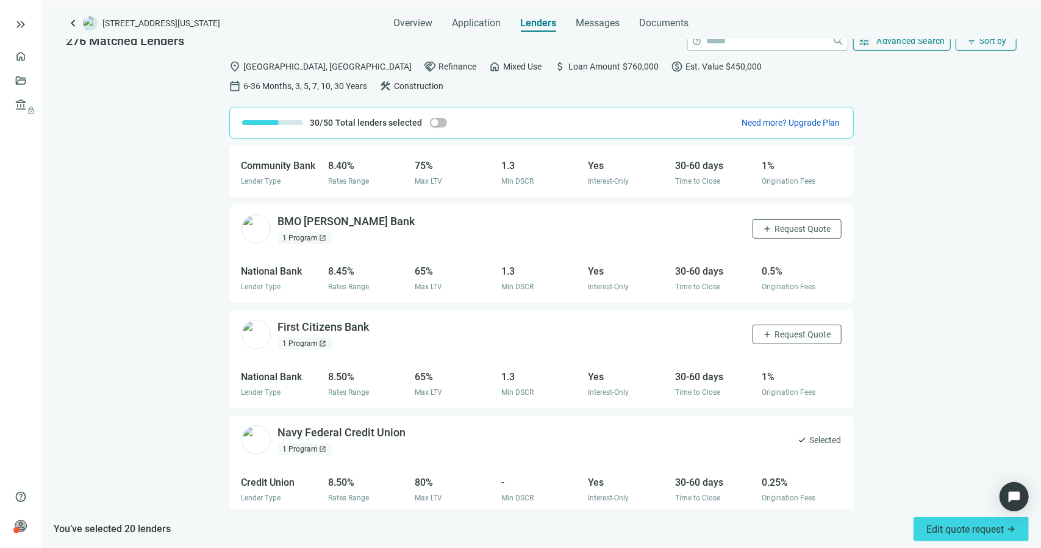
scroll to position [1441, 0]
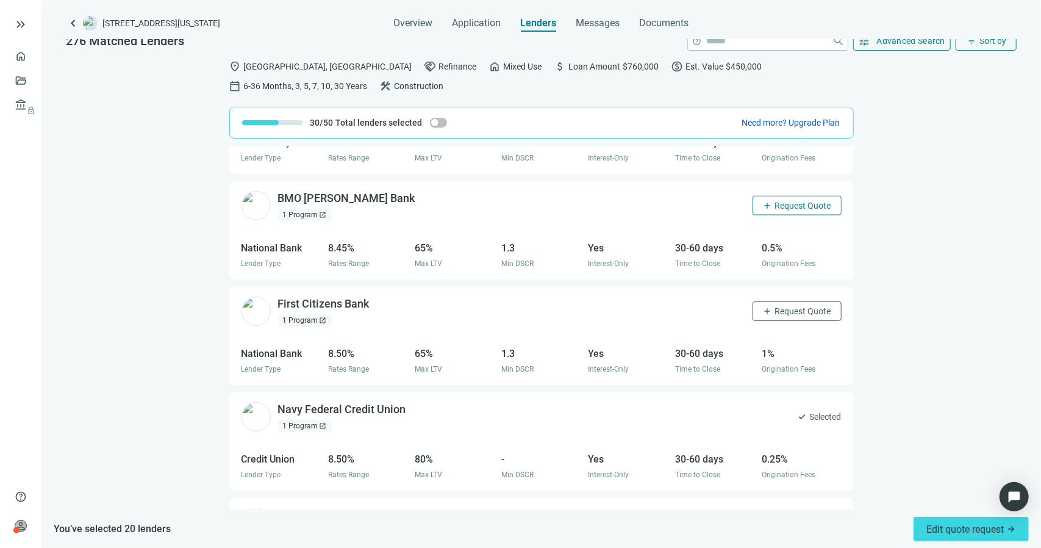
click at [775, 201] on span "Request Quote" at bounding box center [803, 206] width 56 height 10
click at [755, 321] on div "First Citizens Bank open_in_new 1 Program open_in_new add Request Quote" at bounding box center [541, 311] width 624 height 49
click at [775, 308] on span "Request Quote" at bounding box center [803, 311] width 56 height 10
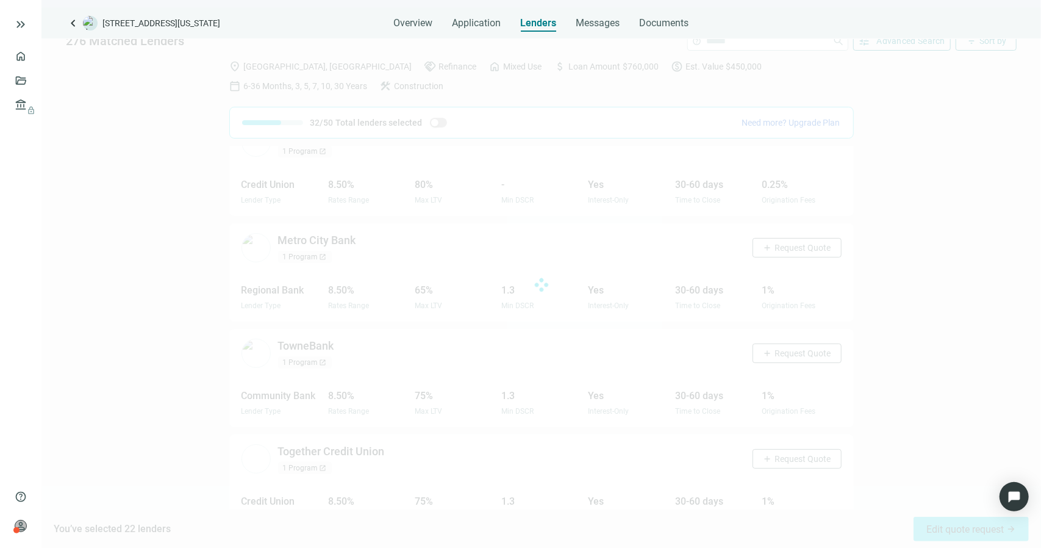
scroll to position [1718, 0]
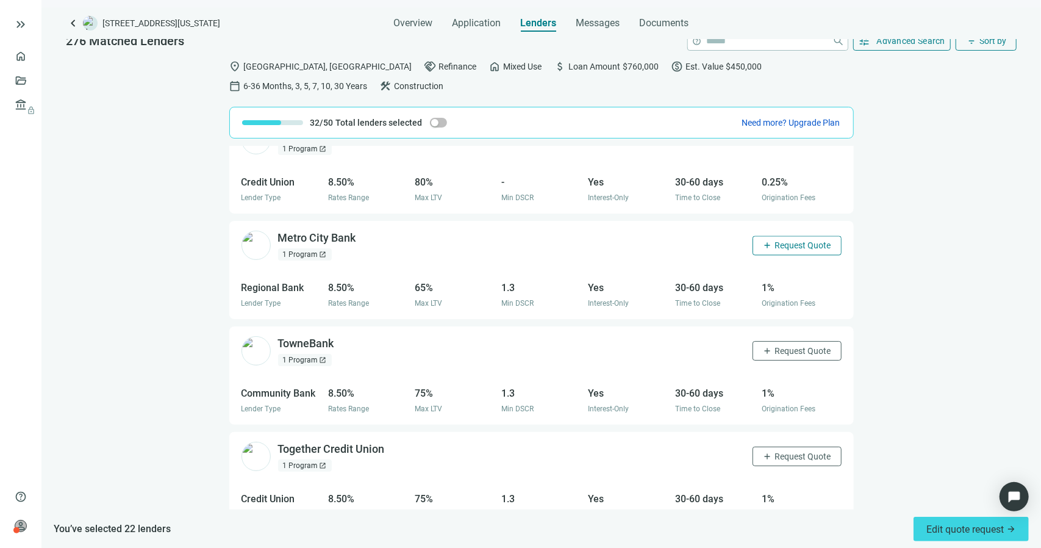
click at [763, 240] on span "add" at bounding box center [768, 245] width 10 height 10
click at [775, 350] on span "Request Quote" at bounding box center [803, 351] width 56 height 10
click at [775, 451] on span "Request Quote" at bounding box center [803, 456] width 56 height 10
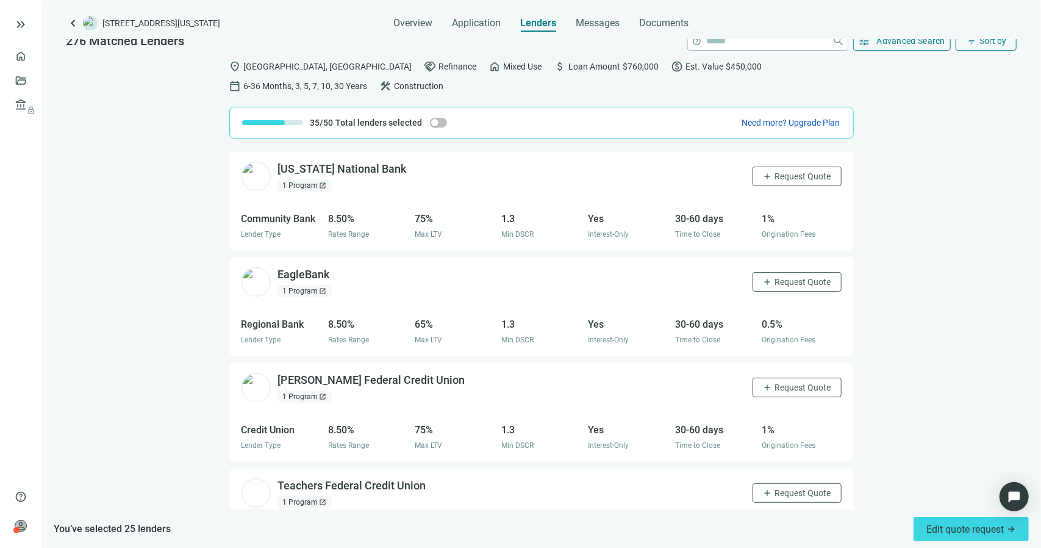
scroll to position [2107, 0]
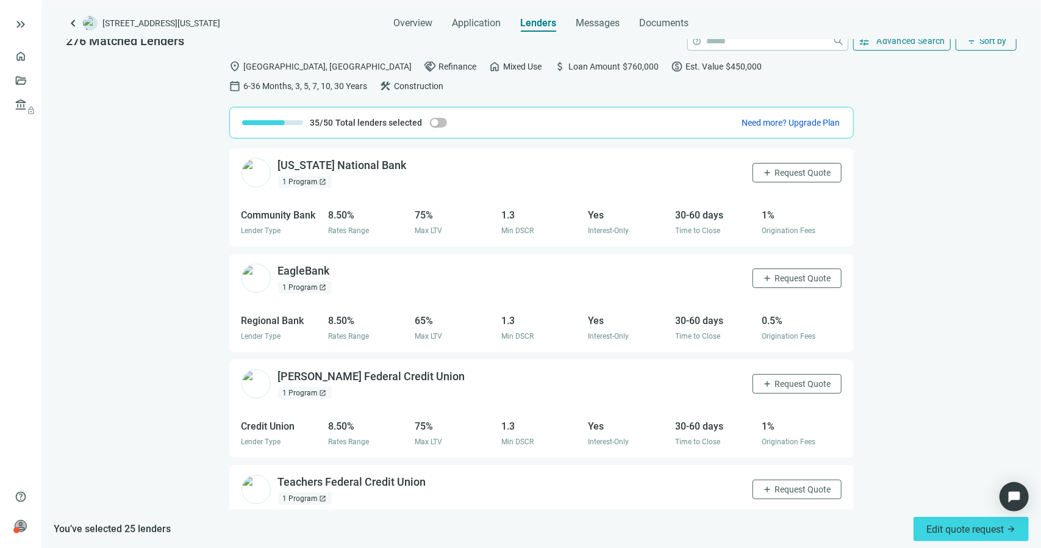
click at [752, 177] on button "add Request Quote" at bounding box center [796, 173] width 89 height 20
click at [775, 274] on span "Request Quote" at bounding box center [803, 278] width 56 height 10
click at [775, 379] on span "Request Quote" at bounding box center [803, 384] width 56 height 10
click at [776, 486] on span "Request Quote" at bounding box center [803, 489] width 56 height 10
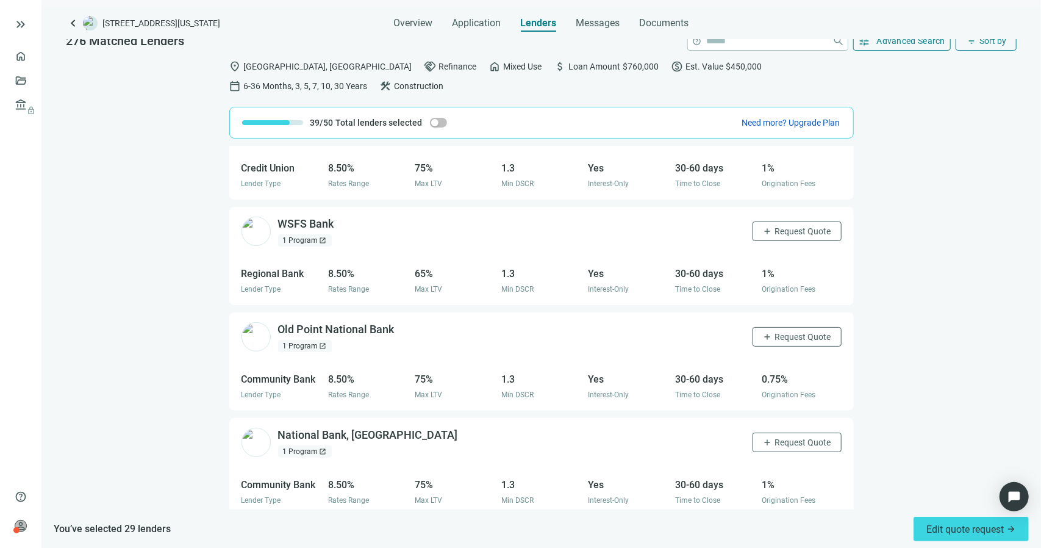
scroll to position [2474, 0]
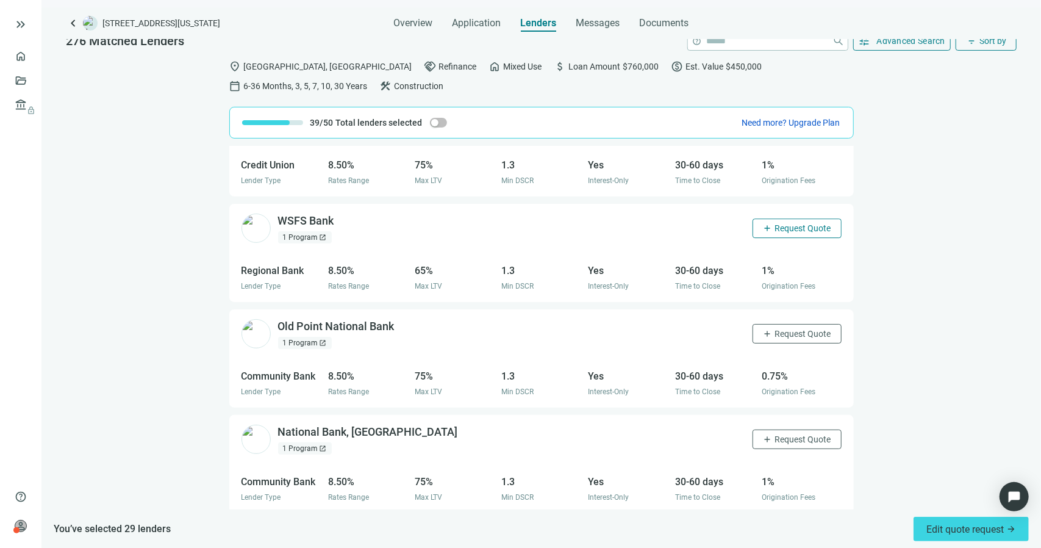
click at [769, 218] on button "add Request Quote" at bounding box center [796, 228] width 89 height 20
click at [775, 329] on span "Request Quote" at bounding box center [803, 334] width 56 height 10
click at [778, 434] on span "Request Quote" at bounding box center [803, 439] width 56 height 10
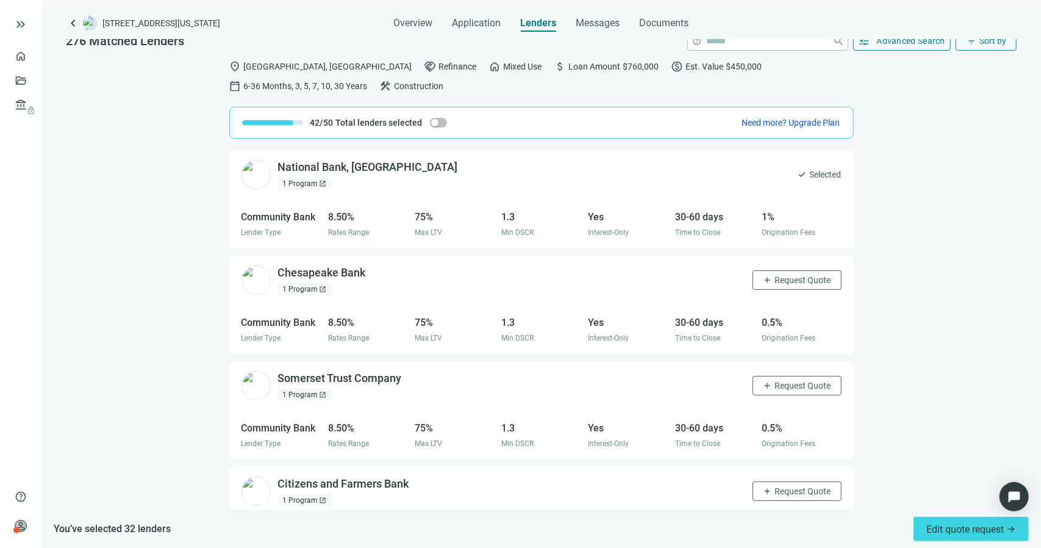
scroll to position [2742, 0]
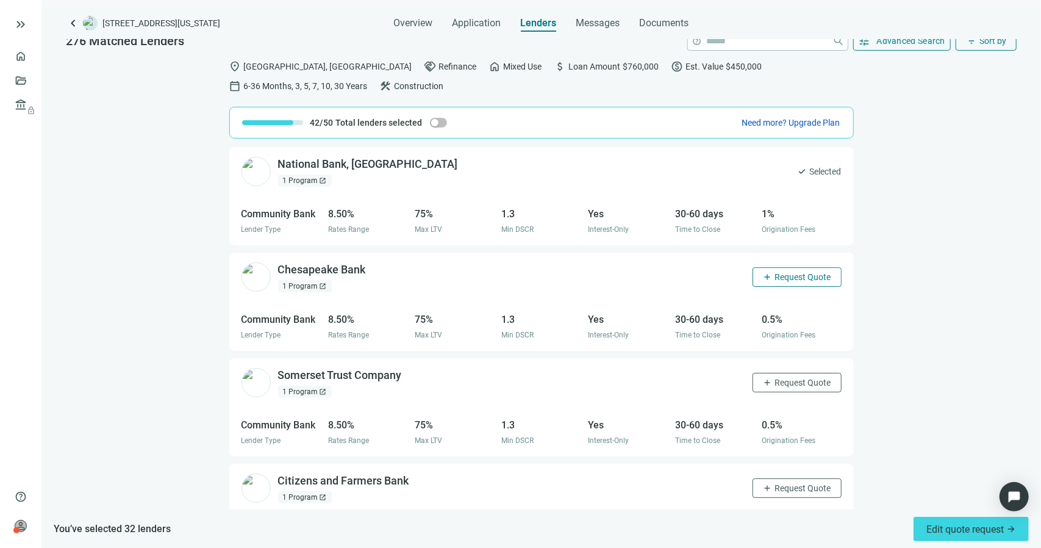
click at [775, 272] on span "Request Quote" at bounding box center [803, 277] width 56 height 10
click at [775, 377] on span "Request Quote" at bounding box center [803, 382] width 56 height 10
click at [775, 483] on span "Request Quote" at bounding box center [803, 488] width 56 height 10
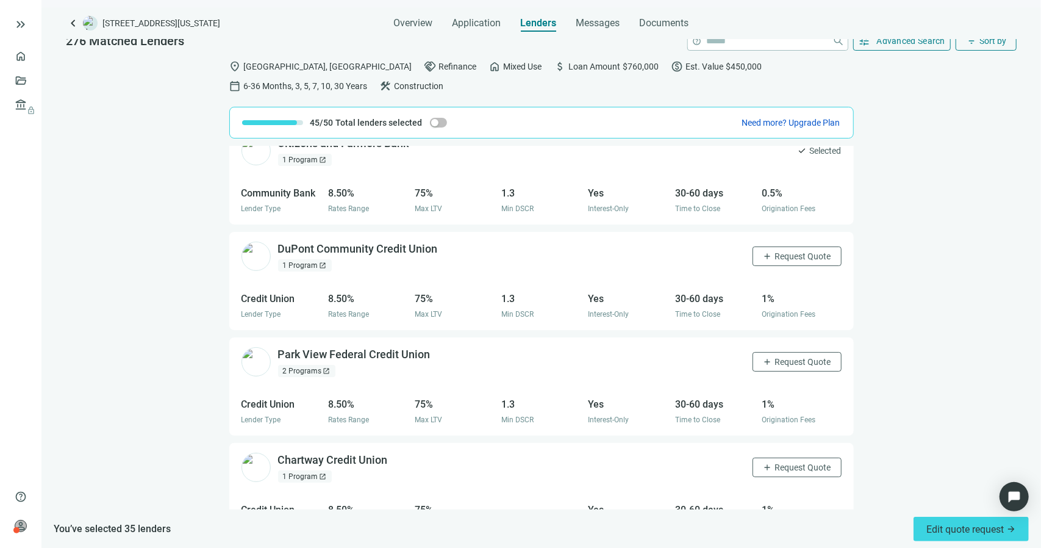
scroll to position [3088, 0]
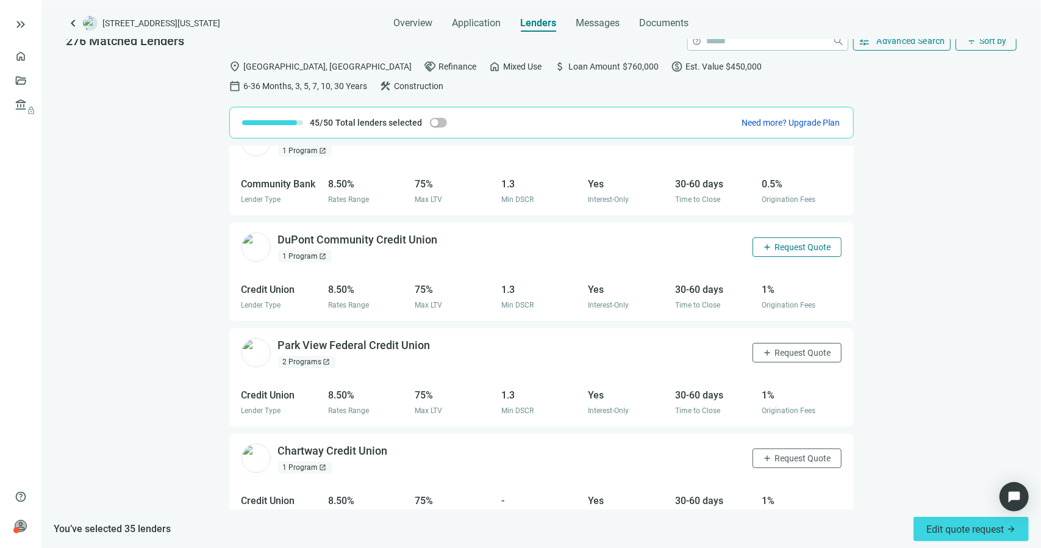
click at [791, 242] on span "Request Quote" at bounding box center [803, 247] width 56 height 10
click at [784, 348] on span "Request Quote" at bounding box center [803, 353] width 56 height 10
click at [775, 453] on span "Request Quote" at bounding box center [803, 458] width 56 height 10
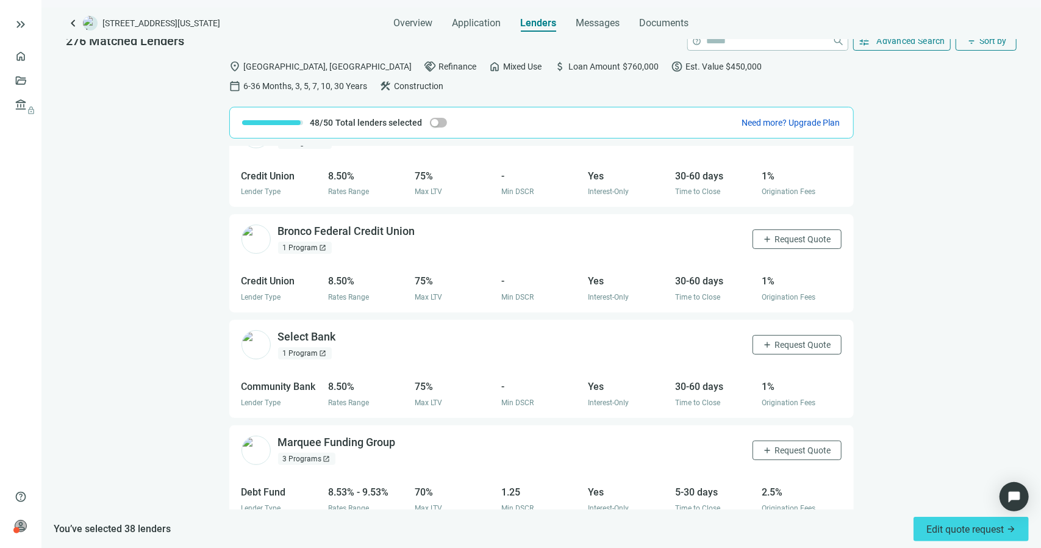
scroll to position [3417, 0]
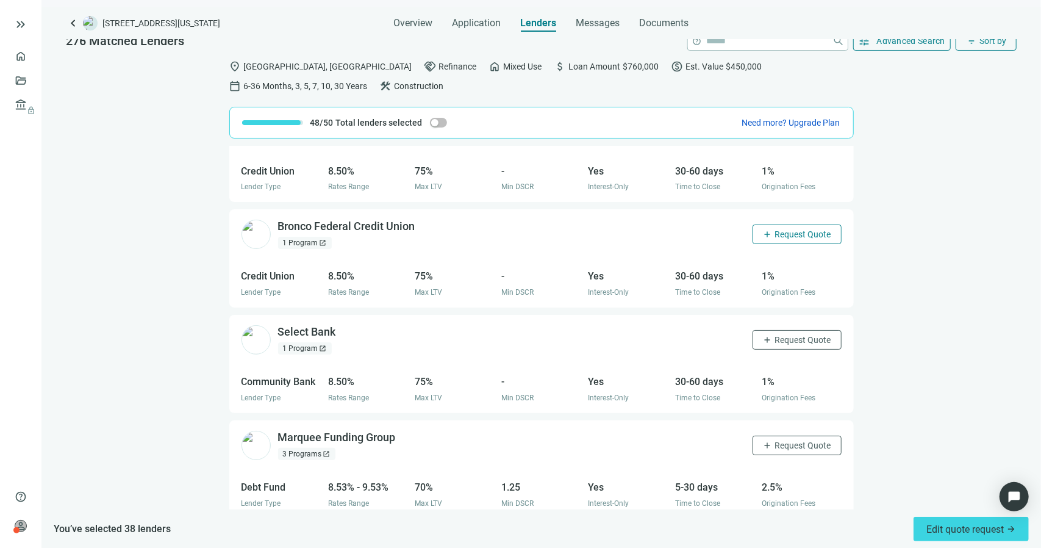
click at [775, 229] on span "Request Quote" at bounding box center [803, 234] width 56 height 10
click at [775, 335] on span "Request Quote" at bounding box center [803, 340] width 56 height 10
click at [775, 440] on span "Request Quote" at bounding box center [803, 445] width 56 height 10
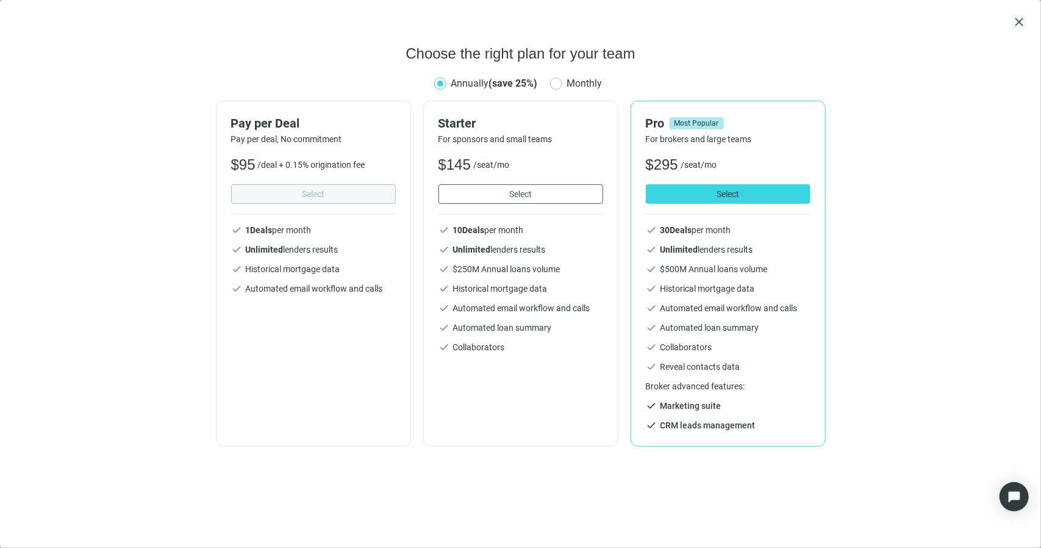
click at [1020, 25] on span "close" at bounding box center [1019, 22] width 15 height 15
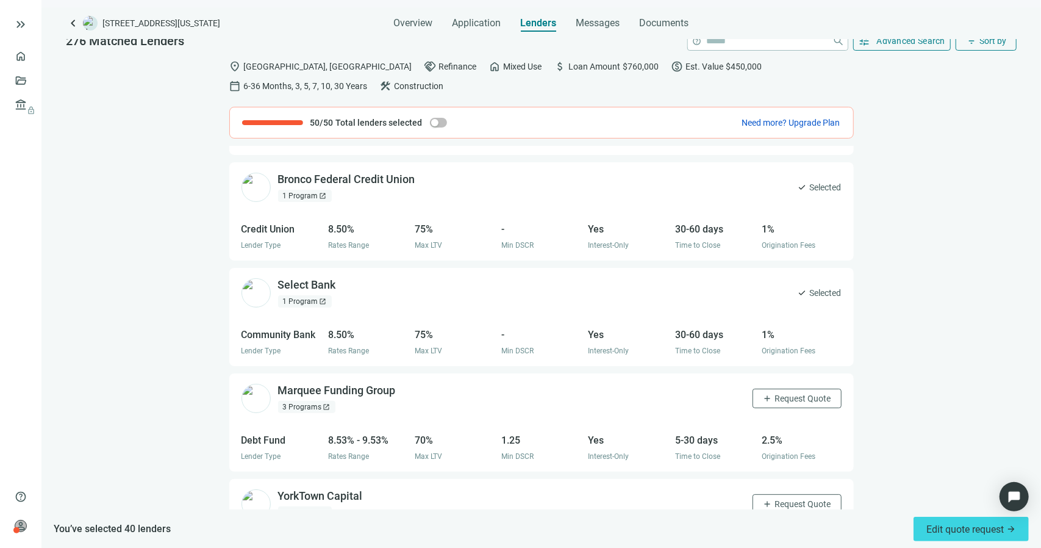
scroll to position [3423, 0]
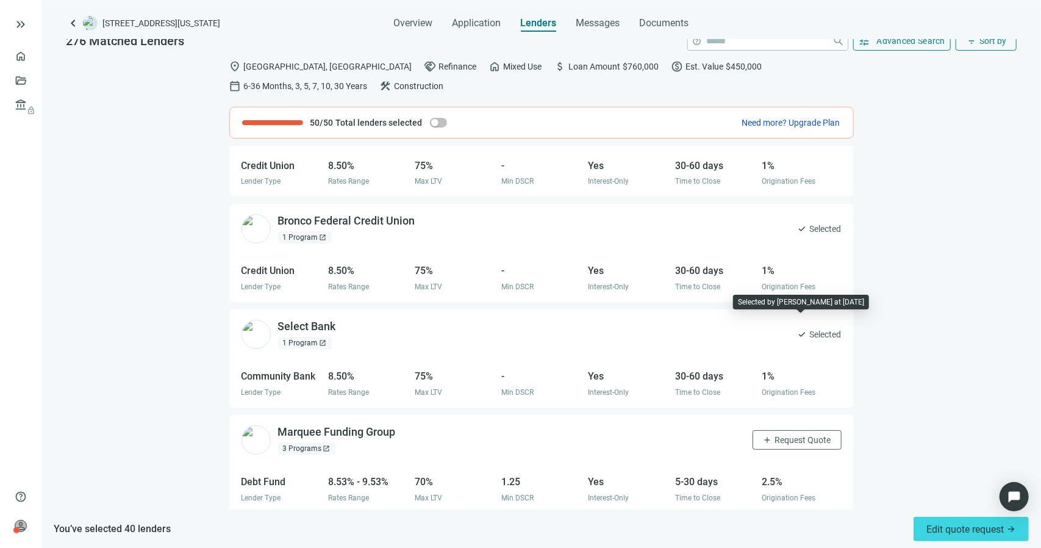
click at [810, 327] on span "Selected" at bounding box center [826, 333] width 32 height 13
click at [310, 319] on div "Select Bank open_in_new" at bounding box center [314, 326] width 73 height 15
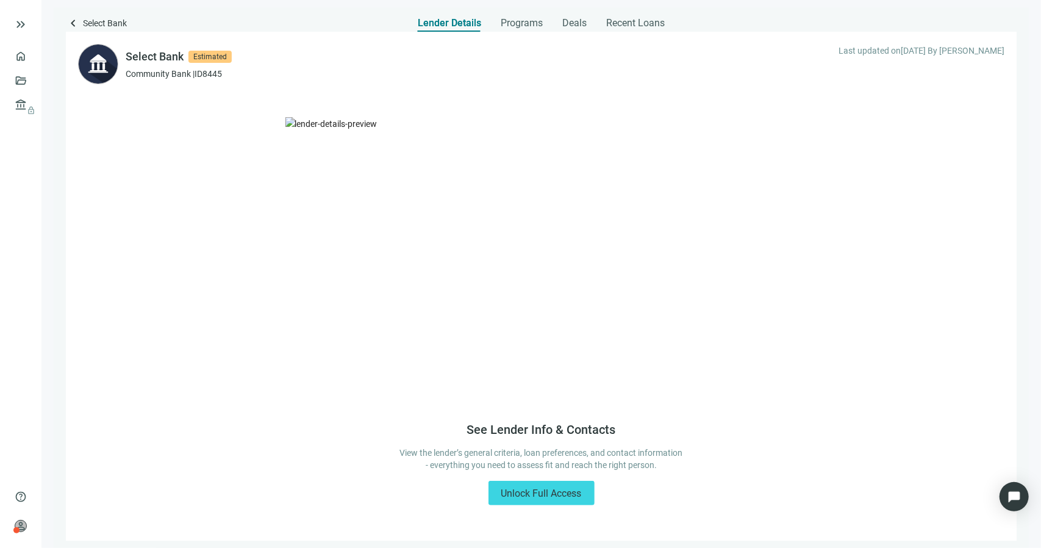
click at [979, 306] on div "See Lender Info & Contacts View the lender’s general criteria, loan preferences…" at bounding box center [541, 318] width 951 height 402
click at [71, 21] on span "keyboard_arrow_left" at bounding box center [73, 23] width 15 height 15
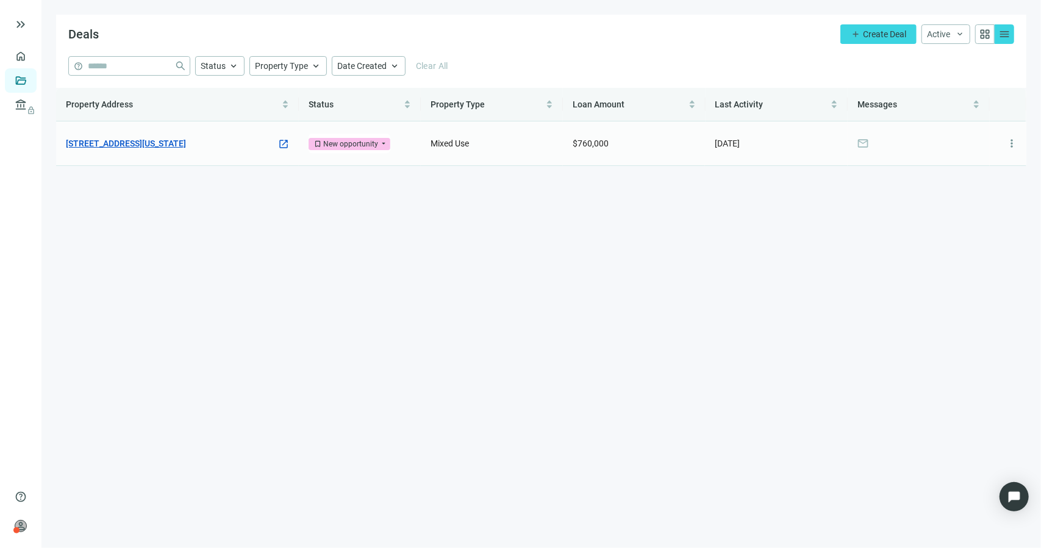
click at [126, 147] on link "[STREET_ADDRESS][US_STATE]" at bounding box center [126, 143] width 120 height 13
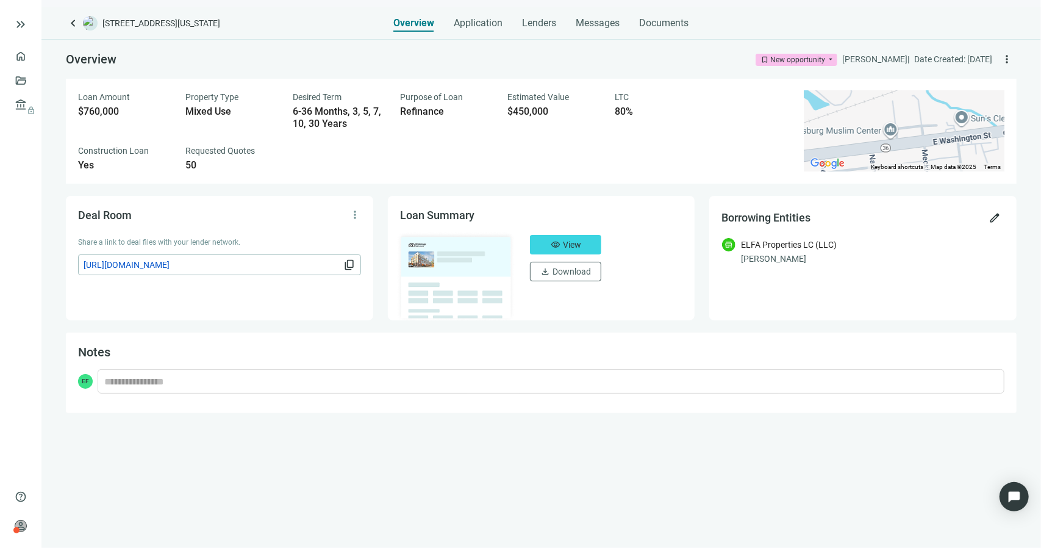
click at [230, 264] on span "https://dealroom.loanbase.com/deal-documents/RqXObw66RYNKpJFHFO5uWxnnUjSvjG18SF…" at bounding box center [212, 264] width 257 height 13
click at [541, 30] on div "Lenders" at bounding box center [540, 19] width 34 height 24
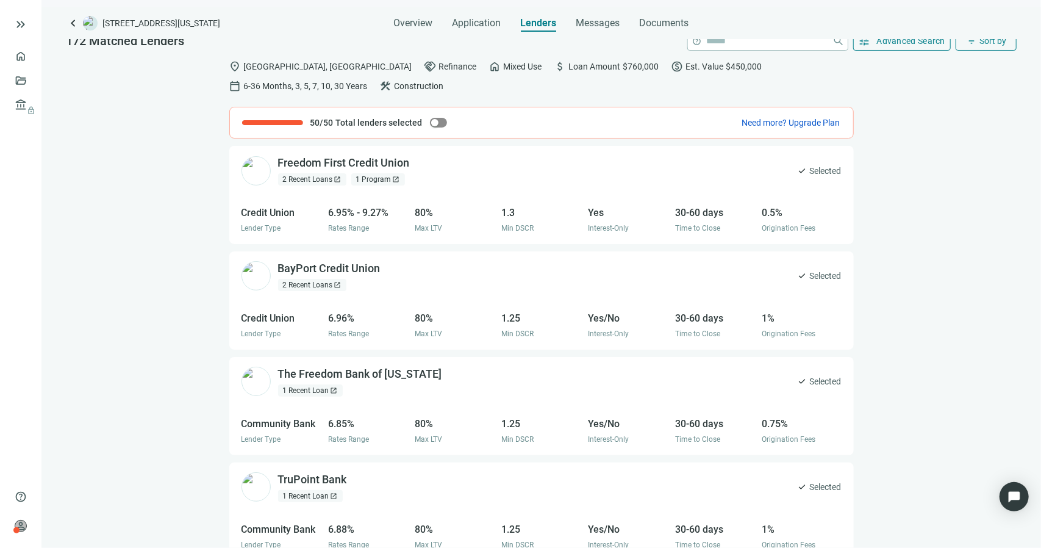
click at [431, 124] on div "button" at bounding box center [434, 122] width 7 height 7
click at [996, 249] on div "Freedom First Credit Union open_in_new 2 Recent Loans open_in_new 1 Program ope…" at bounding box center [540, 347] width 999 height 402
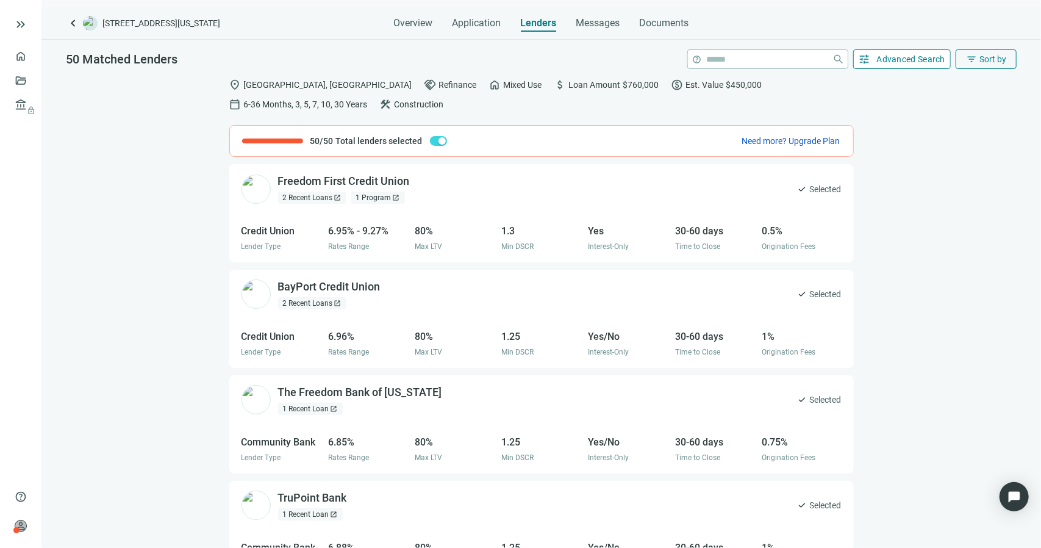
click at [884, 49] on button "tune Advanced Search" at bounding box center [902, 59] width 98 height 20
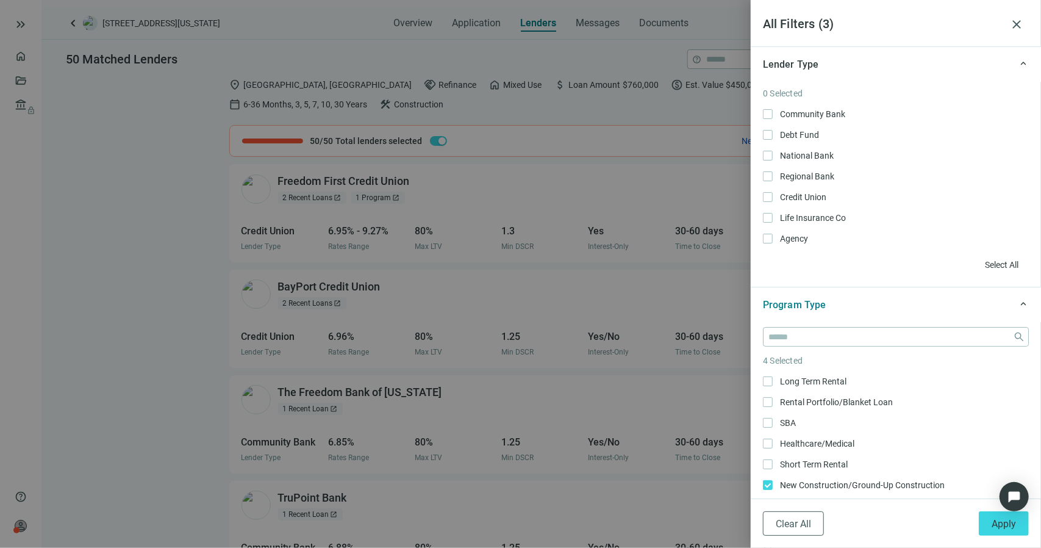
click at [623, 40] on div at bounding box center [520, 274] width 1041 height 548
click at [595, 11] on div at bounding box center [520, 274] width 1041 height 548
click at [542, 29] on div at bounding box center [520, 274] width 1041 height 548
click at [1020, 22] on span "close" at bounding box center [1016, 24] width 15 height 15
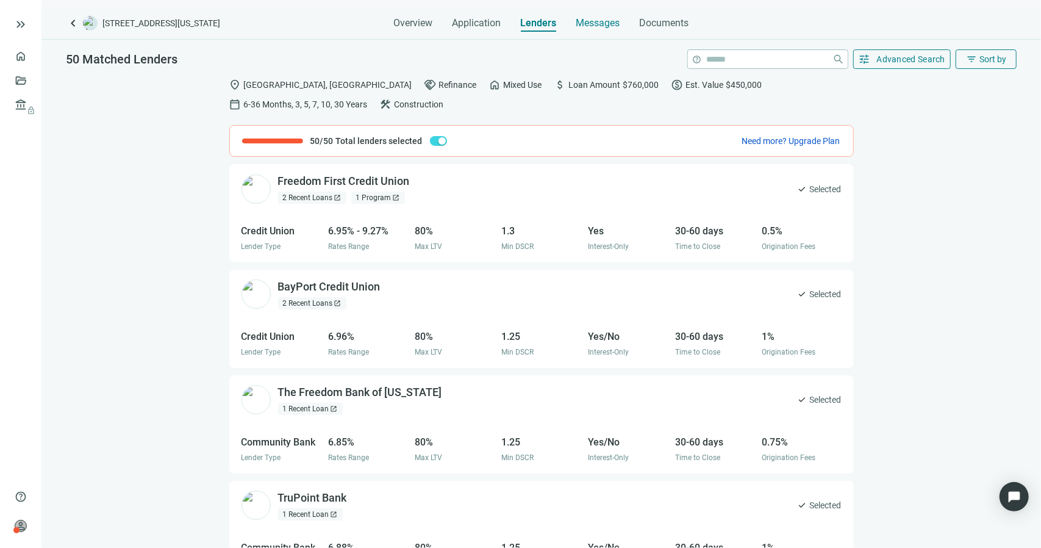
click at [587, 28] on span "Messages" at bounding box center [598, 23] width 44 height 12
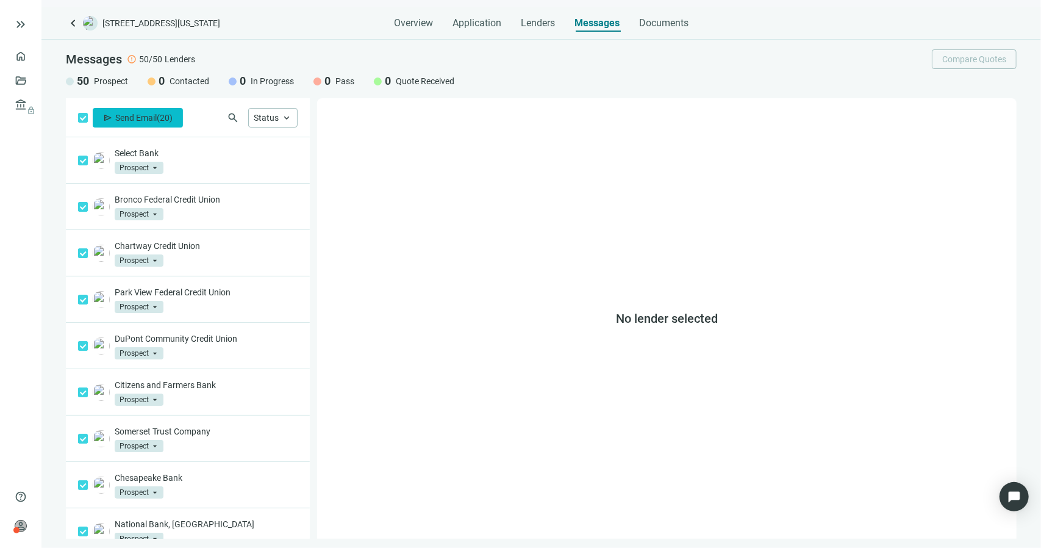
click at [117, 115] on span "Send Email" at bounding box center [135, 118] width 41 height 10
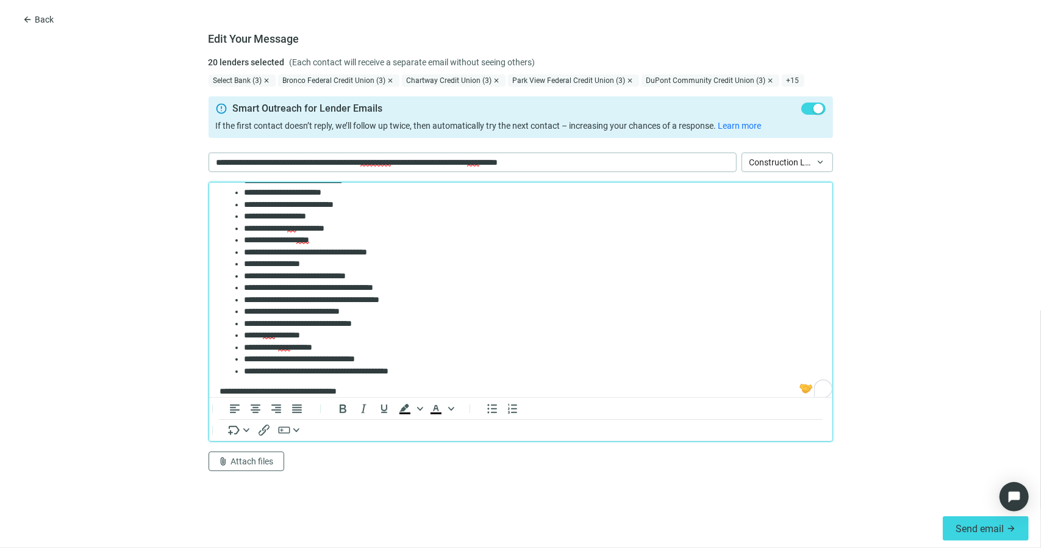
scroll to position [162, 0]
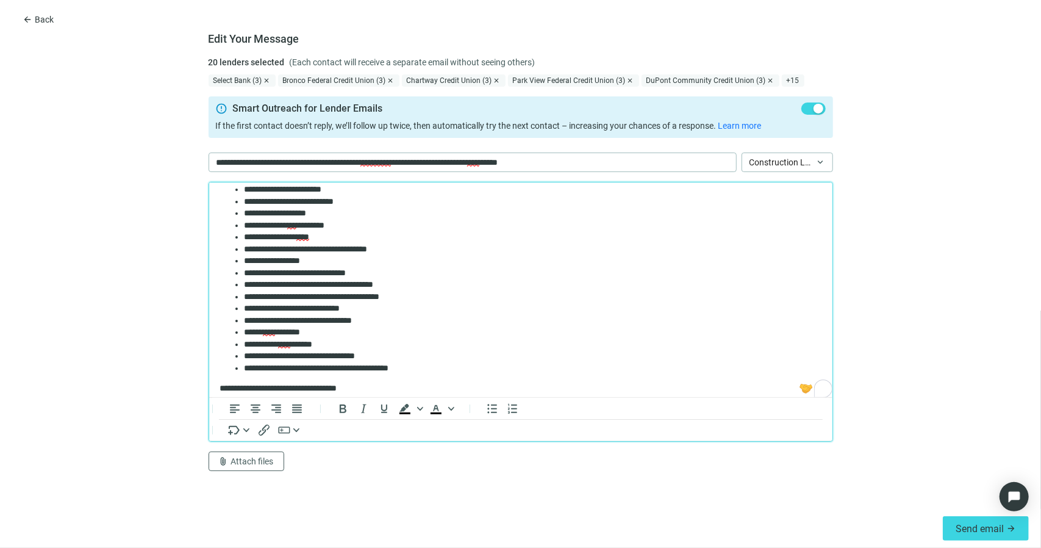
drag, startPoint x: 824, startPoint y: 202, endPoint x: 1065, endPoint y: 448, distance: 343.7
click at [345, 239] on li "**********" at bounding box center [527, 236] width 569 height 12
click at [130, 262] on form "**********" at bounding box center [520, 282] width 1041 height 452
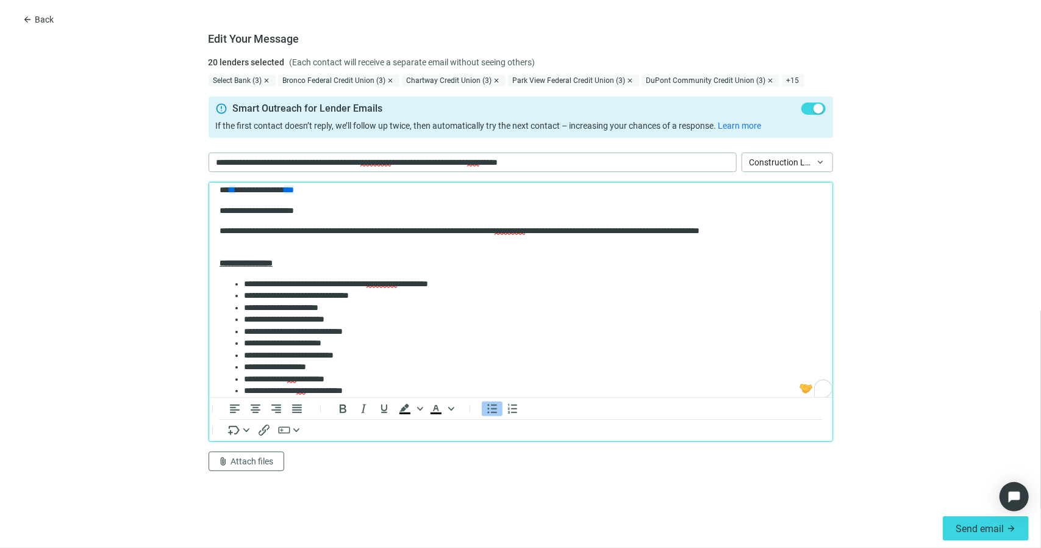
scroll to position [0, 0]
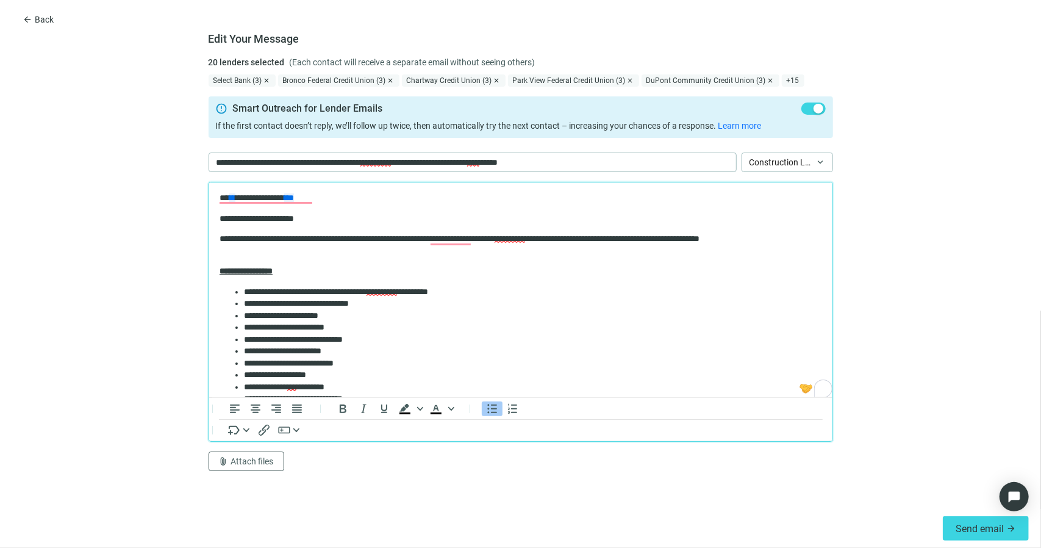
drag, startPoint x: 823, startPoint y: 267, endPoint x: 1021, endPoint y: 362, distance: 219.8
click at [818, 160] on span "Construction Loan/Rehab/Fix&Flip Request" at bounding box center [787, 162] width 76 height 18
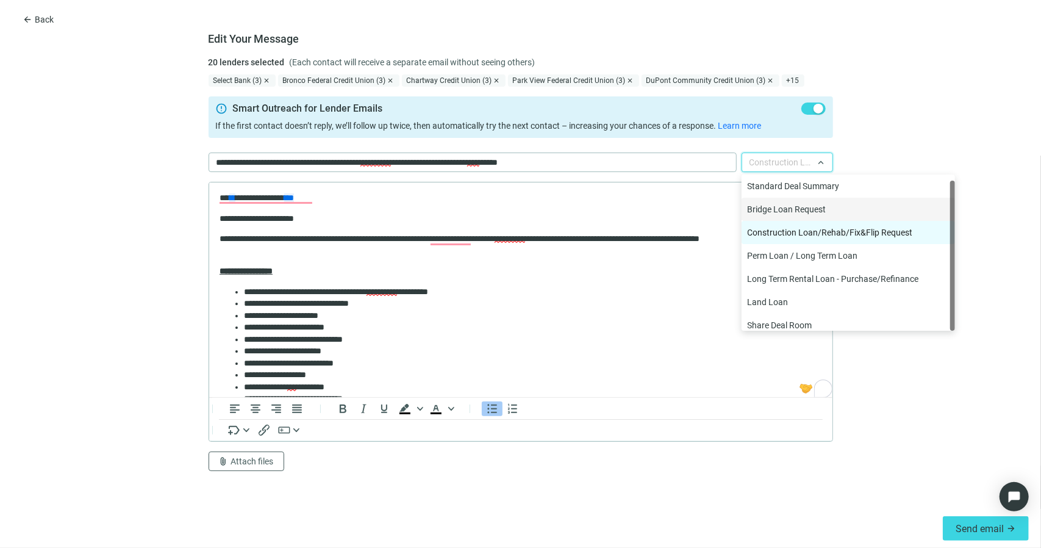
scroll to position [6, 0]
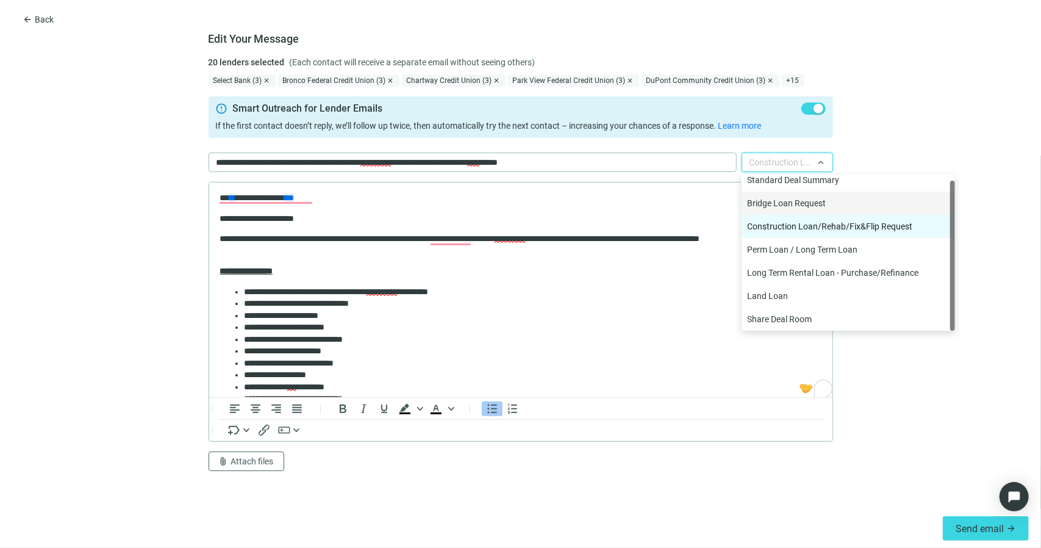
drag, startPoint x: 951, startPoint y: 216, endPoint x: 972, endPoint y: 257, distance: 45.8
click at [972, 257] on form "**********" at bounding box center [520, 282] width 1041 height 452
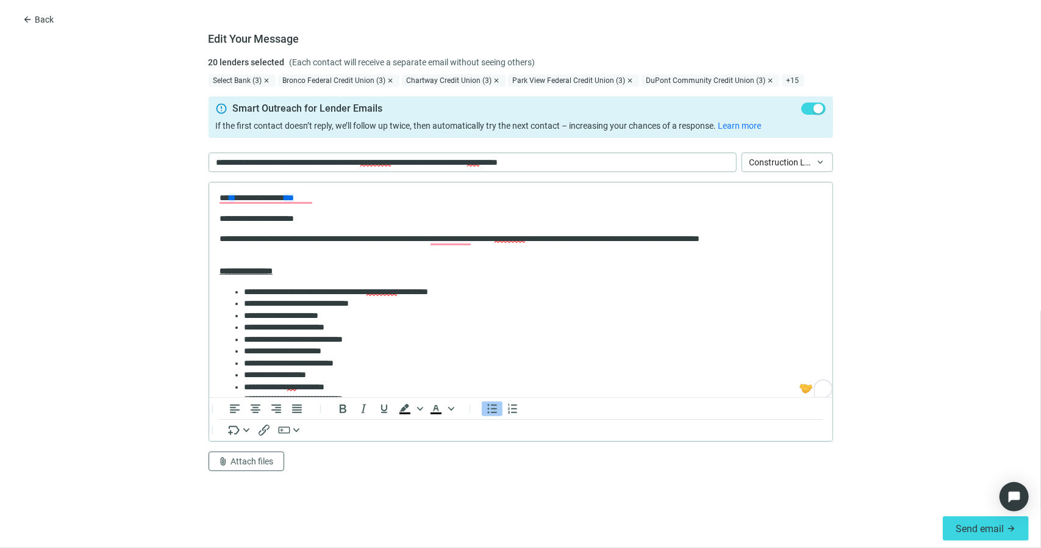
click at [973, 258] on form "**********" at bounding box center [520, 282] width 1041 height 452
drag, startPoint x: 829, startPoint y: 207, endPoint x: 993, endPoint y: 314, distance: 195.7
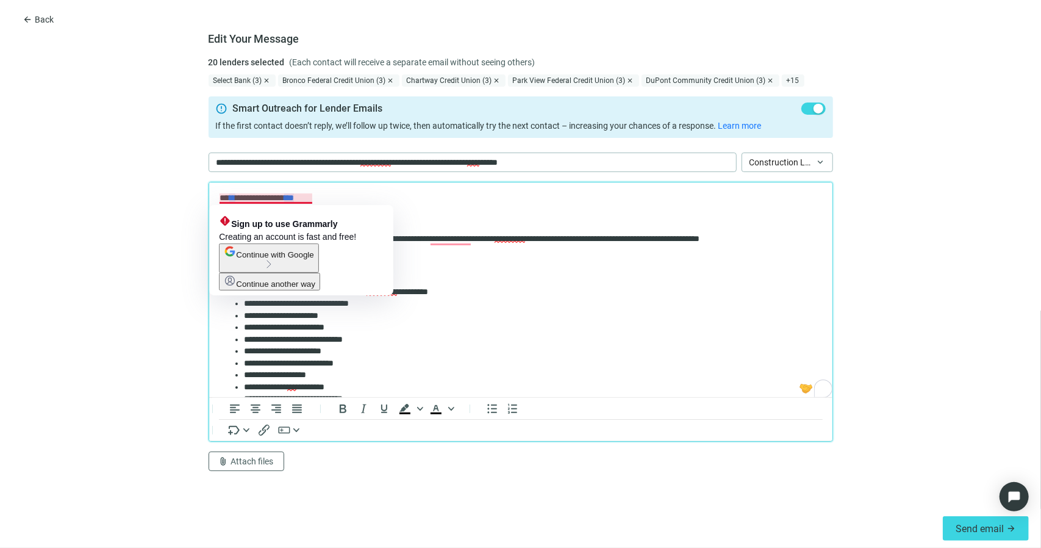
click at [310, 200] on p "**********" at bounding box center [515, 197] width 593 height 12
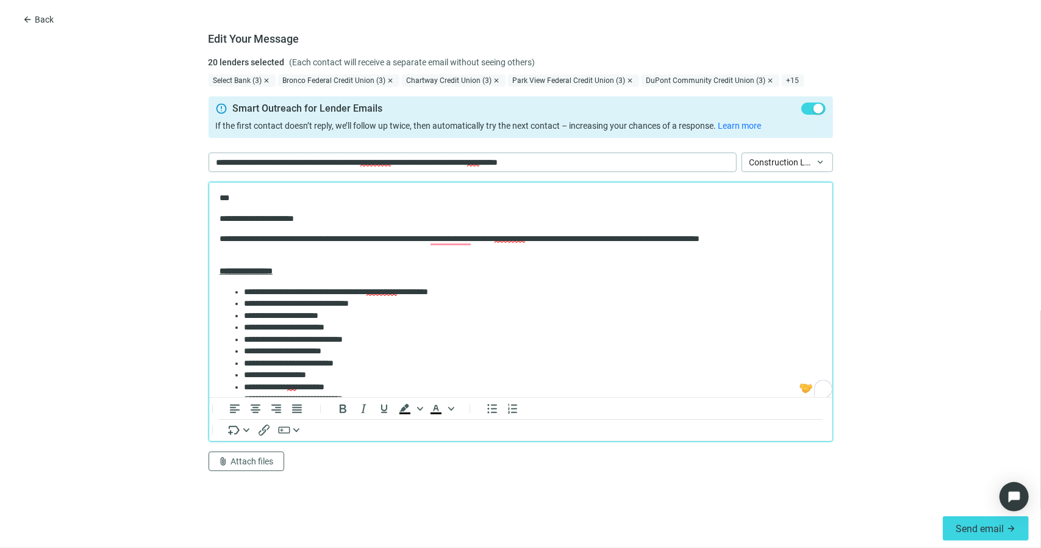
click at [51, 271] on form "**********" at bounding box center [520, 282] width 1041 height 452
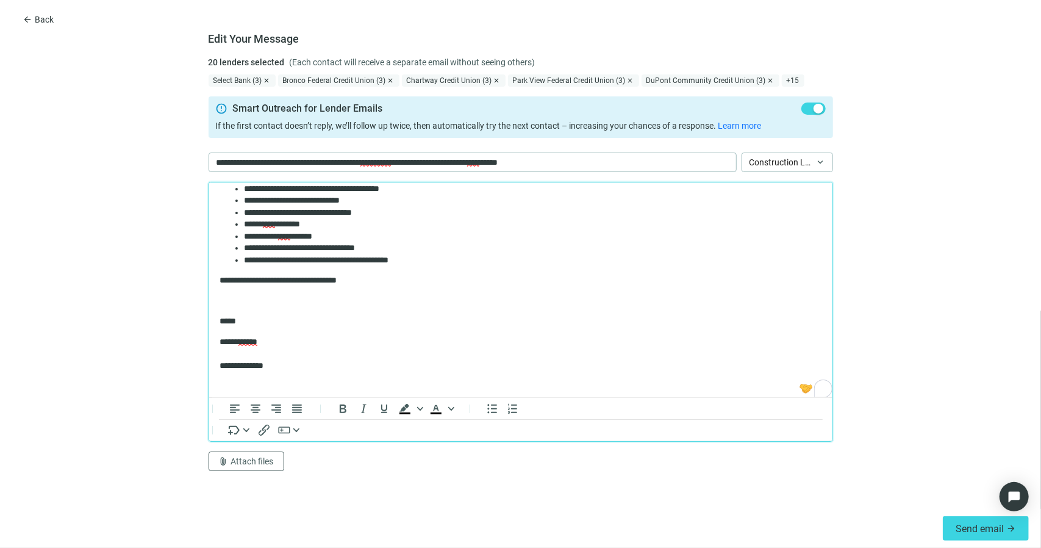
scroll to position [242, 0]
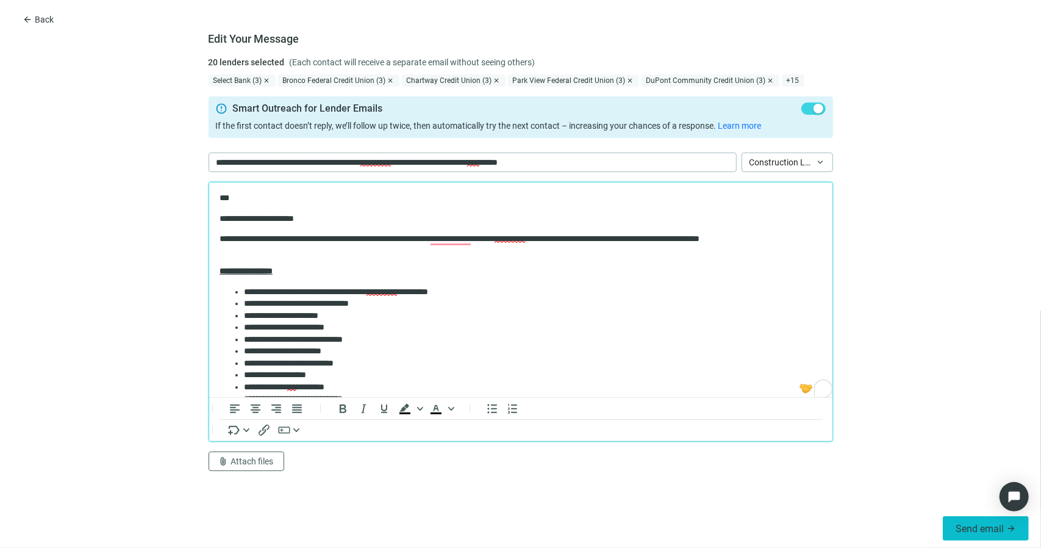
click at [989, 535] on button "Send email arrow_forward" at bounding box center [986, 528] width 86 height 24
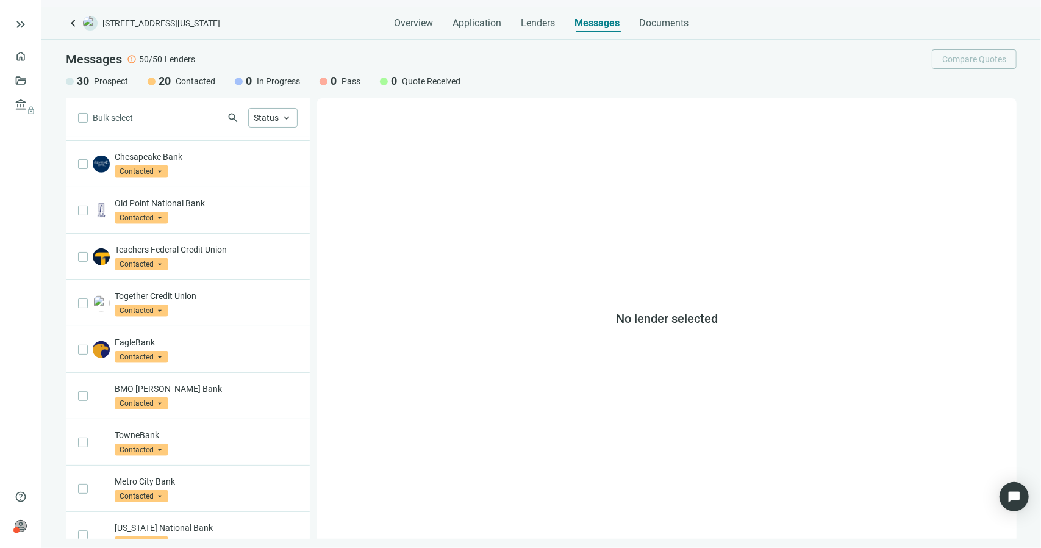
scroll to position [560, 0]
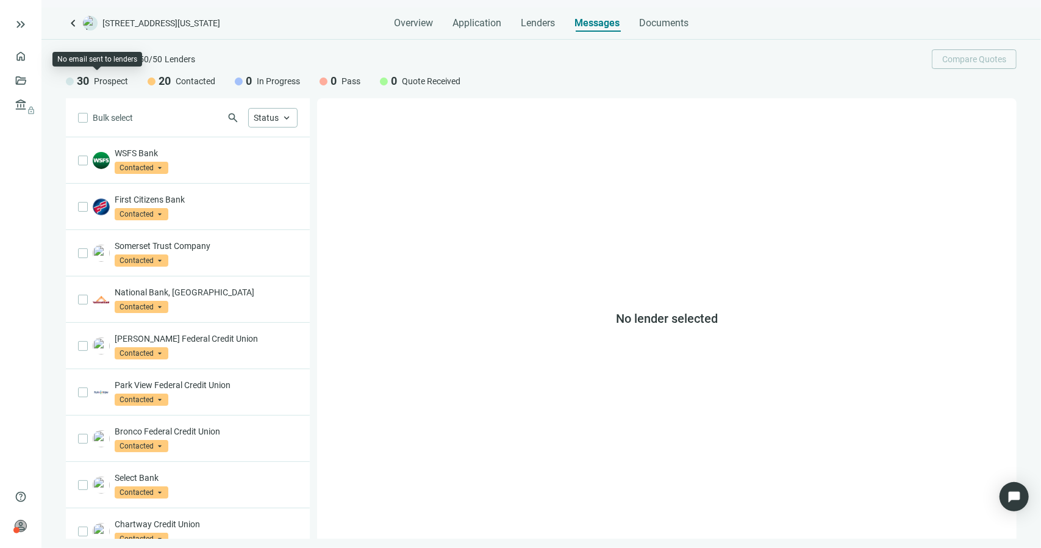
click at [71, 82] on div at bounding box center [70, 81] width 8 height 8
click at [265, 119] on span "Status" at bounding box center [266, 118] width 25 height 10
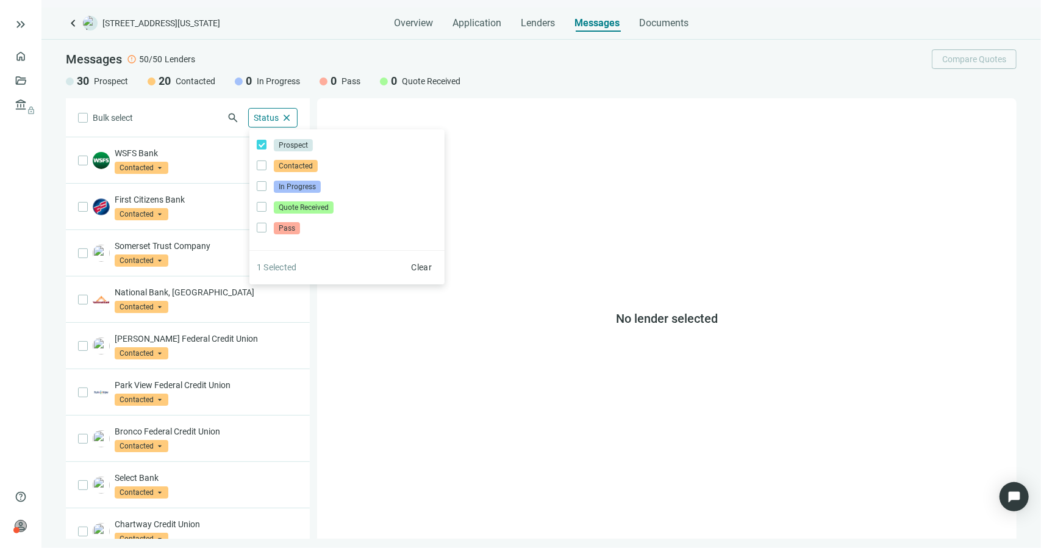
click at [506, 241] on div "No lender selected" at bounding box center [666, 318] width 699 height 440
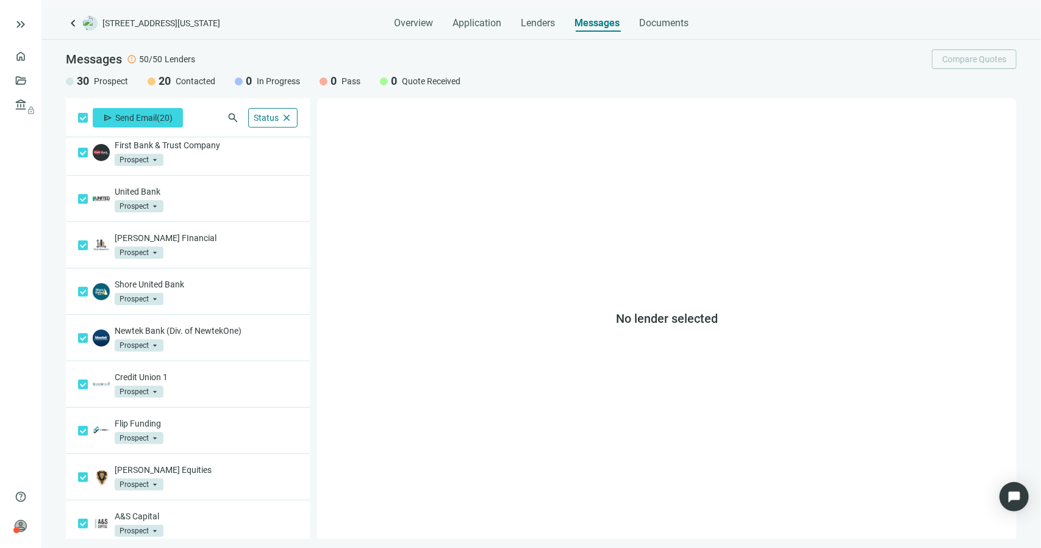
scroll to position [0, 0]
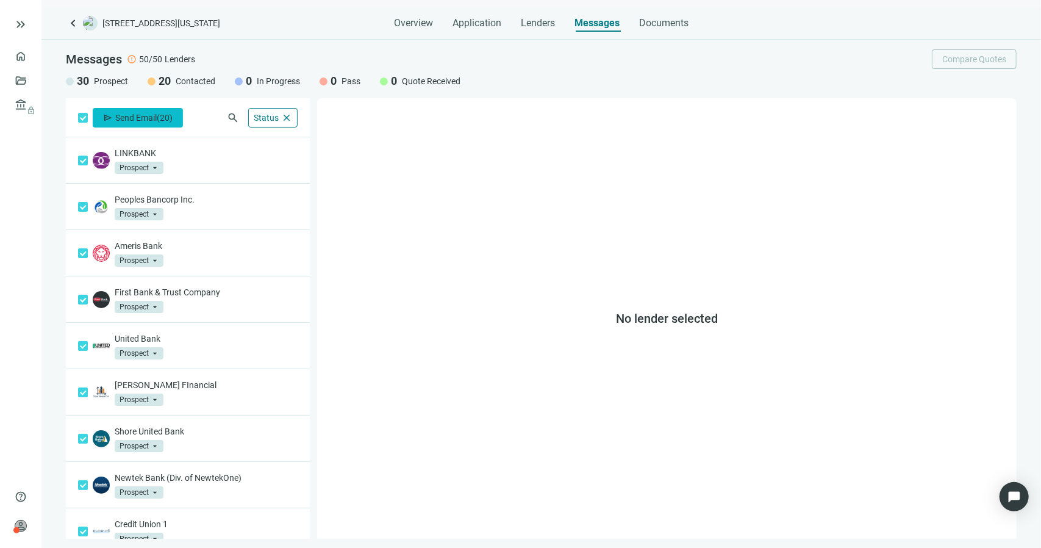
click at [152, 115] on span "Send Email" at bounding box center [135, 118] width 41 height 10
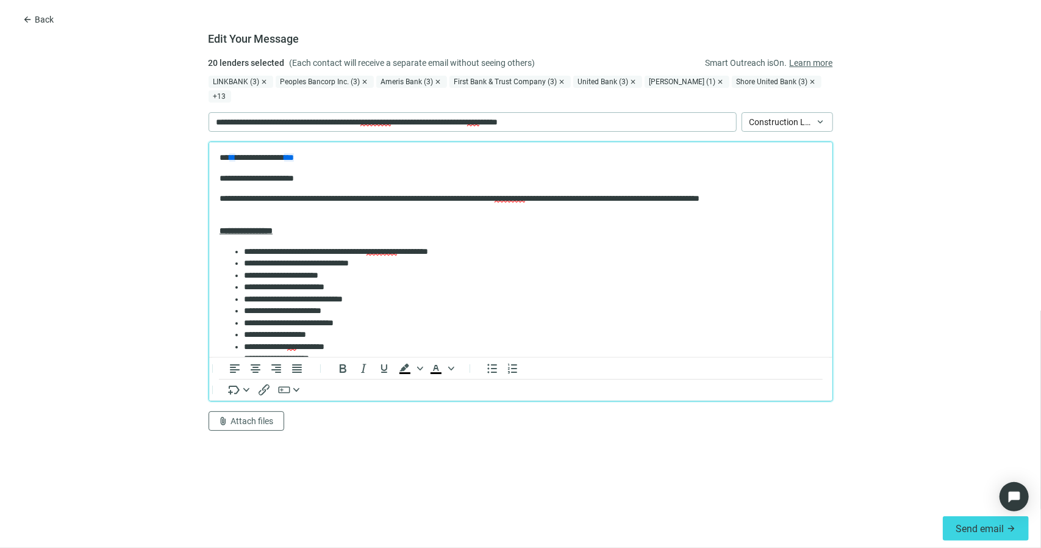
click at [312, 155] on p "**********" at bounding box center [515, 157] width 593 height 12
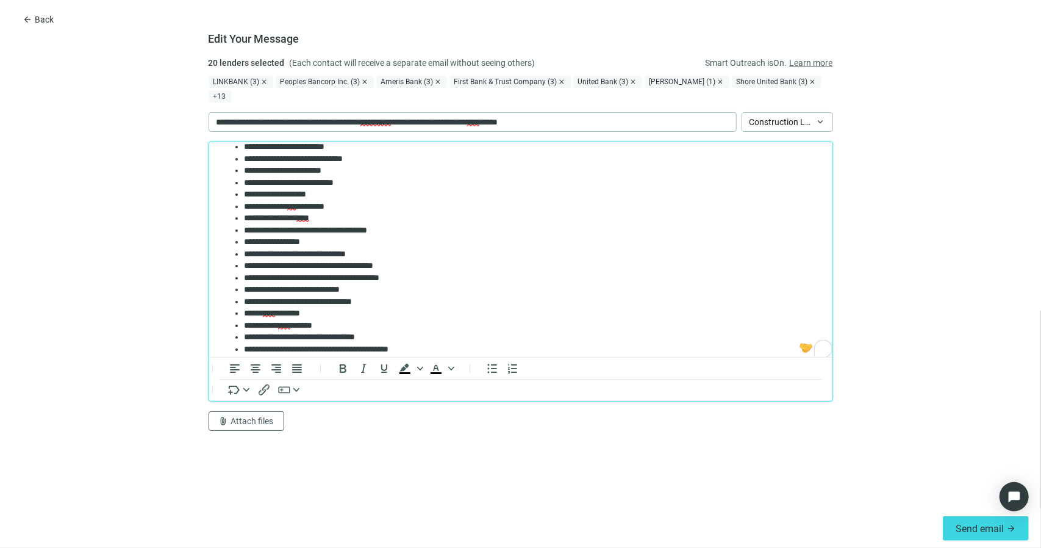
scroll to position [140, 0]
drag, startPoint x: 830, startPoint y: 193, endPoint x: 1061, endPoint y: 376, distance: 294.7
click at [358, 216] on li "**********" at bounding box center [527, 218] width 569 height 12
click at [169, 248] on form "**********" at bounding box center [520, 282] width 1041 height 452
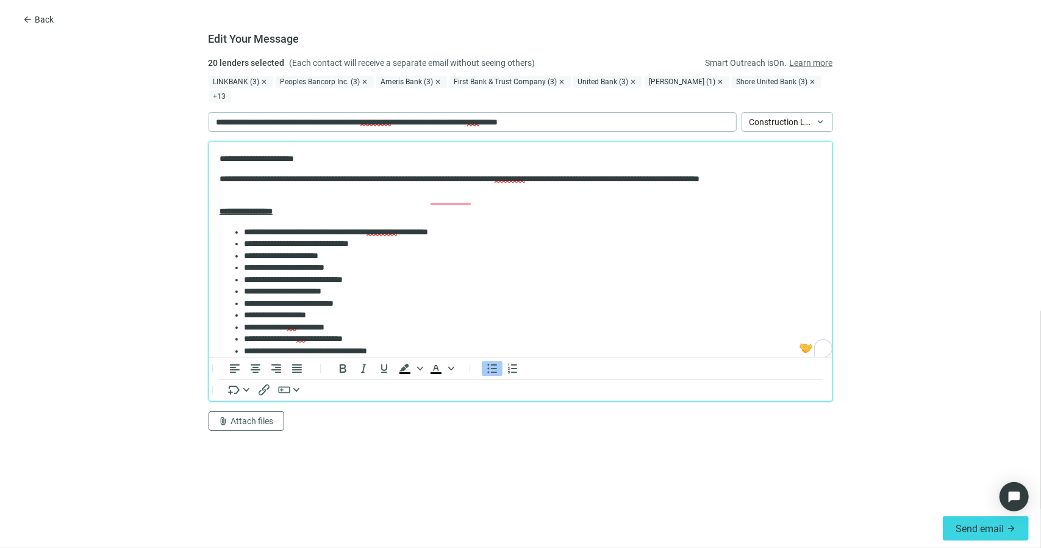
scroll to position [0, 0]
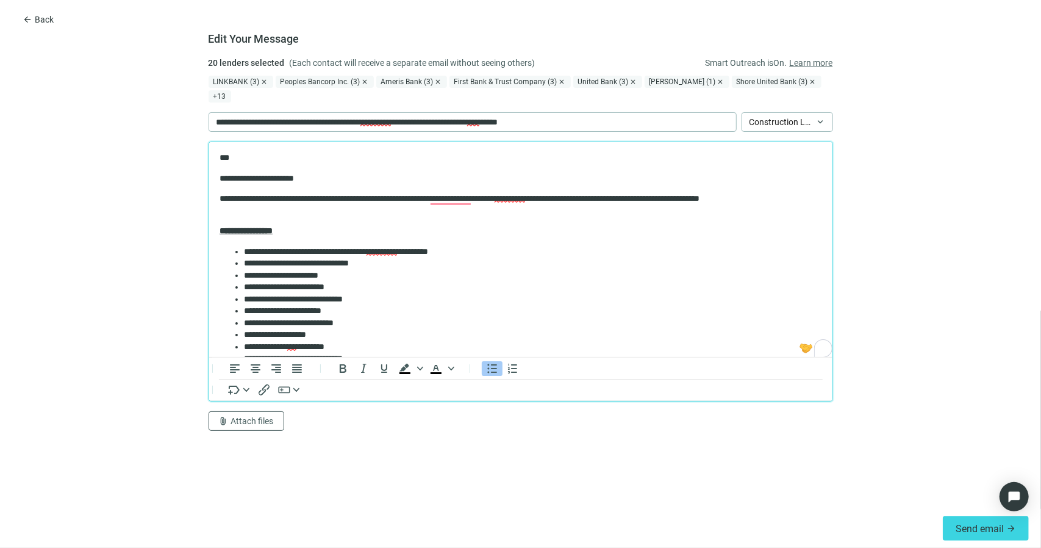
click at [945, 287] on form "**********" at bounding box center [520, 282] width 1041 height 452
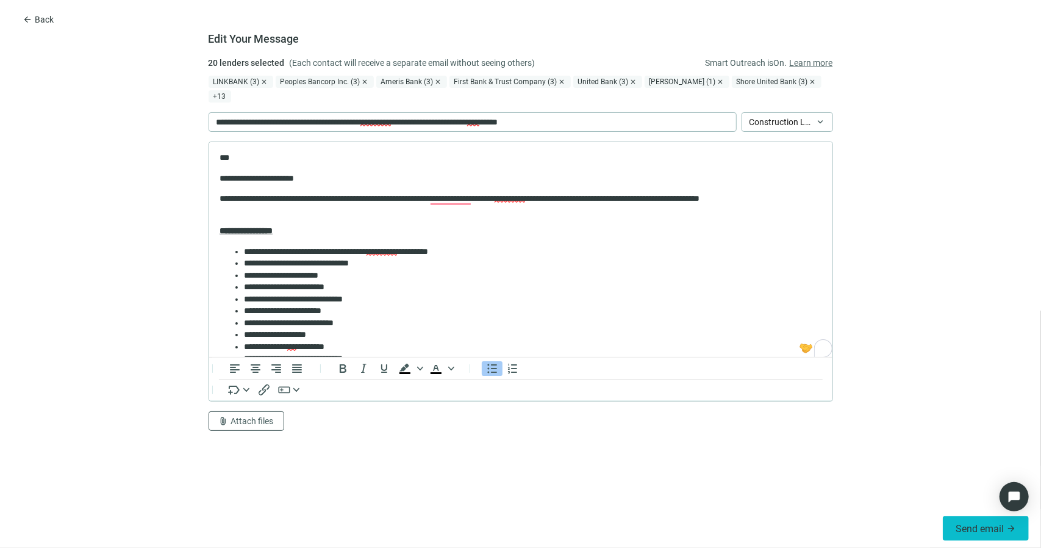
click at [985, 526] on span "Send email" at bounding box center [980, 529] width 48 height 12
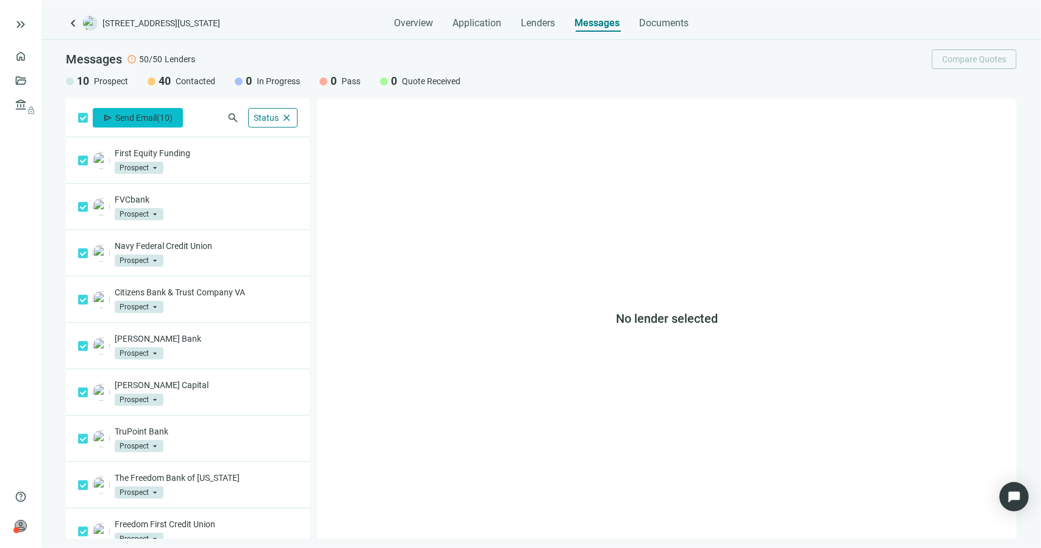
click at [152, 116] on span "Send Email" at bounding box center [135, 118] width 41 height 10
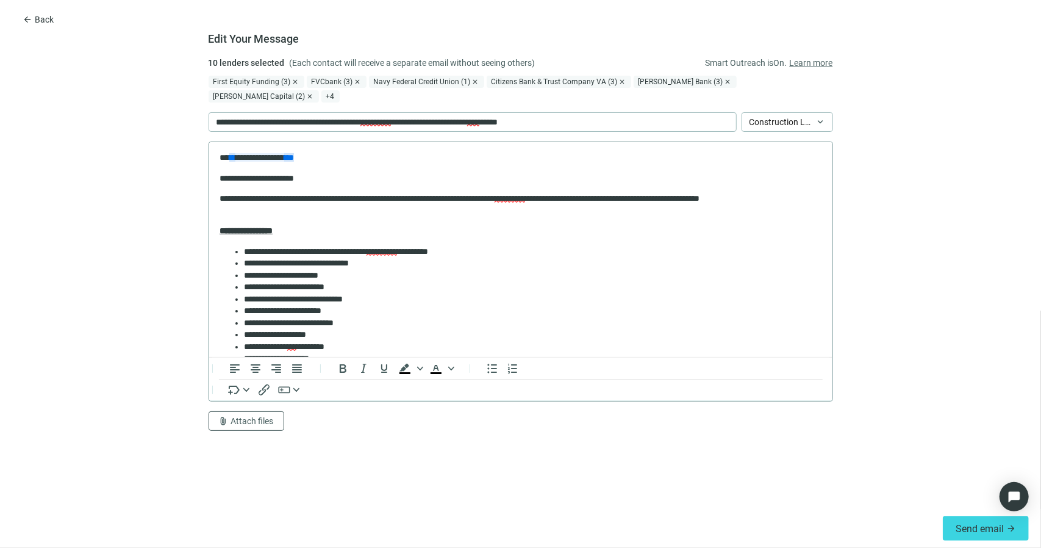
click at [293, 157] on span "**" at bounding box center [289, 156] width 10 height 9
click at [315, 155] on p "**********" at bounding box center [515, 157] width 593 height 12
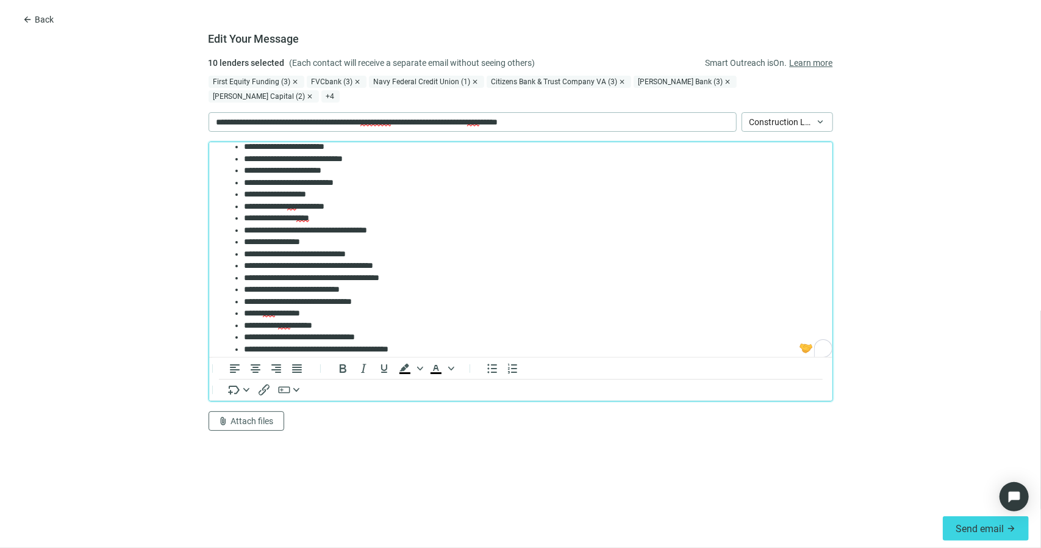
scroll to position [111, 0]
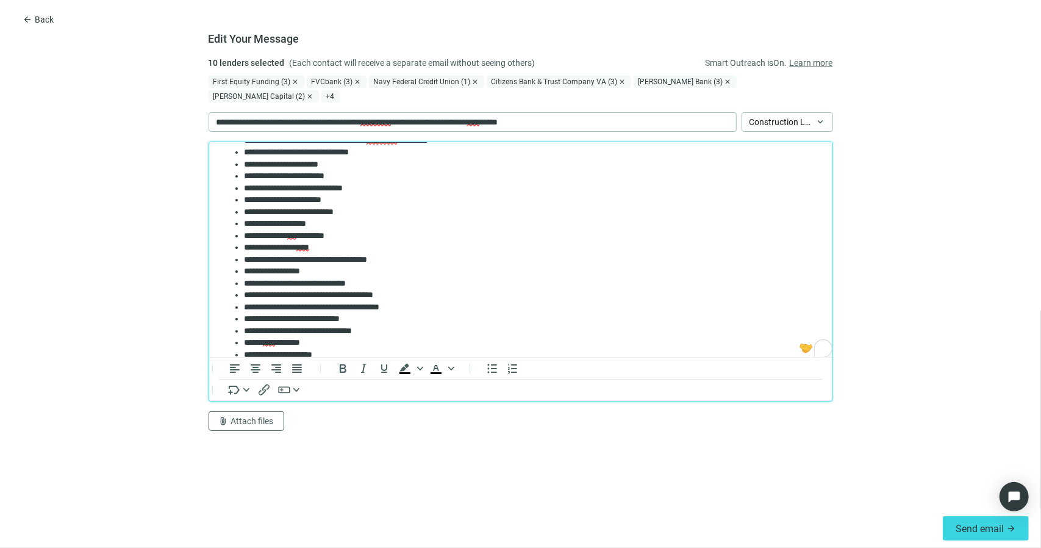
drag, startPoint x: 827, startPoint y: 219, endPoint x: 1061, endPoint y: 390, distance: 290.1
click at [337, 247] on li "**********" at bounding box center [527, 247] width 569 height 12
click at [133, 218] on form "**********" at bounding box center [520, 282] width 1041 height 452
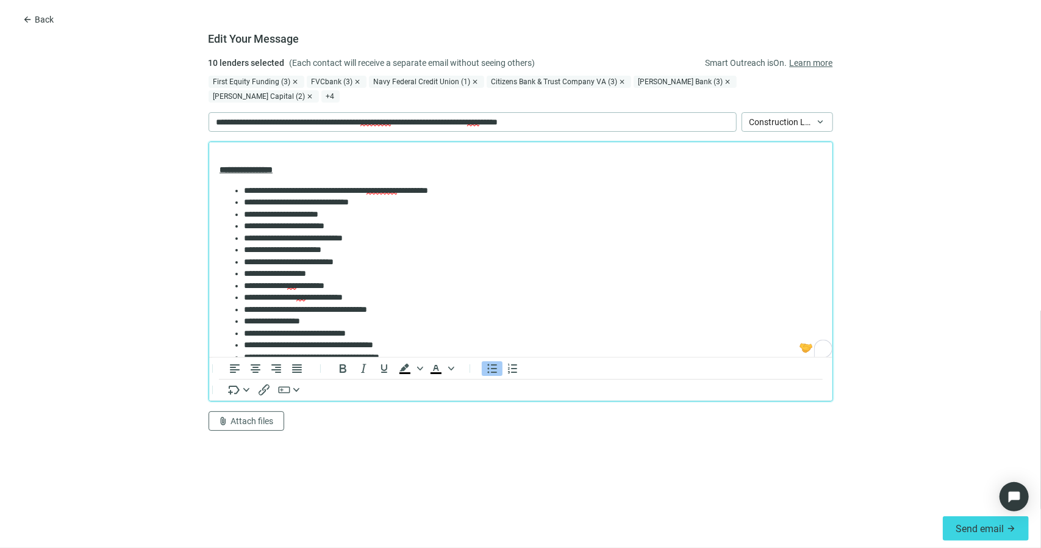
scroll to position [36, 0]
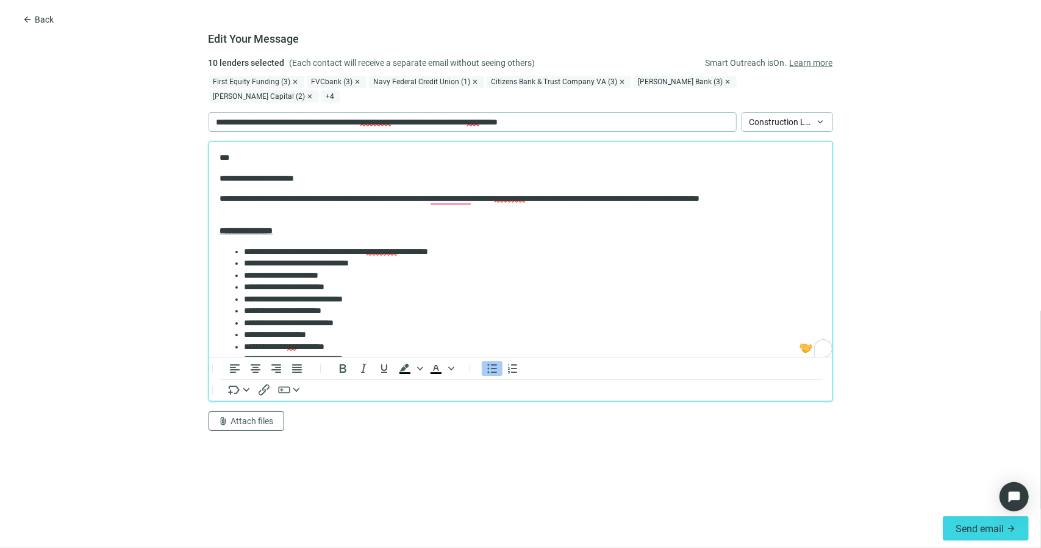
click at [975, 245] on form "**********" at bounding box center [520, 282] width 1041 height 452
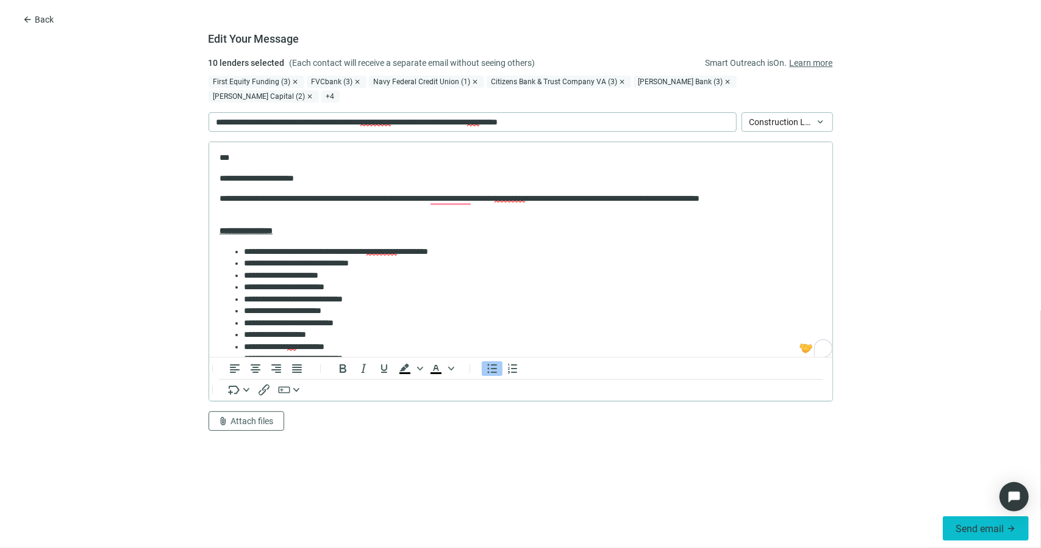
click at [990, 519] on button "Send email arrow_forward" at bounding box center [986, 528] width 86 height 24
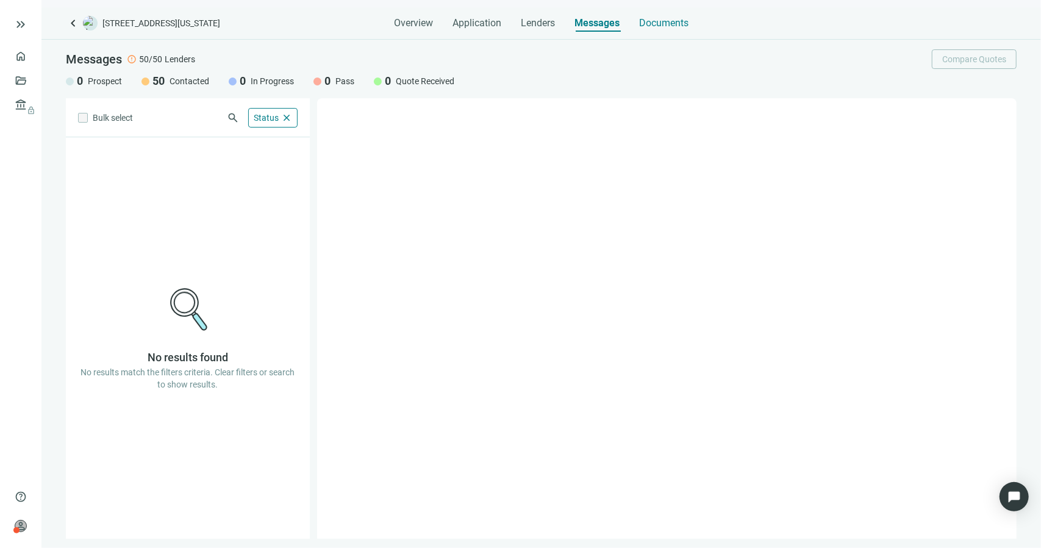
click at [663, 29] on span "Documents" at bounding box center [663, 23] width 49 height 12
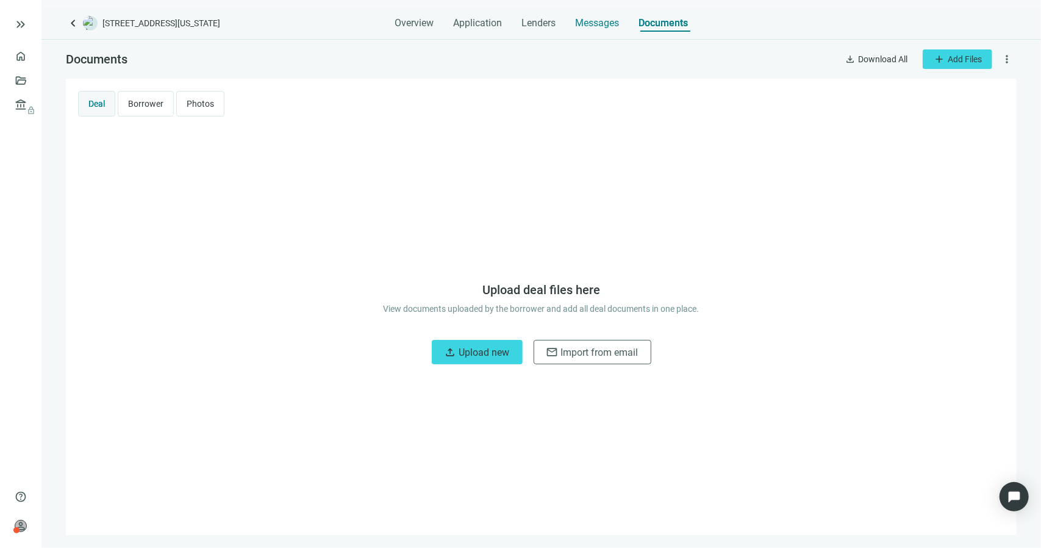
click at [615, 21] on span "Messages" at bounding box center [597, 23] width 44 height 12
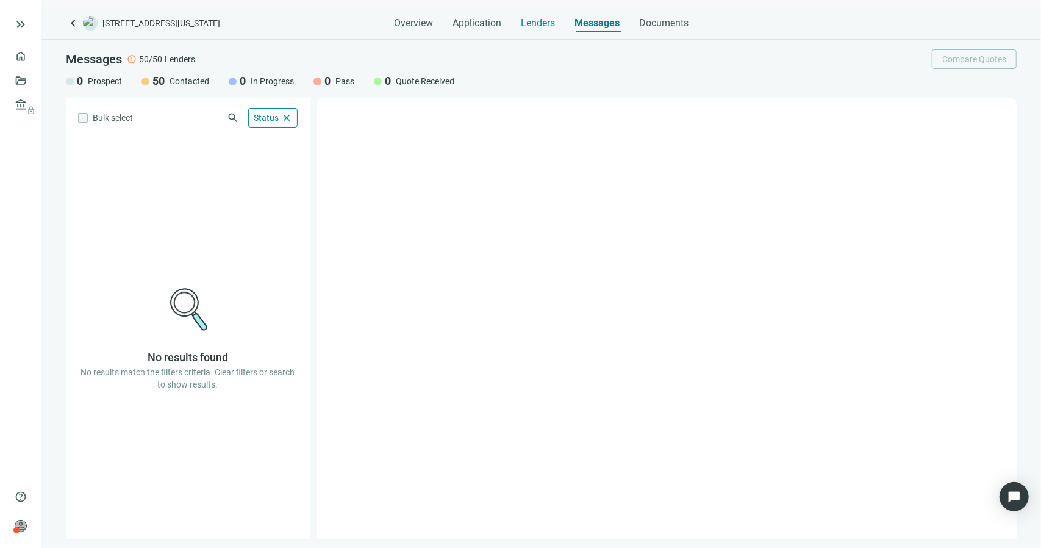
click at [549, 20] on span "Lenders" at bounding box center [538, 23] width 34 height 12
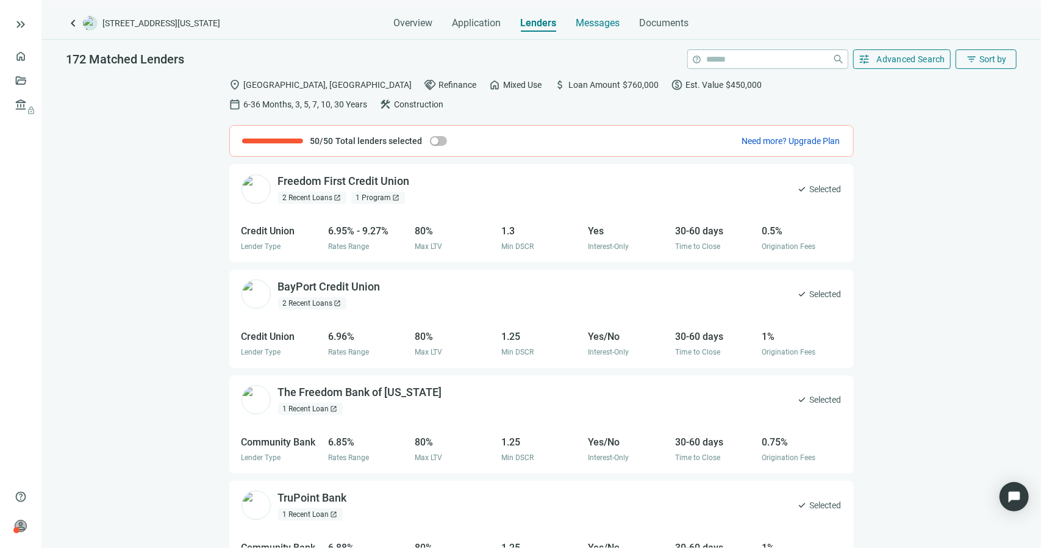
click at [604, 27] on span "Messages" at bounding box center [598, 23] width 44 height 12
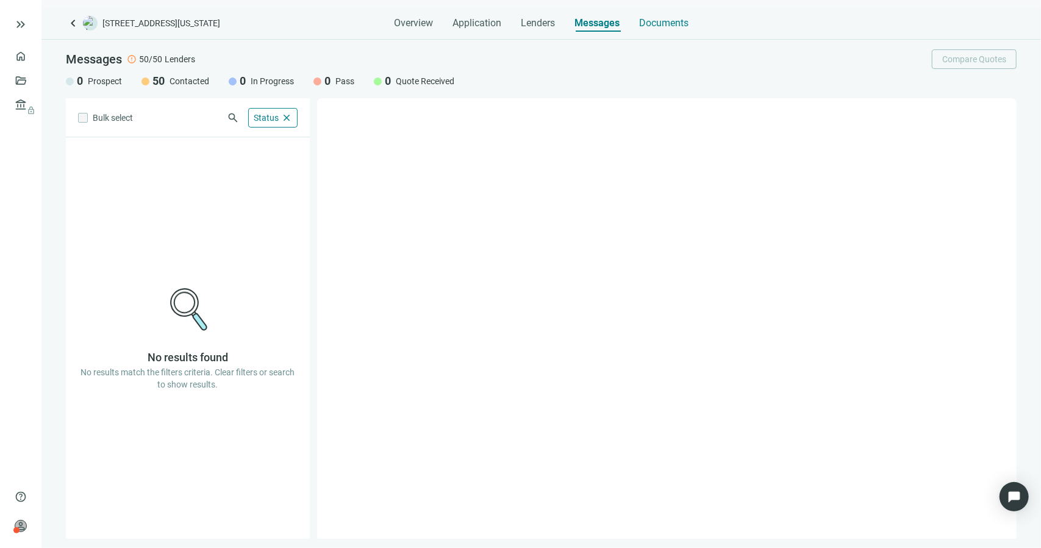
click at [645, 23] on span "Documents" at bounding box center [663, 23] width 49 height 12
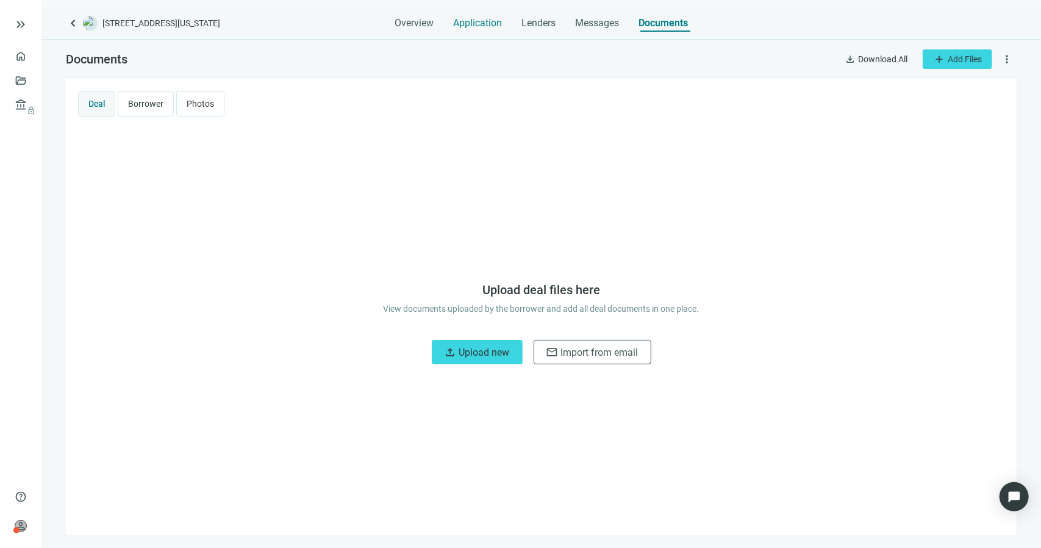
click at [466, 16] on div "Application" at bounding box center [477, 19] width 49 height 24
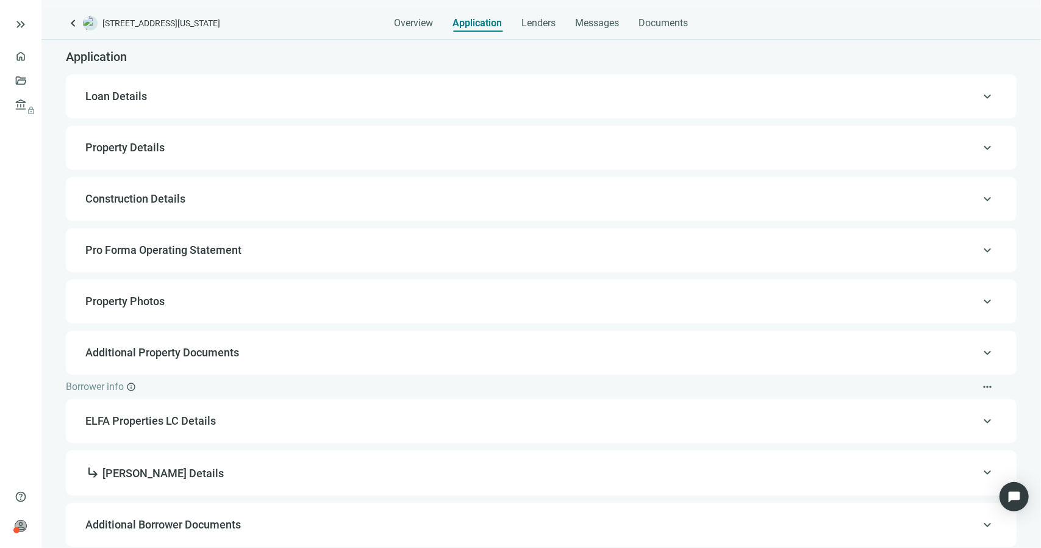
click at [325, 48] on div "Application" at bounding box center [541, 57] width 951 height 35
click at [1006, 41] on div "Application" at bounding box center [541, 57] width 951 height 35
click at [163, 152] on span "Property Details" at bounding box center [124, 147] width 79 height 13
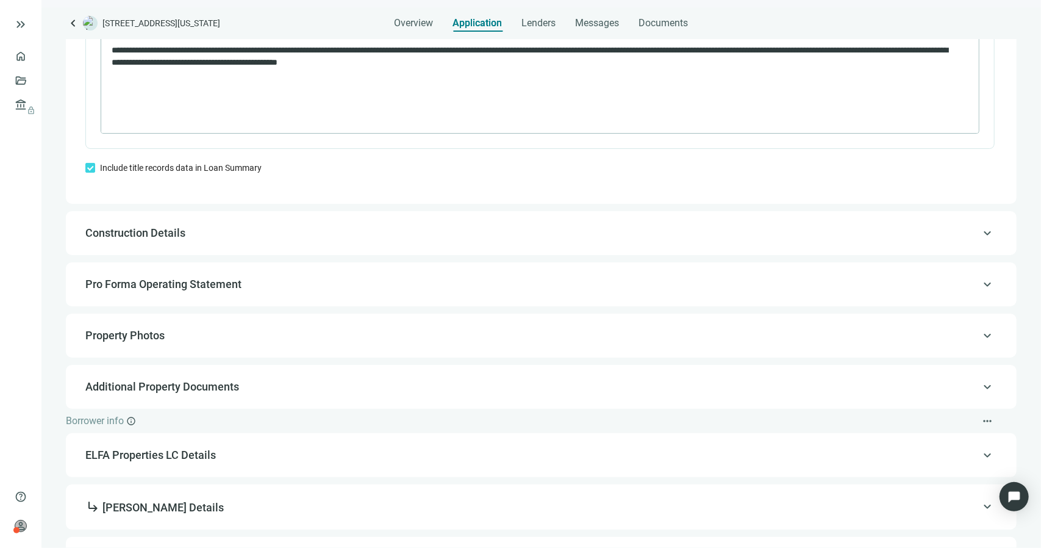
scroll to position [1065, 0]
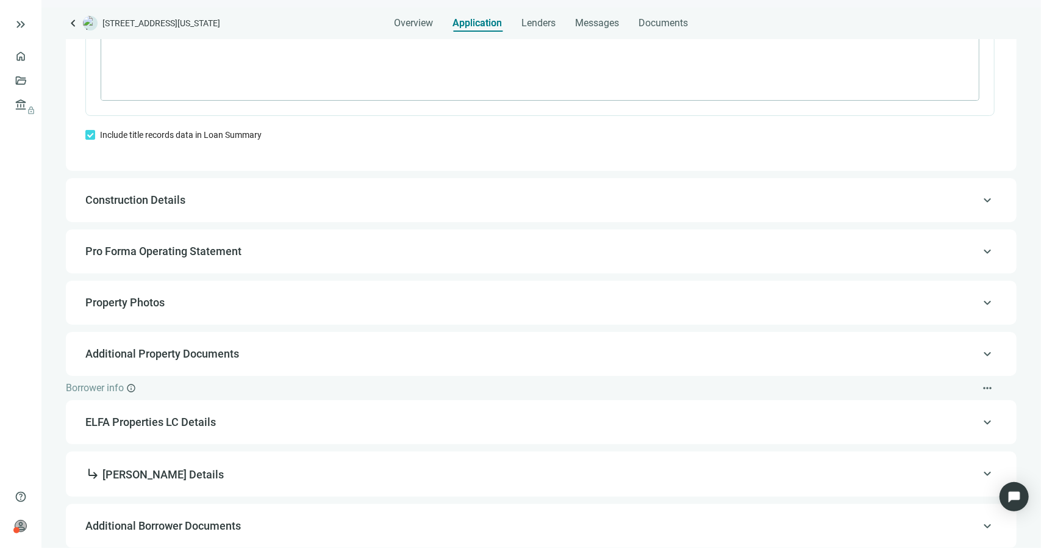
click at [137, 309] on span "Property Photos" at bounding box center [124, 302] width 79 height 13
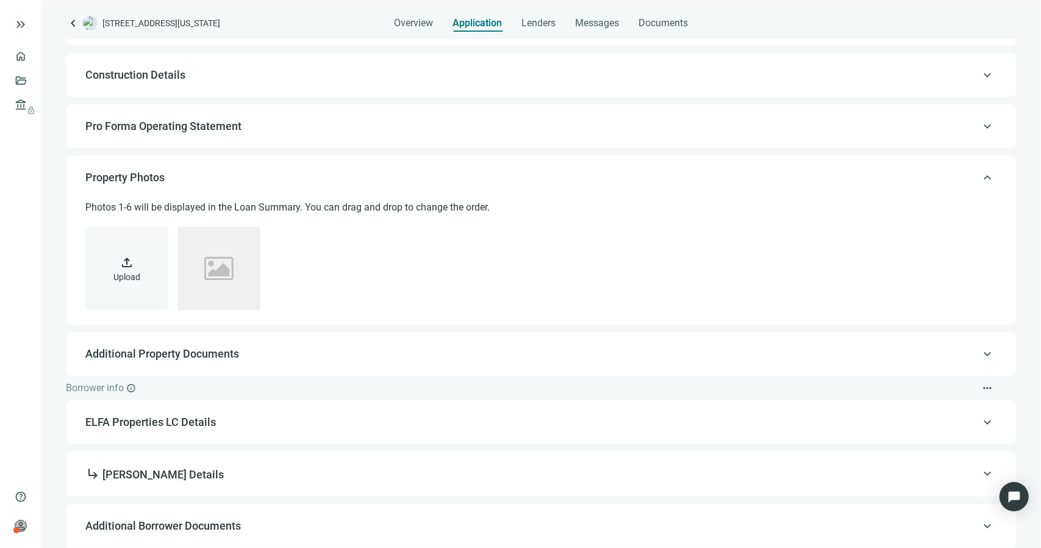
scroll to position [123, 0]
click at [22, 529] on span "person" at bounding box center [21, 526] width 12 height 12
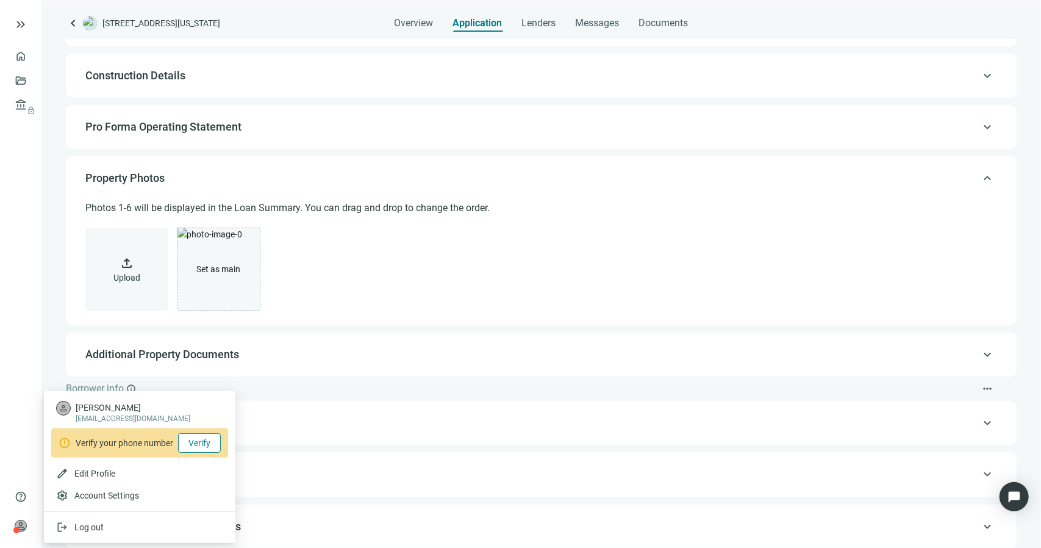
click at [198, 443] on span "Verify" at bounding box center [199, 443] width 22 height 10
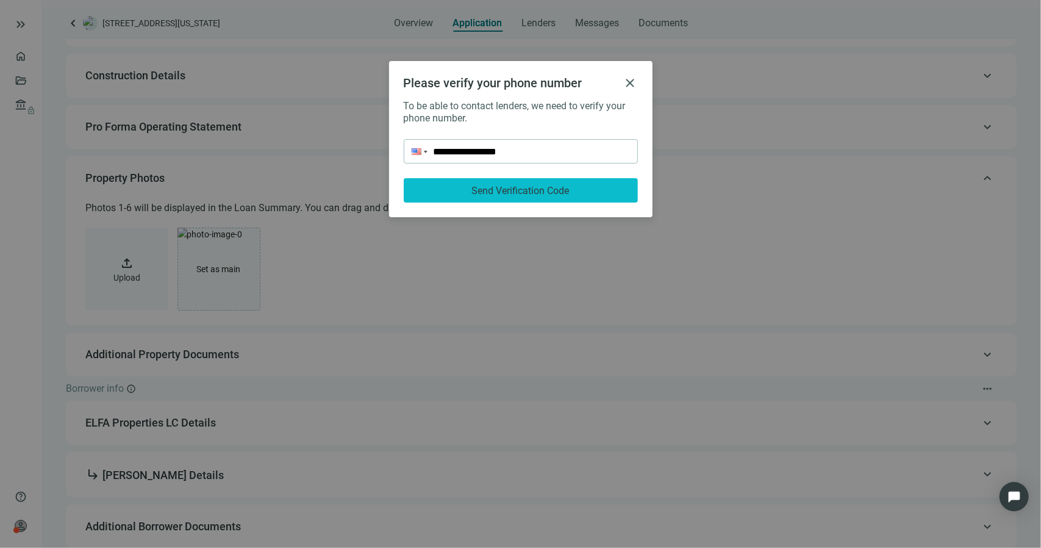
click at [485, 189] on span "Send Verification Code" at bounding box center [521, 191] width 98 height 12
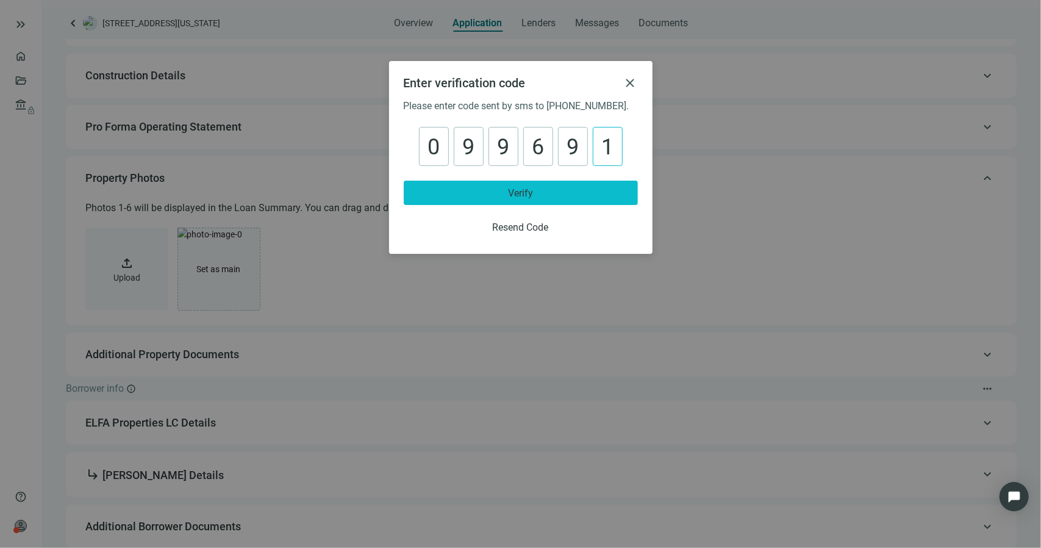
type input "******"
click at [442, 181] on button "Verify" at bounding box center [521, 192] width 234 height 24
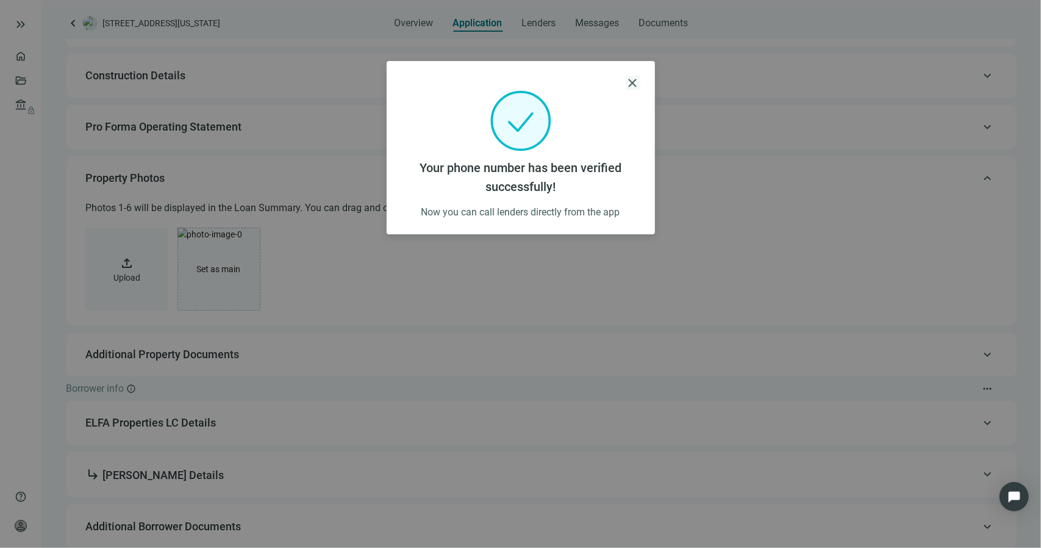
click at [633, 80] on span "close" at bounding box center [633, 83] width 15 height 15
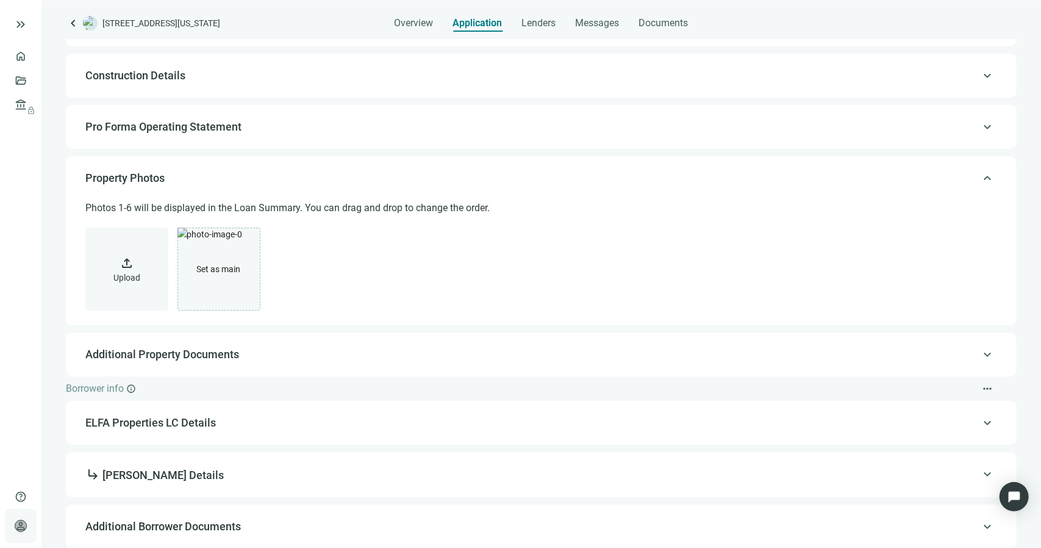
click at [20, 524] on span "person" at bounding box center [21, 526] width 12 height 12
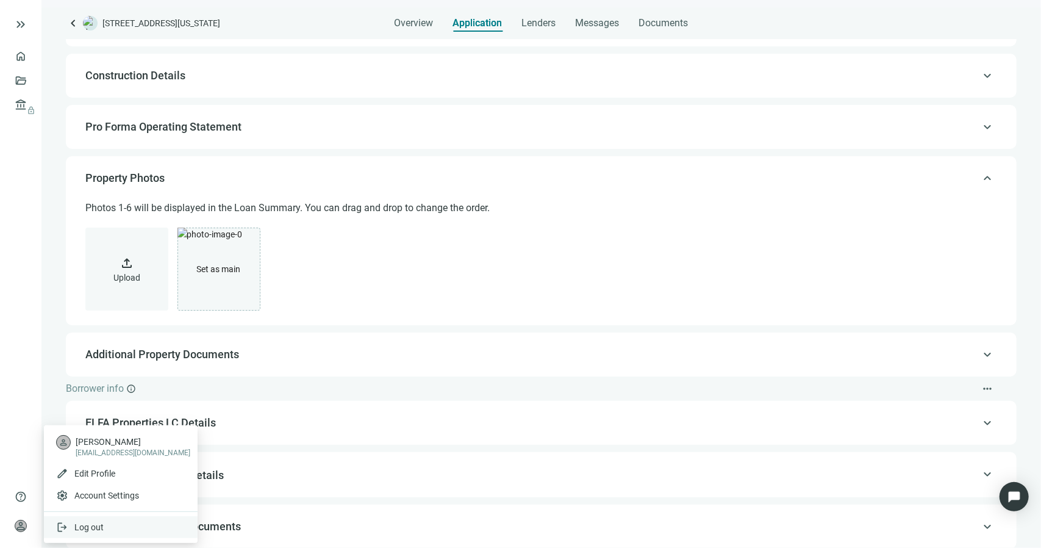
click at [85, 529] on span "Log out" at bounding box center [88, 527] width 29 height 10
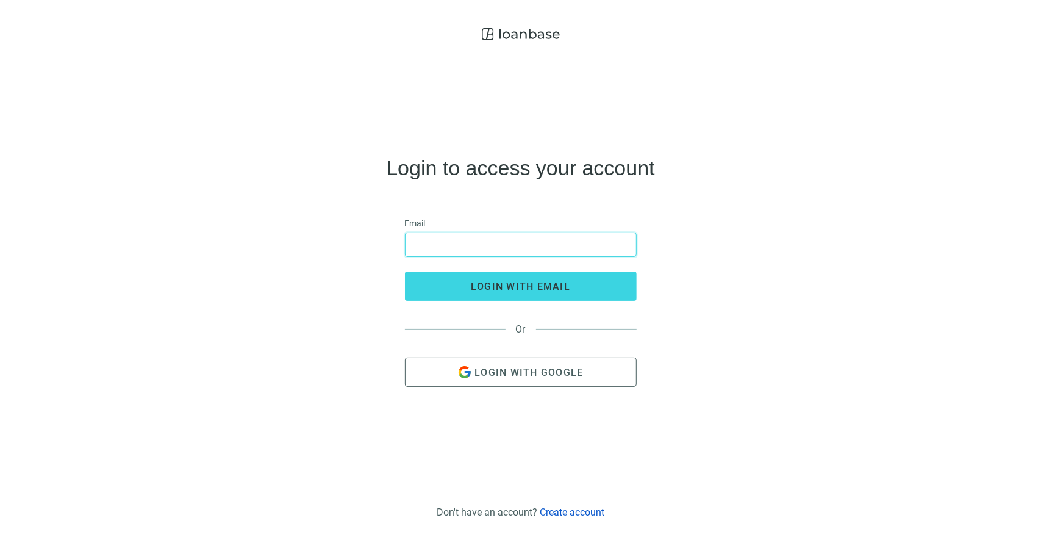
click at [456, 239] on input "email" at bounding box center [521, 244] width 216 height 23
type input "**********"
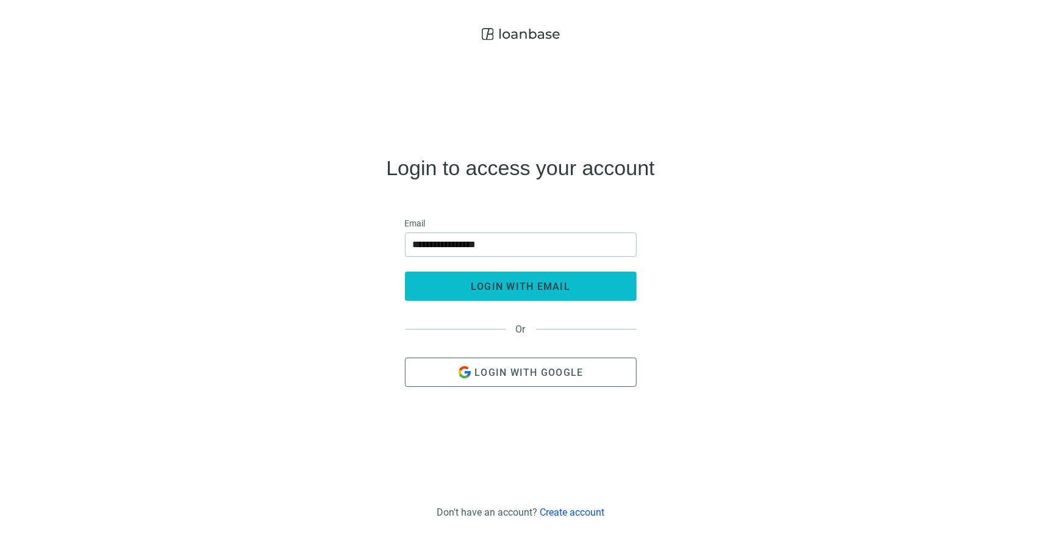
click at [502, 289] on span "login with email" at bounding box center [520, 286] width 99 height 12
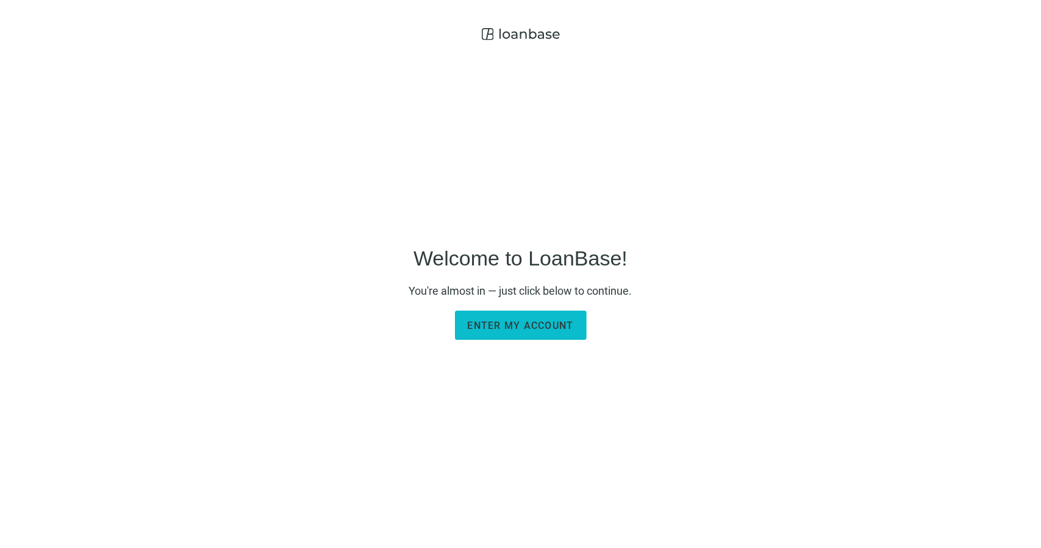
click at [534, 318] on button "Enter my account" at bounding box center [521, 324] width 132 height 29
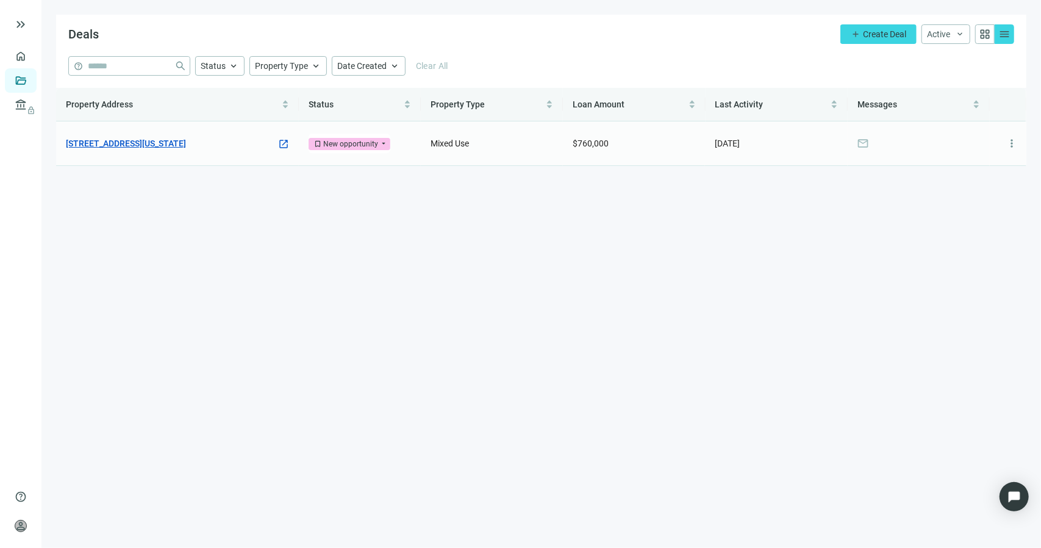
click at [151, 141] on link "[STREET_ADDRESS][US_STATE]" at bounding box center [126, 143] width 120 height 13
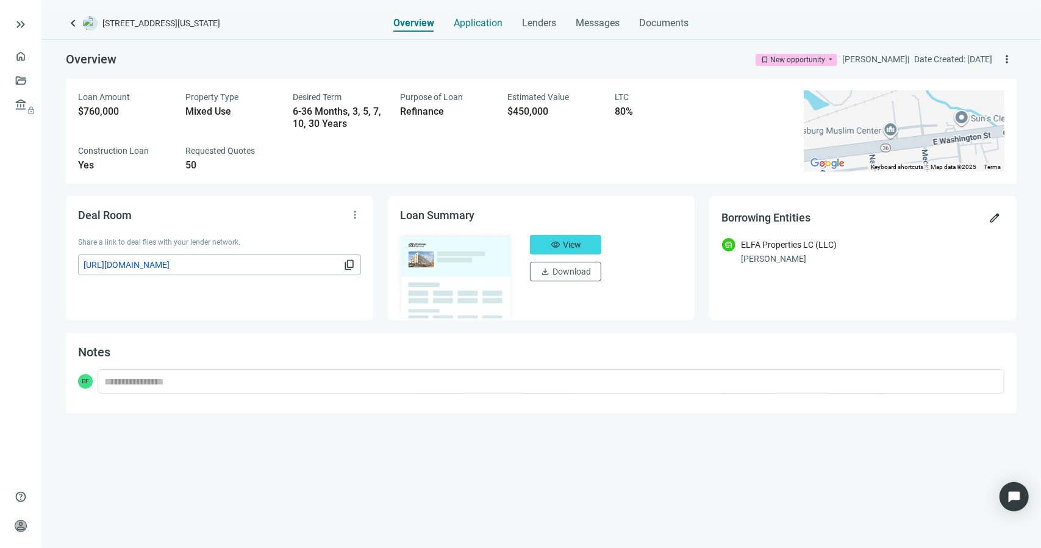
click at [486, 23] on span "Application" at bounding box center [478, 23] width 49 height 12
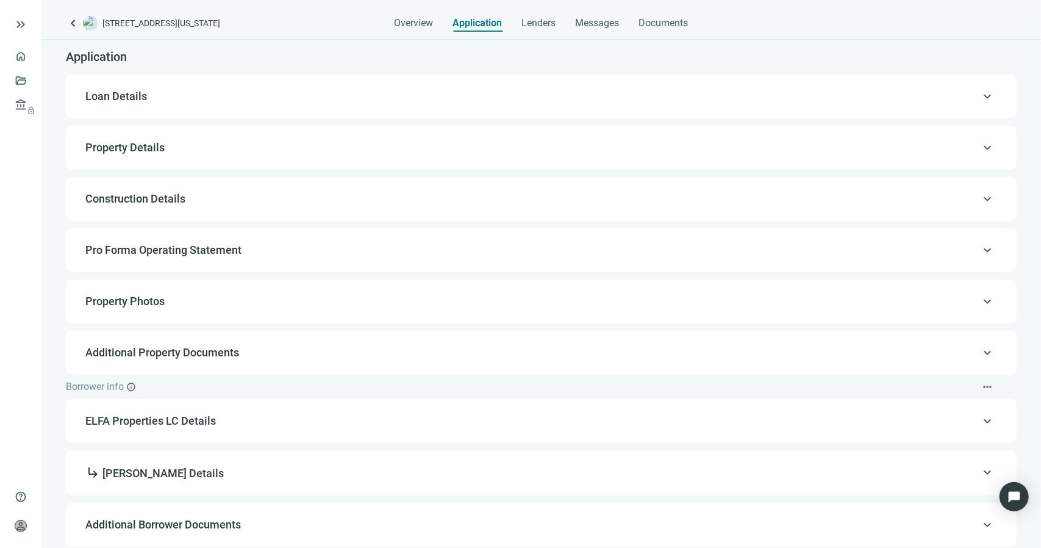
click at [110, 309] on div "keyboard_arrow_up Property Photos" at bounding box center [541, 301] width 926 height 29
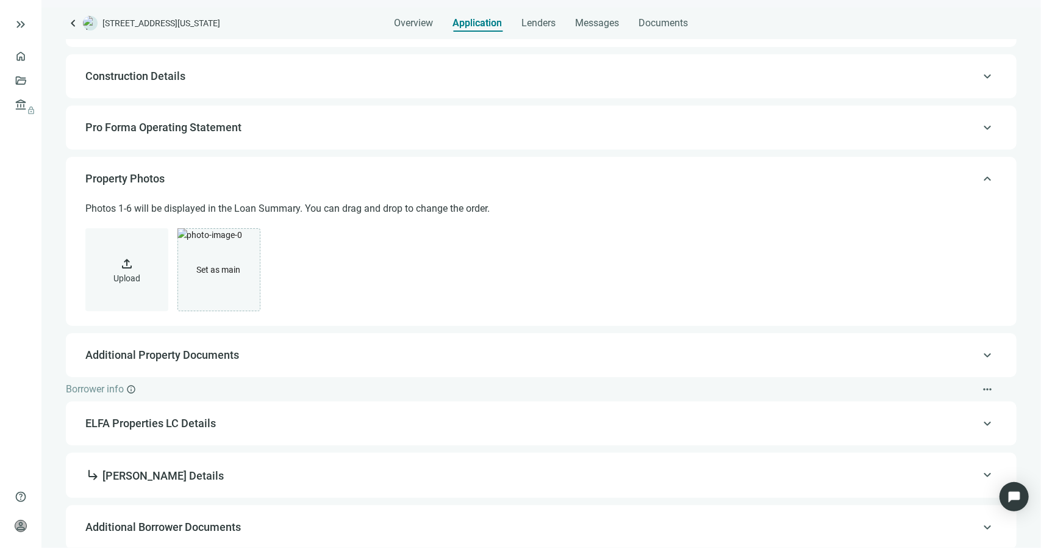
scroll to position [123, 0]
click at [123, 273] on span "Upload" at bounding box center [126, 278] width 27 height 10
click at [133, 273] on span "Upload" at bounding box center [126, 278] width 27 height 10
click at [129, 261] on span "upload" at bounding box center [127, 262] width 15 height 15
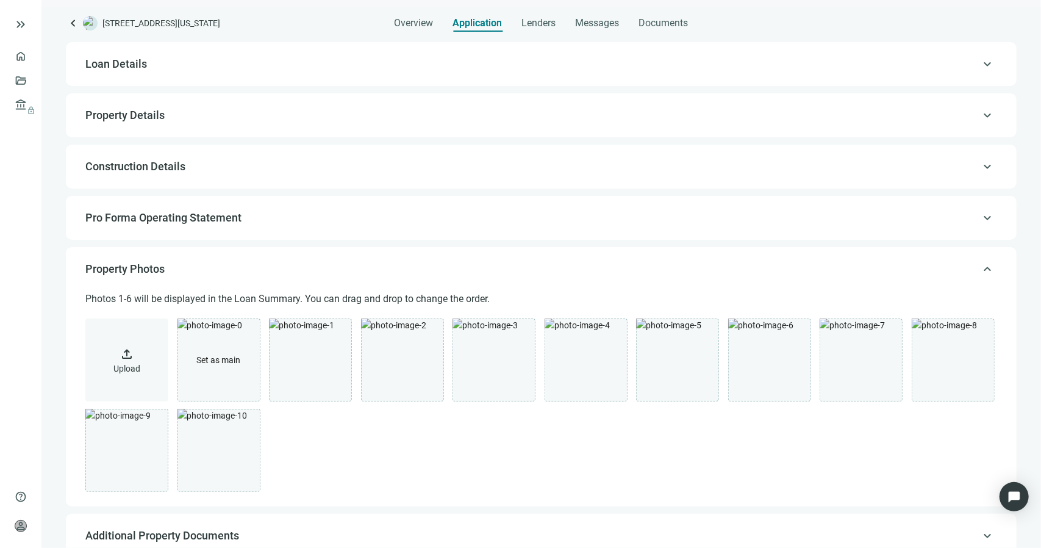
scroll to position [0, 0]
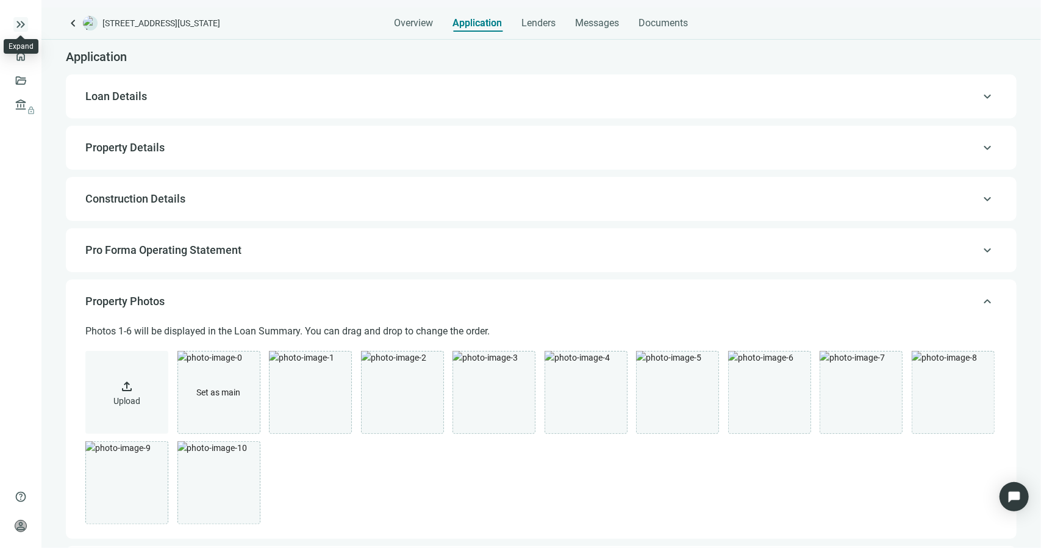
click at [20, 21] on span "keyboard_double_arrow_right" at bounding box center [20, 24] width 15 height 15
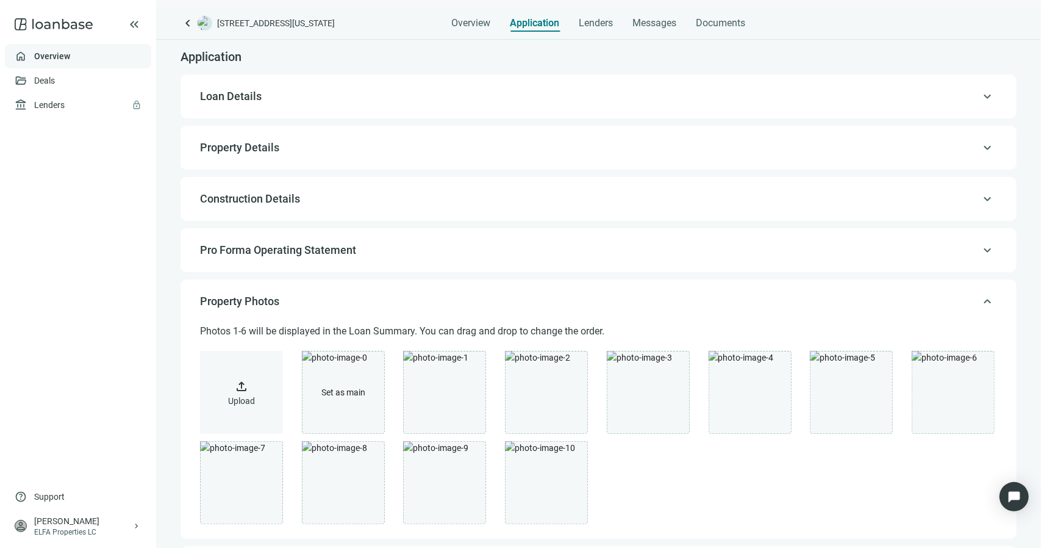
click at [52, 55] on link "Overview" at bounding box center [52, 56] width 36 height 10
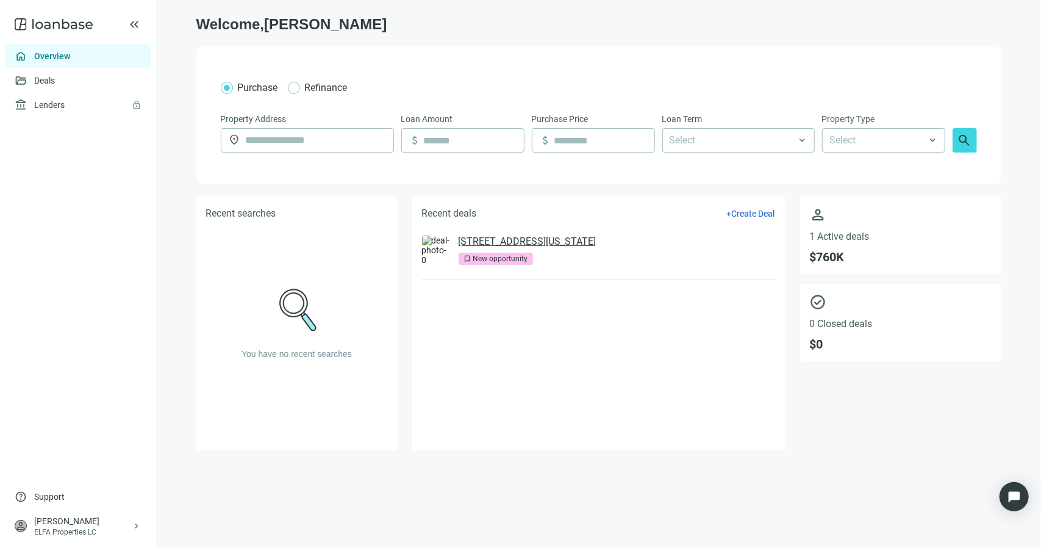
click at [582, 237] on link "[STREET_ADDRESS][US_STATE]" at bounding box center [528, 241] width 138 height 12
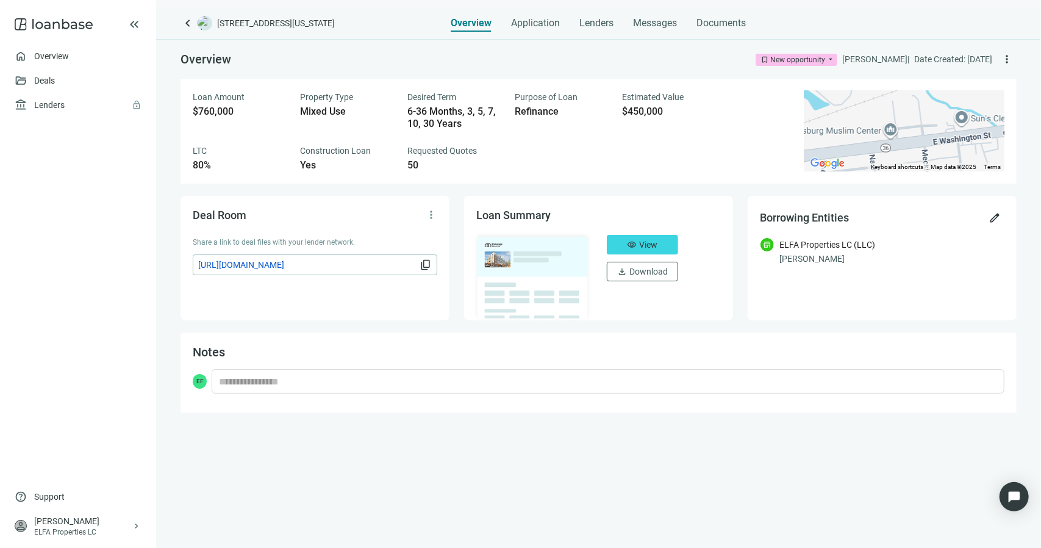
click at [843, 429] on div "Overview bookmark New opportunity arrow_drop_down [PERSON_NAME] | Date Created:…" at bounding box center [598, 293] width 885 height 509
click at [631, 247] on span "visibility" at bounding box center [632, 245] width 10 height 10
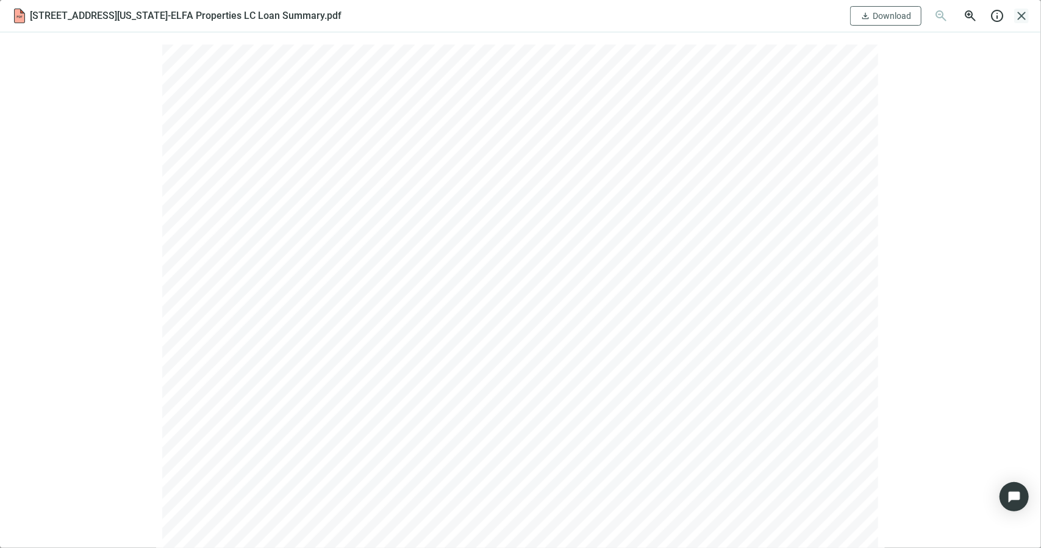
click at [1021, 16] on span "close" at bounding box center [1021, 16] width 15 height 15
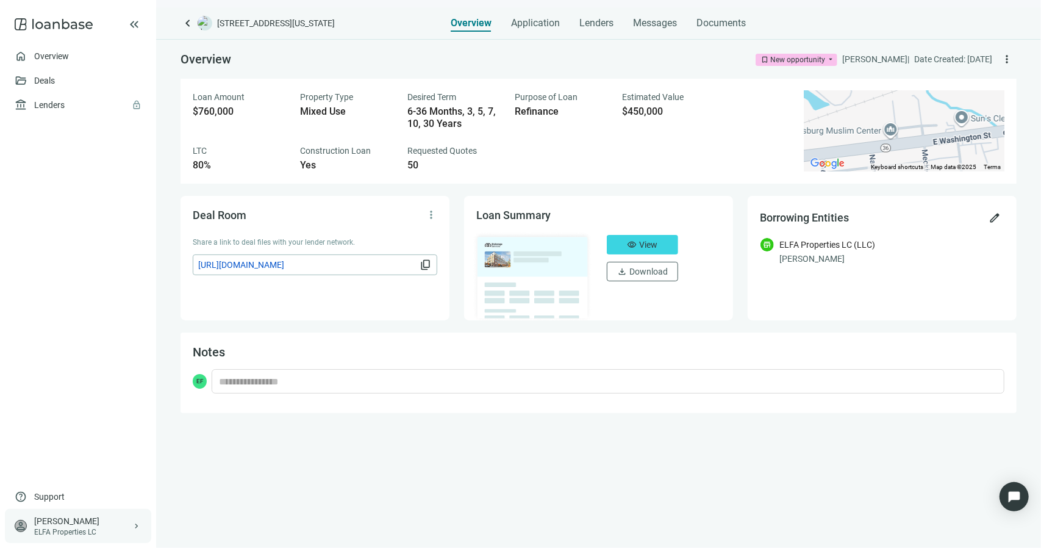
click at [62, 524] on div "[PERSON_NAME]" at bounding box center [83, 521] width 98 height 12
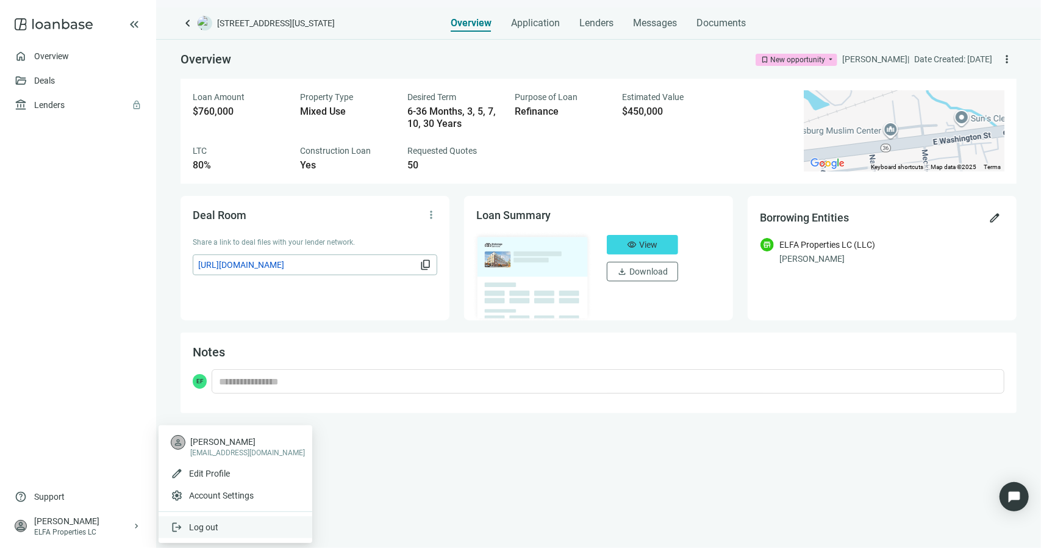
click at [213, 521] on span "Log out" at bounding box center [203, 527] width 29 height 12
